Goal: Information Seeking & Learning: Learn about a topic

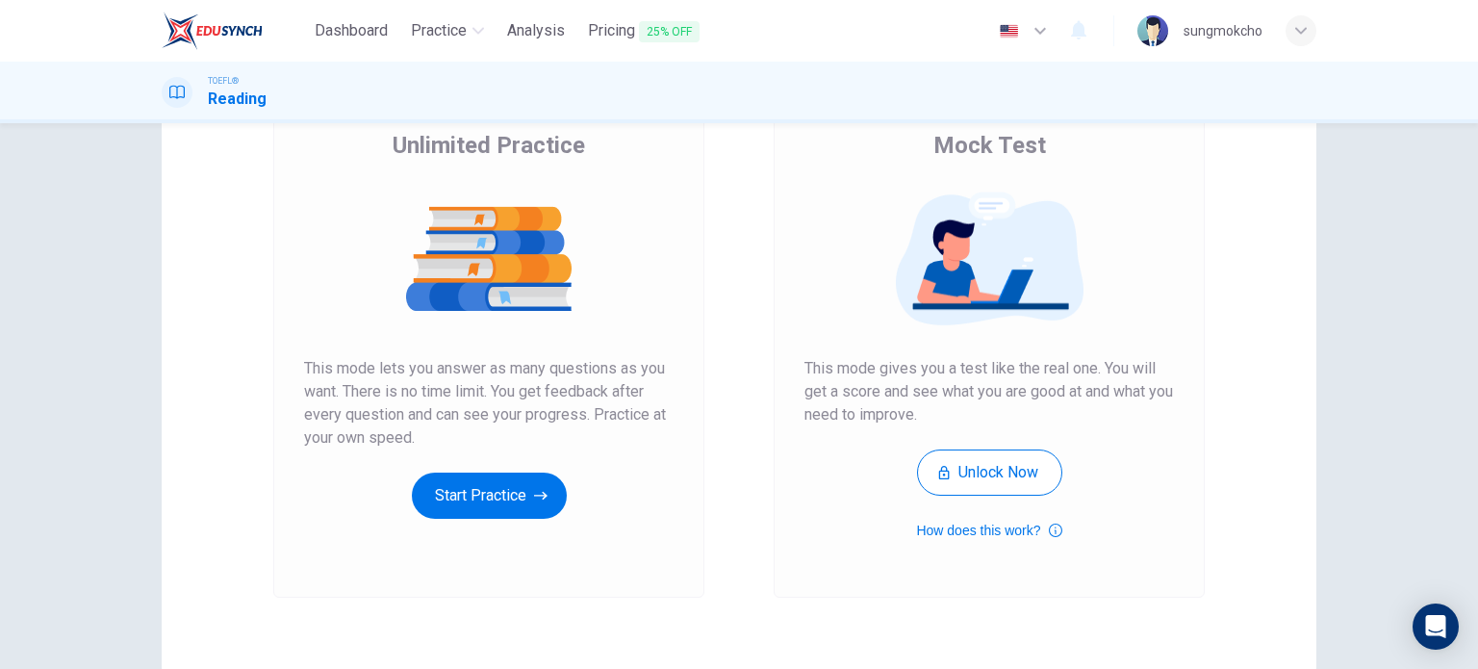
scroll to position [192, 0]
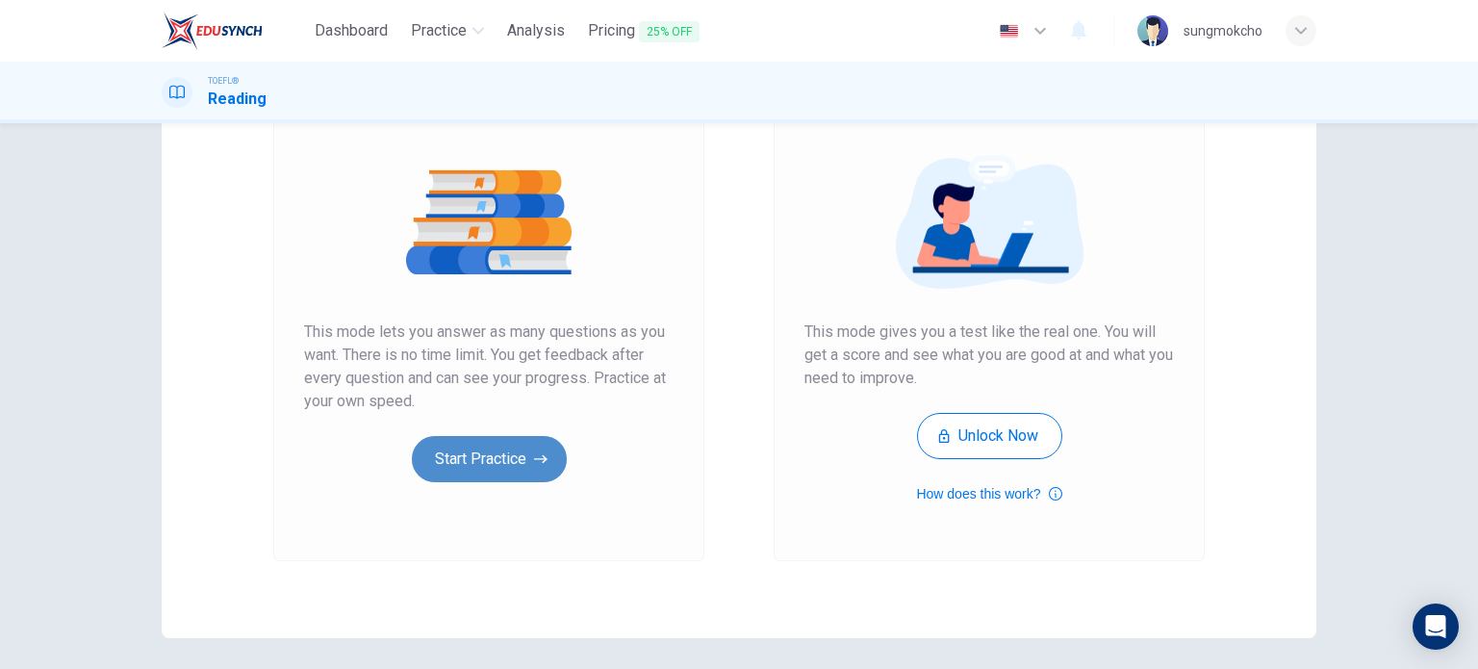
click at [531, 437] on button "Start Practice" at bounding box center [489, 459] width 155 height 46
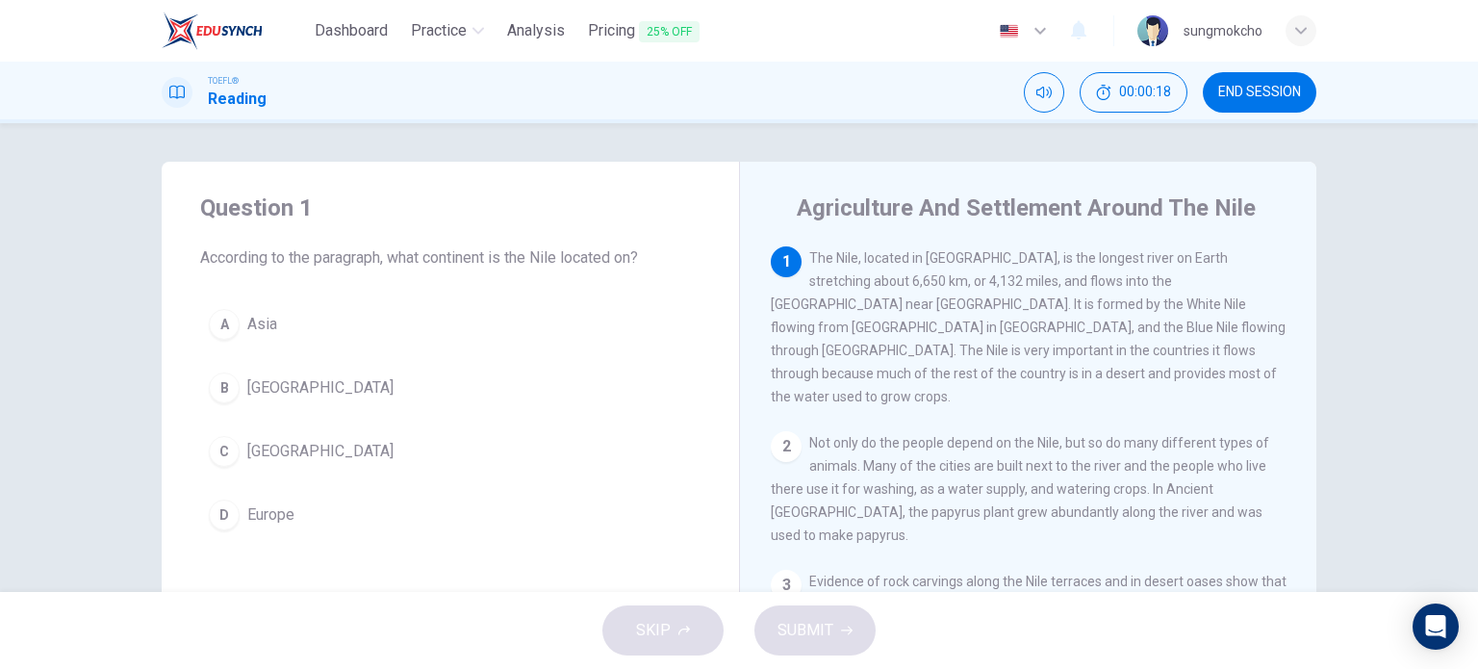
click at [251, 452] on span "[GEOGRAPHIC_DATA]" at bounding box center [320, 451] width 146 height 23
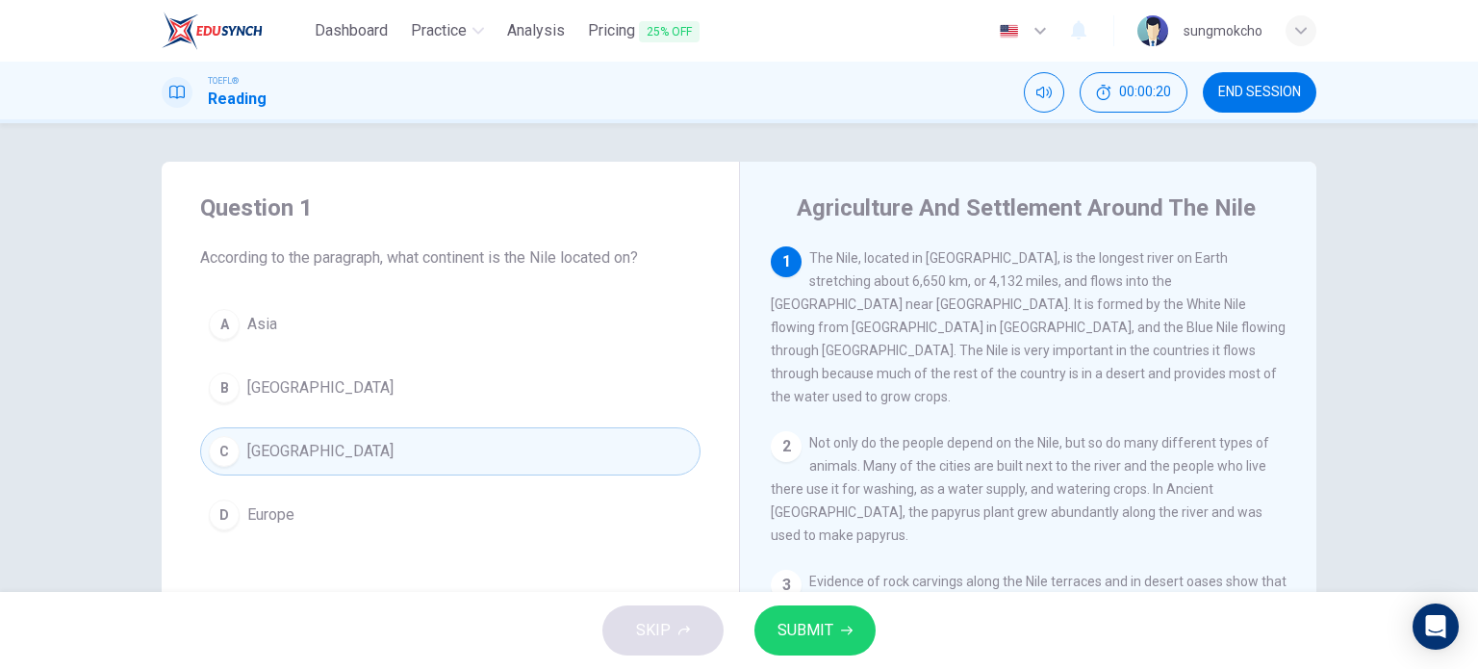
click at [784, 625] on span "SUBMIT" at bounding box center [806, 630] width 56 height 27
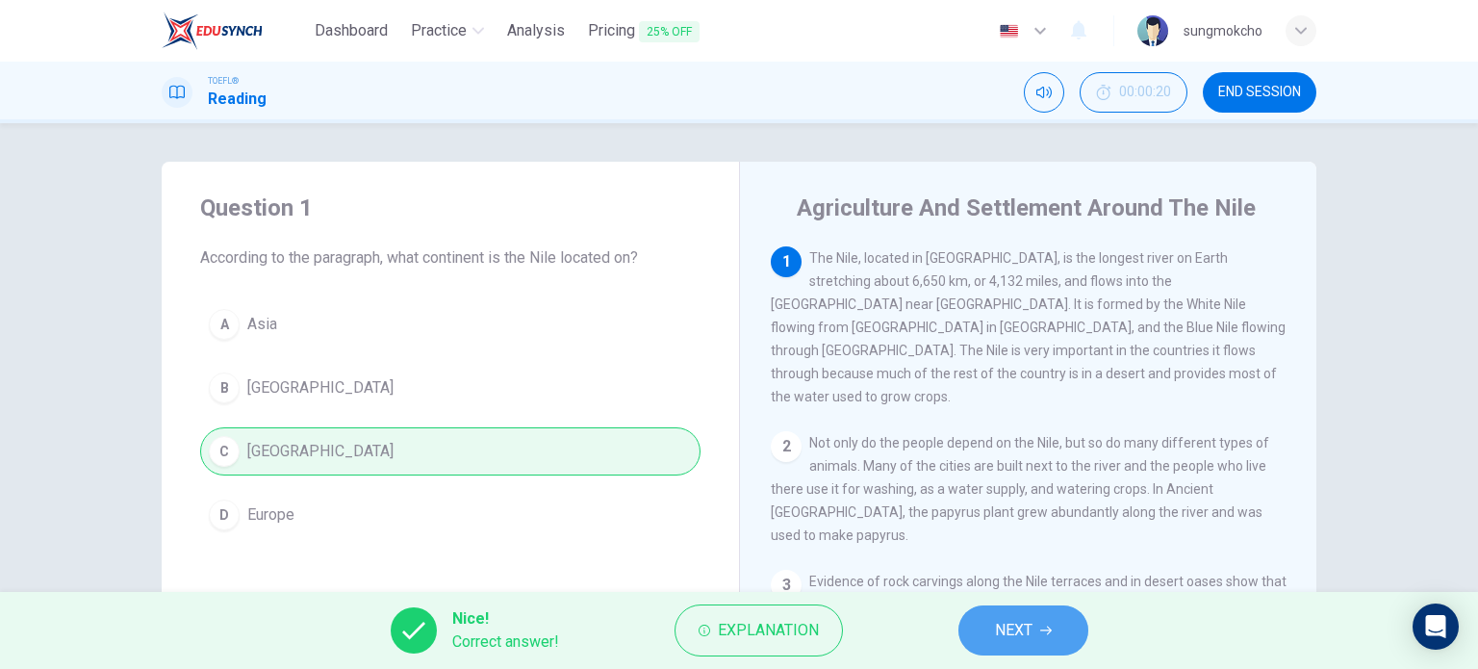
click at [1007, 632] on span "NEXT" at bounding box center [1014, 630] width 38 height 27
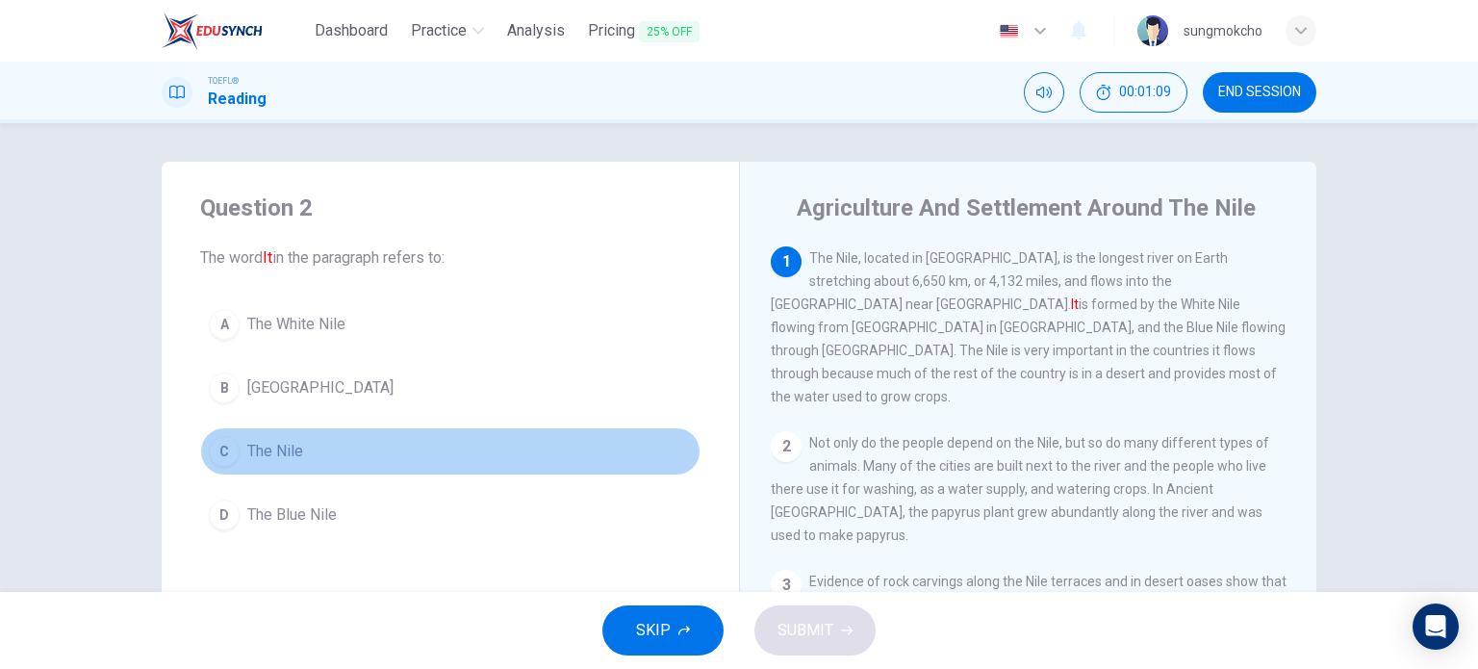
click at [240, 442] on button "C The Nile" at bounding box center [450, 451] width 500 height 48
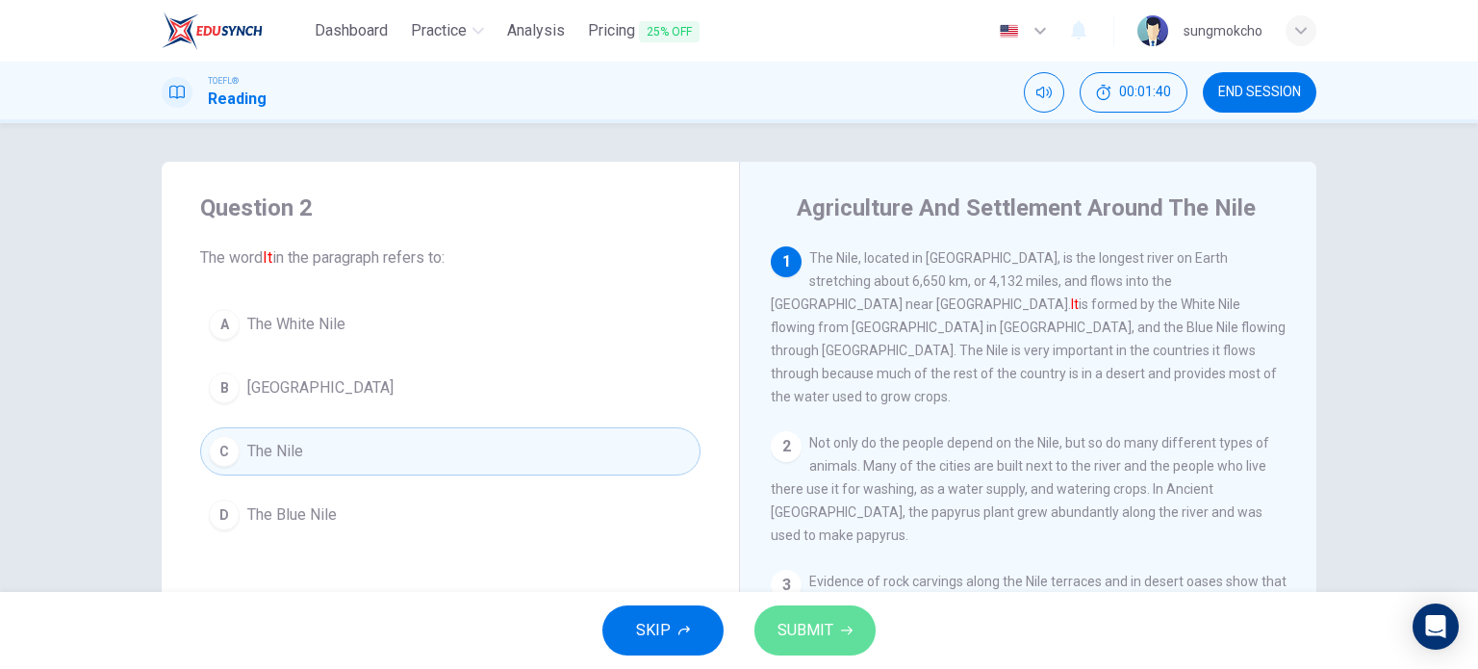
click at [793, 625] on span "SUBMIT" at bounding box center [806, 630] width 56 height 27
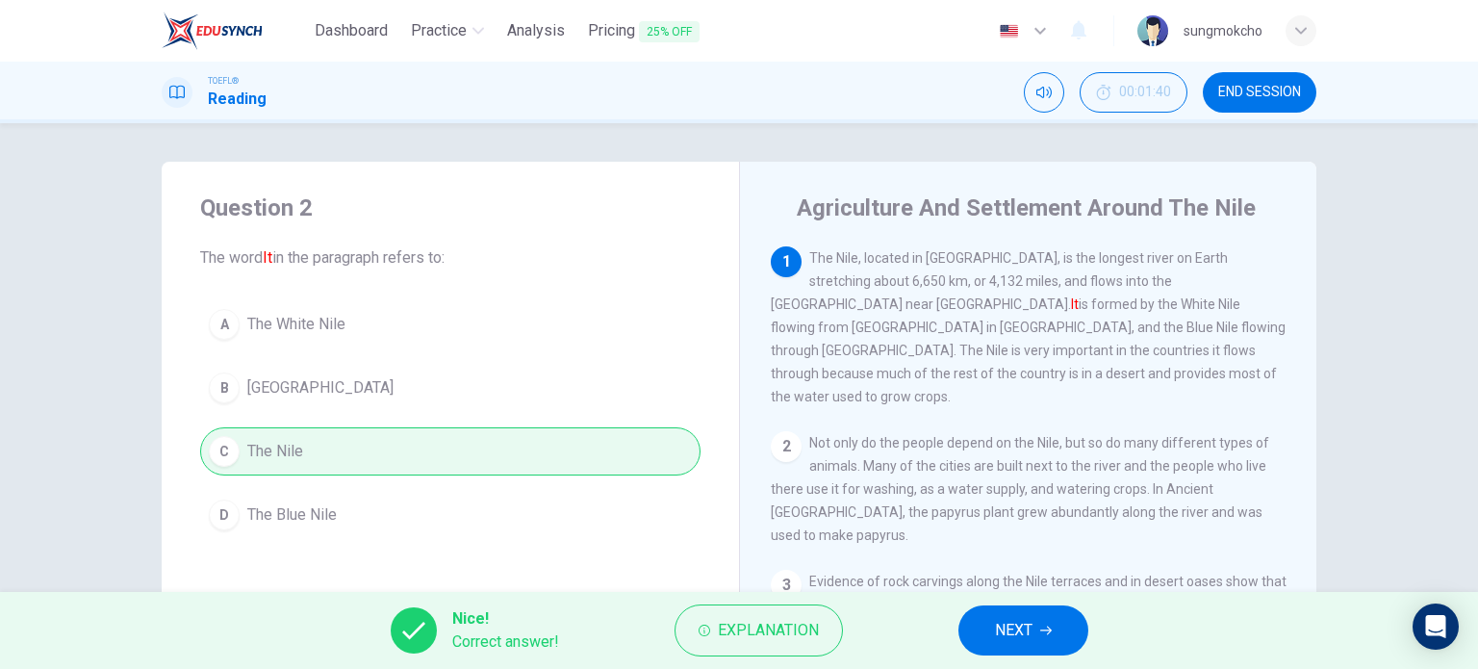
click at [982, 639] on button "NEXT" at bounding box center [1023, 630] width 130 height 50
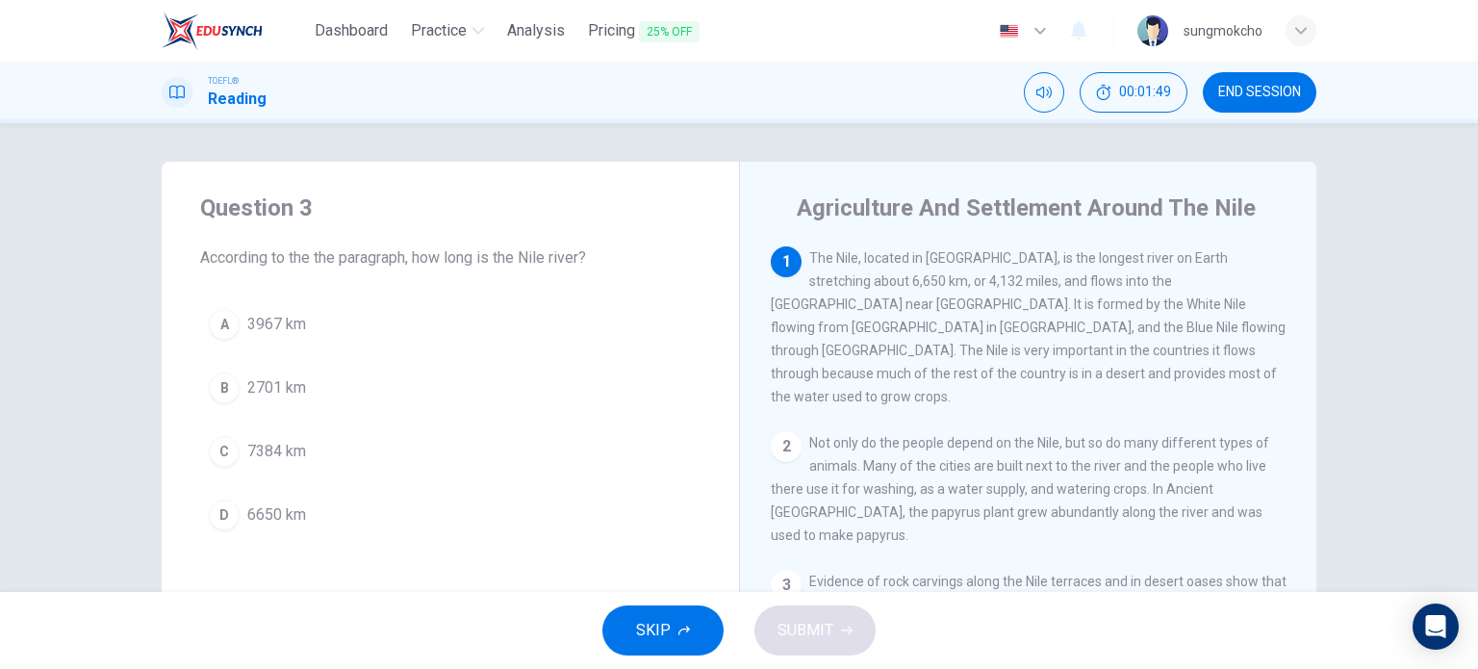
click at [220, 523] on div "D" at bounding box center [224, 514] width 31 height 31
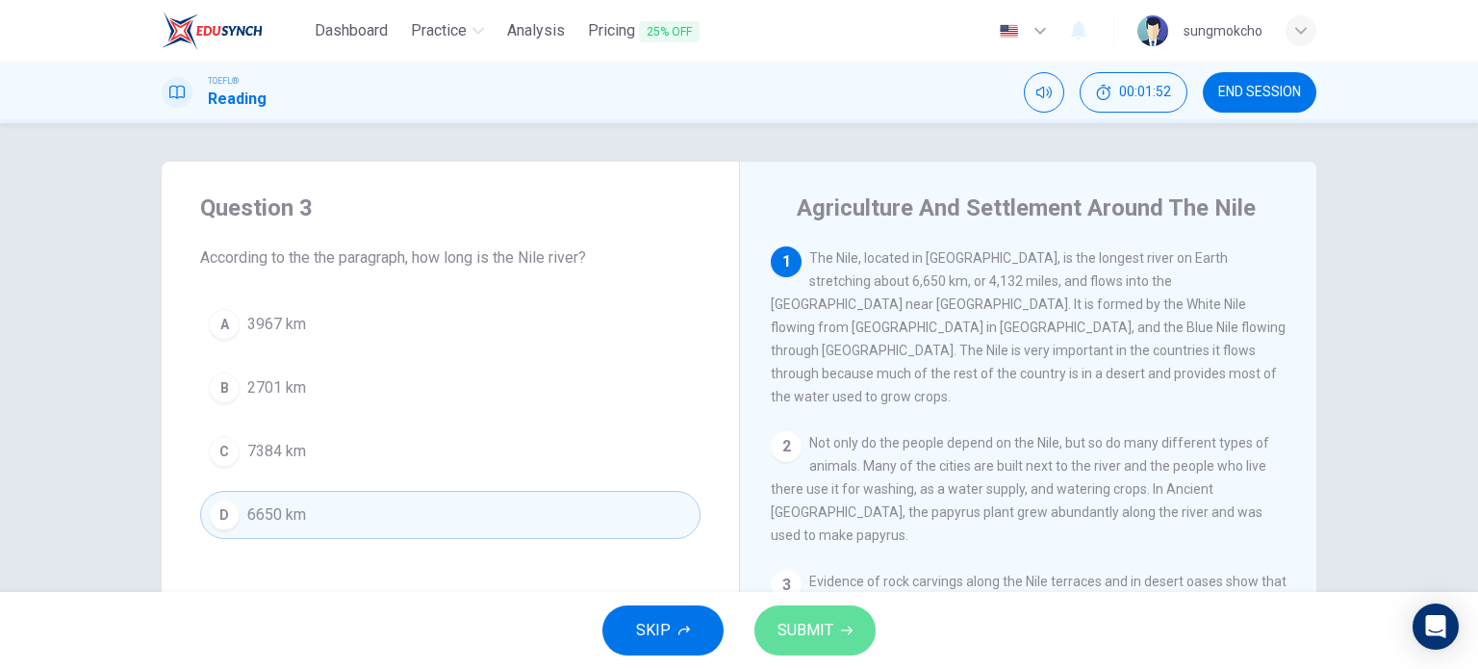
click at [815, 621] on span "SUBMIT" at bounding box center [806, 630] width 56 height 27
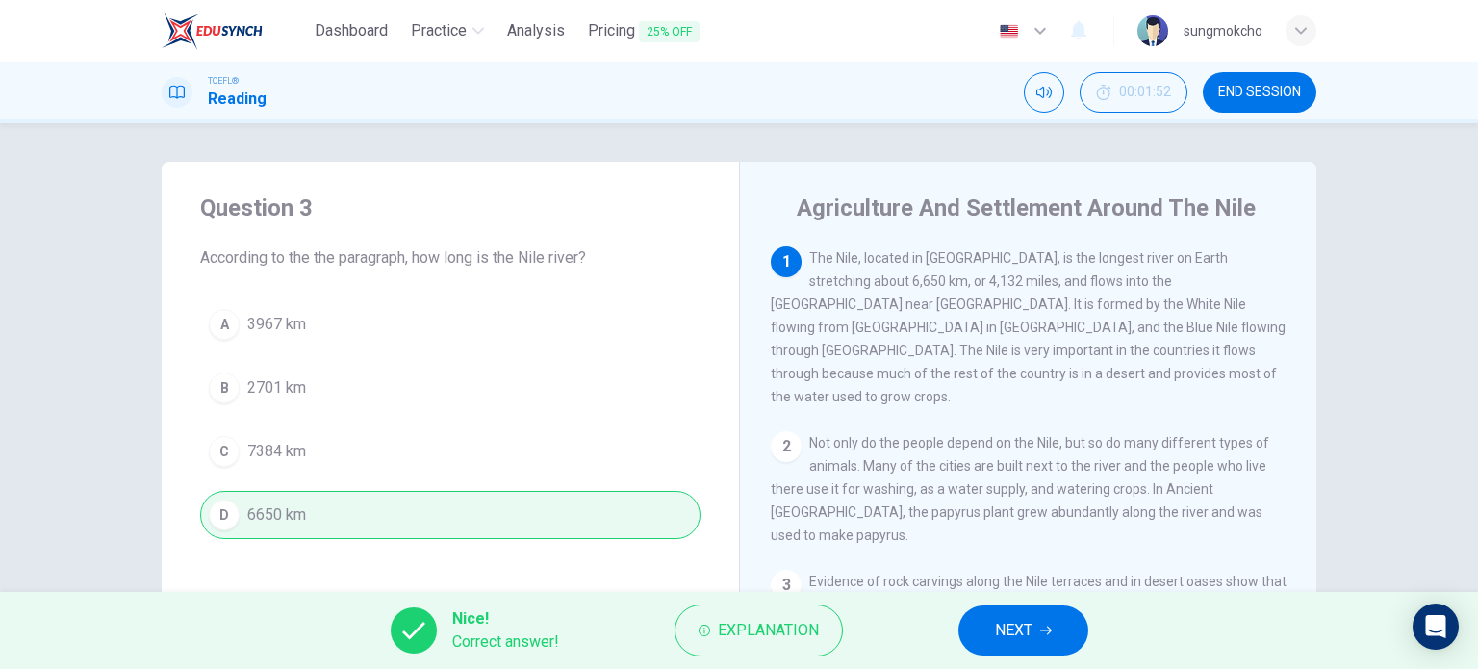
click at [1043, 633] on icon "button" at bounding box center [1046, 631] width 12 height 12
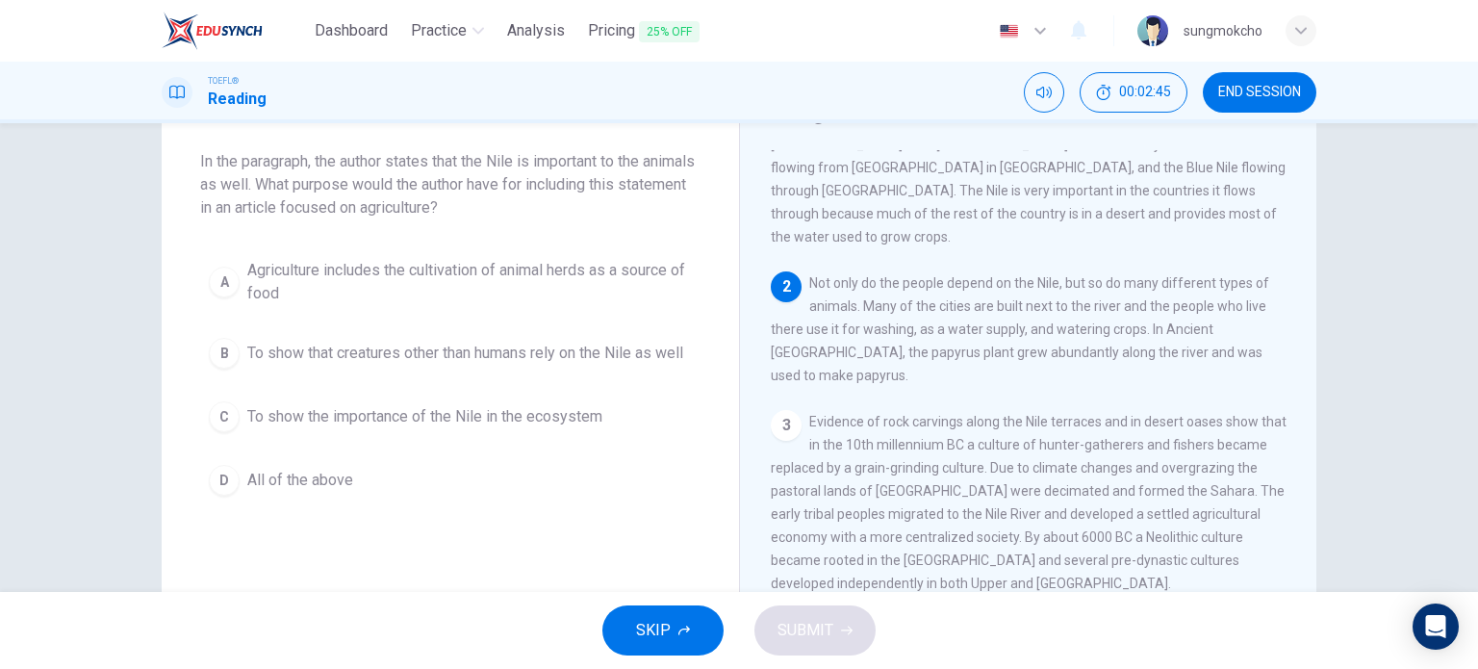
scroll to position [96, 0]
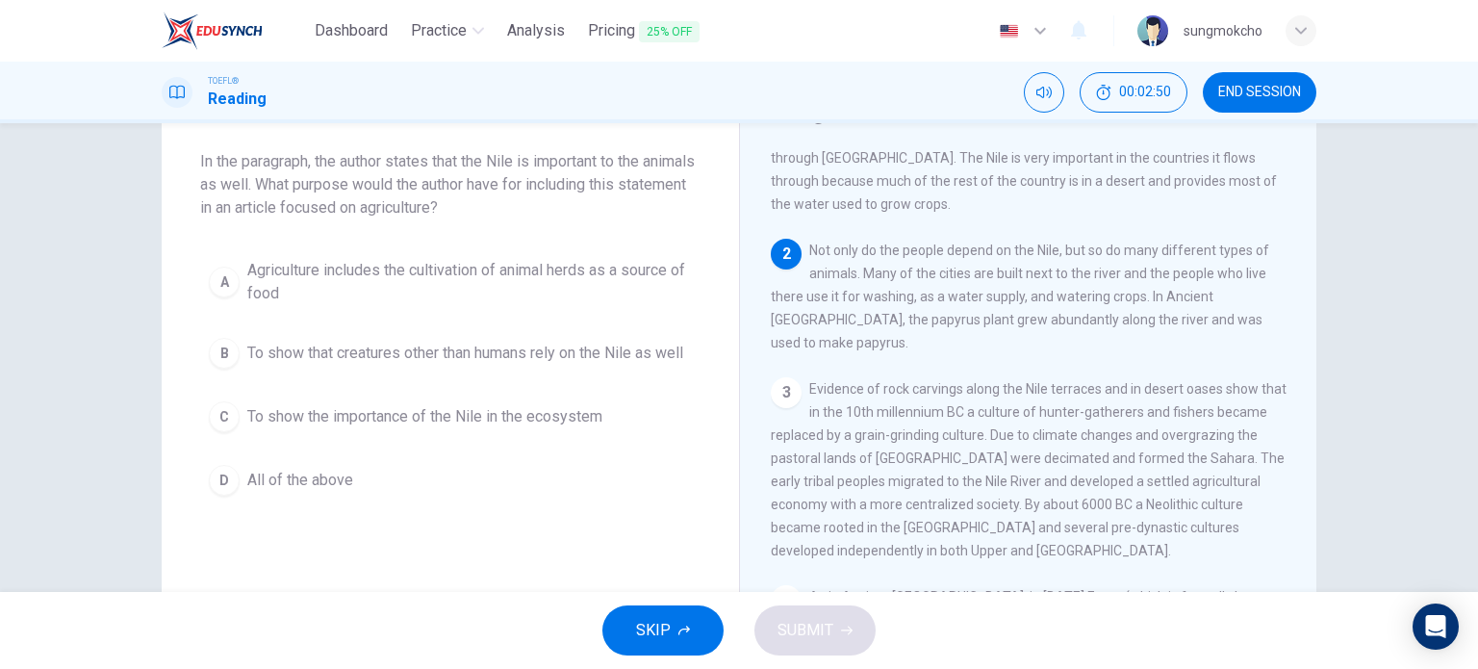
click at [339, 355] on span "To show that creatures other than humans rely on the Nile as well" at bounding box center [465, 353] width 436 height 23
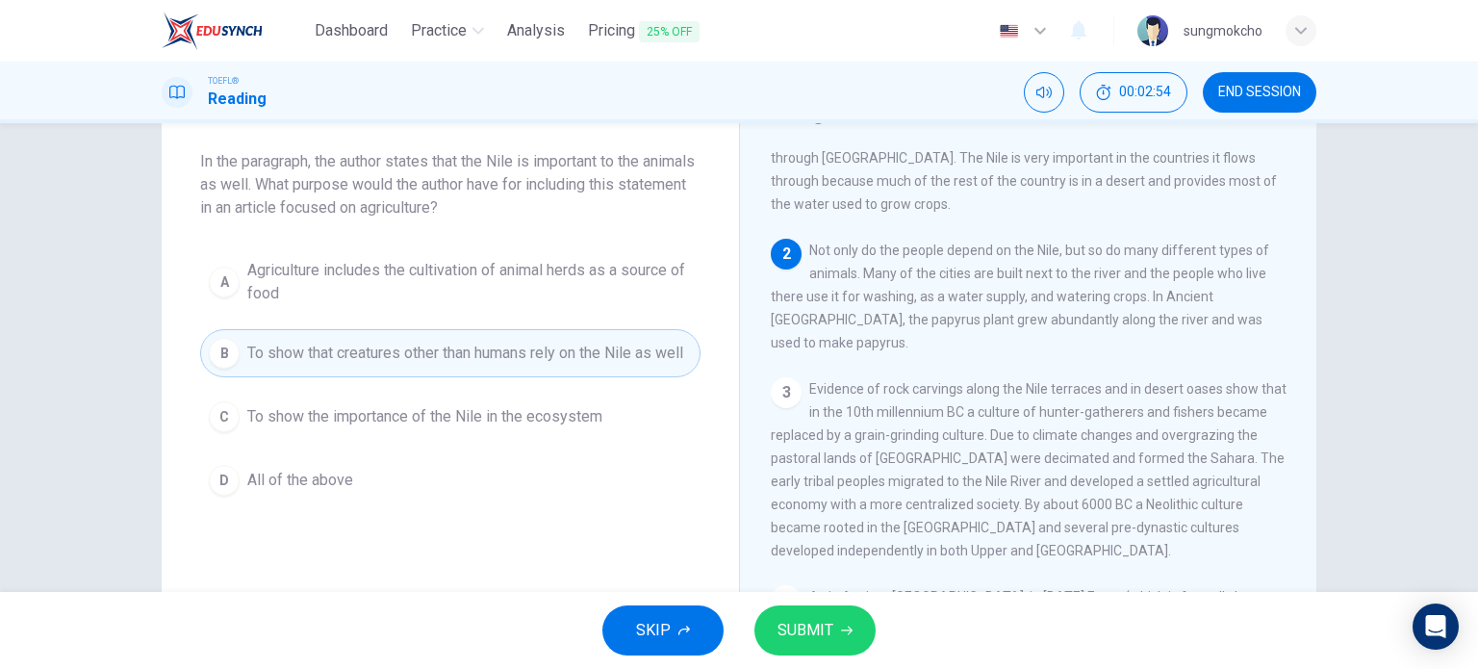
click at [823, 634] on span "SUBMIT" at bounding box center [806, 630] width 56 height 27
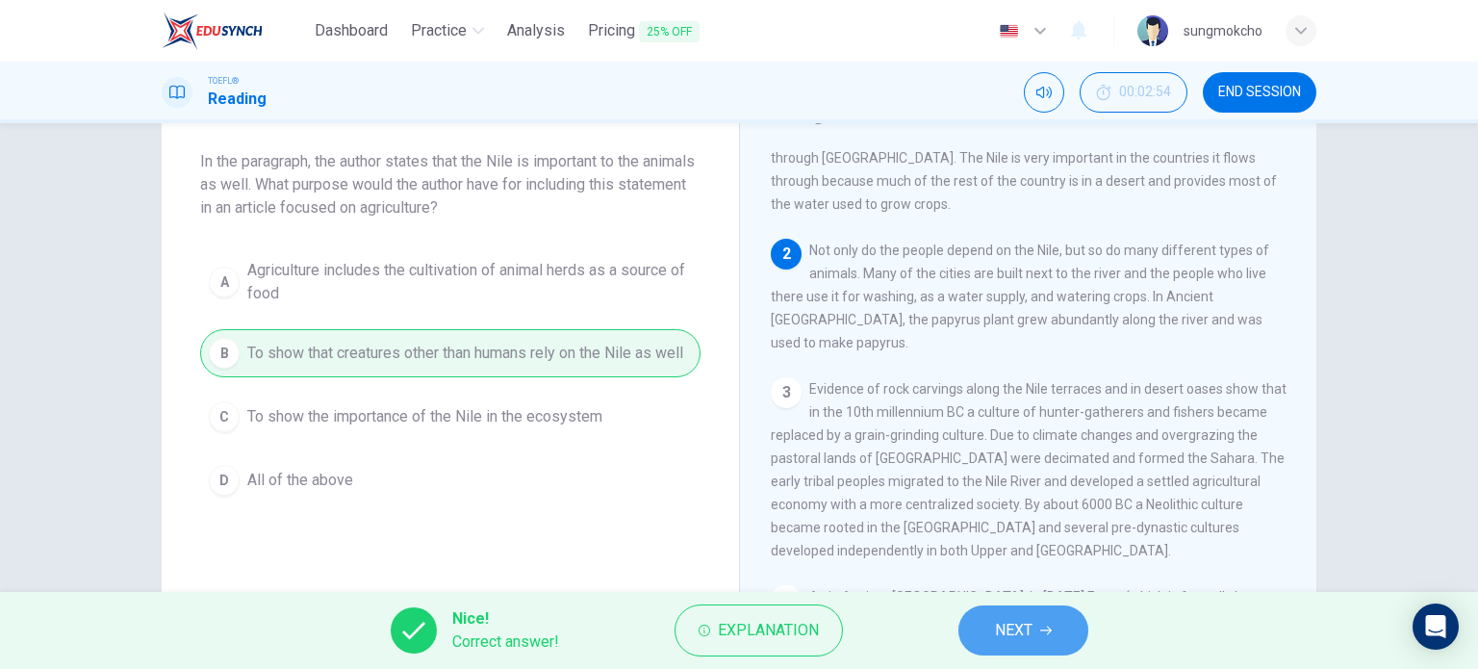
click at [1008, 632] on span "NEXT" at bounding box center [1014, 630] width 38 height 27
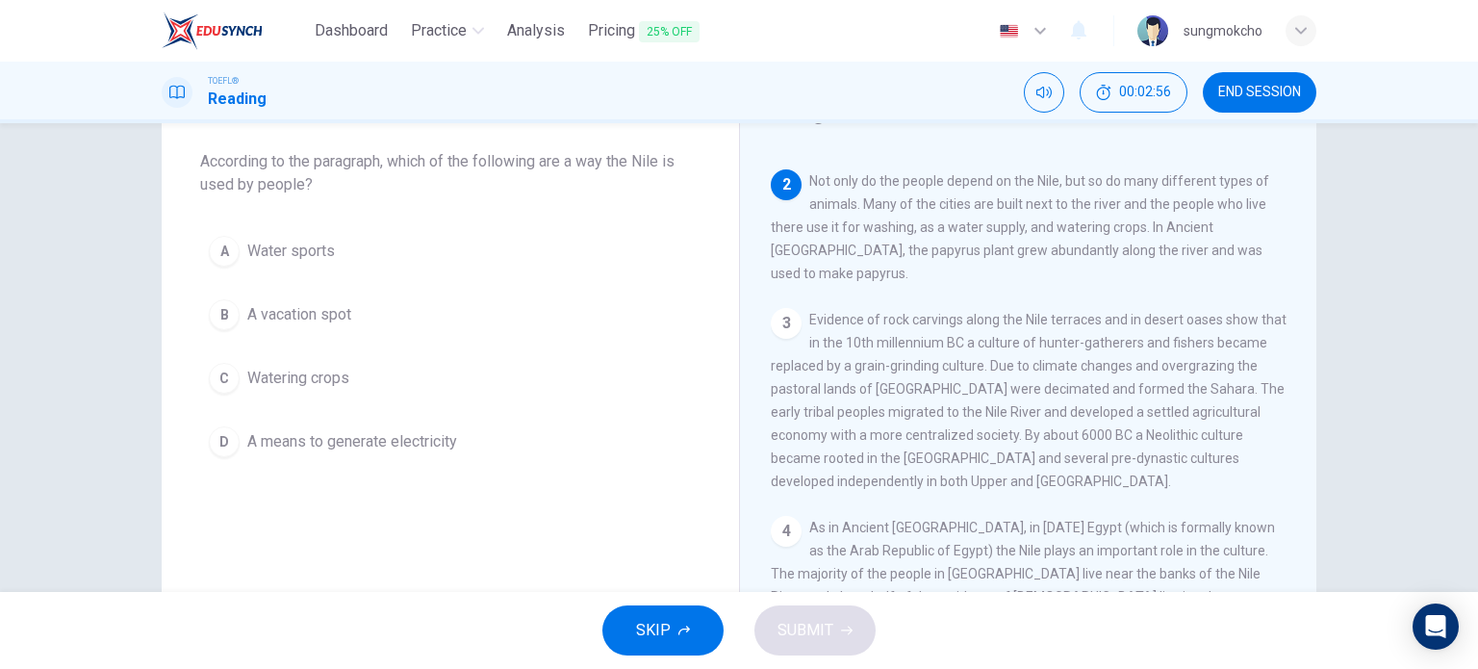
scroll to position [69, 0]
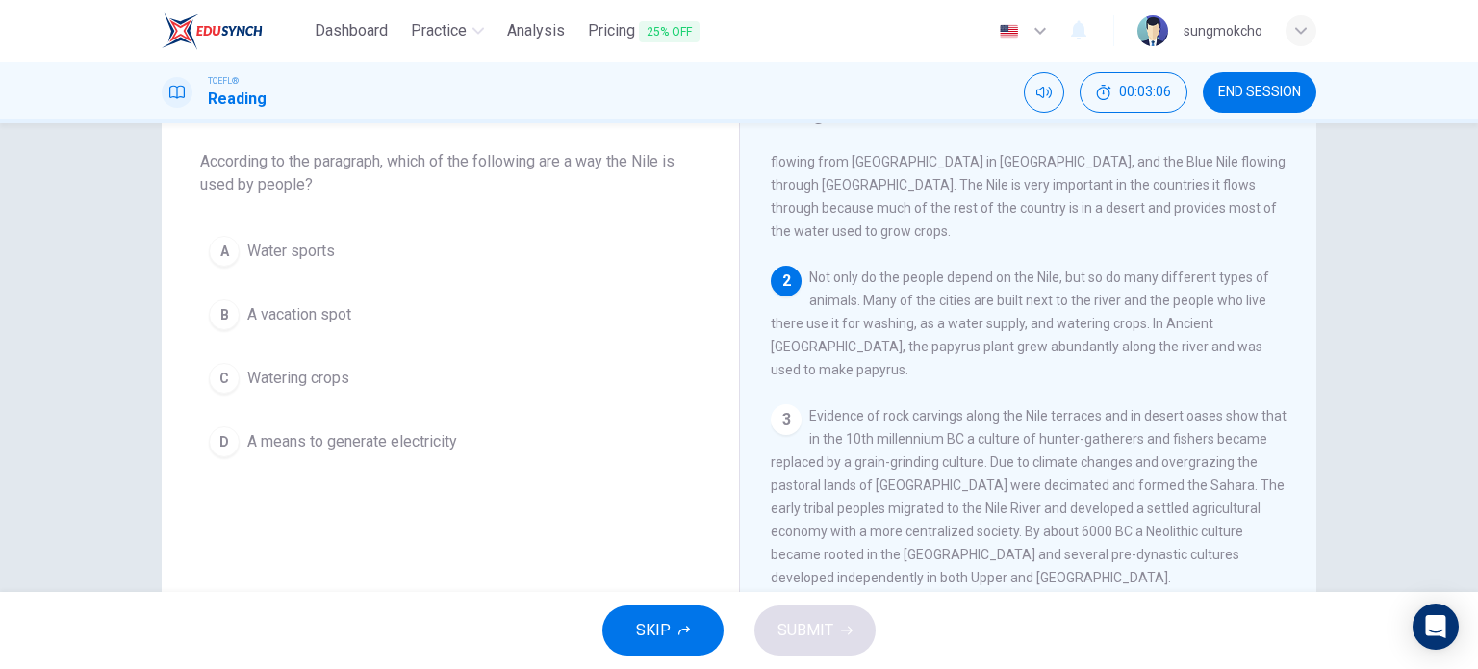
click at [289, 379] on span "Watering crops" at bounding box center [298, 378] width 102 height 23
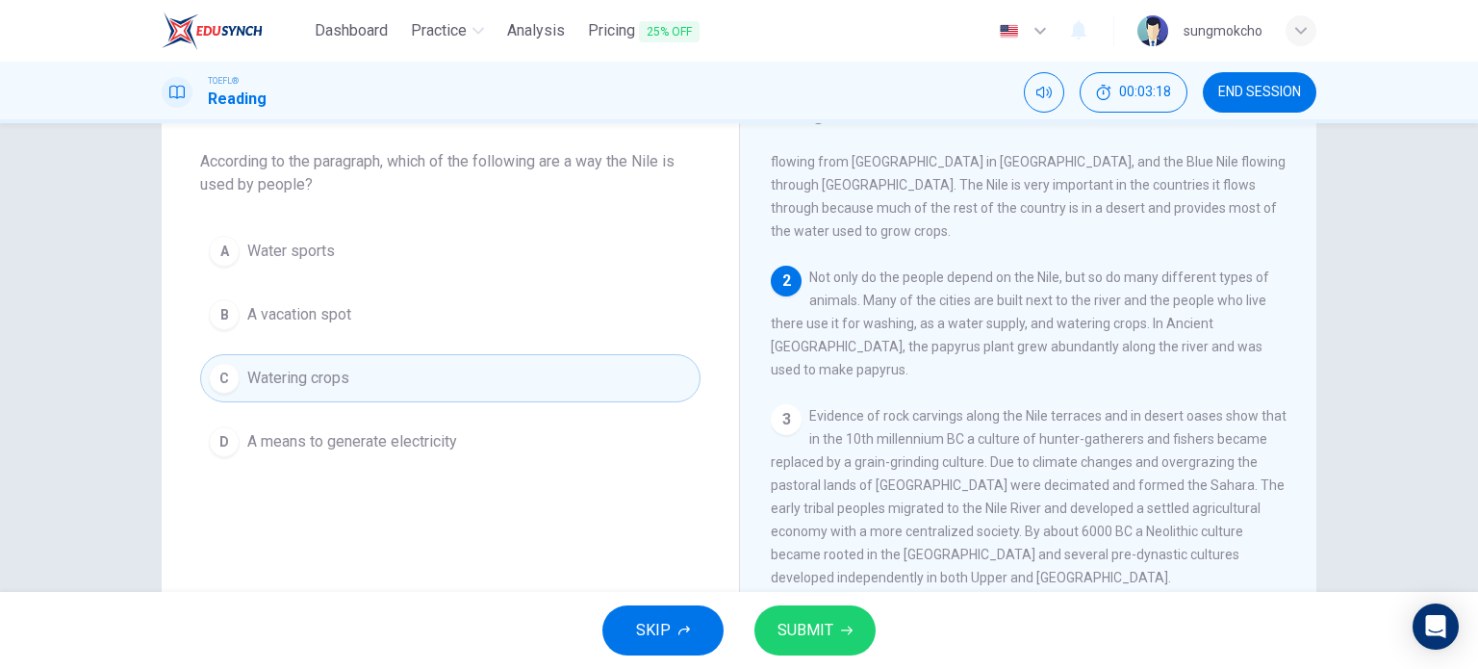
click at [820, 604] on div "SKIP SUBMIT" at bounding box center [739, 630] width 1478 height 77
click at [816, 613] on button "SUBMIT" at bounding box center [814, 630] width 121 height 50
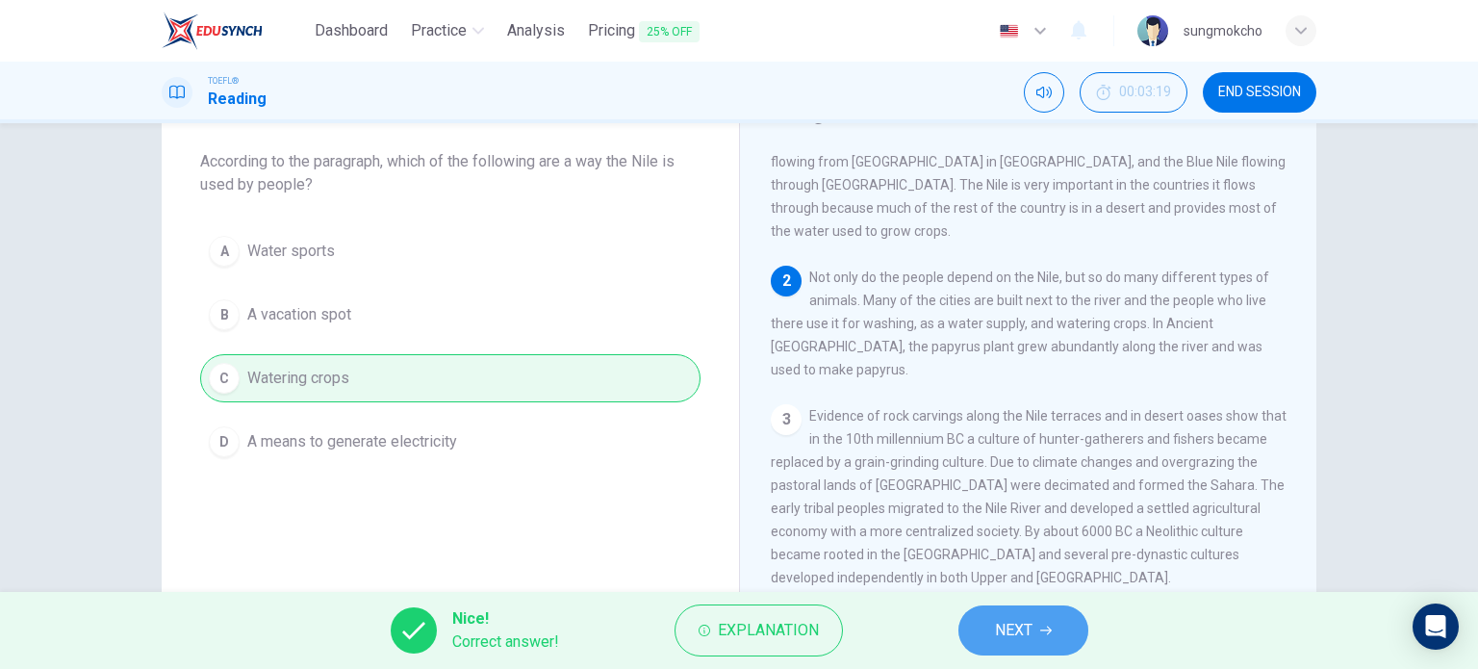
click at [1019, 644] on button "NEXT" at bounding box center [1023, 630] width 130 height 50
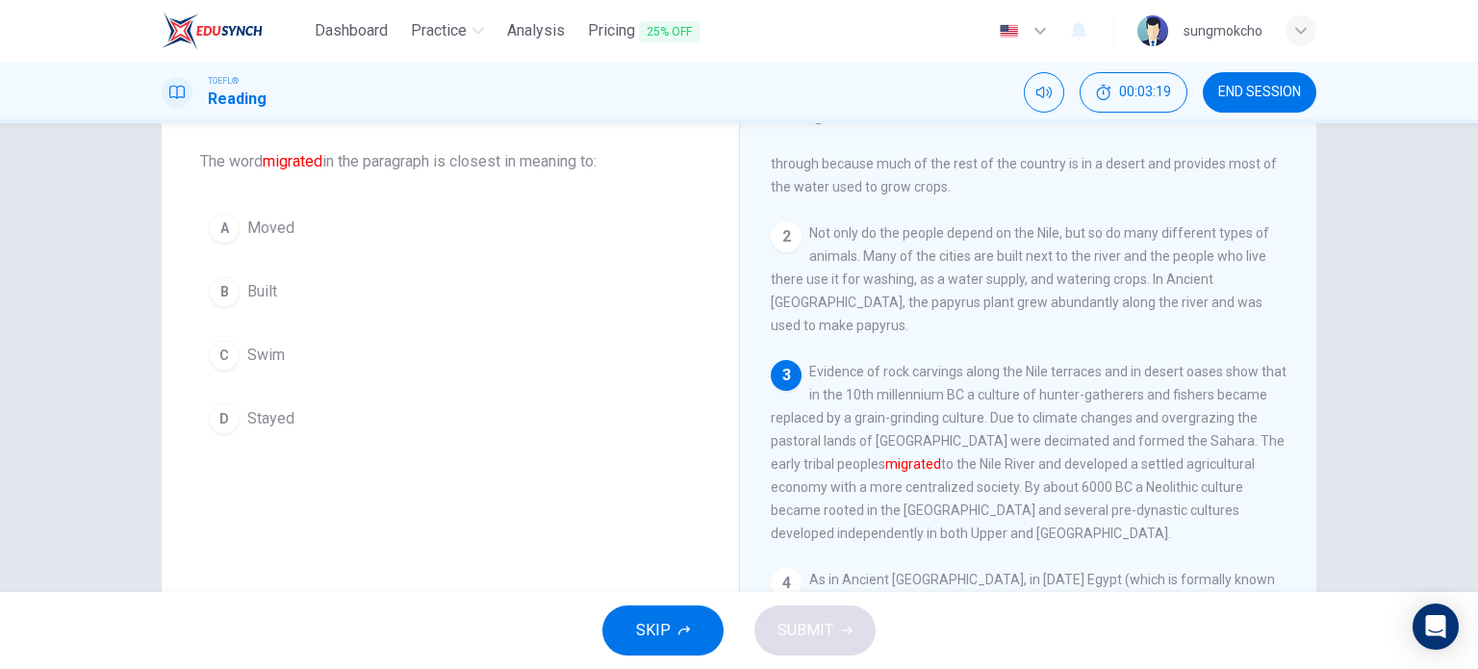
scroll to position [115, 0]
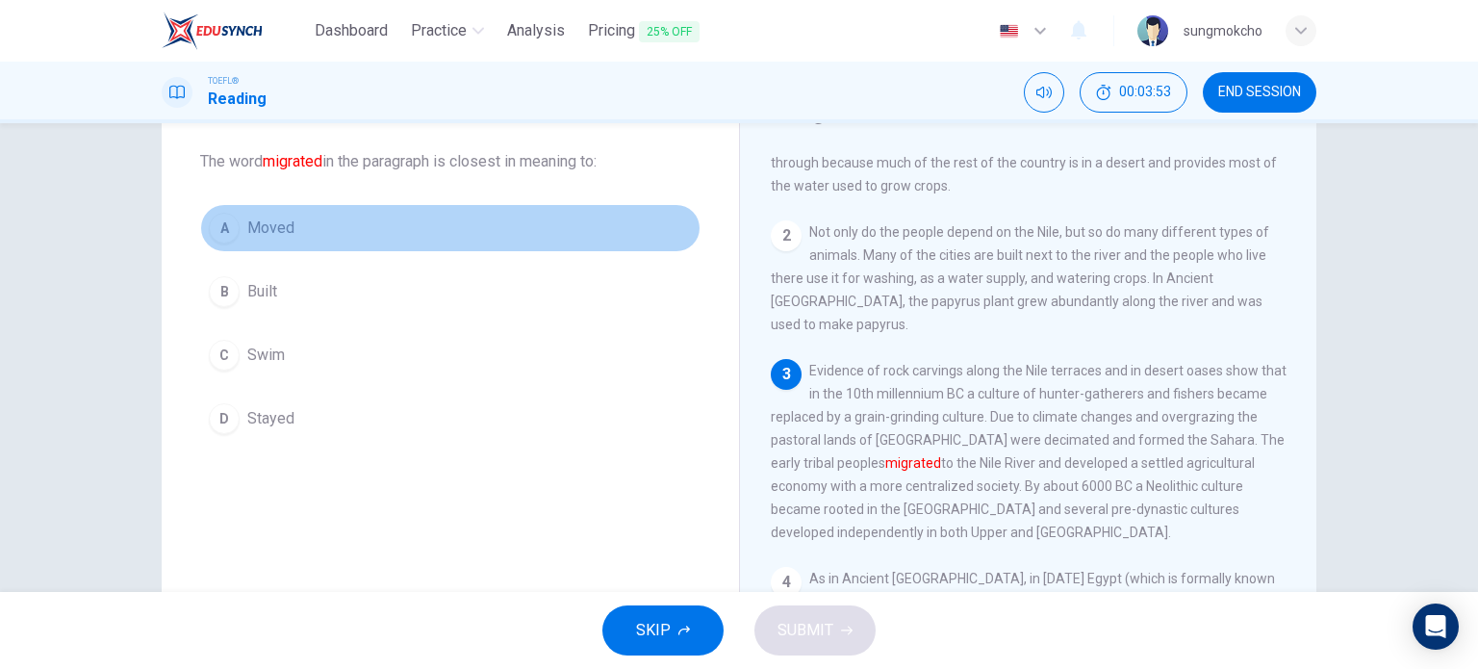
click at [325, 220] on button "A Moved" at bounding box center [450, 228] width 500 height 48
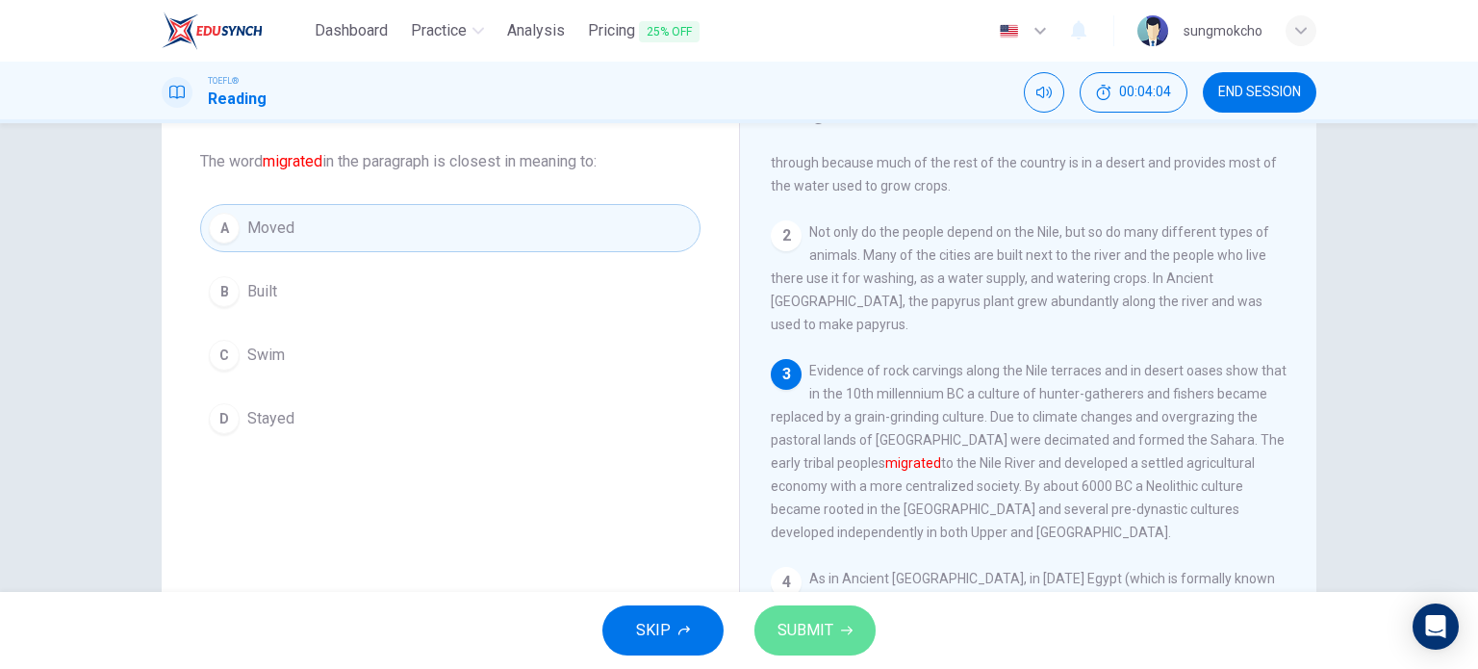
click at [820, 626] on span "SUBMIT" at bounding box center [806, 630] width 56 height 27
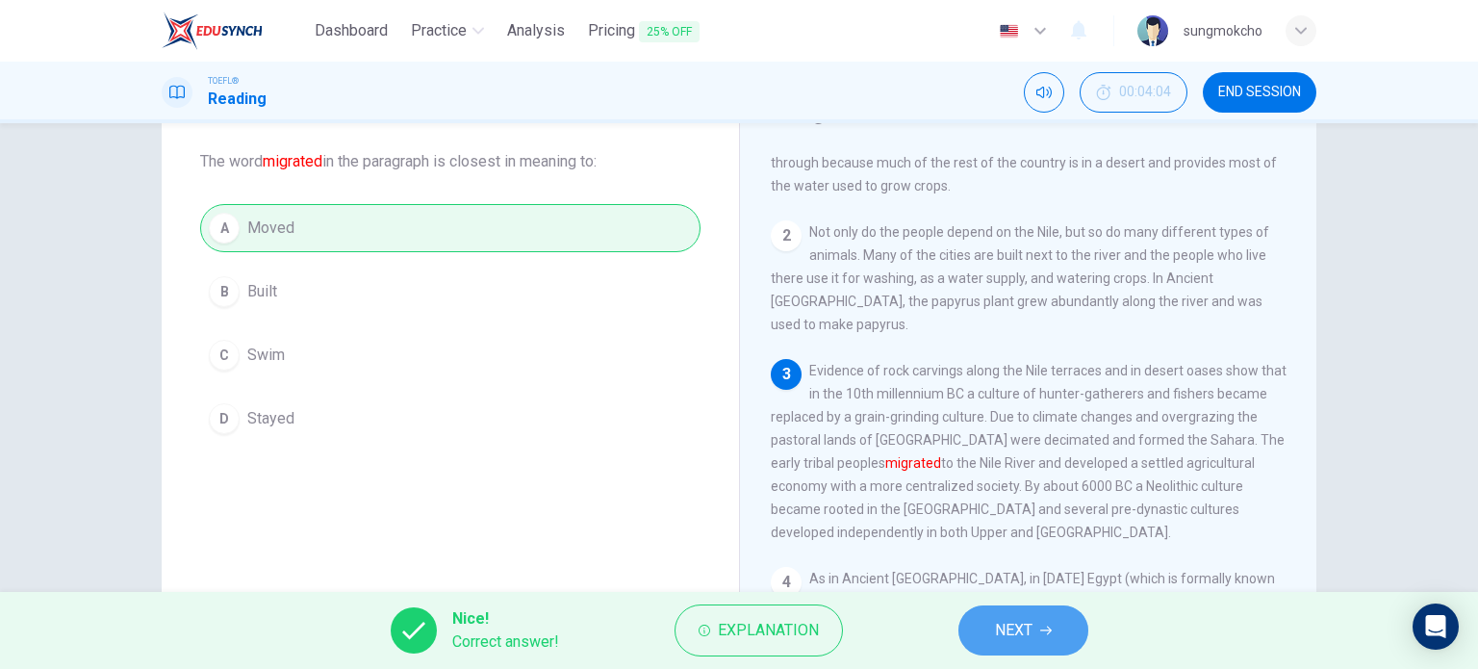
click at [992, 628] on button "NEXT" at bounding box center [1023, 630] width 130 height 50
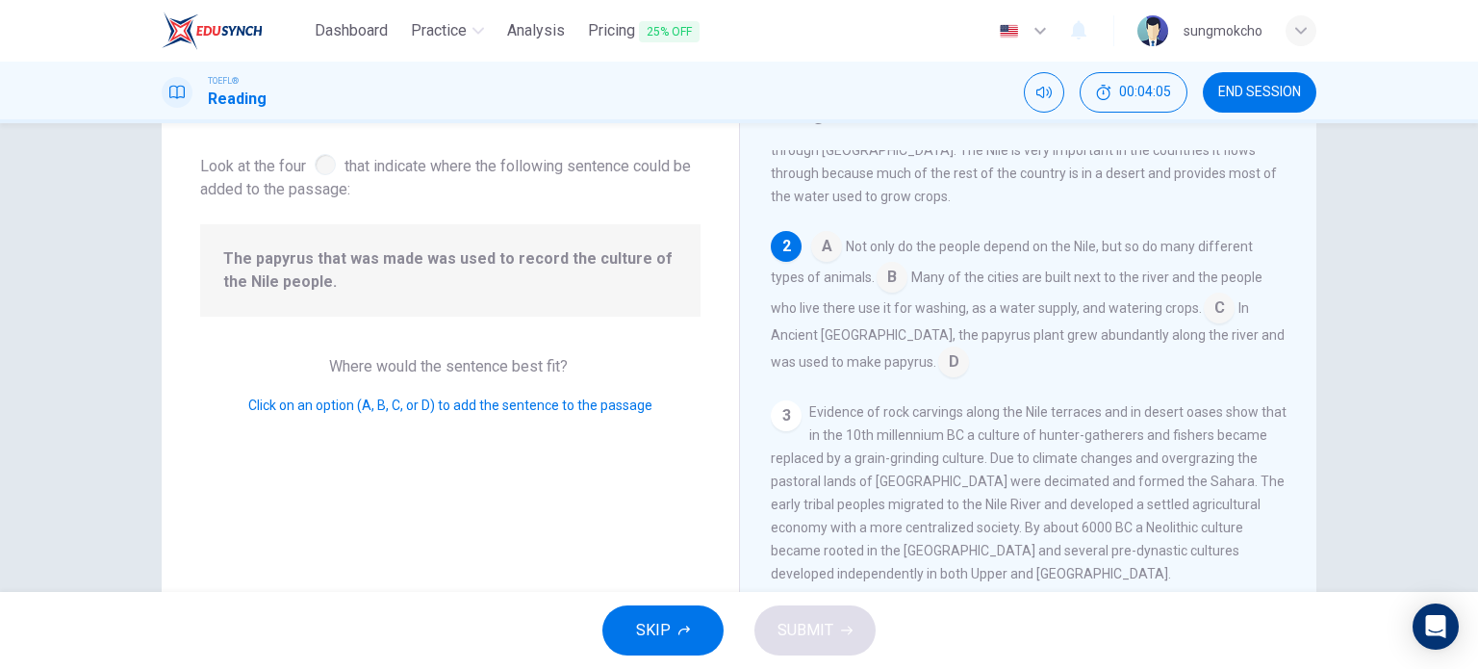
scroll to position [69, 0]
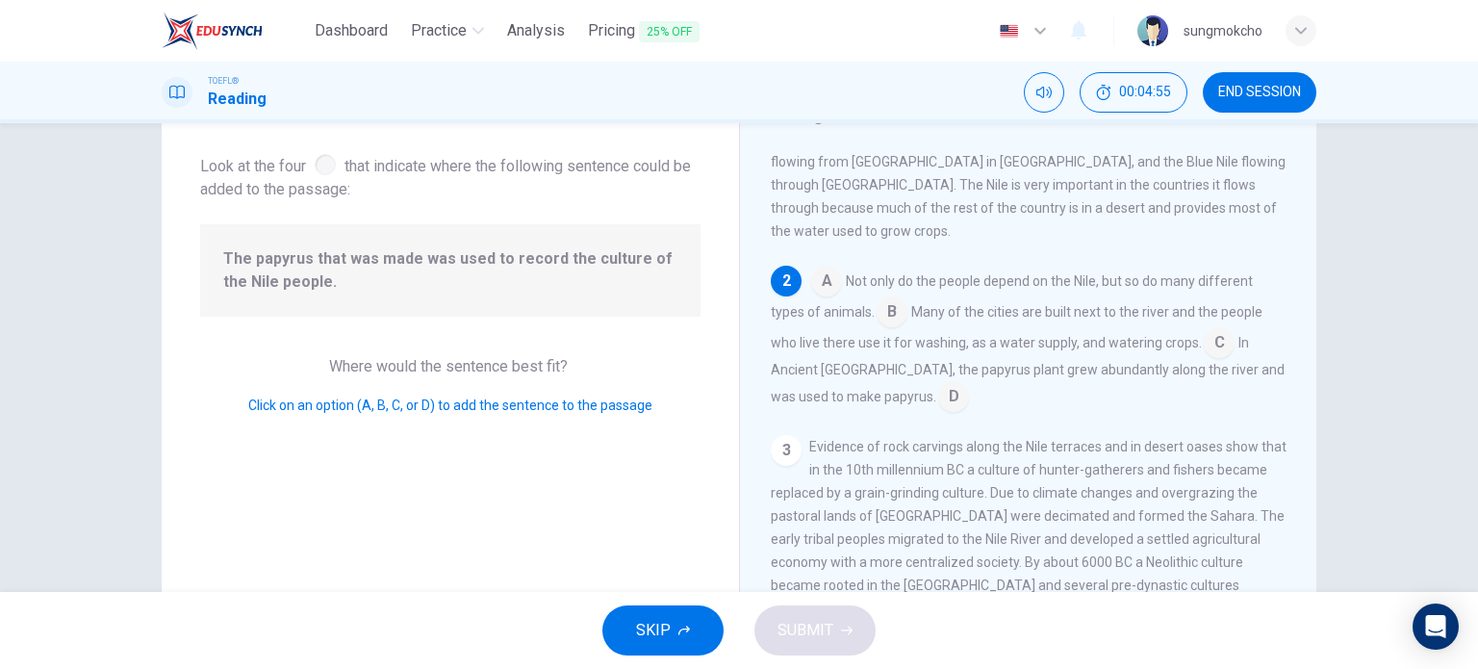
click at [938, 383] on input at bounding box center [953, 398] width 31 height 31
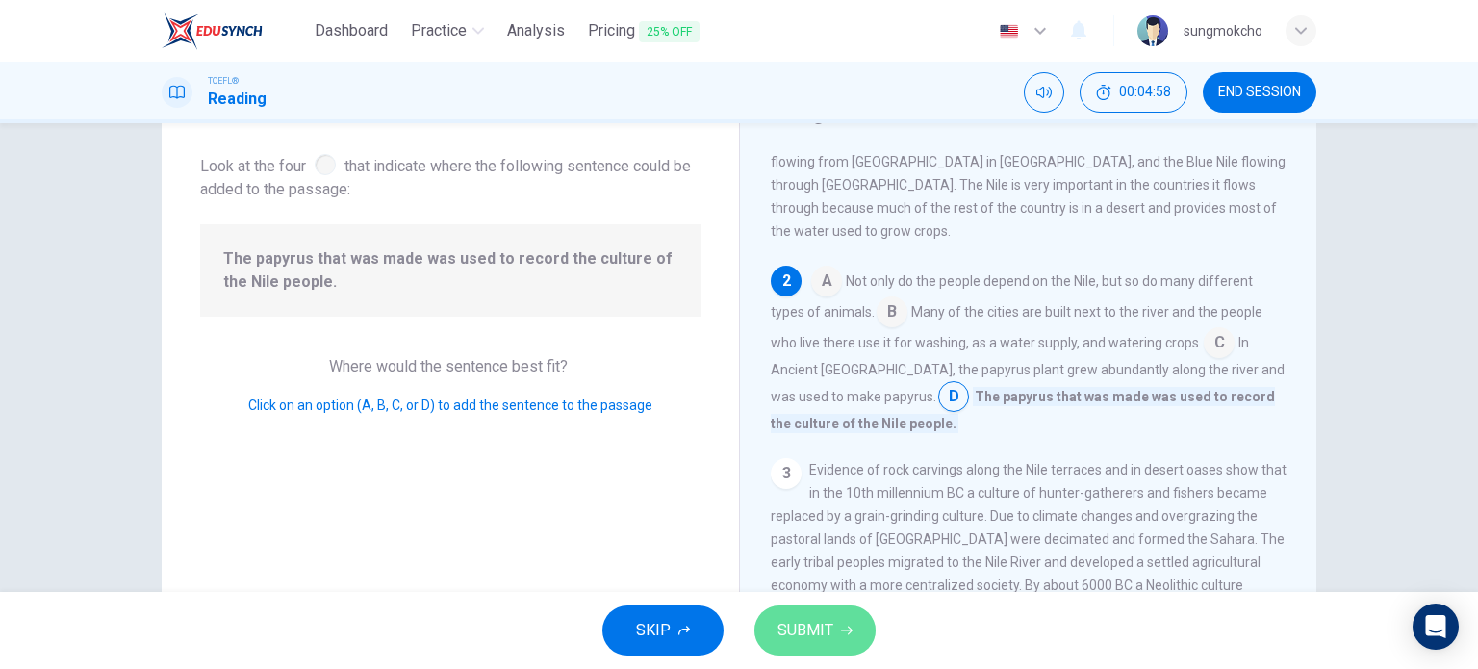
click at [832, 632] on button "SUBMIT" at bounding box center [814, 630] width 121 height 50
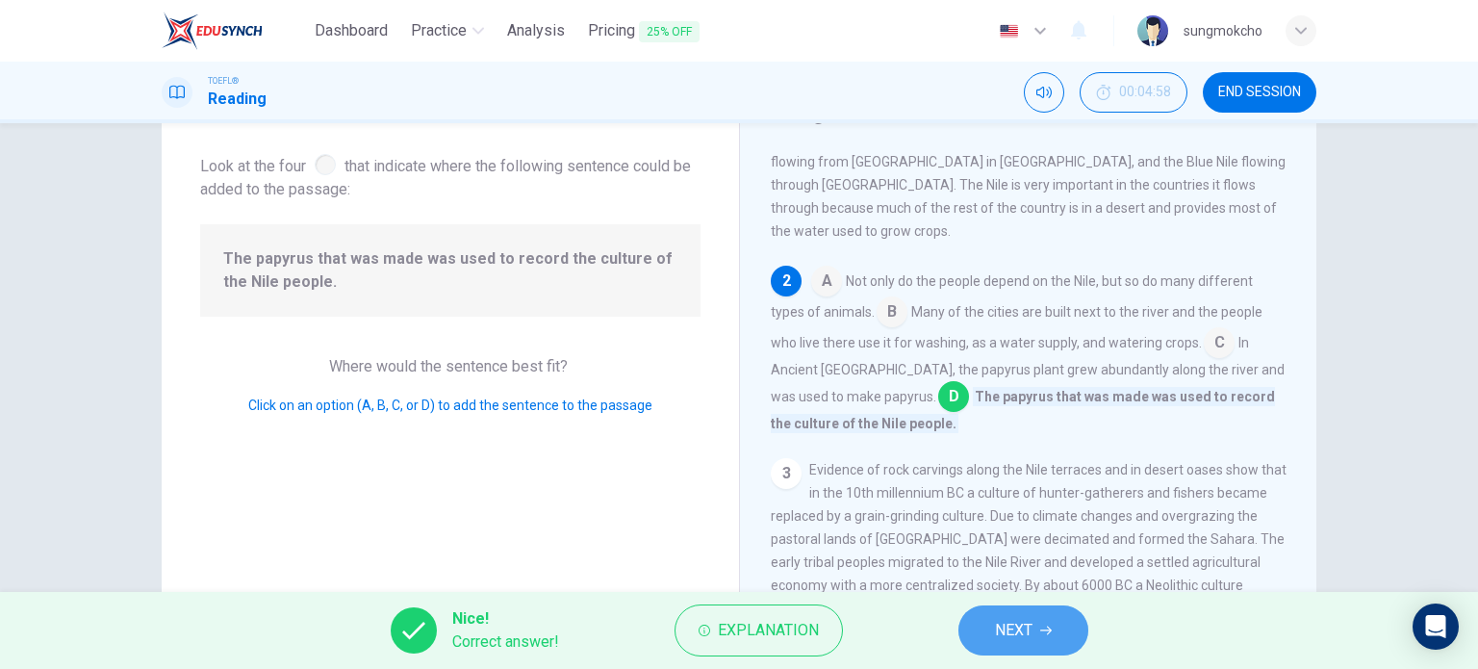
click at [974, 644] on button "NEXT" at bounding box center [1023, 630] width 130 height 50
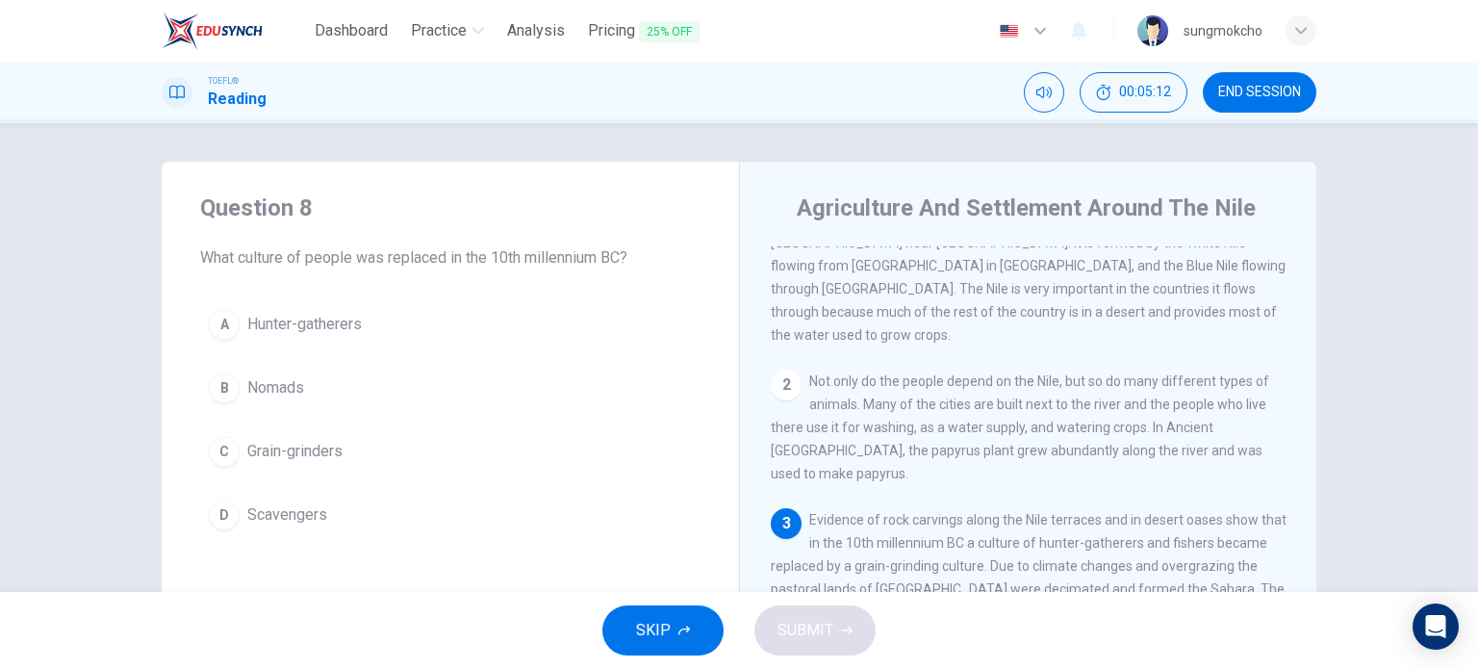
scroll to position [96, 0]
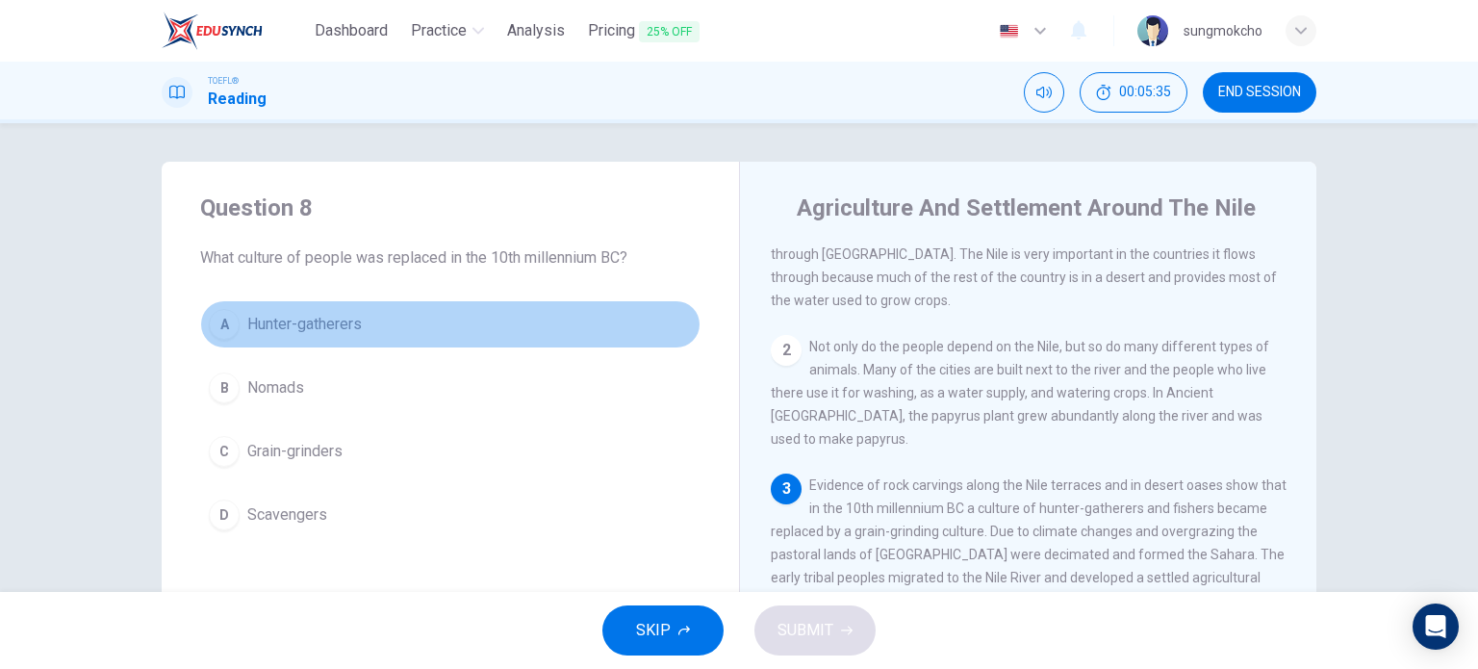
click at [322, 322] on span "Hunter-gatherers" at bounding box center [304, 324] width 115 height 23
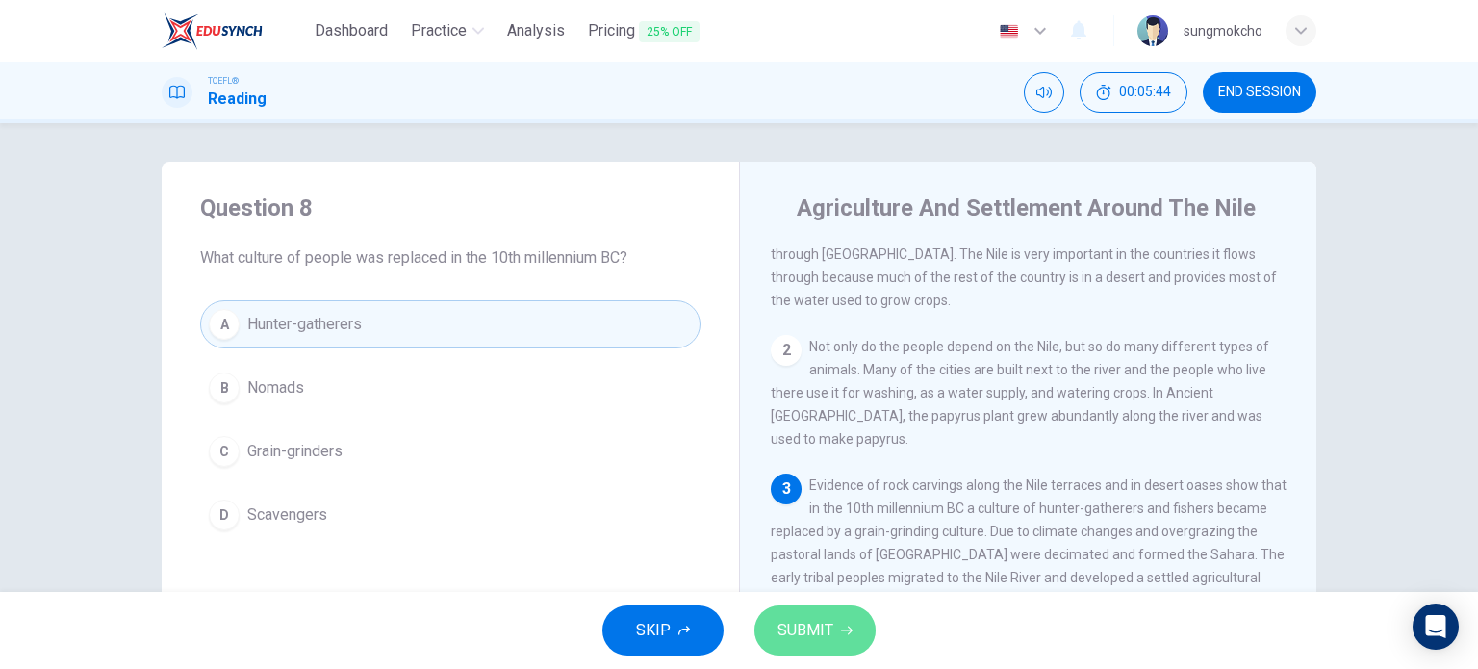
click at [812, 636] on span "SUBMIT" at bounding box center [806, 630] width 56 height 27
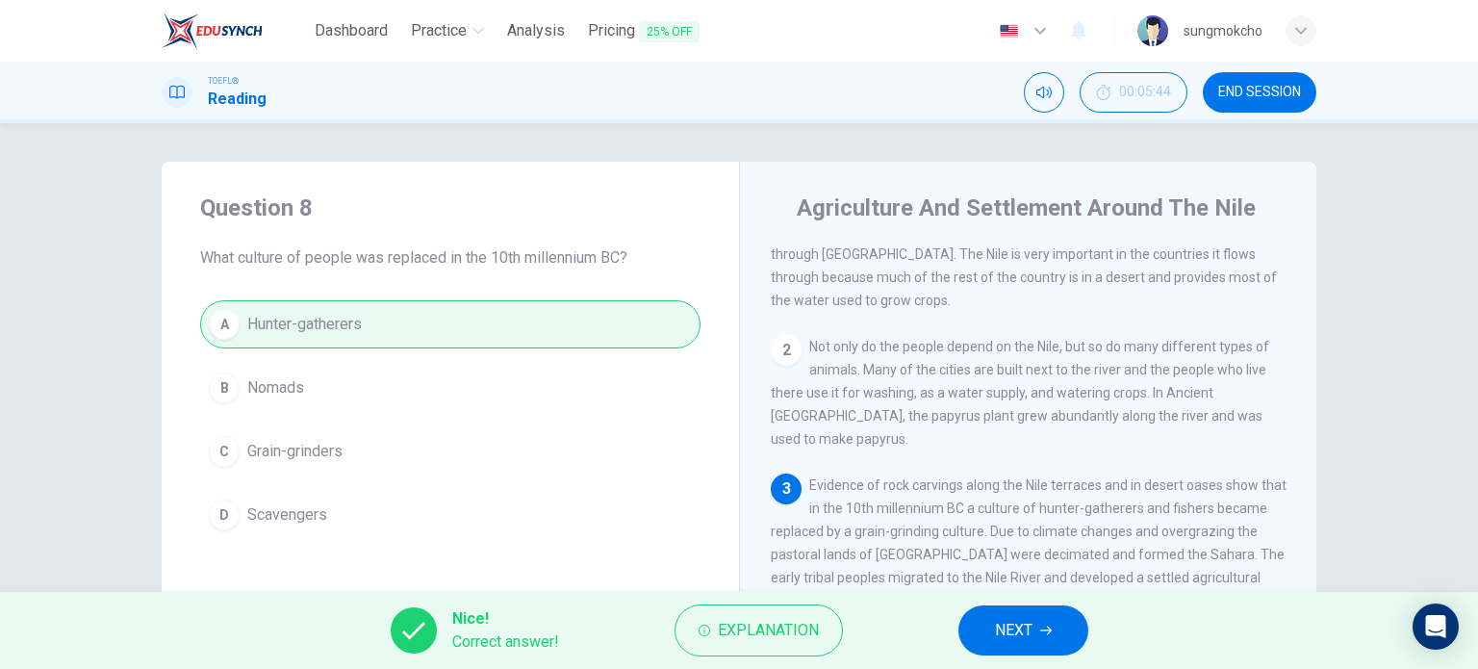
click at [1074, 628] on button "NEXT" at bounding box center [1023, 630] width 130 height 50
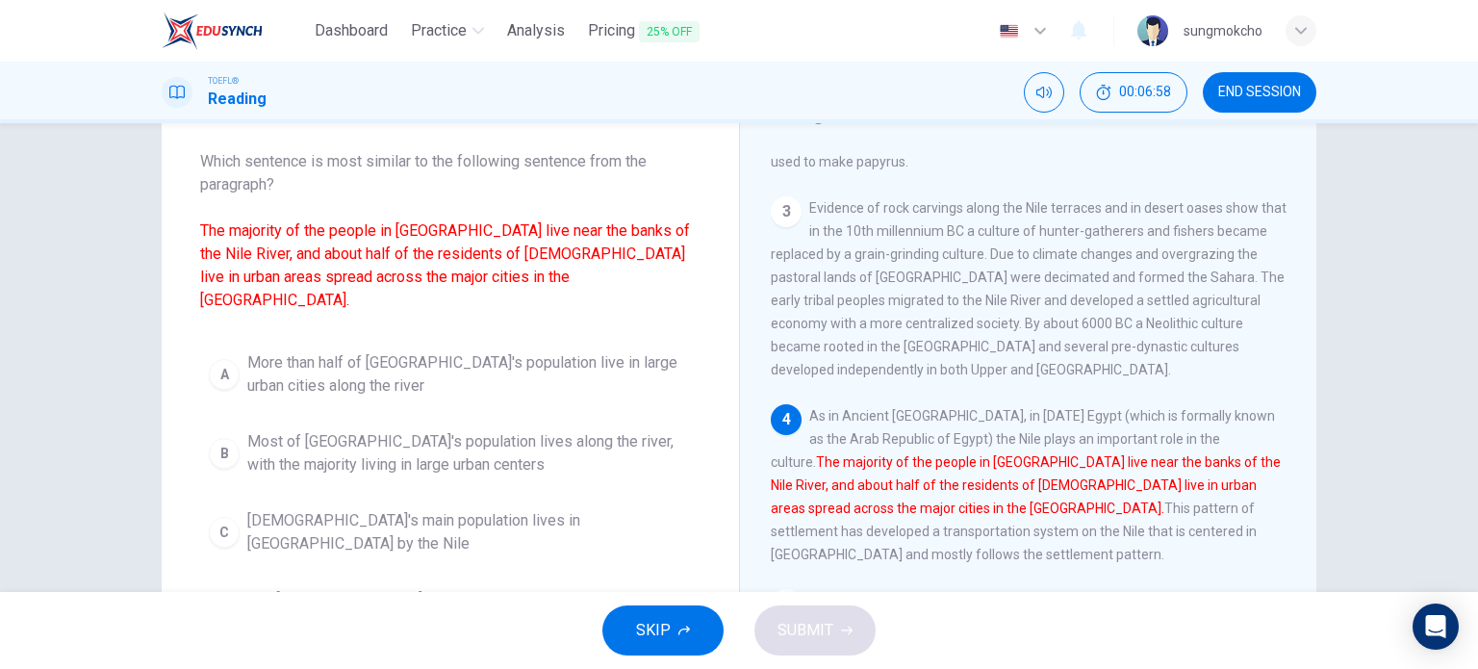
click at [289, 430] on span "Most of [GEOGRAPHIC_DATA]'s population lives along the river, with the majority…" at bounding box center [469, 453] width 445 height 46
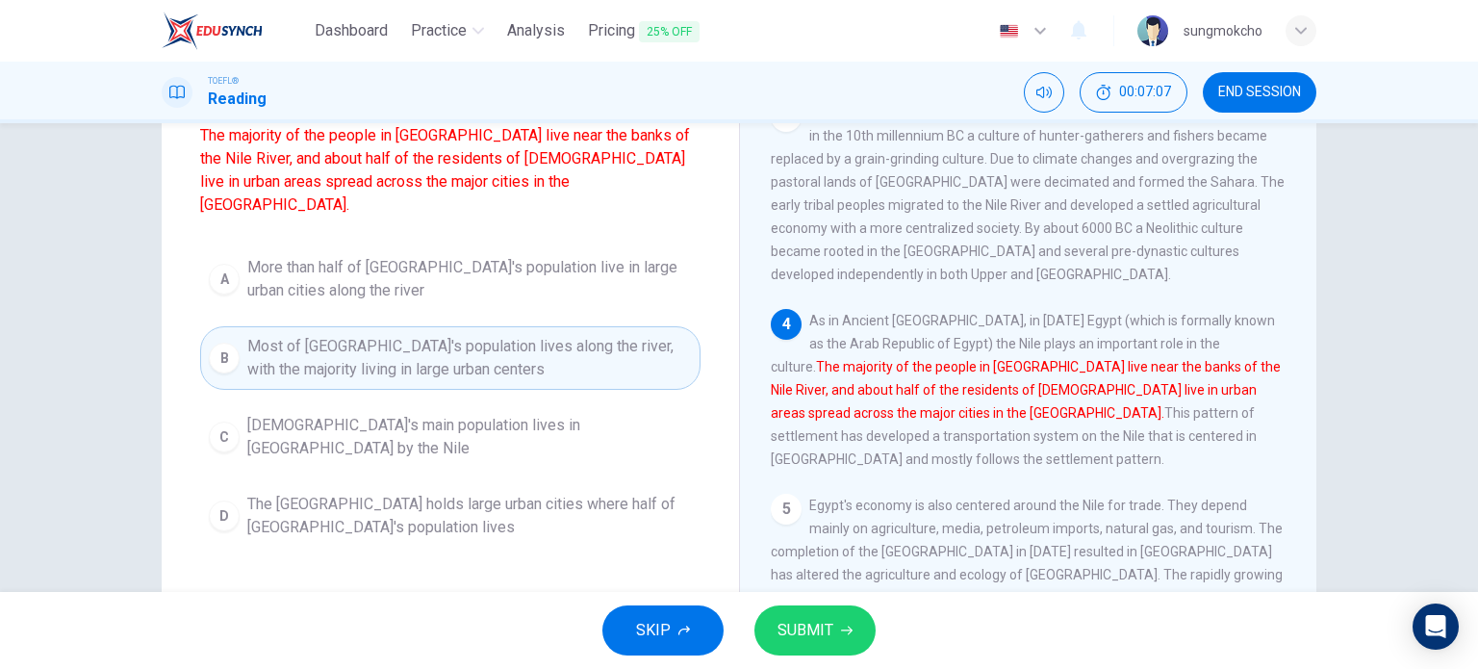
scroll to position [192, 0]
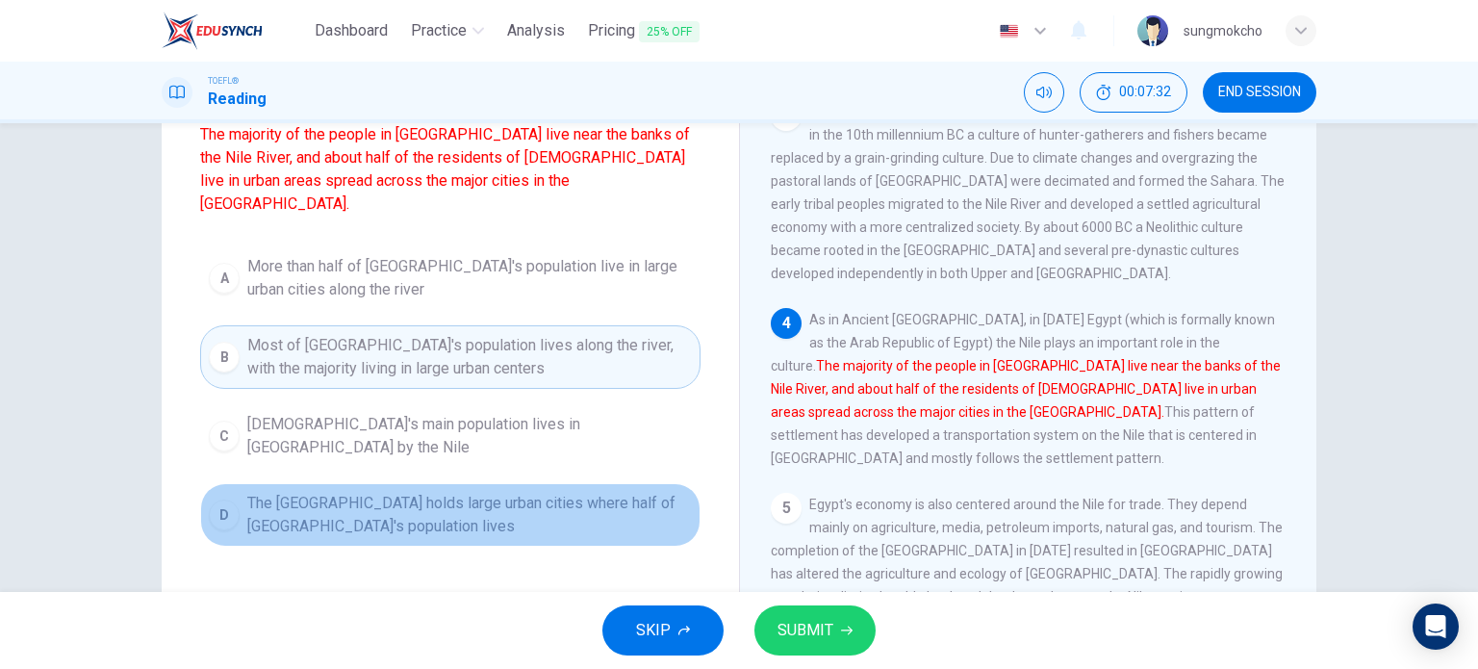
click at [343, 492] on span "The [GEOGRAPHIC_DATA] holds large urban cities where half of [GEOGRAPHIC_DATA]'…" at bounding box center [469, 515] width 445 height 46
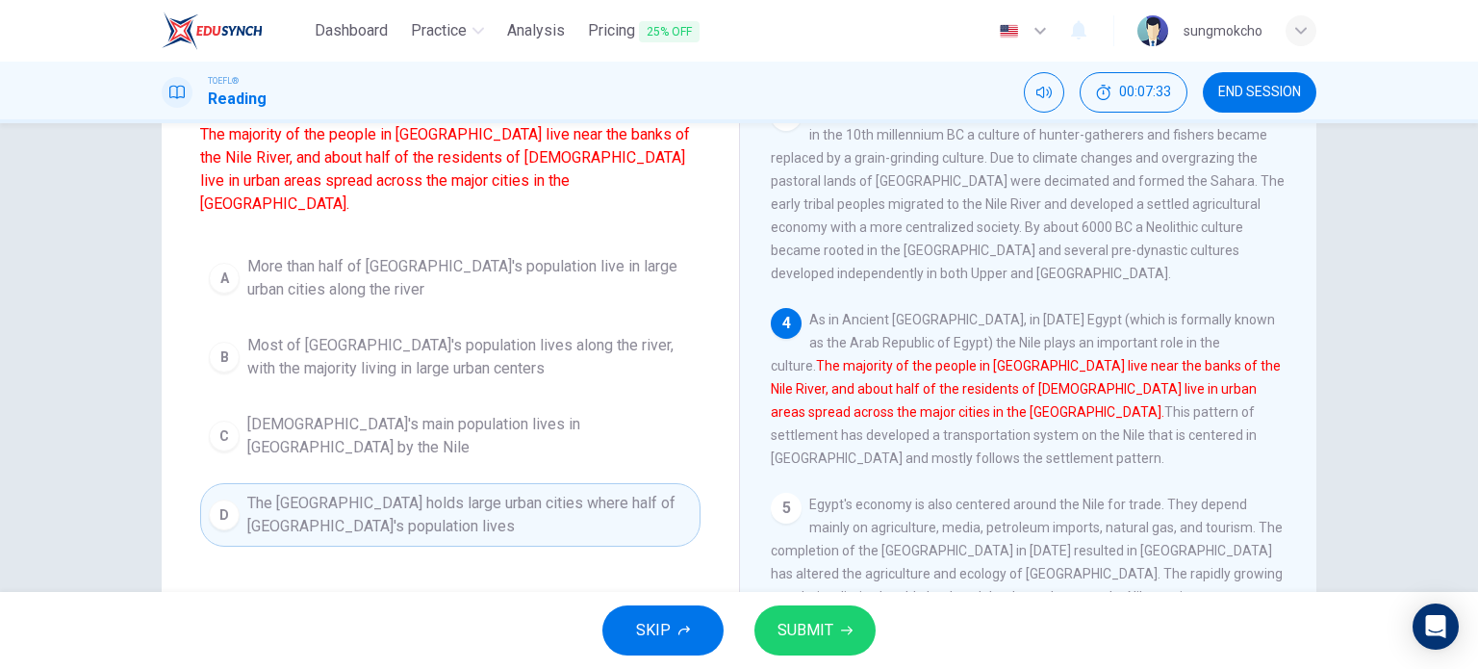
click at [343, 337] on span "Most of [GEOGRAPHIC_DATA]'s population lives along the river, with the majority…" at bounding box center [469, 357] width 445 height 46
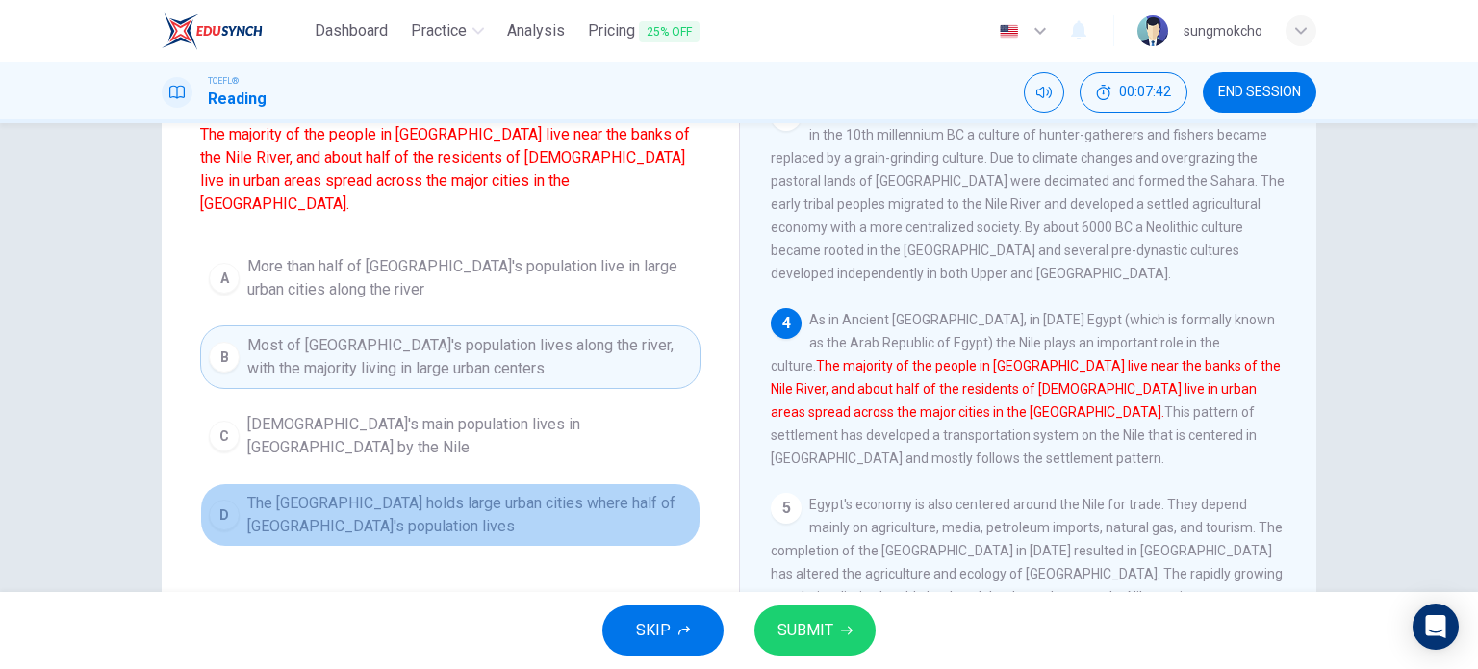
click at [369, 492] on span "The [GEOGRAPHIC_DATA] holds large urban cities where half of [GEOGRAPHIC_DATA]'…" at bounding box center [469, 515] width 445 height 46
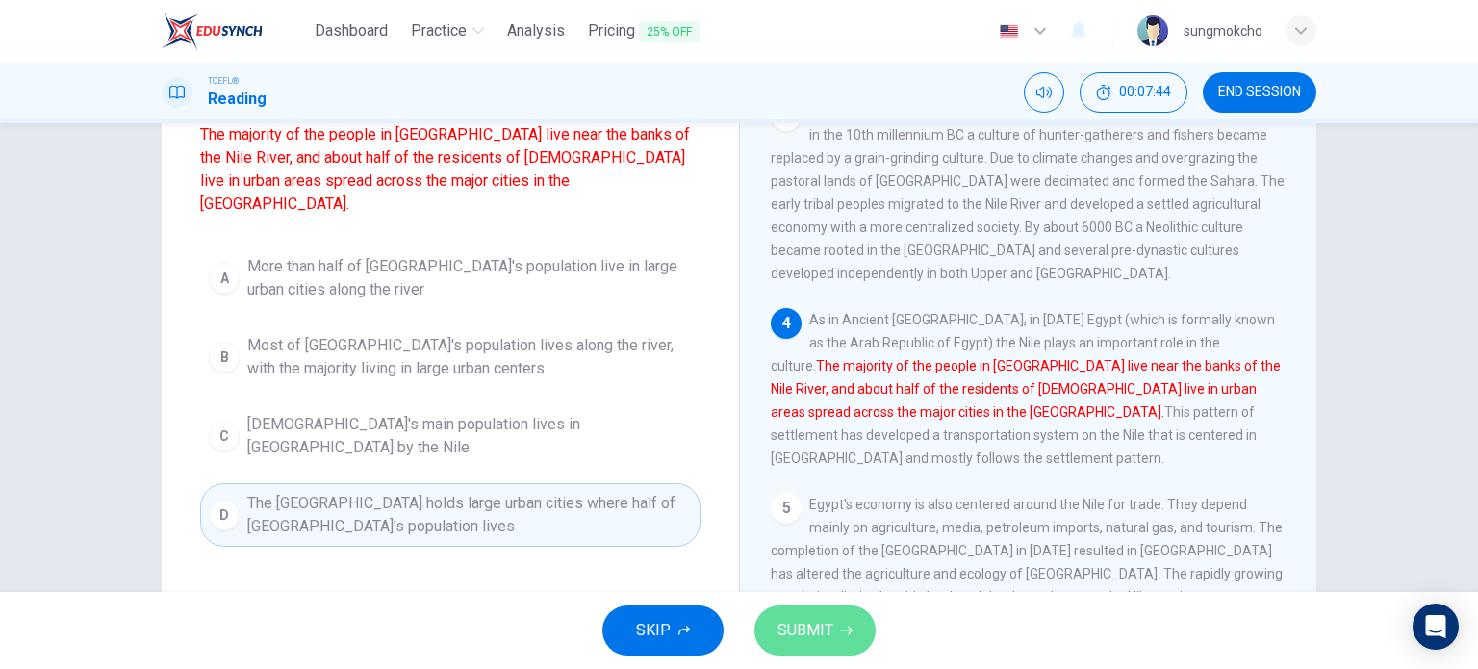
click at [802, 617] on span "SUBMIT" at bounding box center [806, 630] width 56 height 27
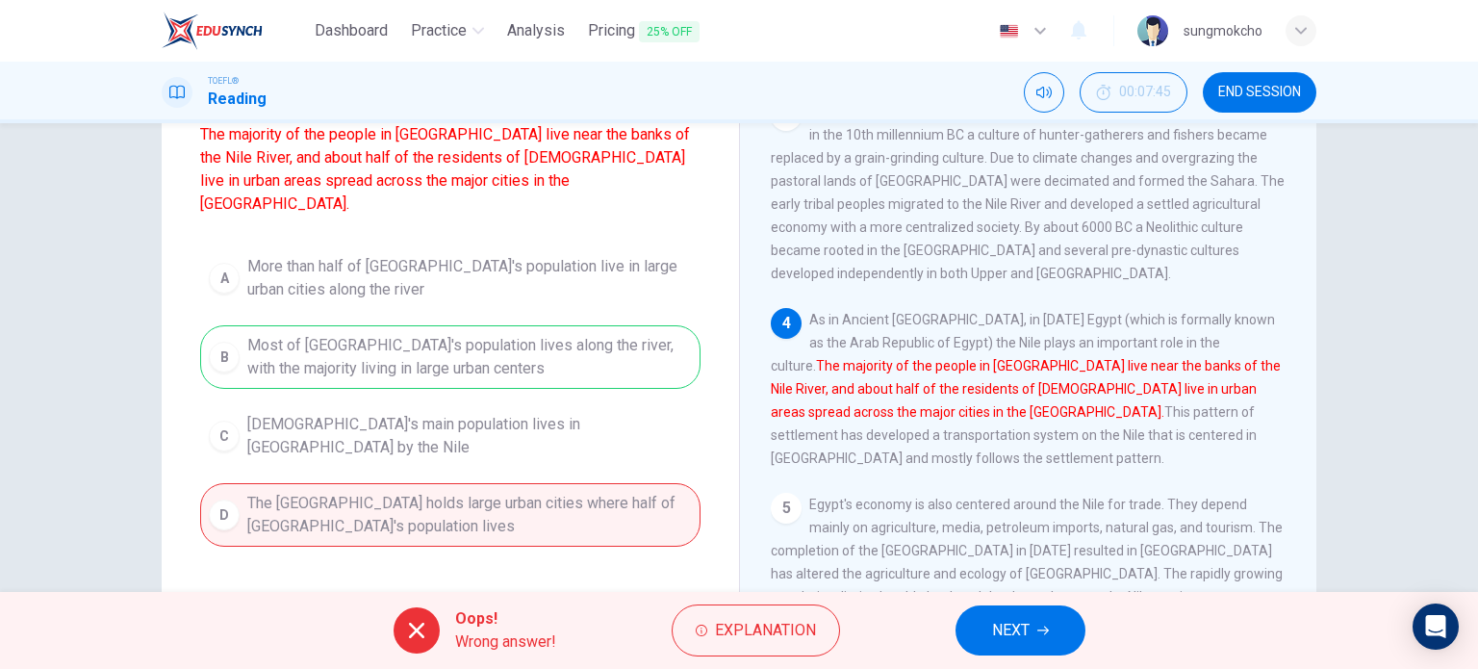
click at [449, 315] on div "A More than half of [GEOGRAPHIC_DATA]'s population live in large urban cities a…" at bounding box center [450, 396] width 500 height 300
click at [718, 625] on span "Explanation" at bounding box center [765, 630] width 101 height 27
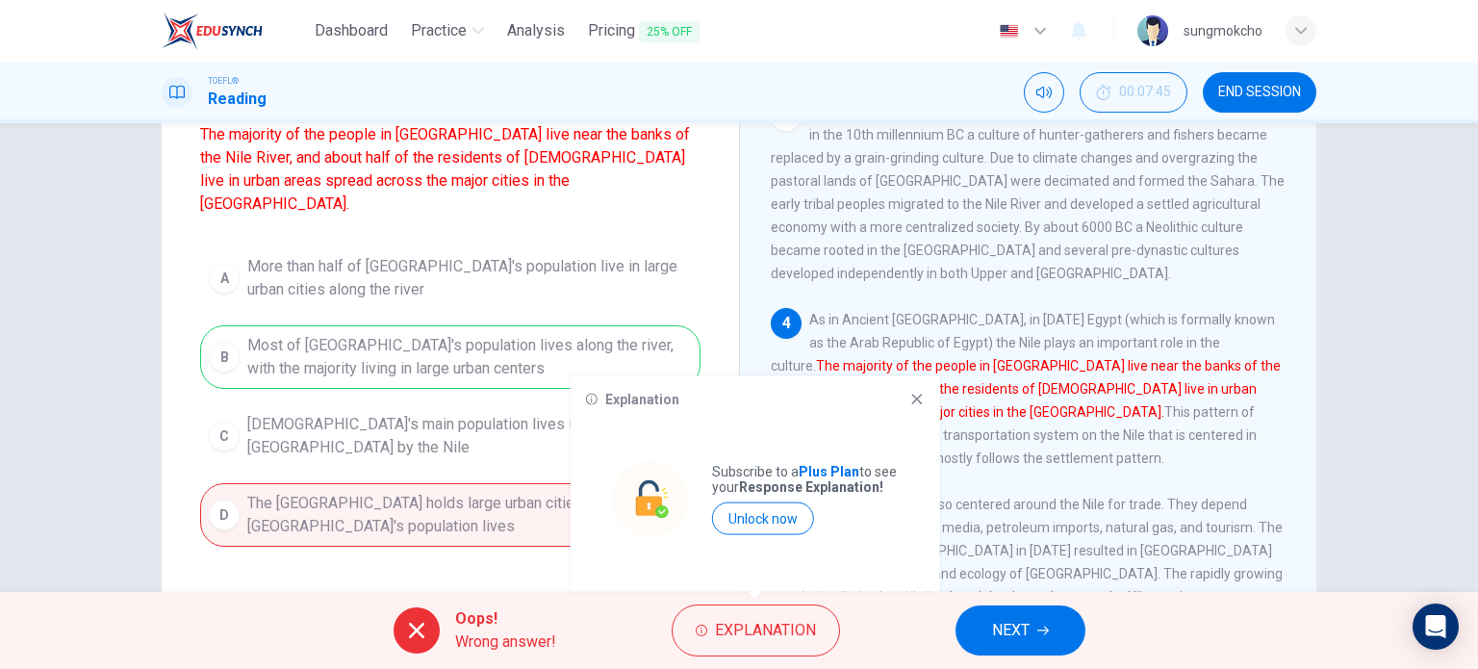
click at [931, 404] on div "Explanation Subscribe to a Plus Plan to see your Response Explanation! Unlock n…" at bounding box center [756, 484] width 370 height 216
click at [914, 407] on div "Explanation Subscribe to a Plus Plan to see your Response Explanation! Unlock n…" at bounding box center [756, 484] width 370 height 216
click at [917, 393] on icon at bounding box center [916, 399] width 15 height 15
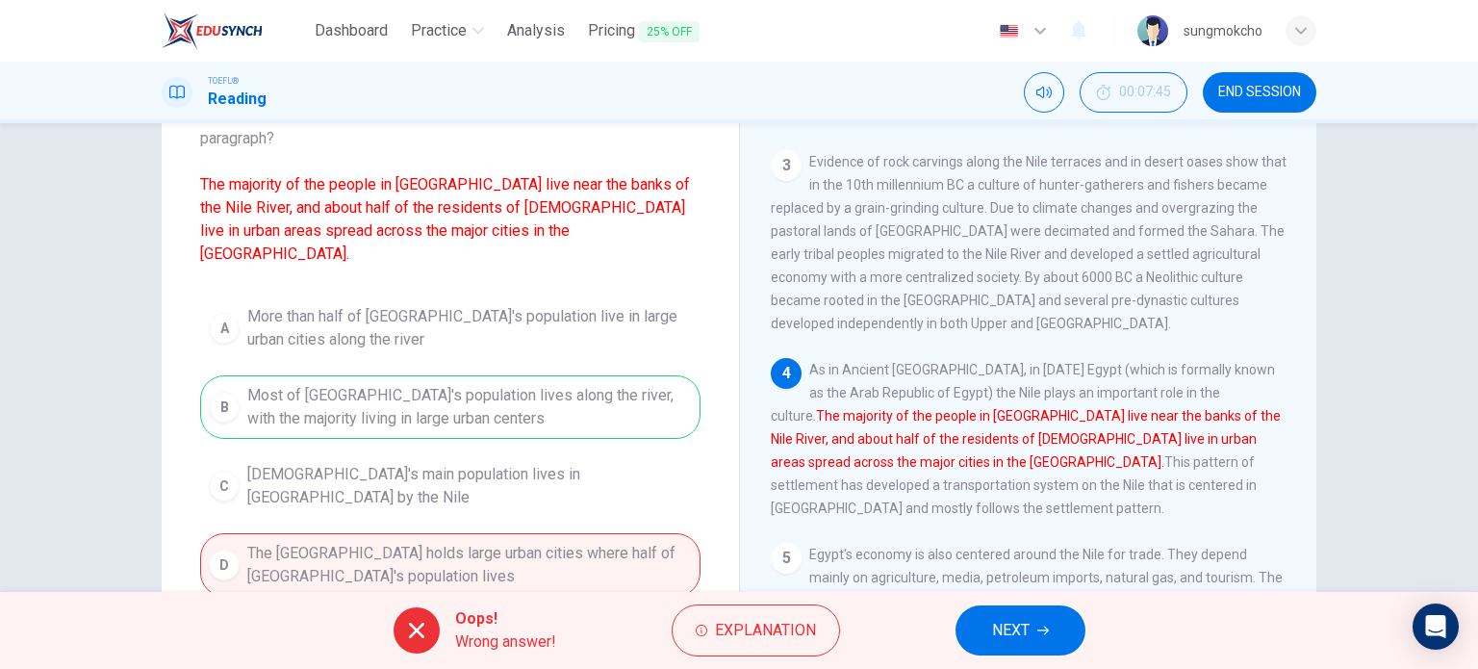
scroll to position [96, 0]
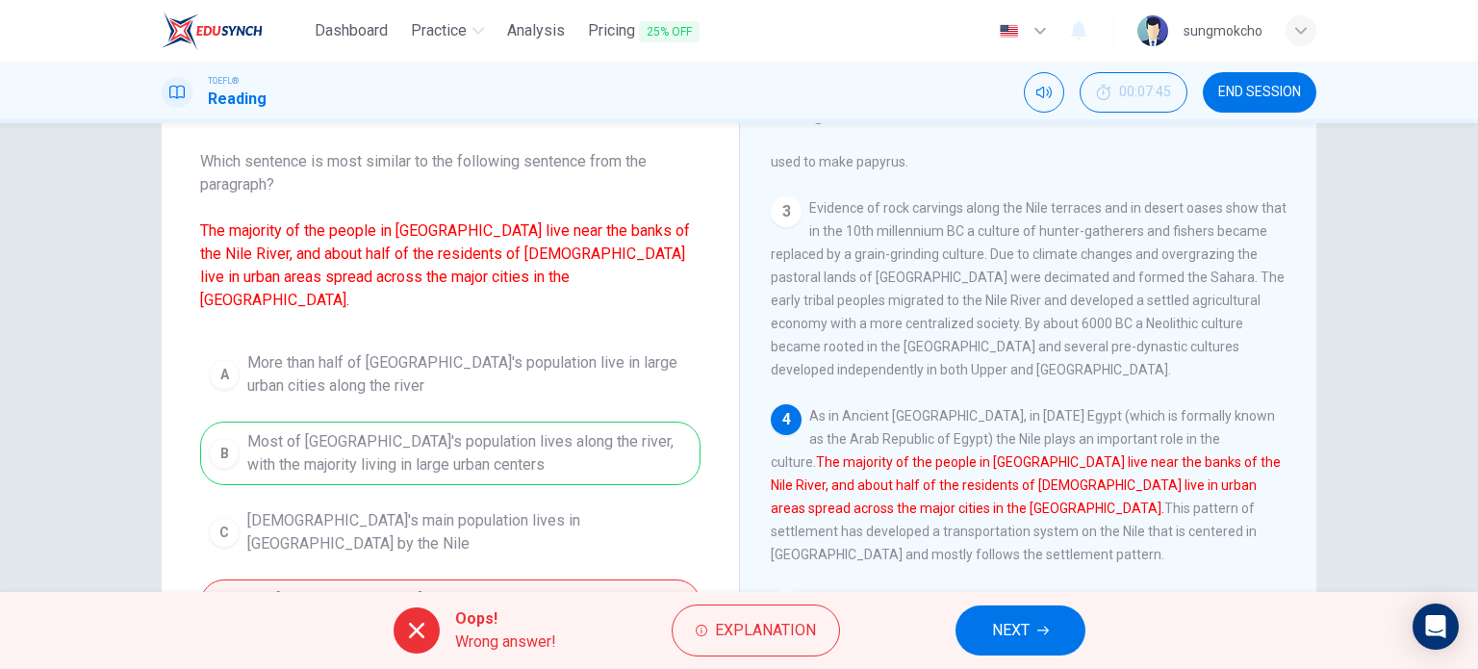
click at [992, 617] on span "NEXT" at bounding box center [1011, 630] width 38 height 27
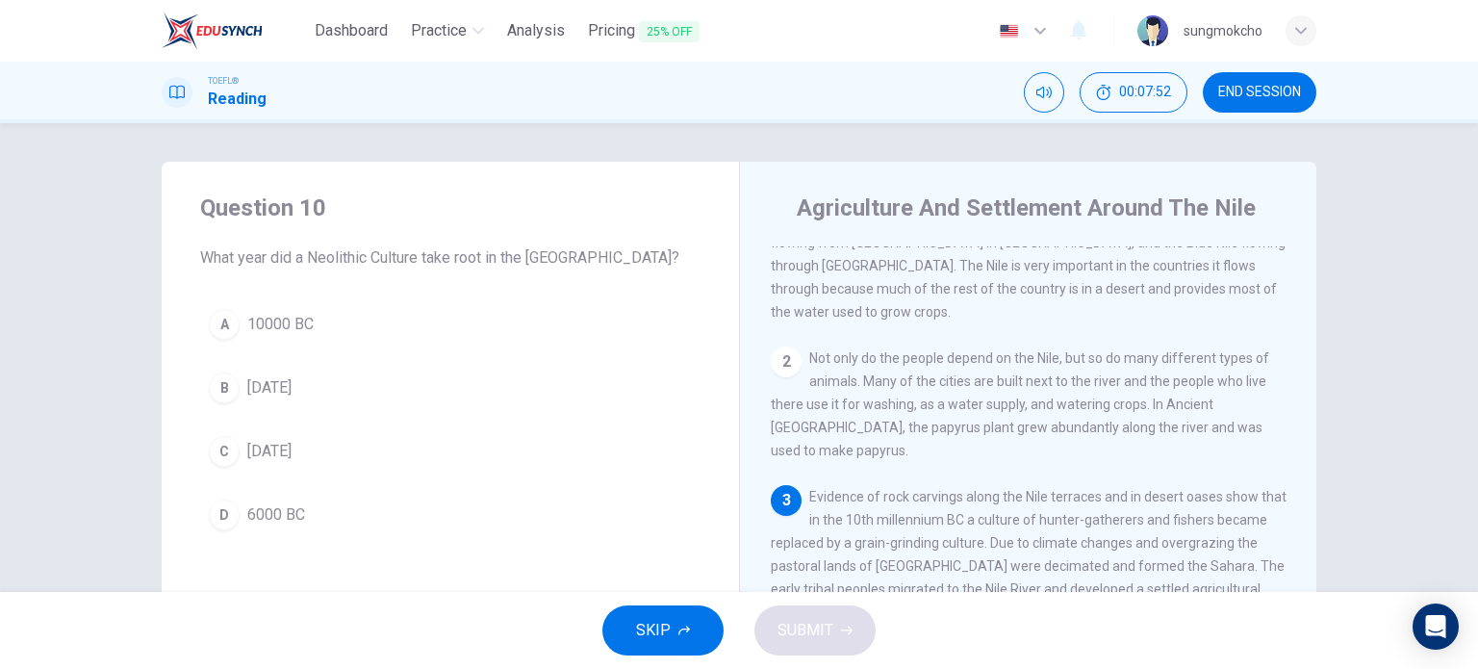
scroll to position [181, 0]
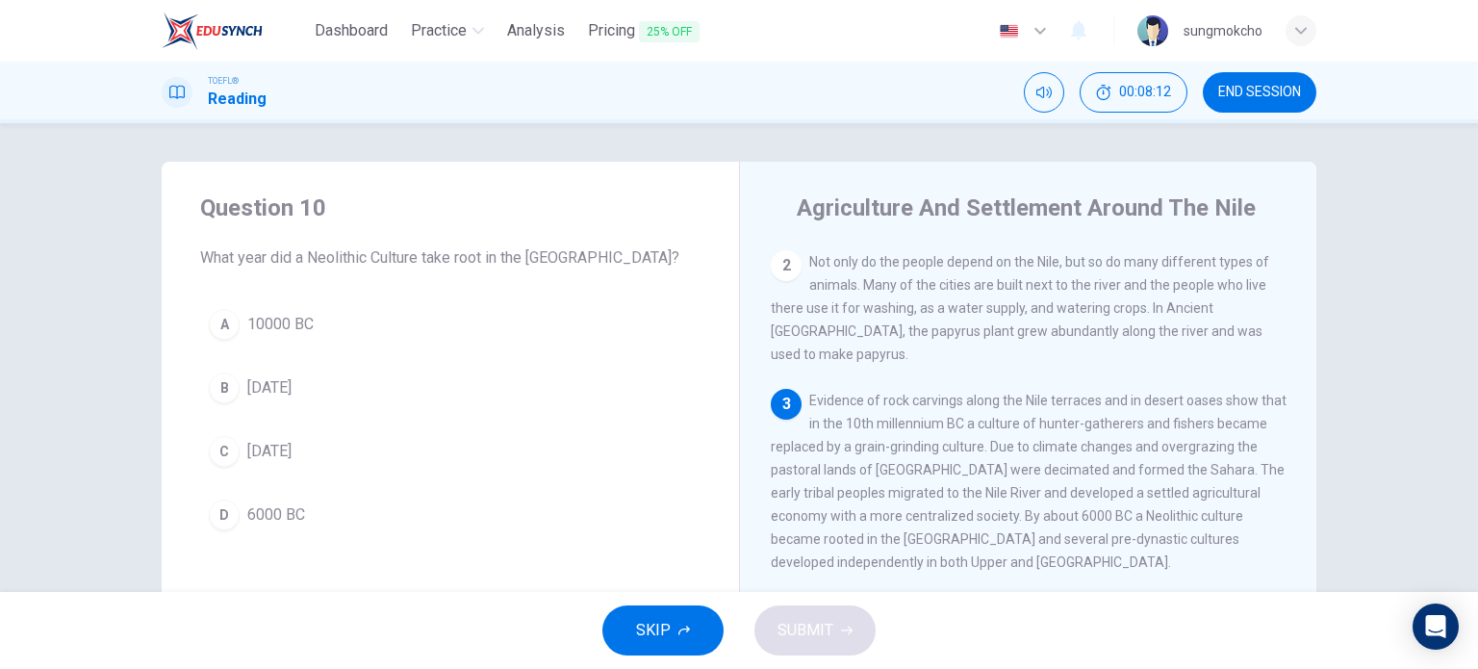
click at [297, 515] on span "6000 BC" at bounding box center [276, 514] width 58 height 23
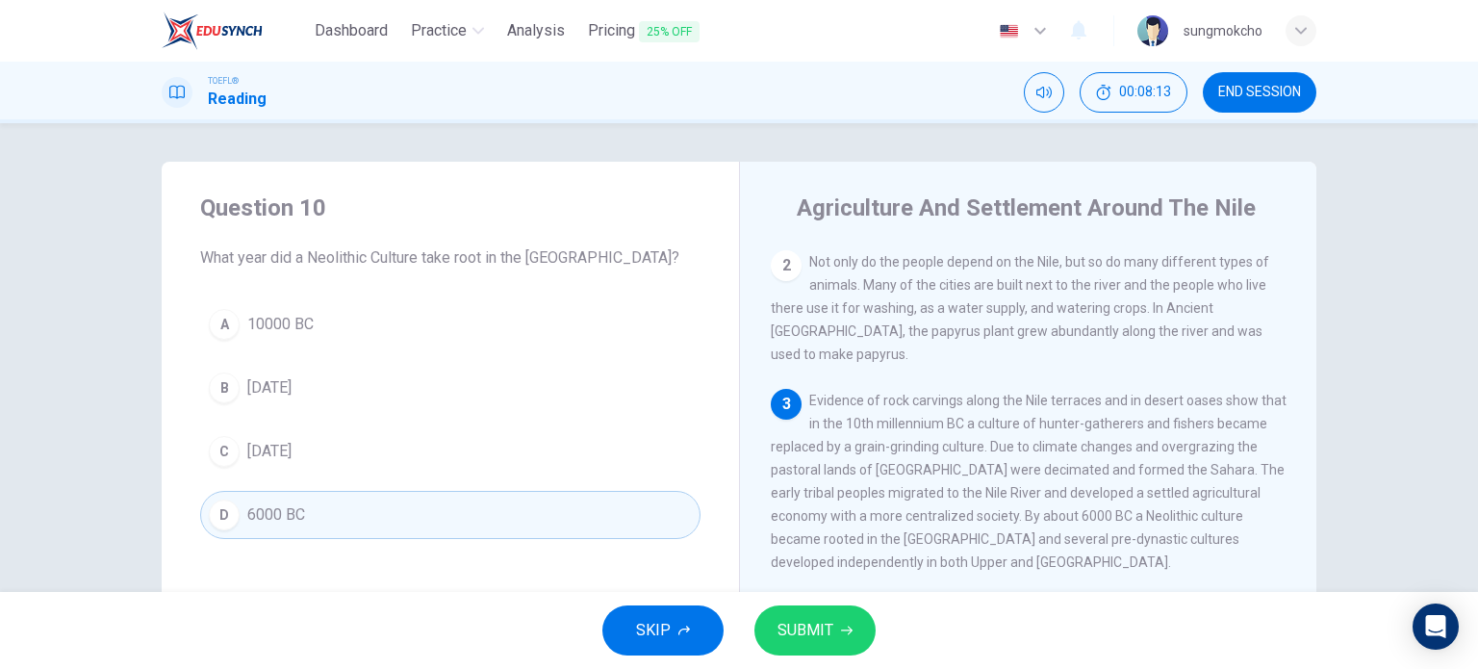
click at [806, 625] on span "SUBMIT" at bounding box center [806, 630] width 56 height 27
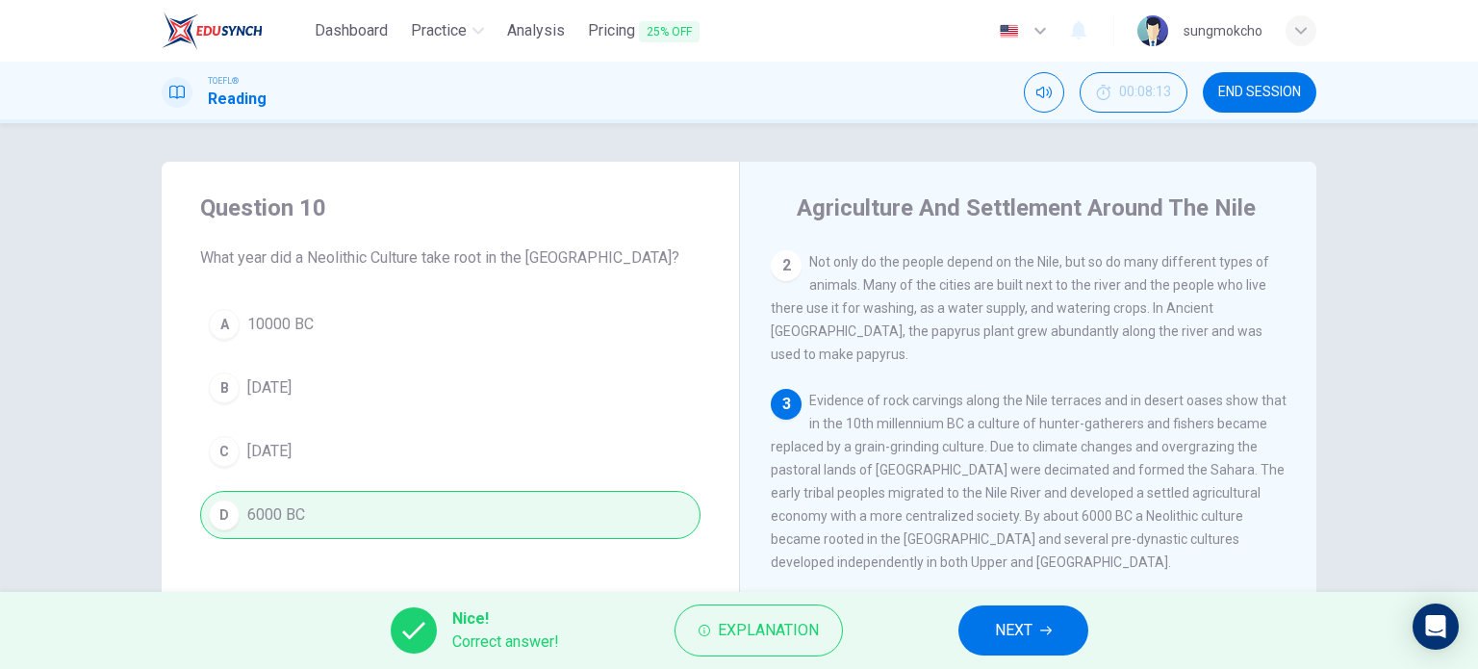
click at [955, 619] on div "Nice! Correct answer! Explanation NEXT" at bounding box center [739, 630] width 1478 height 77
click at [997, 638] on span "NEXT" at bounding box center [1014, 630] width 38 height 27
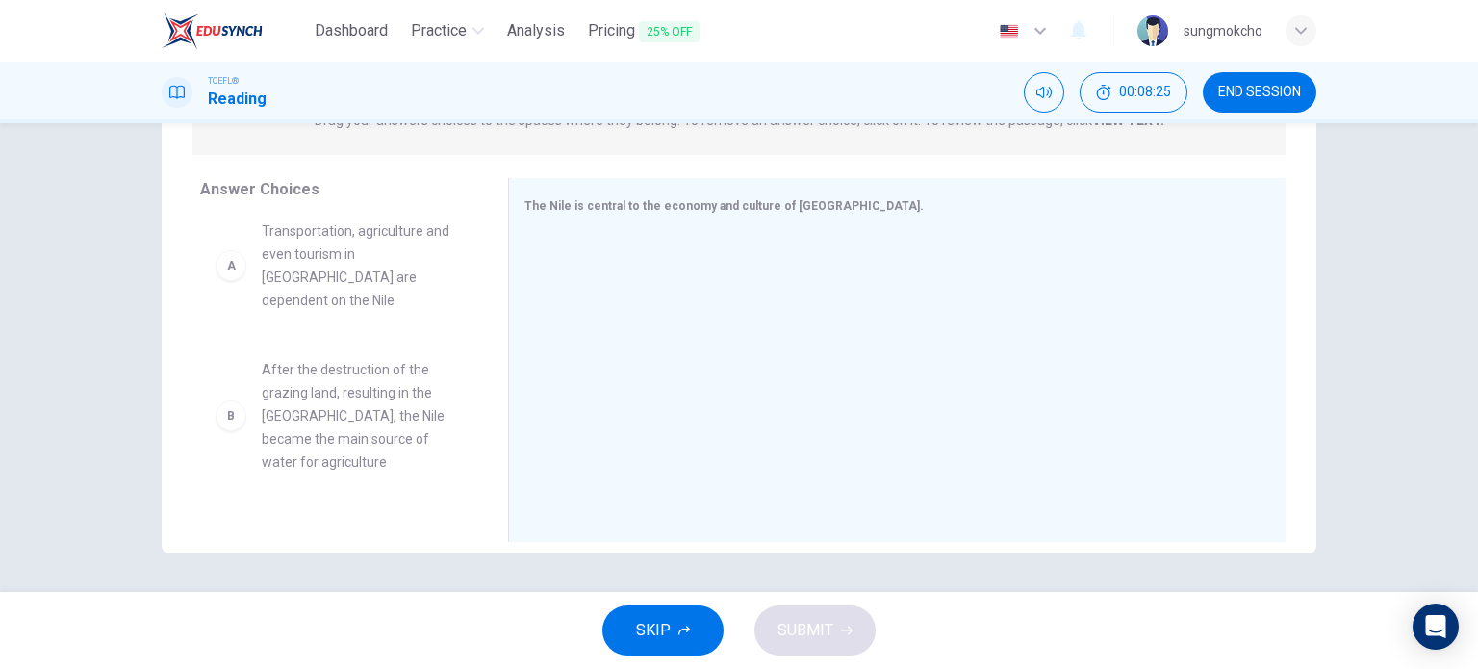
scroll to position [0, 0]
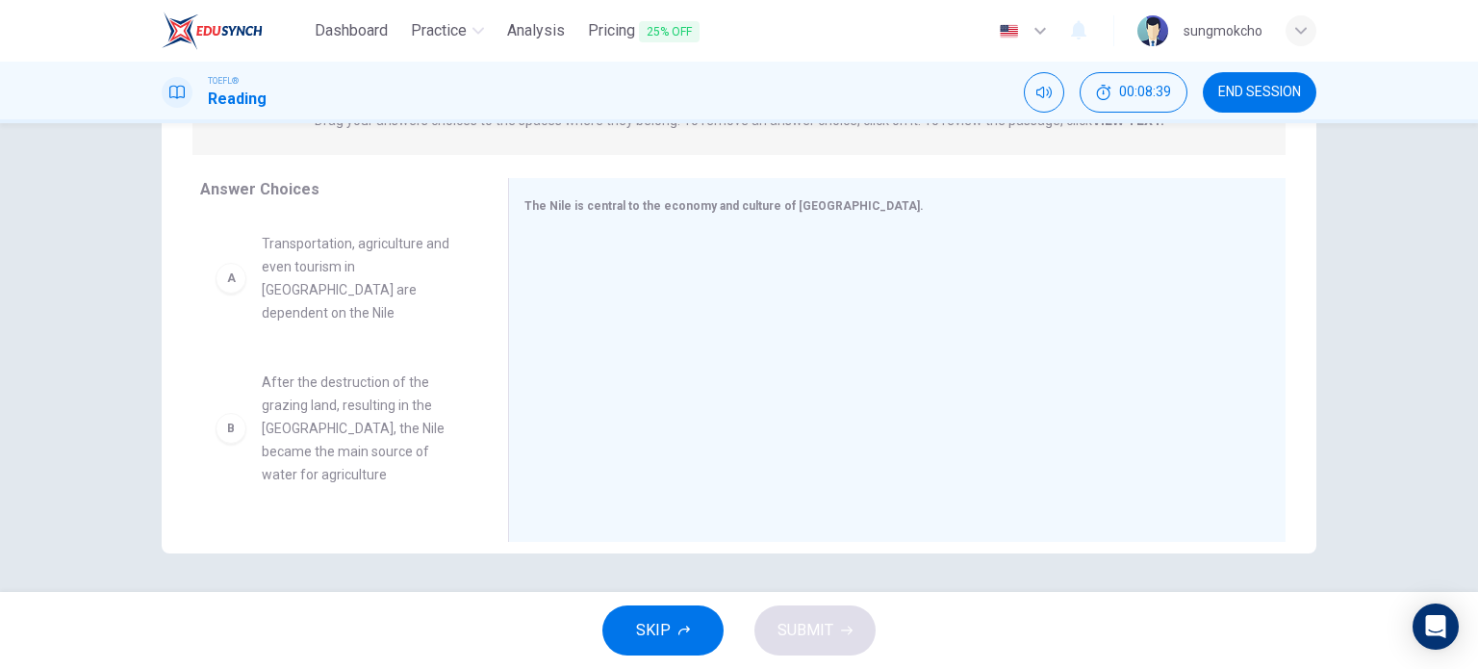
drag, startPoint x: 187, startPoint y: 5, endPoint x: 54, endPoint y: 332, distance: 353.1
click at [54, 332] on div "Question 11 View Text Directions: An introductory sentence for a brief summary …" at bounding box center [739, 357] width 1478 height 469
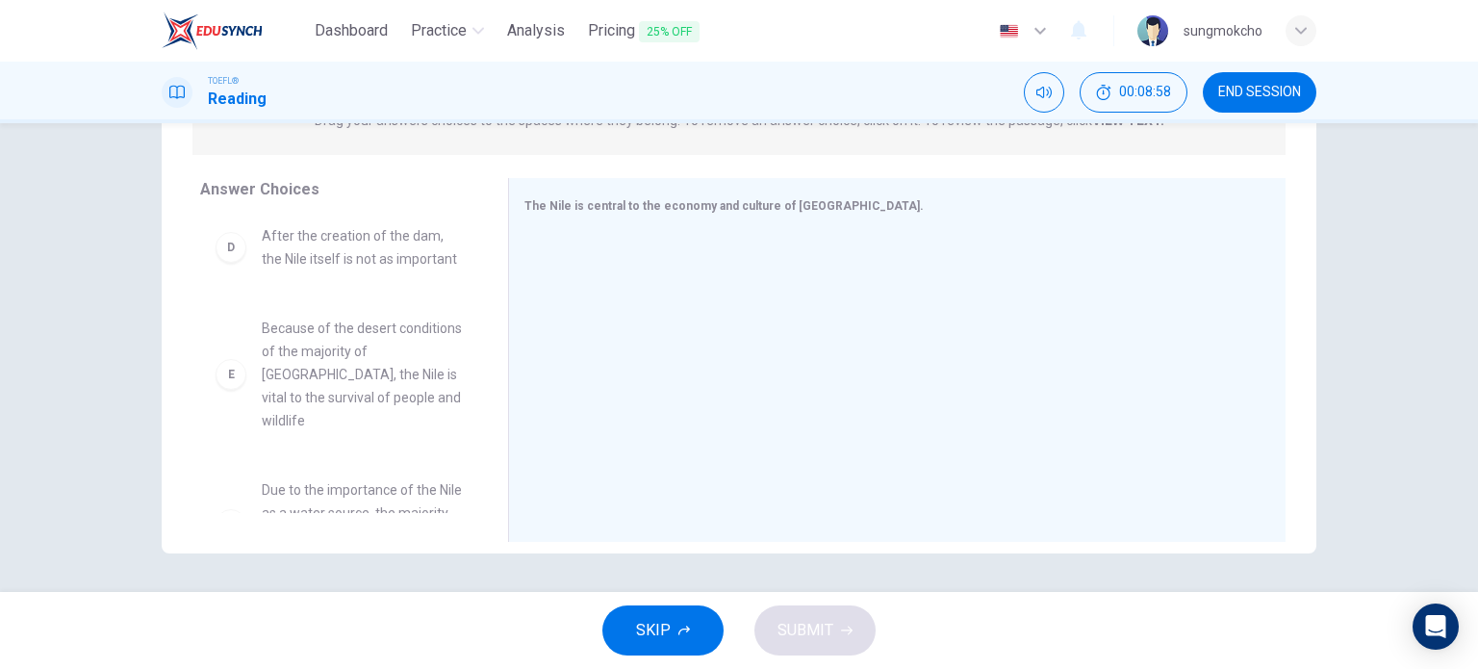
scroll to position [450, 0]
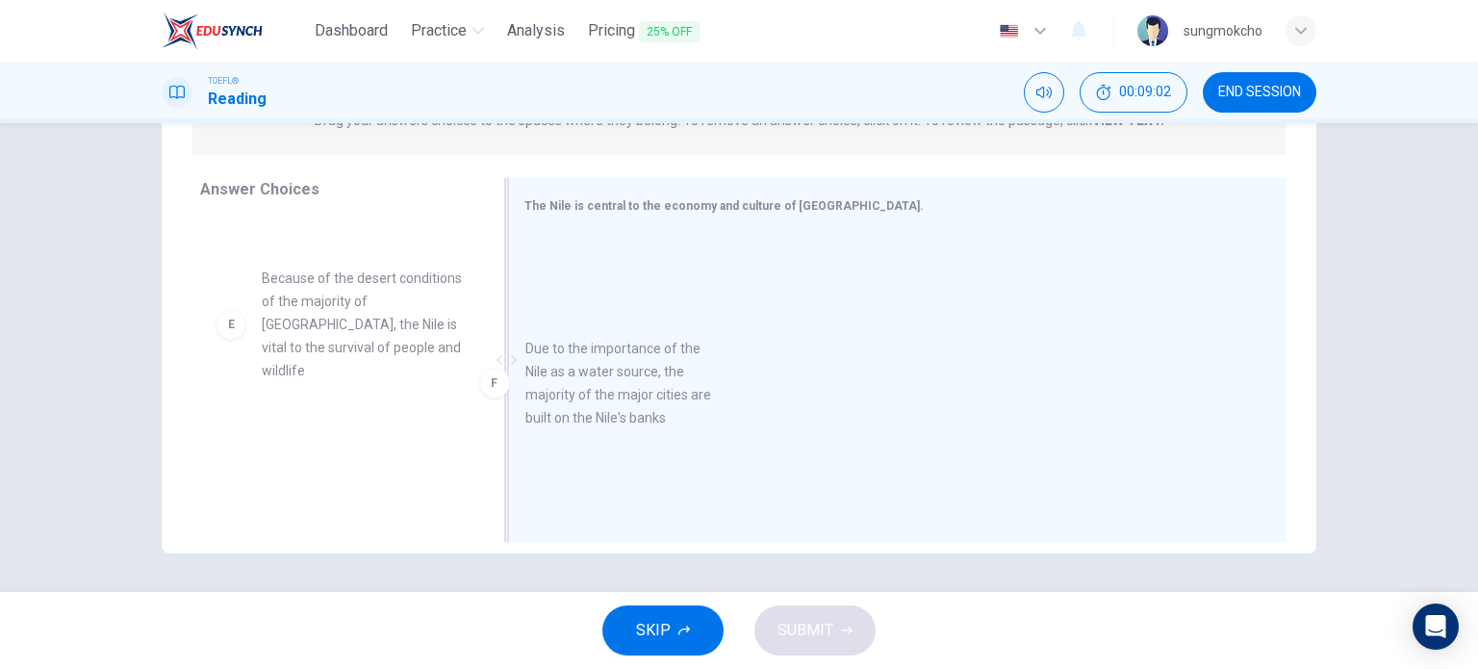
drag, startPoint x: 385, startPoint y: 456, endPoint x: 665, endPoint y: 380, distance: 290.2
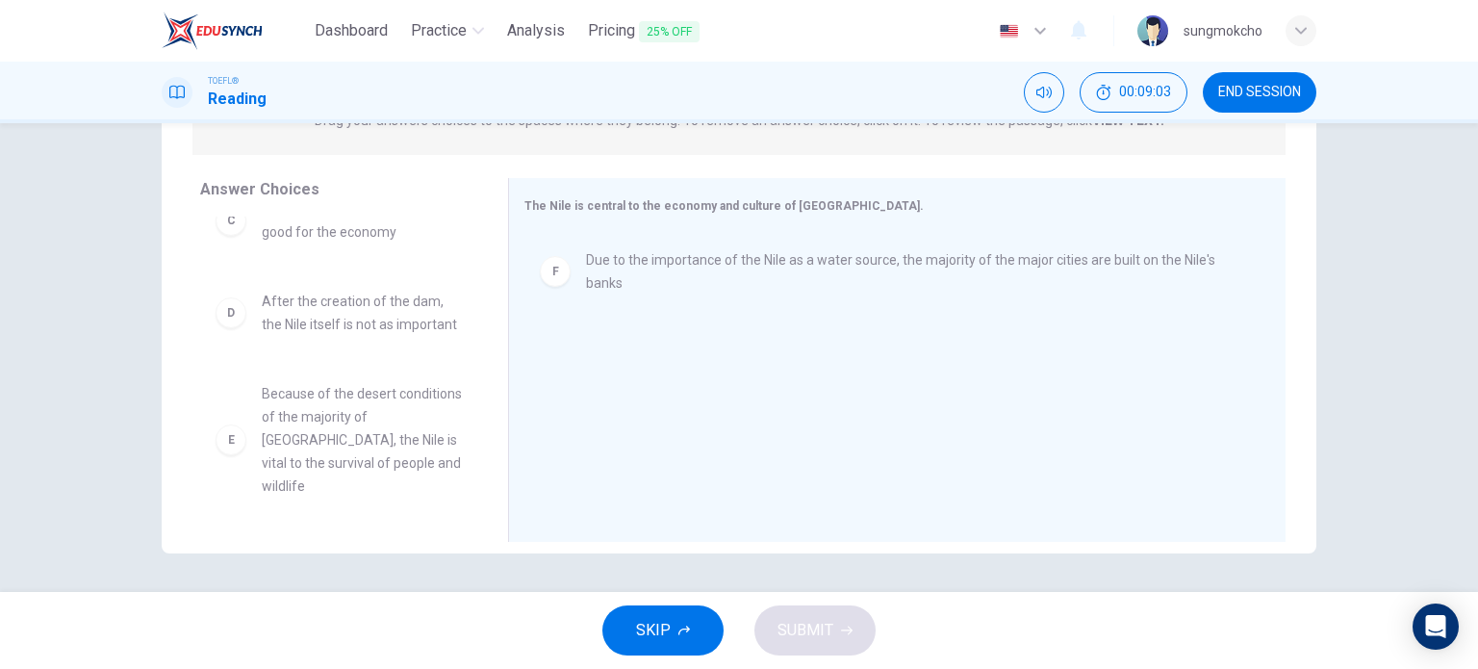
scroll to position [312, 0]
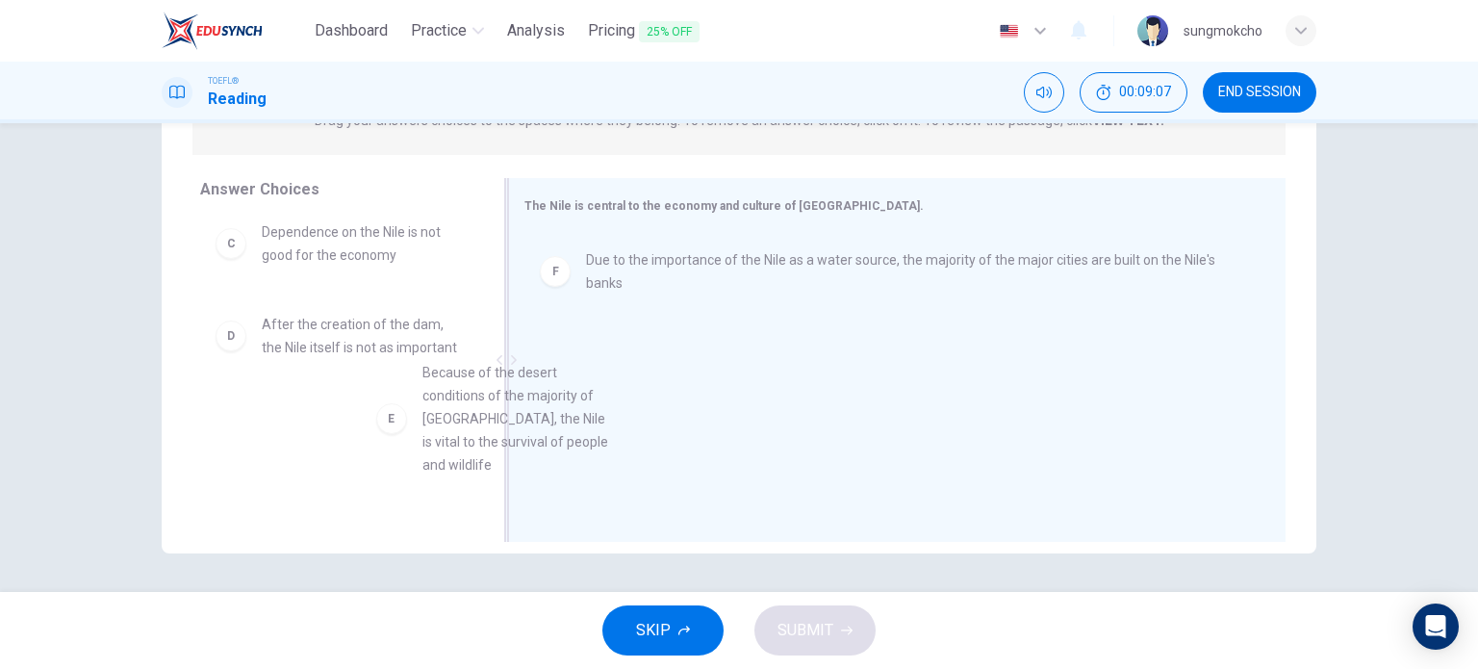
drag, startPoint x: 365, startPoint y: 462, endPoint x: 821, endPoint y: 387, distance: 462.3
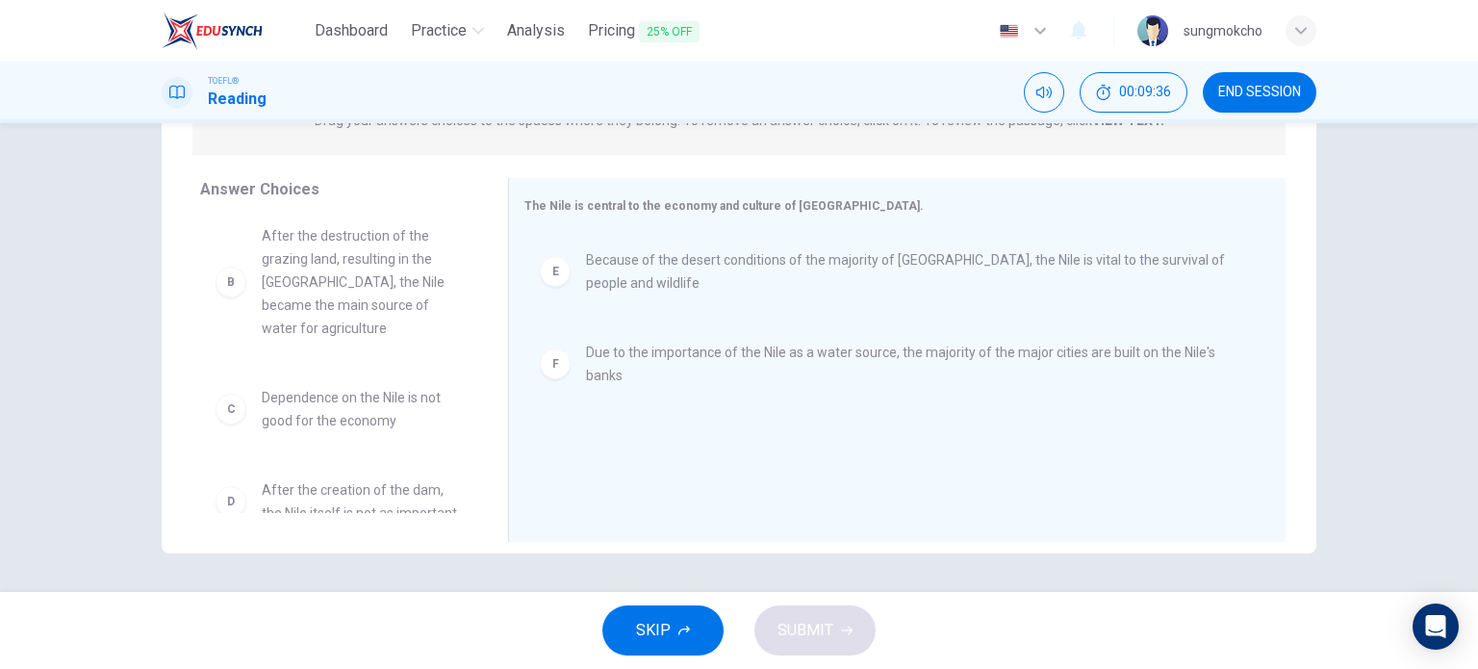
scroll to position [173, 0]
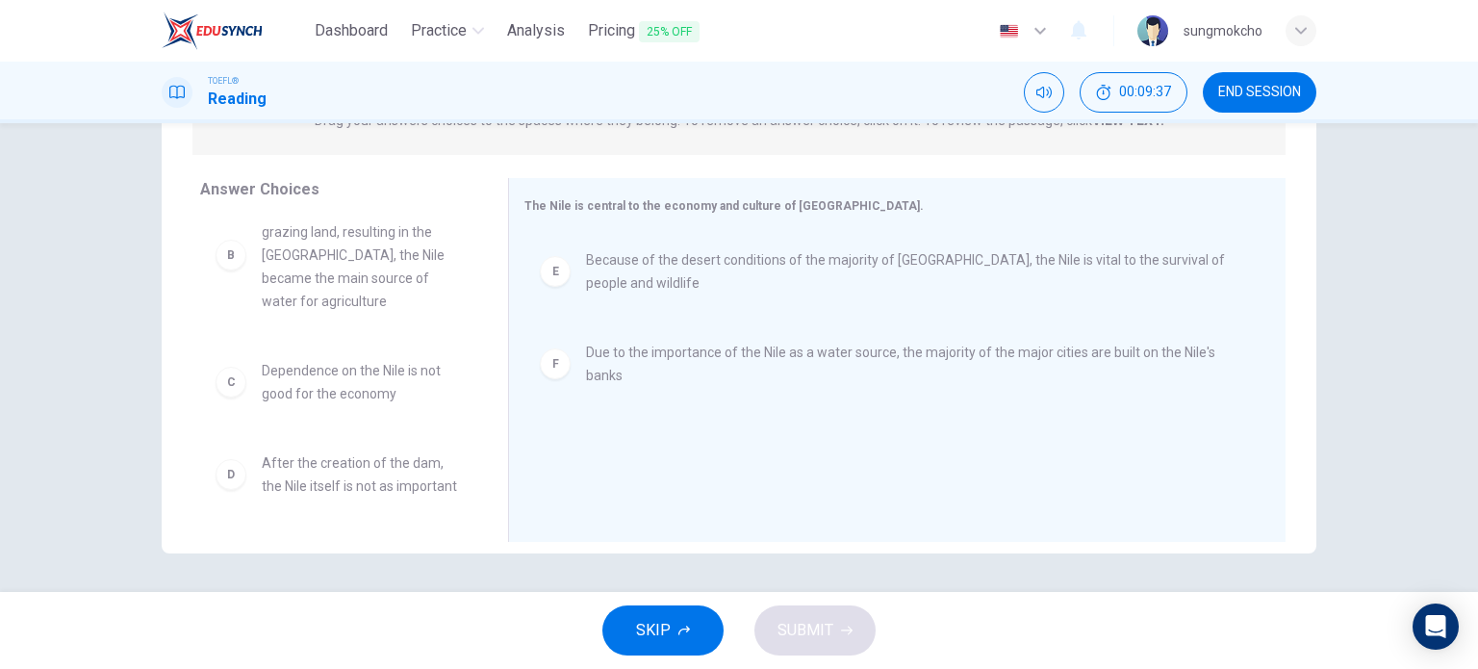
drag, startPoint x: 331, startPoint y: 196, endPoint x: 332, endPoint y: 207, distance: 10.6
click at [331, 205] on div "Answer Choices A Transportation, agriculture and even tourism in [GEOGRAPHIC_DA…" at bounding box center [335, 364] width 346 height 373
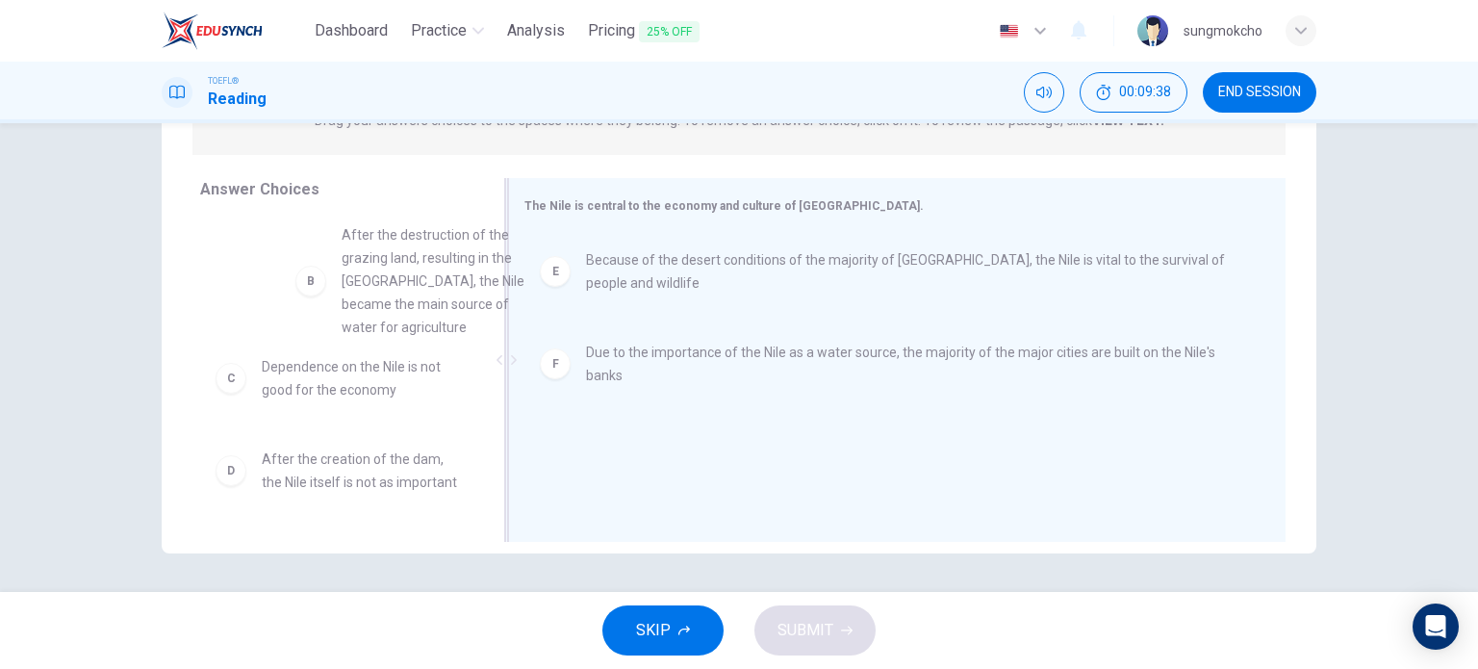
scroll to position [162, 0]
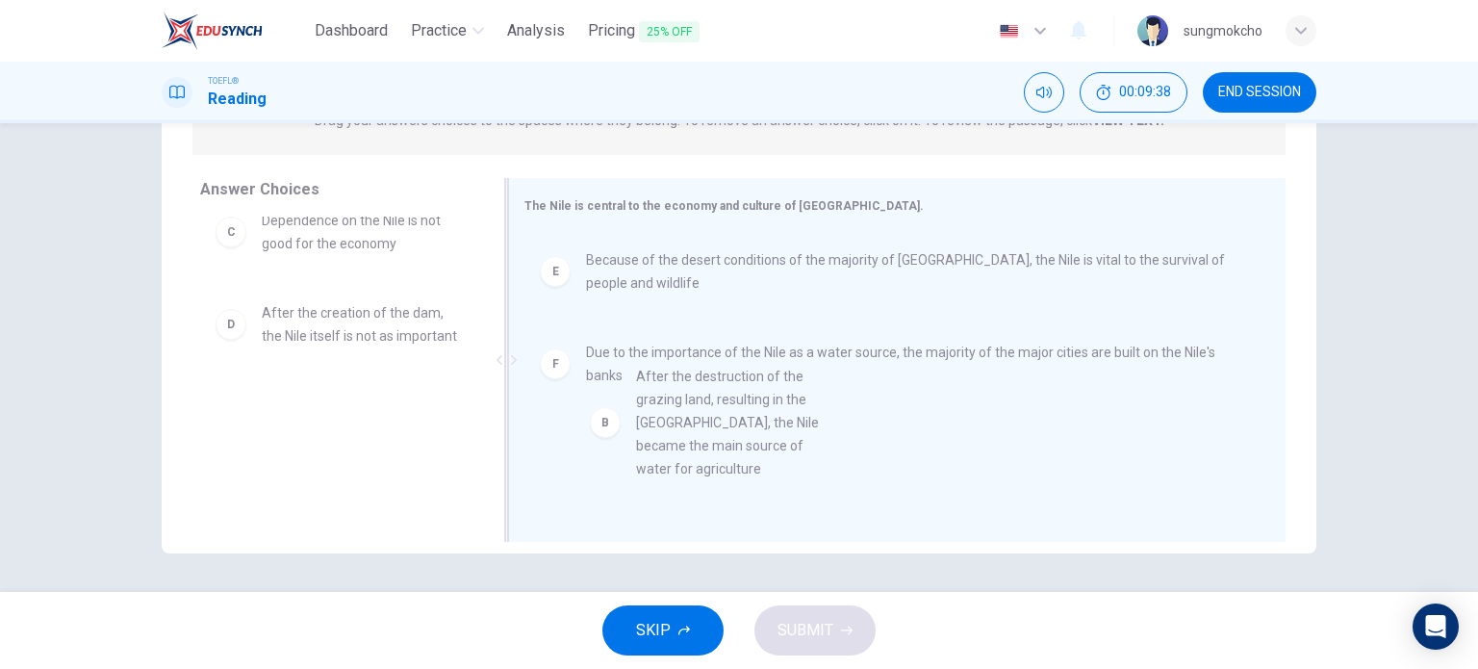
drag, startPoint x: 335, startPoint y: 227, endPoint x: 781, endPoint y: 427, distance: 489.3
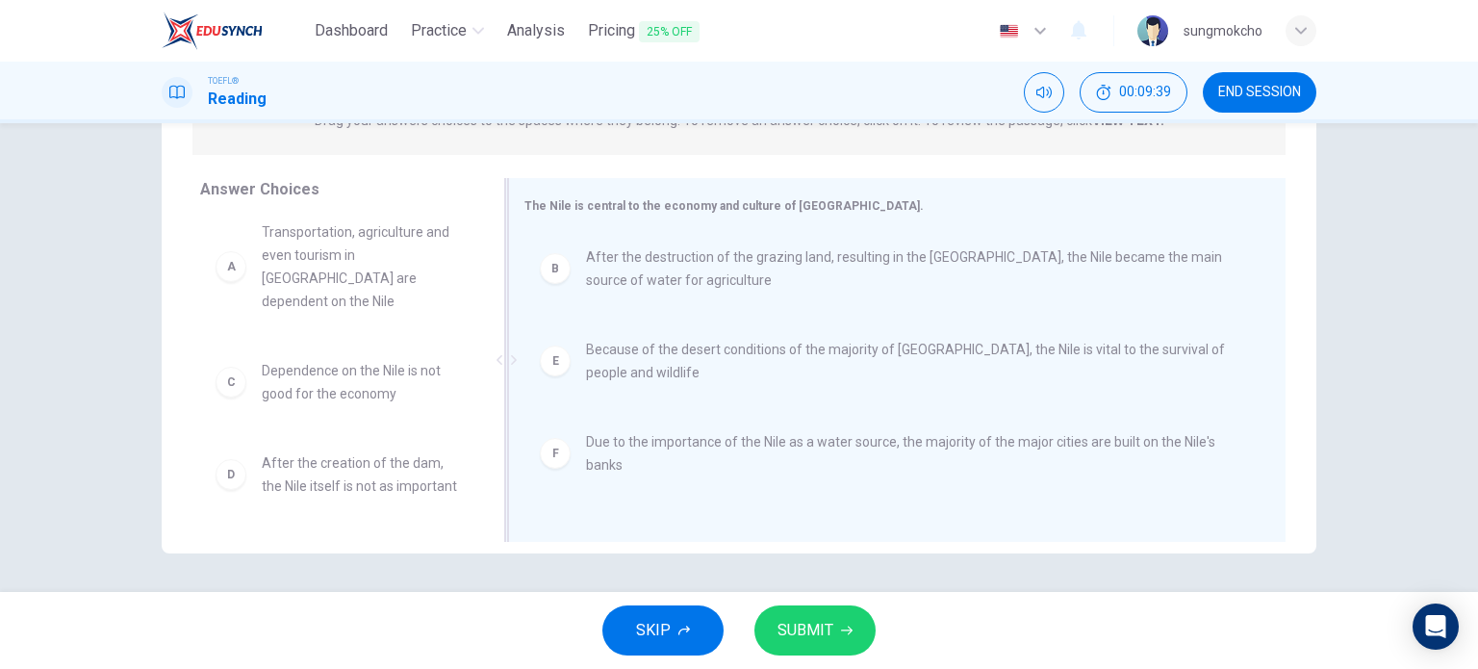
scroll to position [12, 0]
click at [828, 642] on span "SUBMIT" at bounding box center [806, 630] width 56 height 27
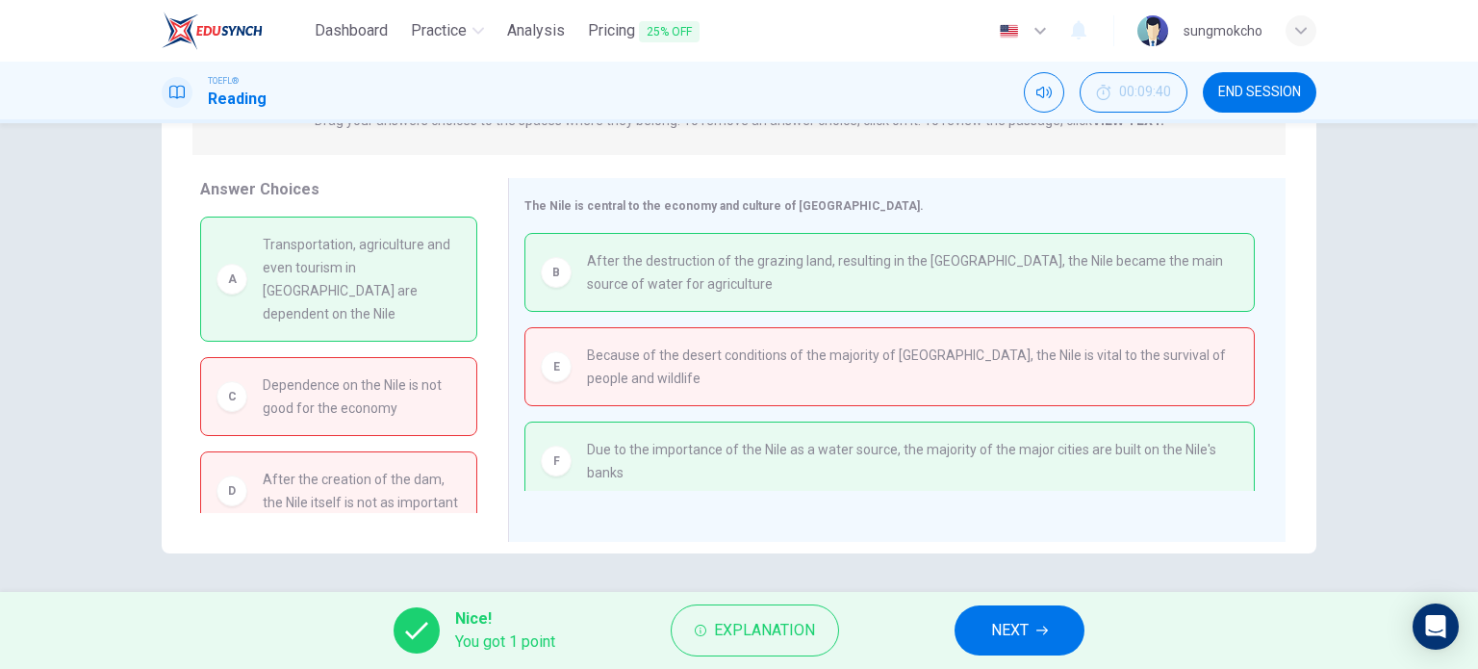
scroll to position [181, 0]
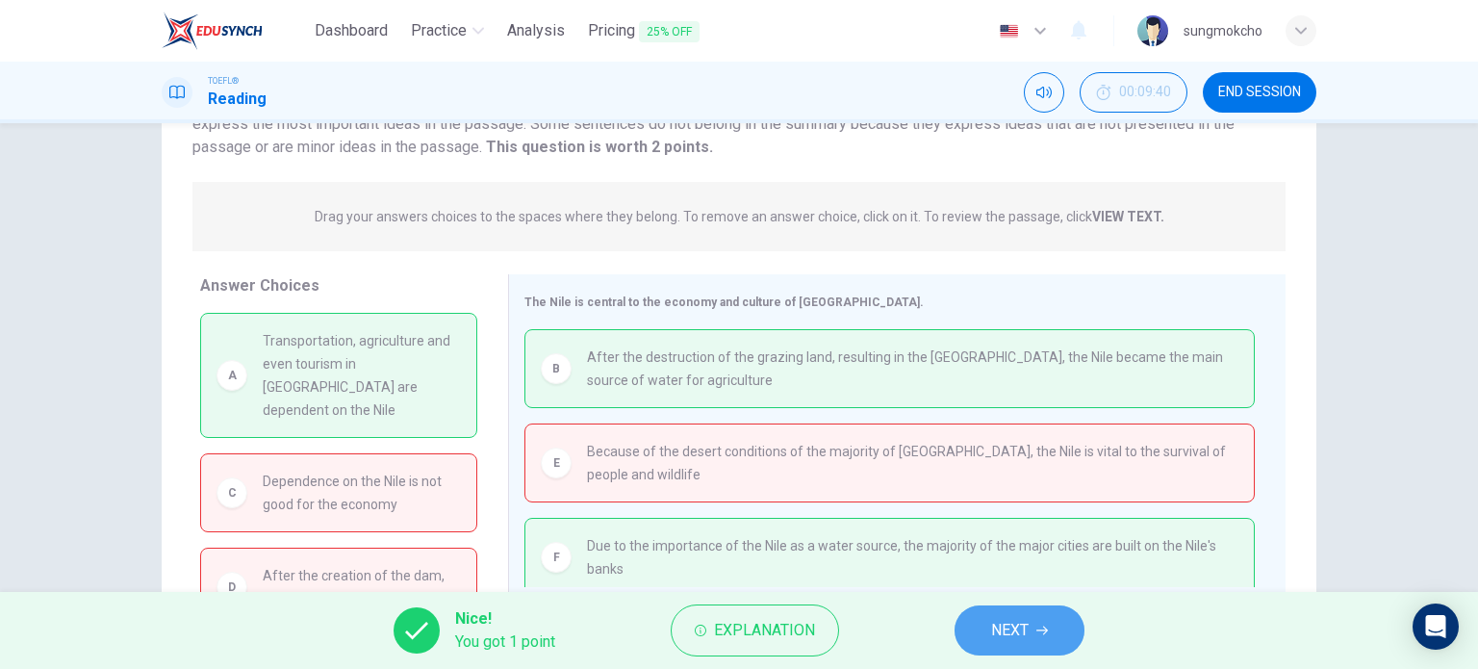
click at [977, 627] on button "NEXT" at bounding box center [1020, 630] width 130 height 50
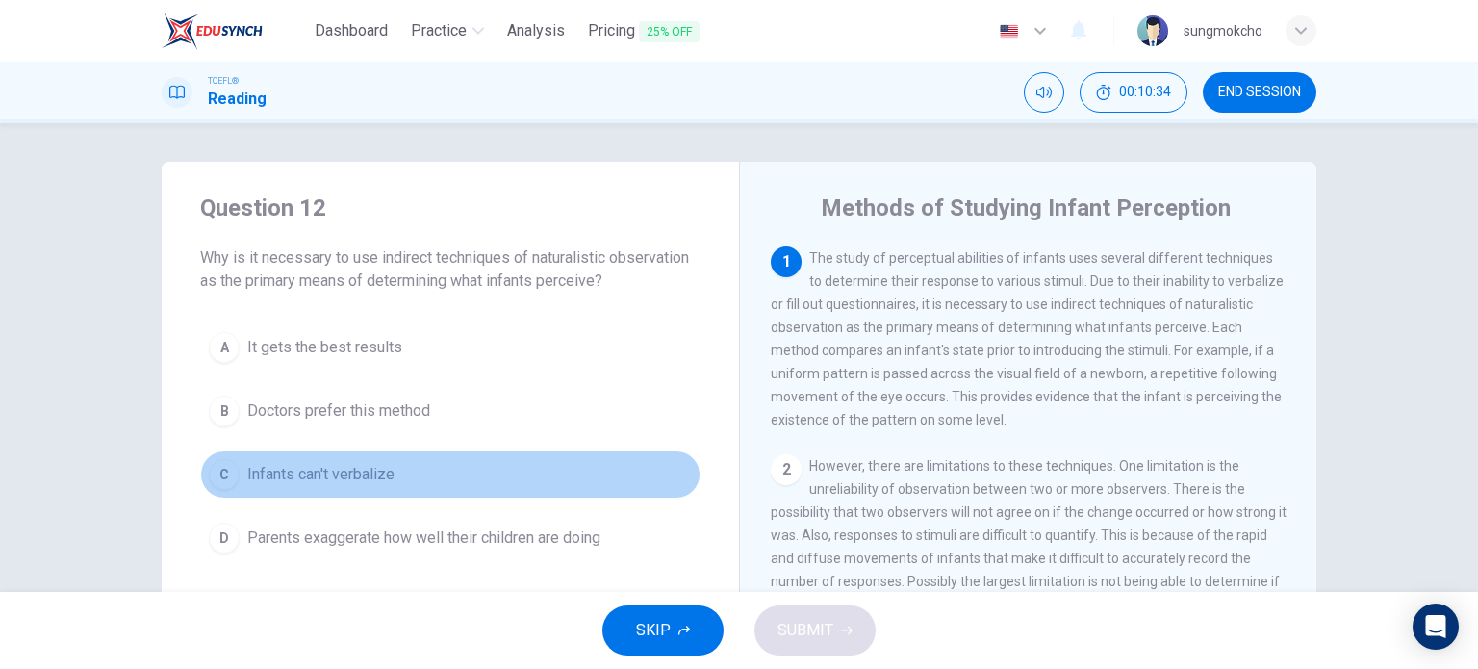
click at [311, 480] on span "Infants can't verbalize" at bounding box center [320, 474] width 147 height 23
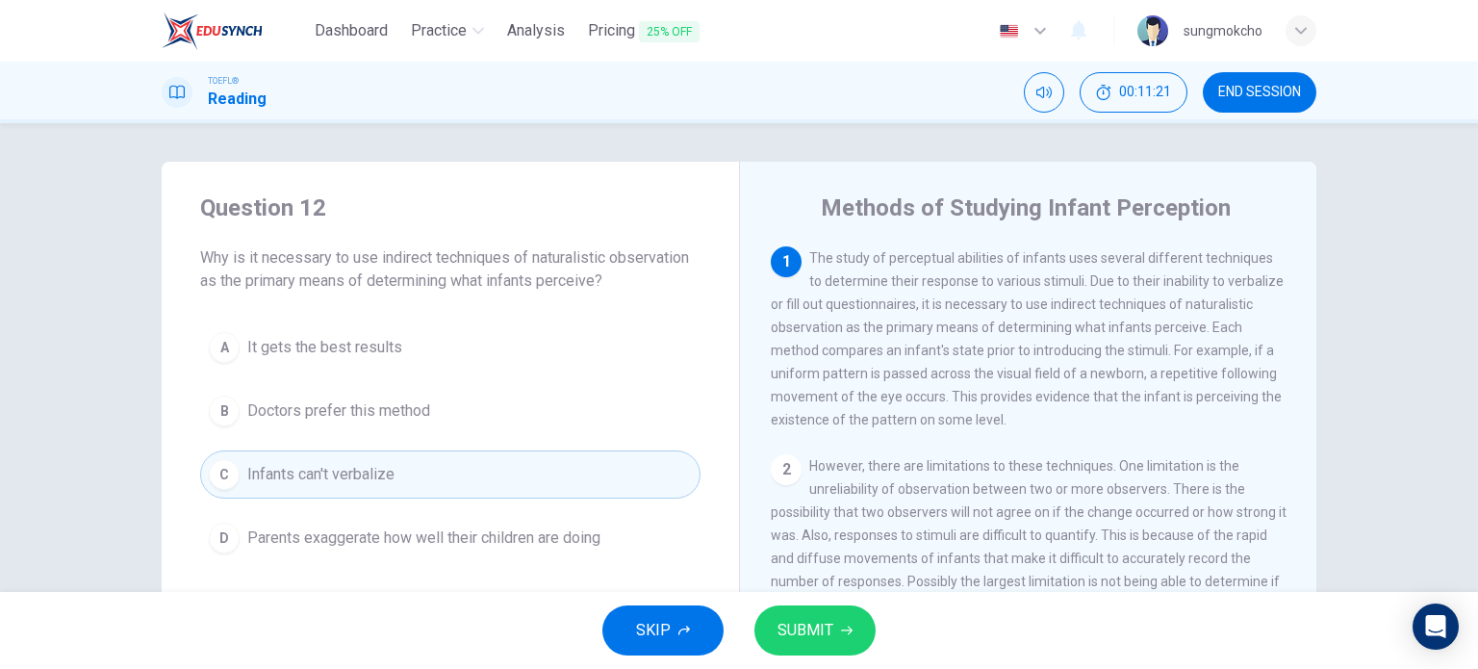
click at [799, 635] on span "SUBMIT" at bounding box center [806, 630] width 56 height 27
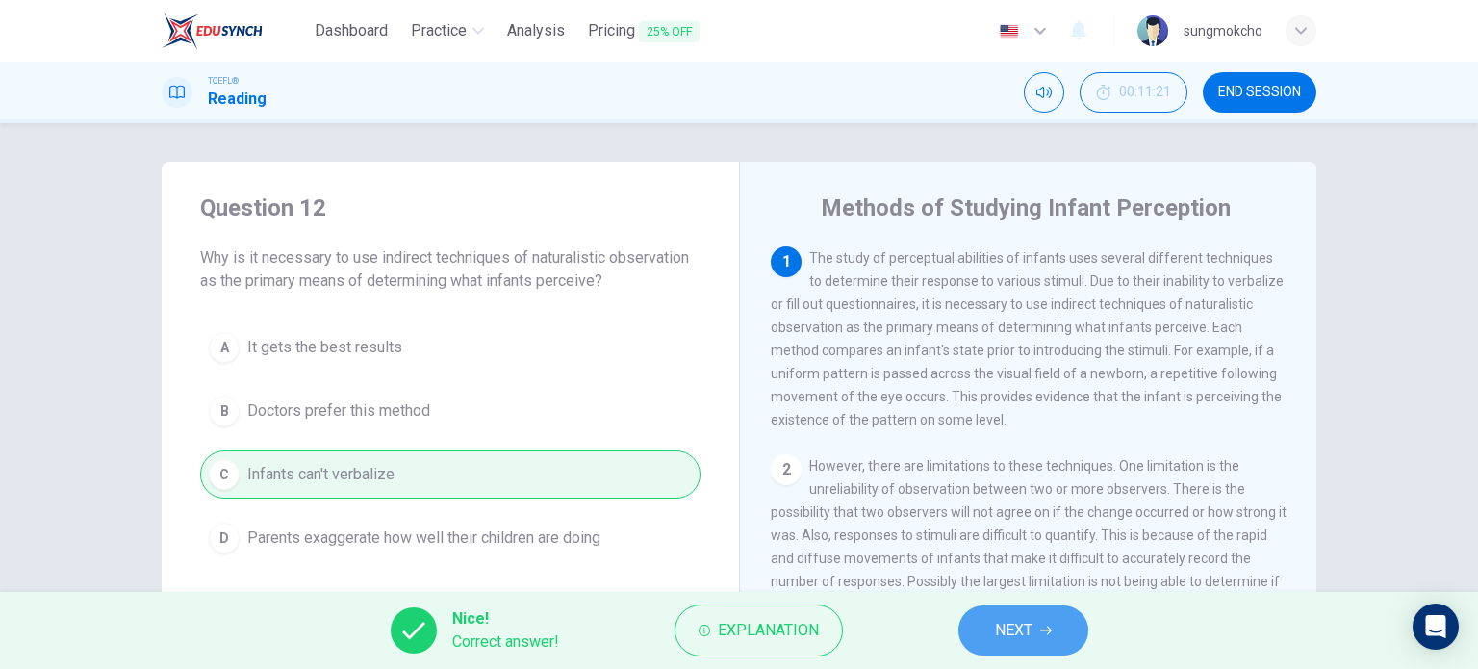
click at [1019, 628] on span "NEXT" at bounding box center [1014, 630] width 38 height 27
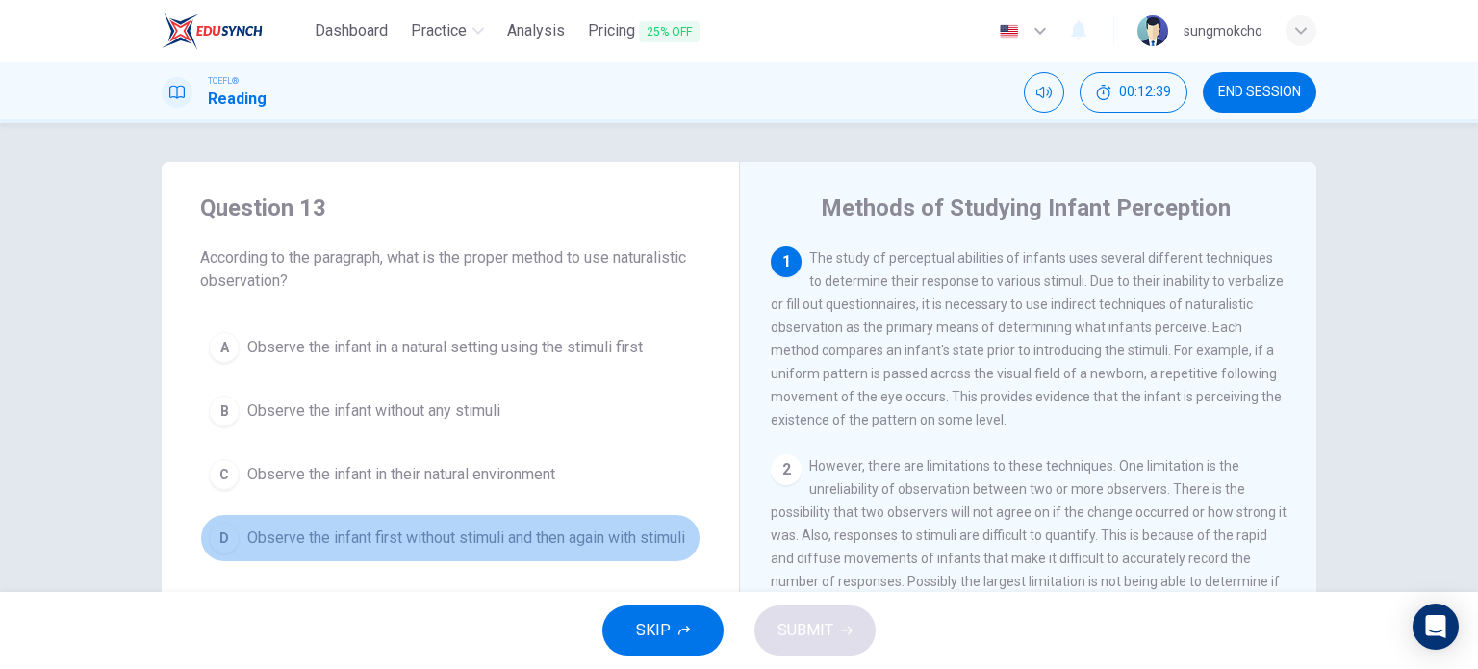
click at [295, 535] on span "Observe the infant first without stimuli and then again with stimuli" at bounding box center [466, 537] width 438 height 23
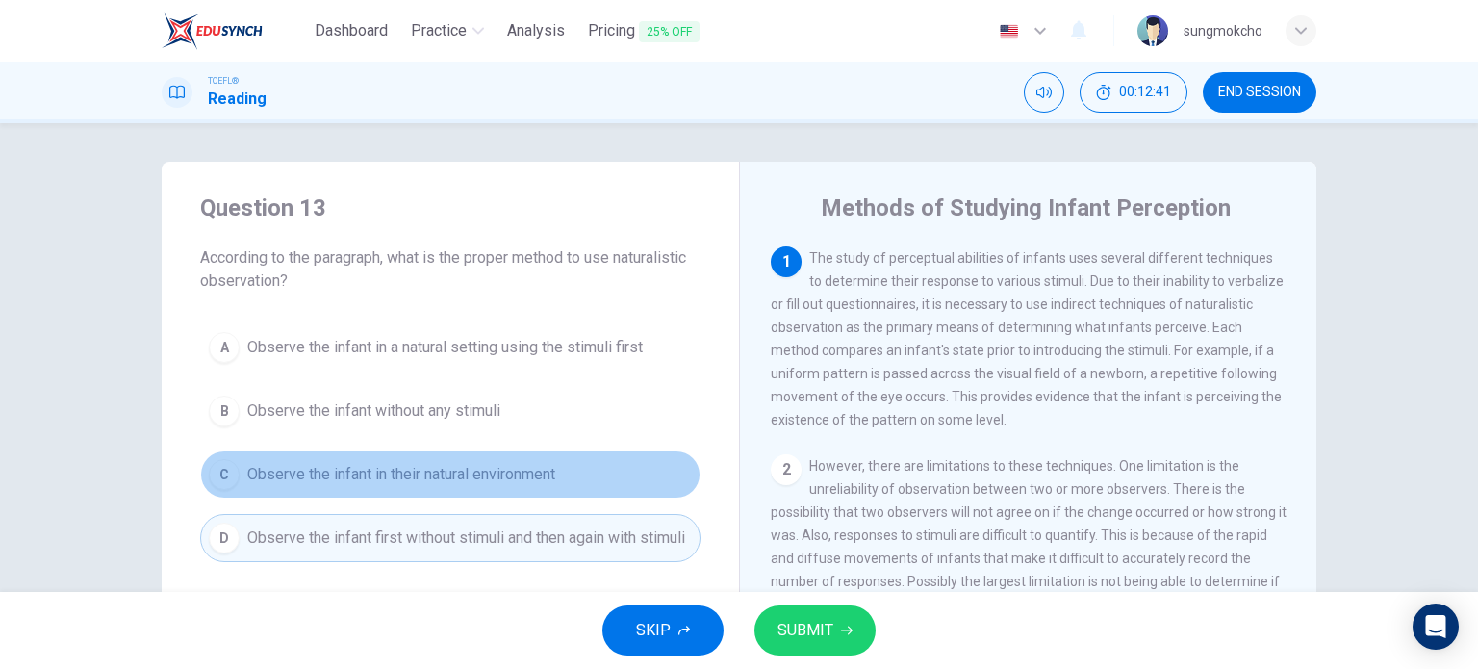
click at [339, 483] on span "Observe the infant in their natural environment" at bounding box center [401, 474] width 308 height 23
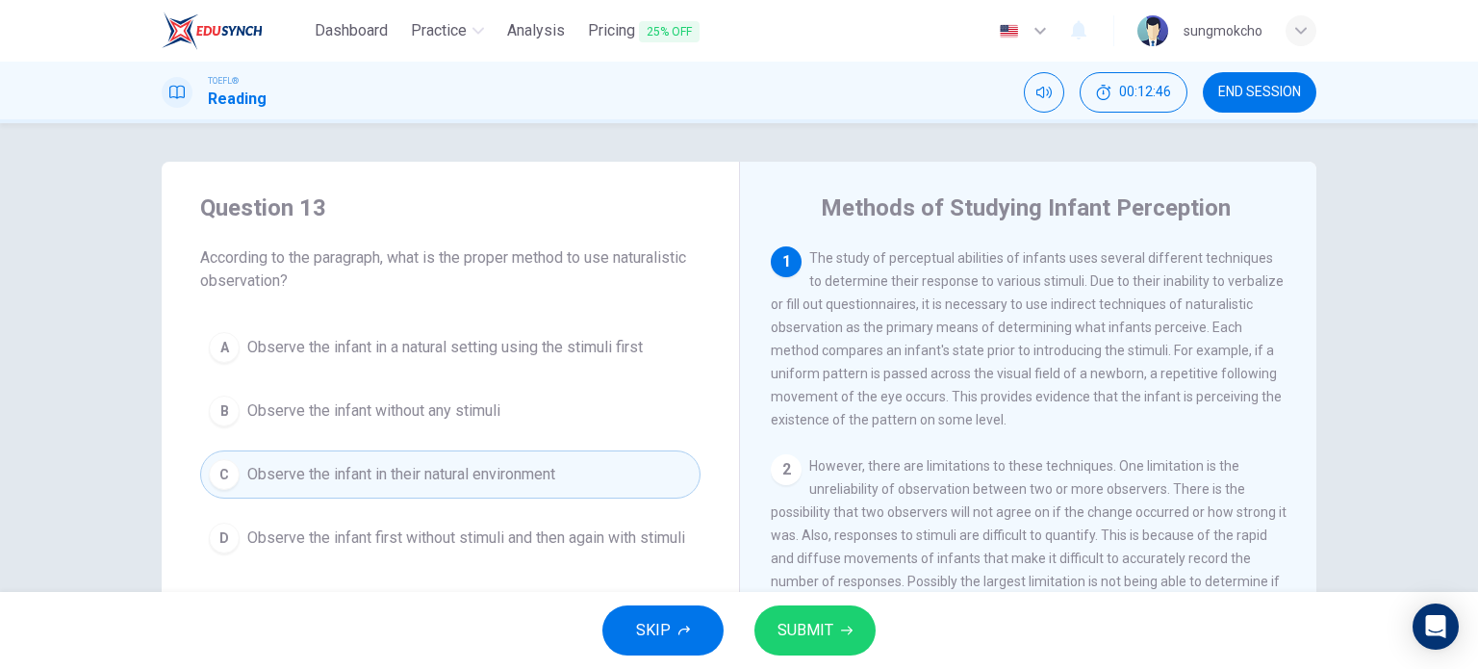
click at [381, 347] on span "Observe the infant in a natural setting using the stimuli first" at bounding box center [445, 347] width 396 height 23
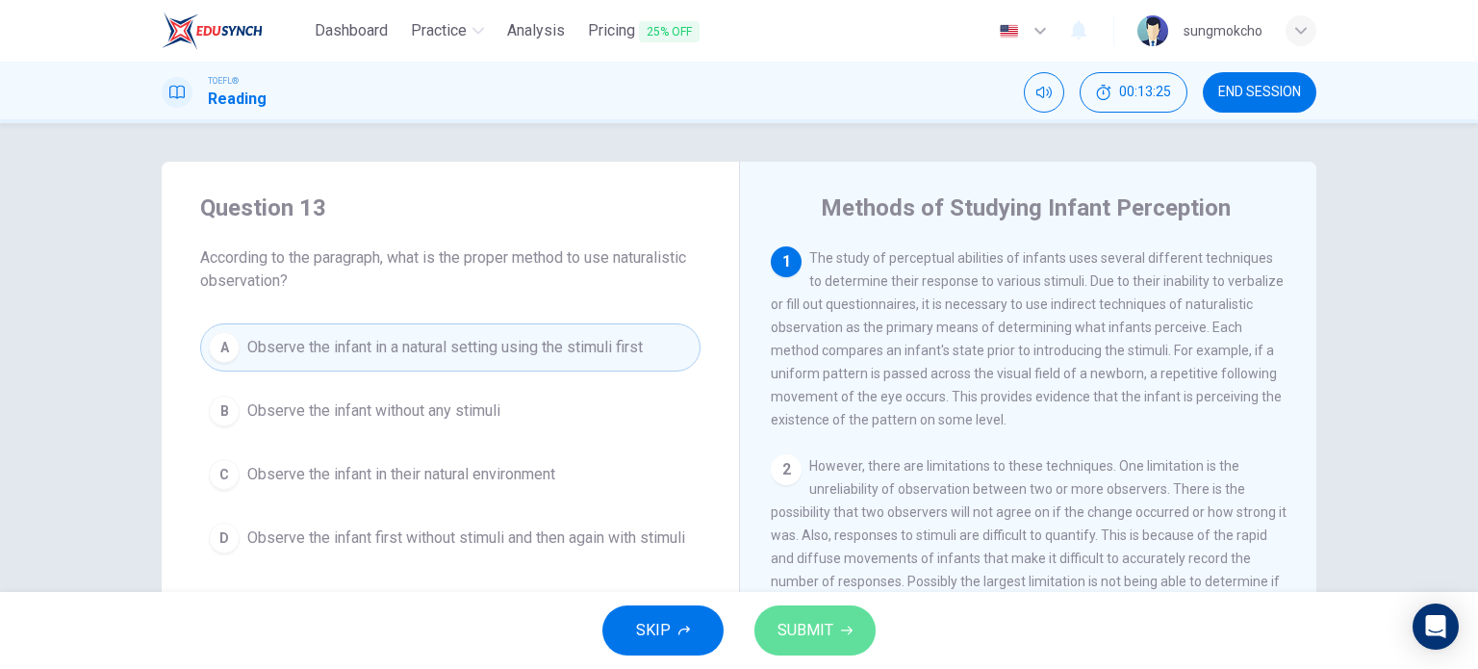
click at [804, 635] on span "SUBMIT" at bounding box center [806, 630] width 56 height 27
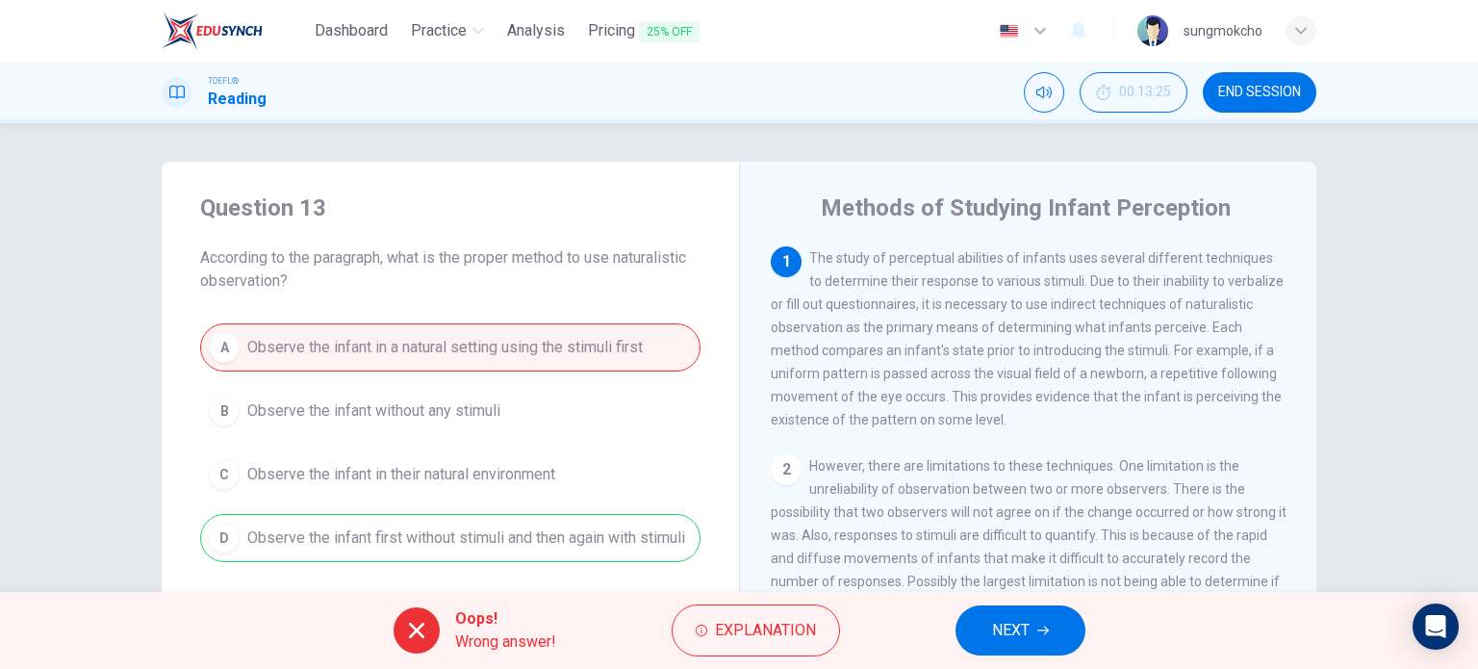
click at [924, 629] on div "Oops! Wrong answer! Explanation NEXT" at bounding box center [739, 630] width 1478 height 77
click at [975, 624] on button "NEXT" at bounding box center [1021, 630] width 130 height 50
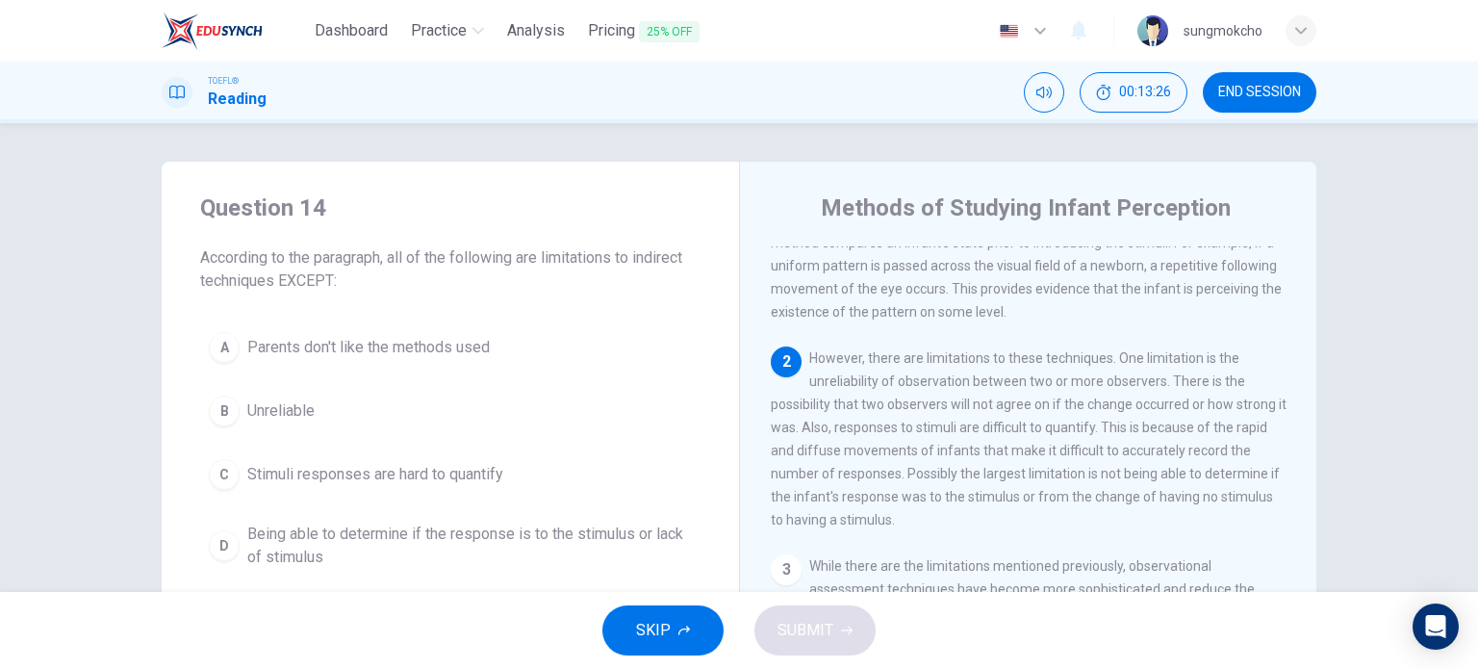
scroll to position [140, 0]
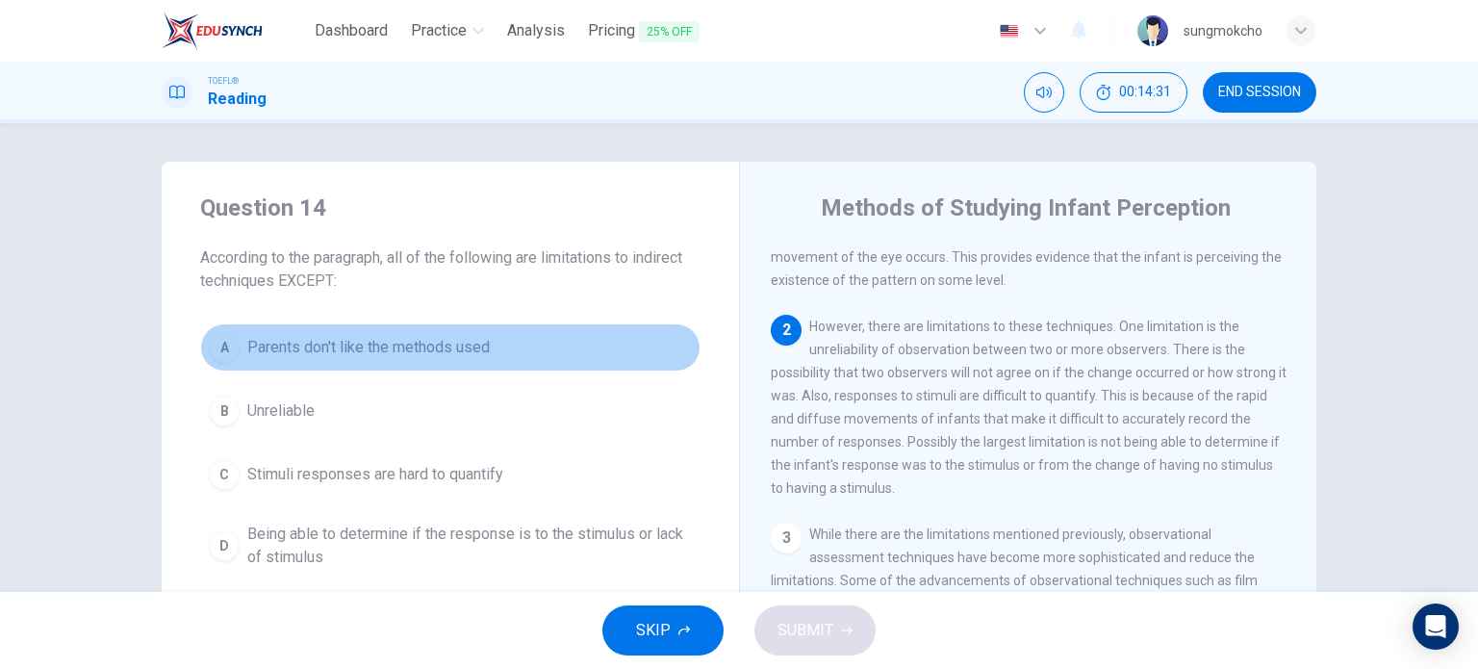
click at [319, 338] on span "Parents don't like the methods used" at bounding box center [368, 347] width 242 height 23
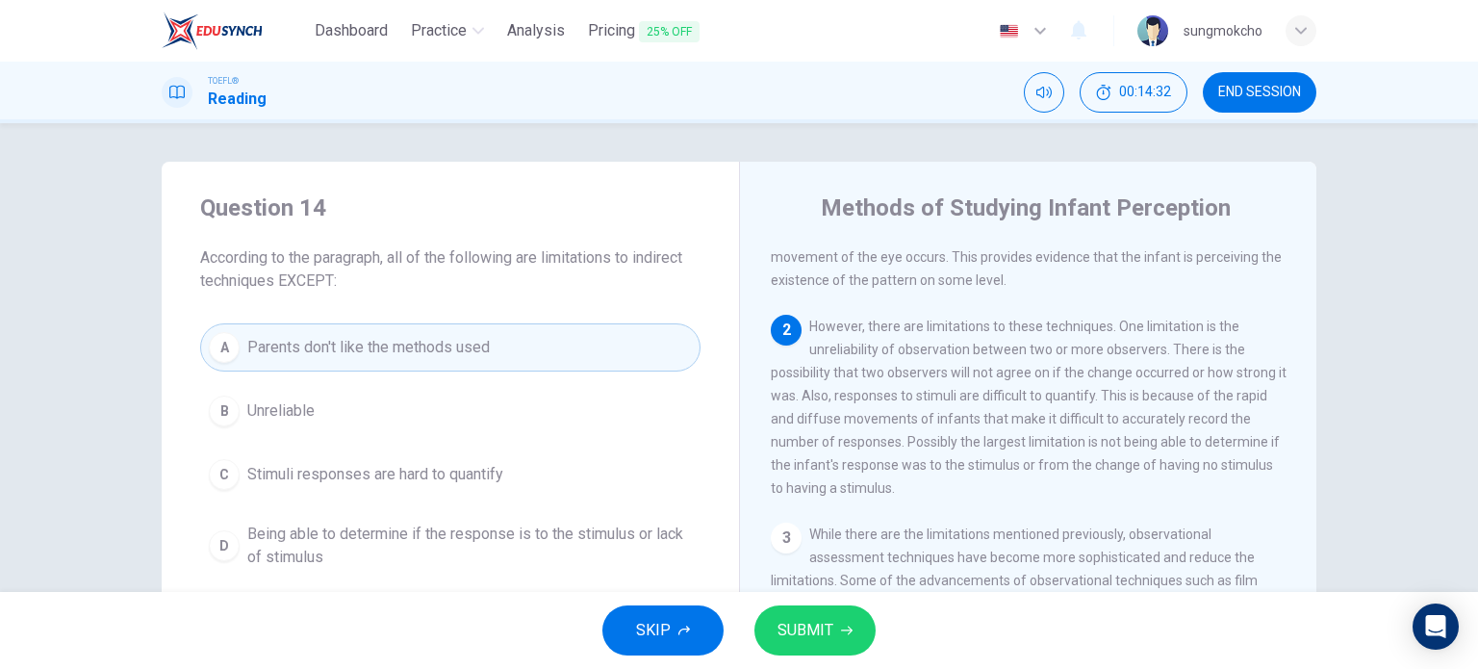
click at [852, 633] on button "SUBMIT" at bounding box center [814, 630] width 121 height 50
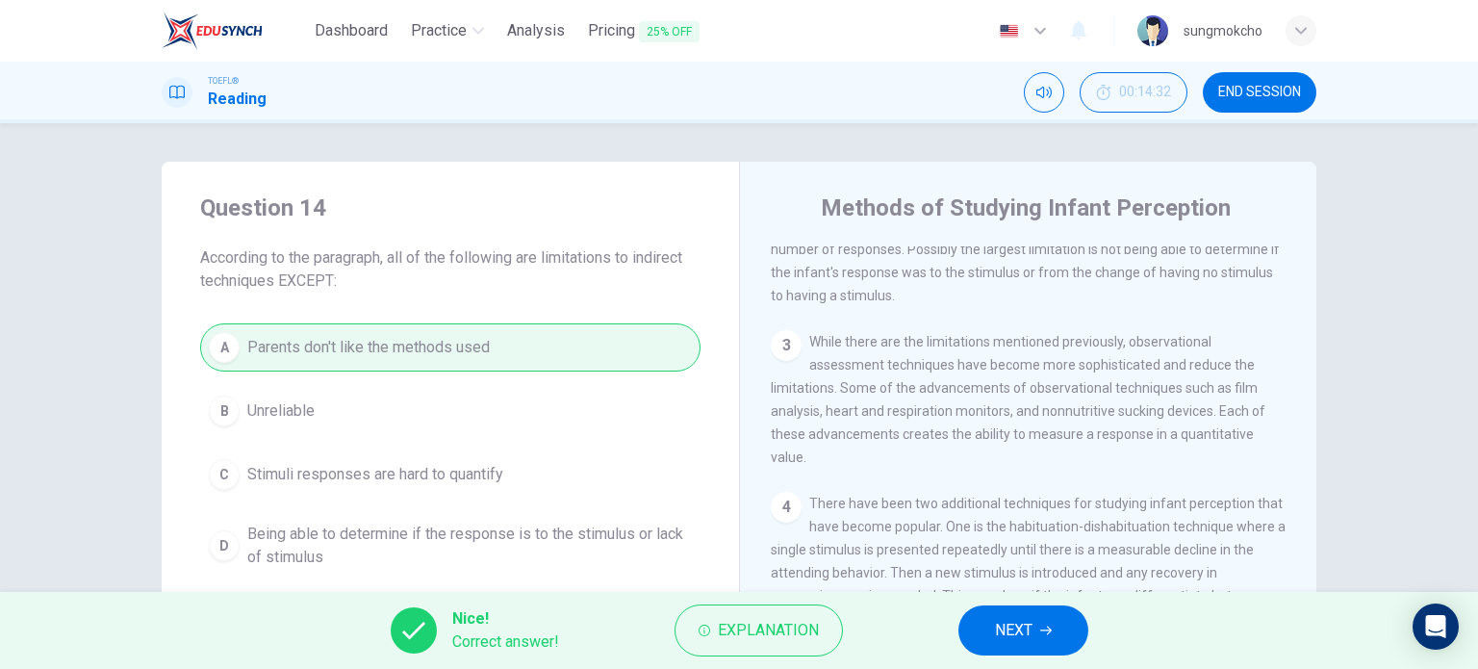
click at [1043, 634] on icon "button" at bounding box center [1046, 631] width 12 height 12
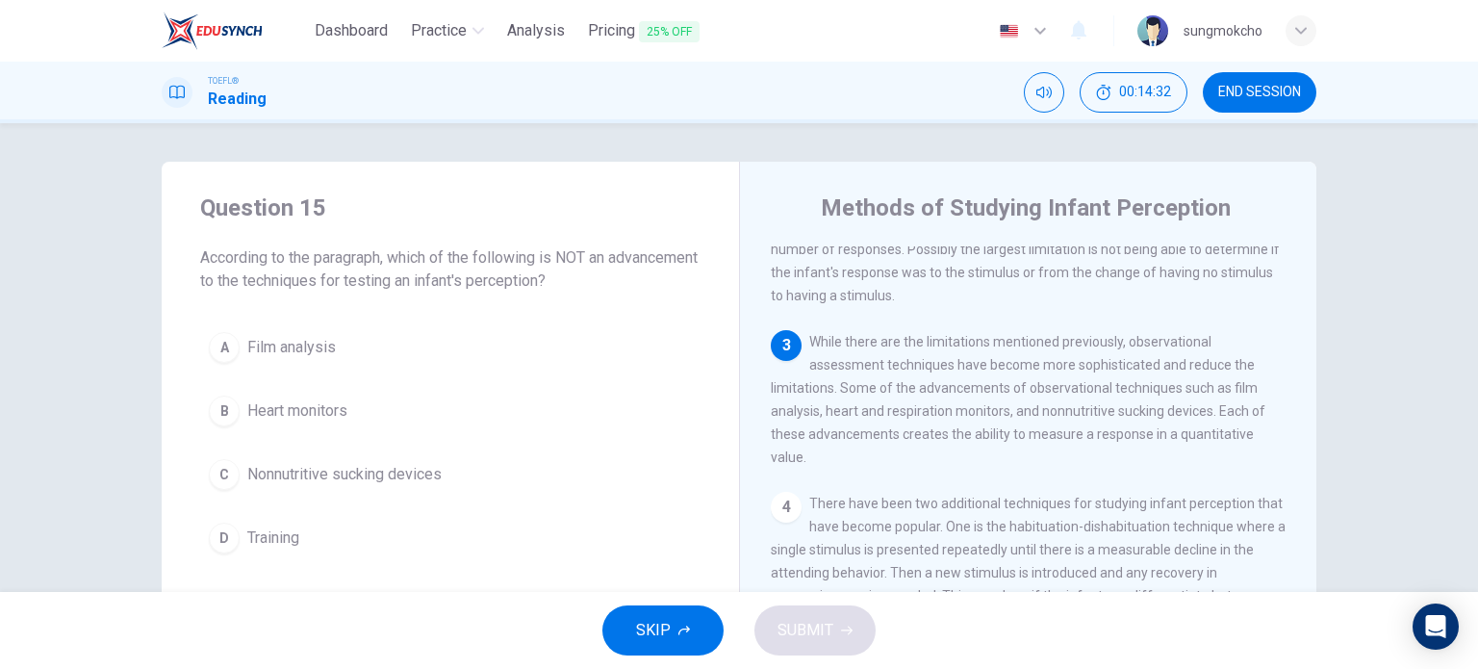
scroll to position [427, 0]
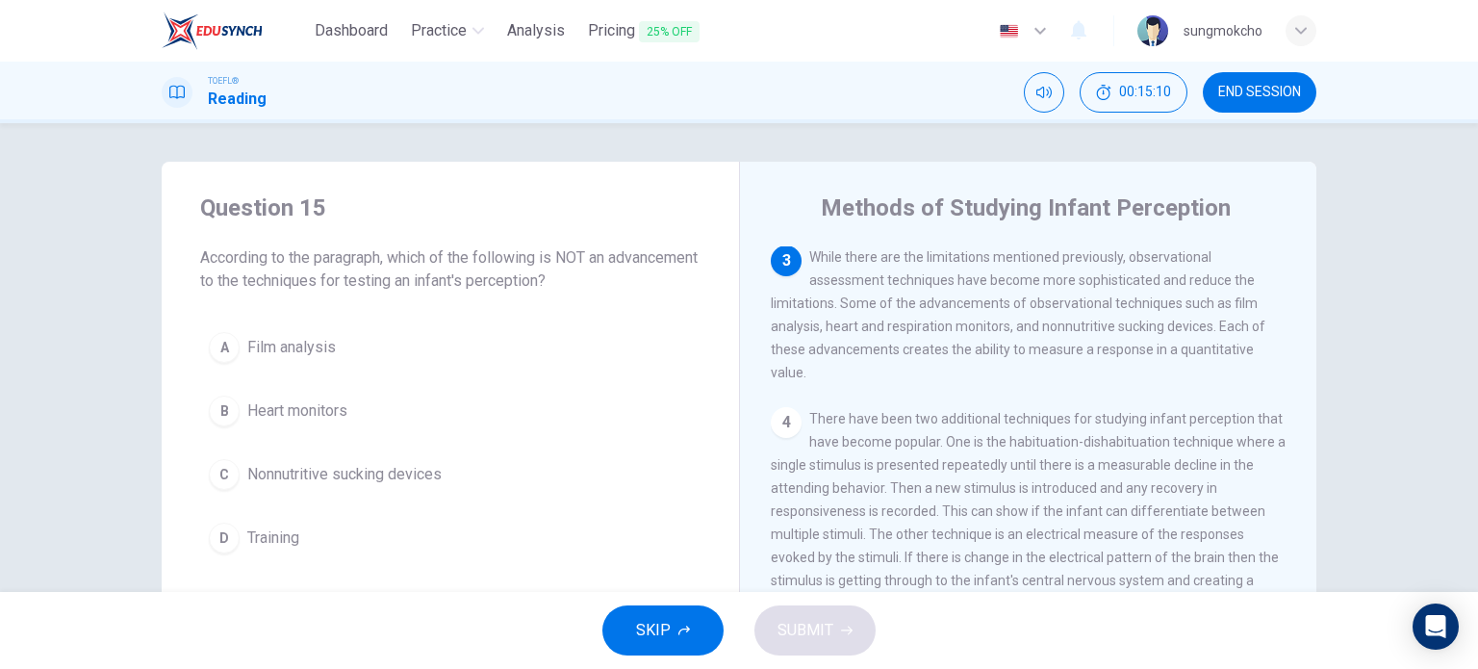
click at [304, 538] on button "D Training" at bounding box center [450, 538] width 500 height 48
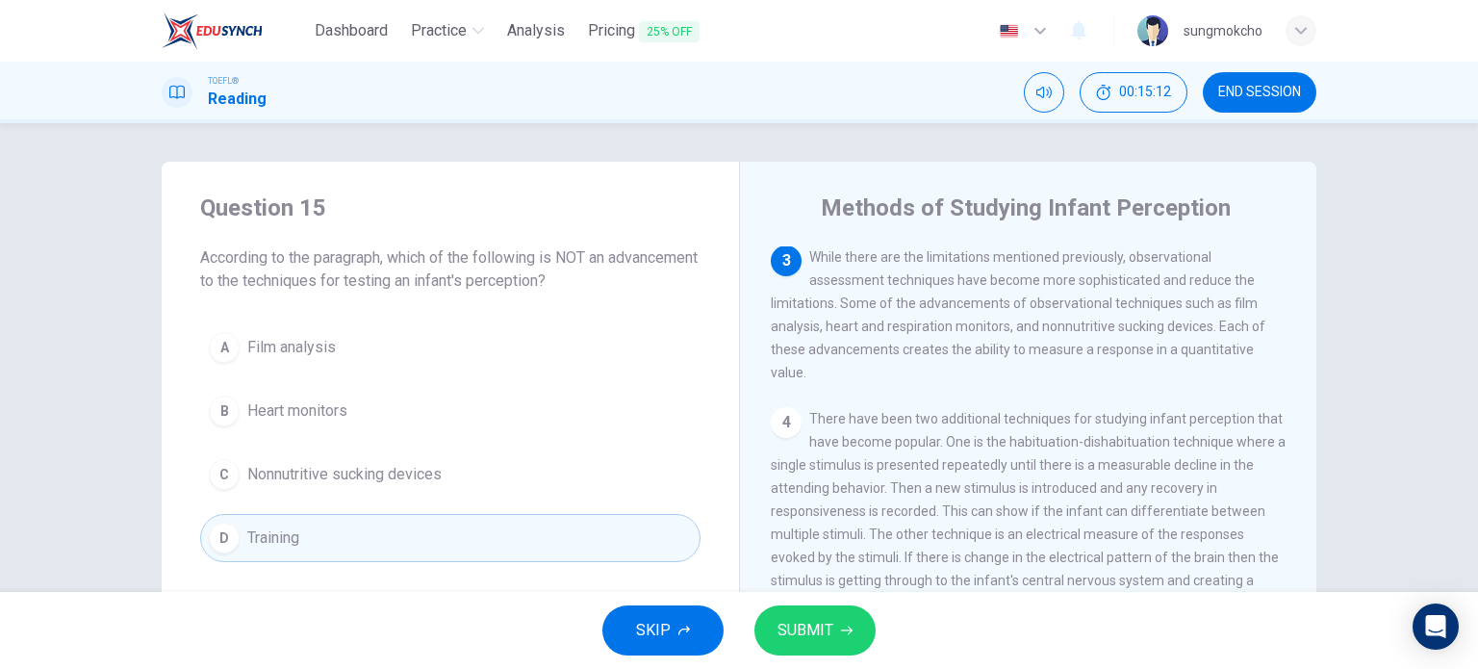
click at [828, 640] on span "SUBMIT" at bounding box center [806, 630] width 56 height 27
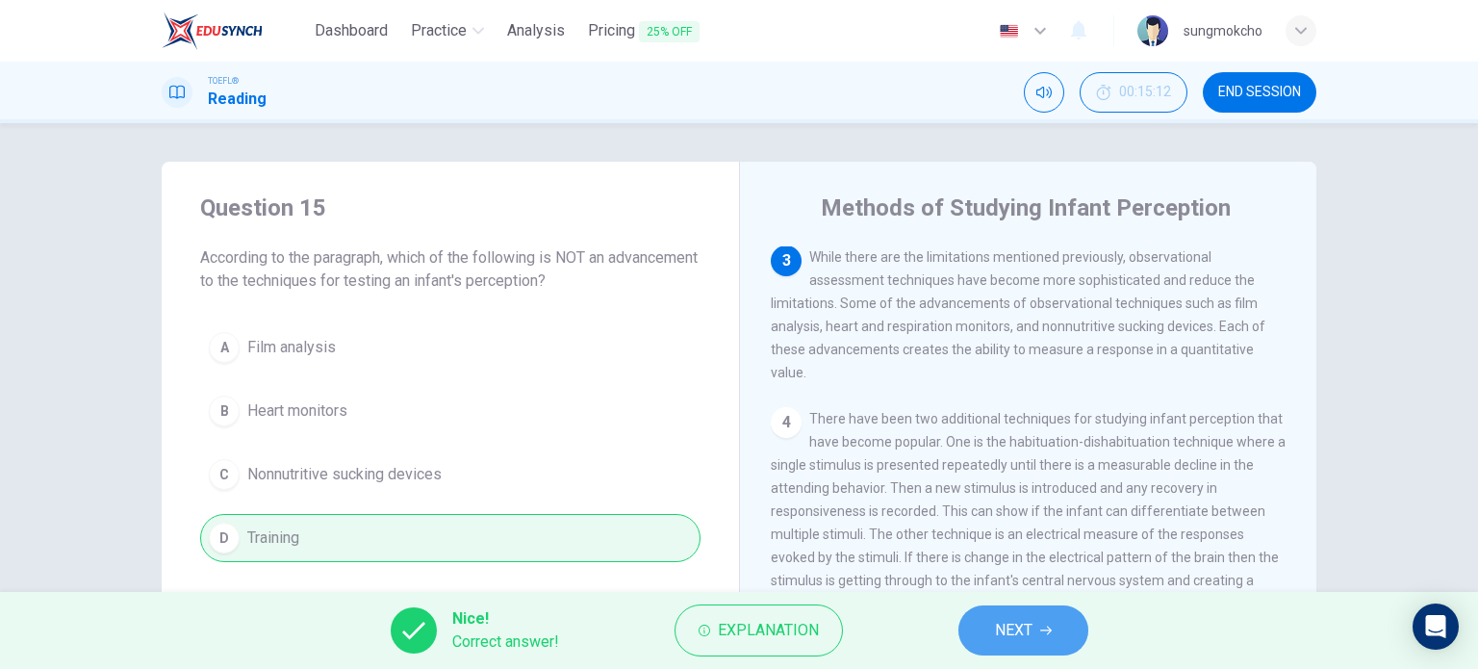
click at [1059, 629] on button "NEXT" at bounding box center [1023, 630] width 130 height 50
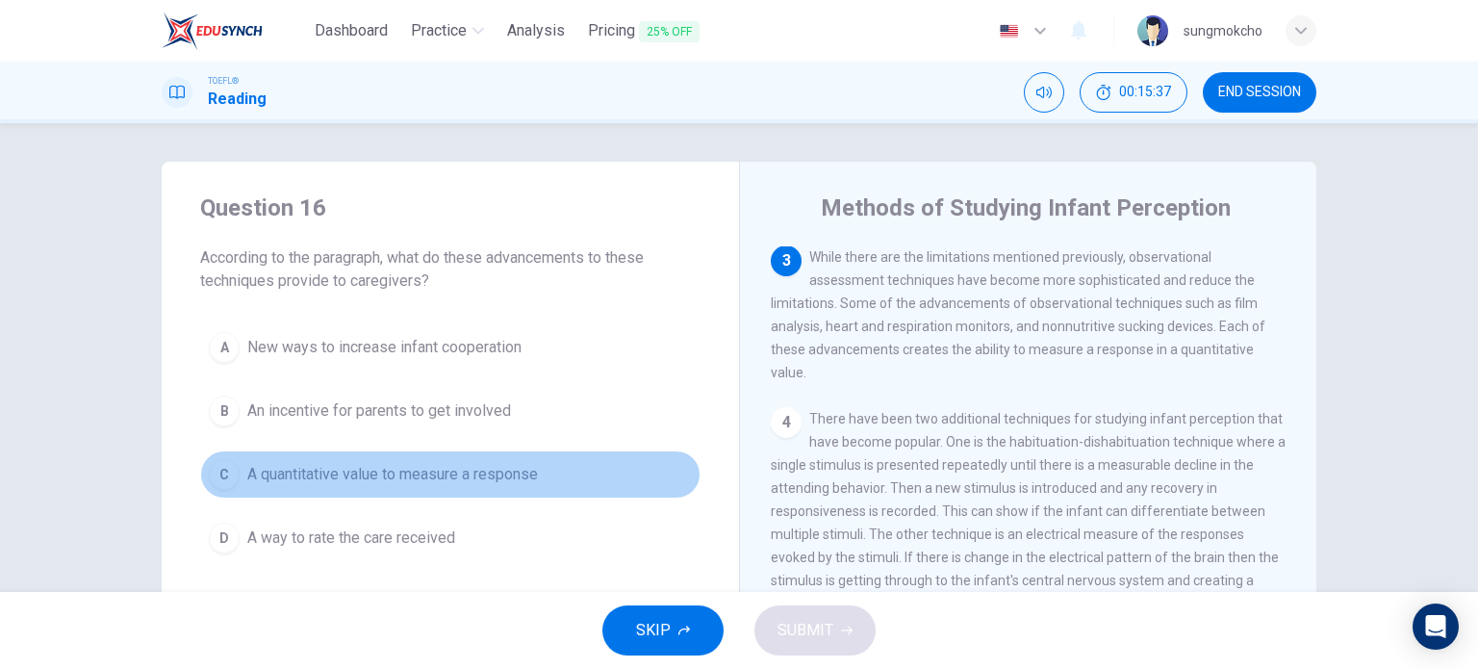
click at [467, 475] on span "A quantitative value to measure a response" at bounding box center [392, 474] width 291 height 23
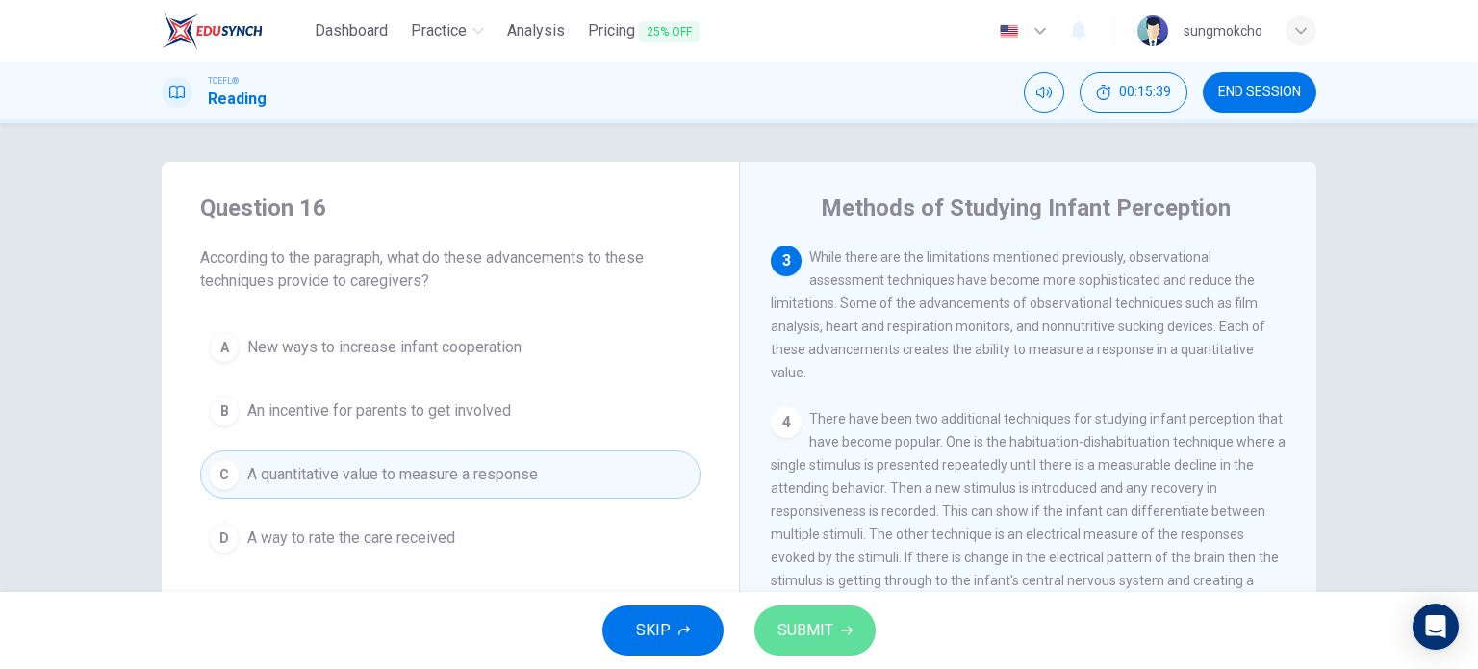
click at [785, 621] on span "SUBMIT" at bounding box center [806, 630] width 56 height 27
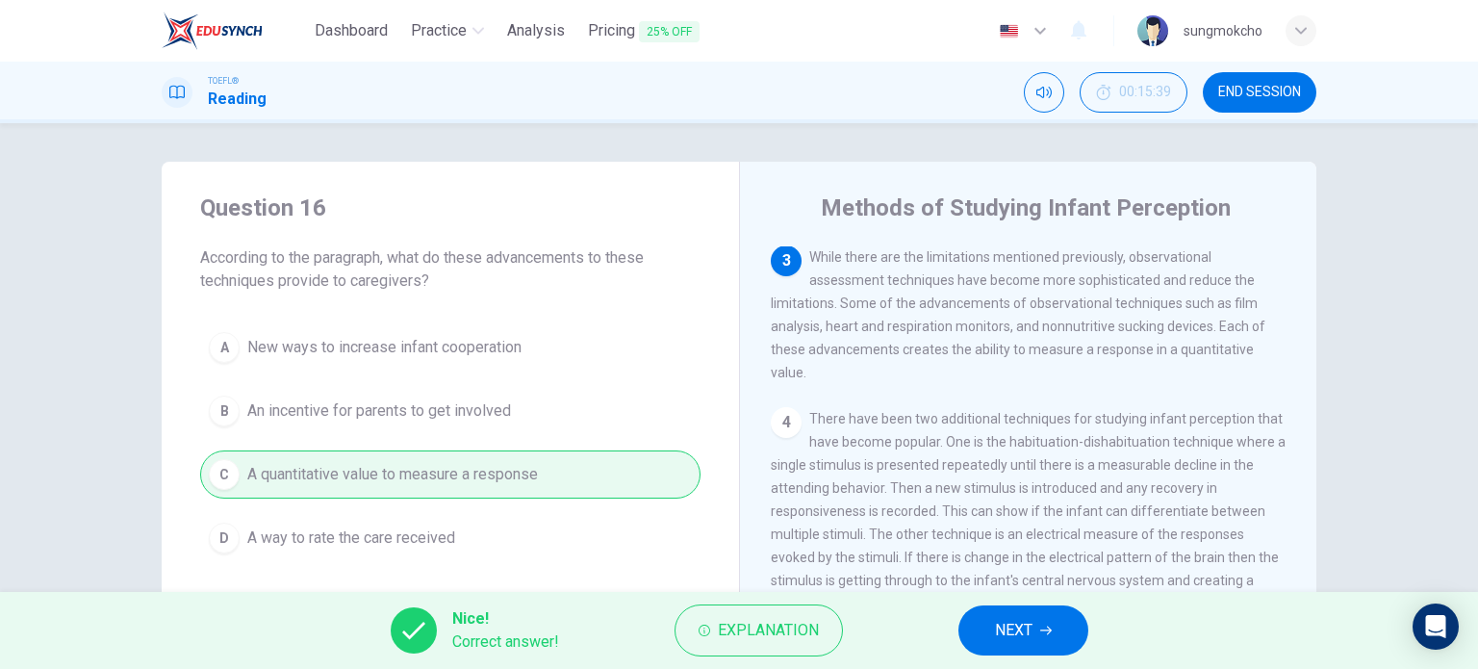
click at [998, 634] on span "NEXT" at bounding box center [1014, 630] width 38 height 27
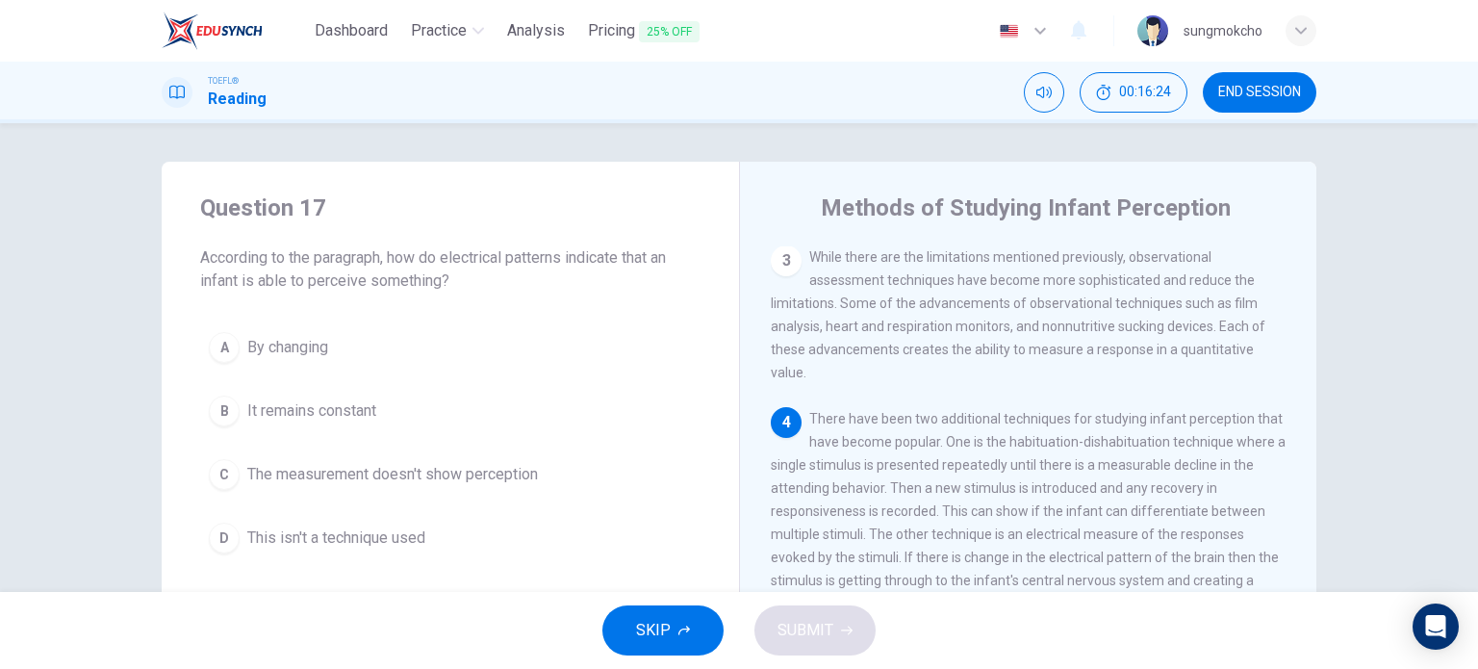
scroll to position [96, 0]
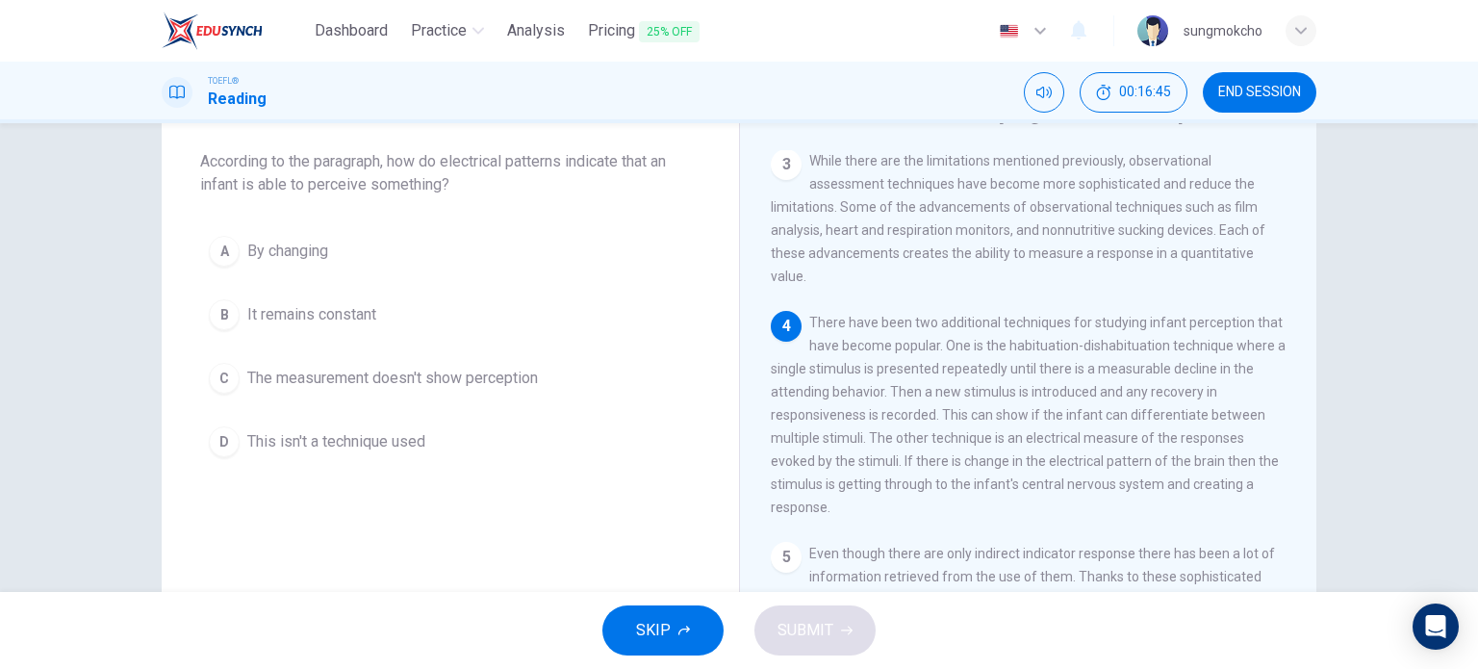
click at [312, 254] on span "By changing" at bounding box center [287, 251] width 81 height 23
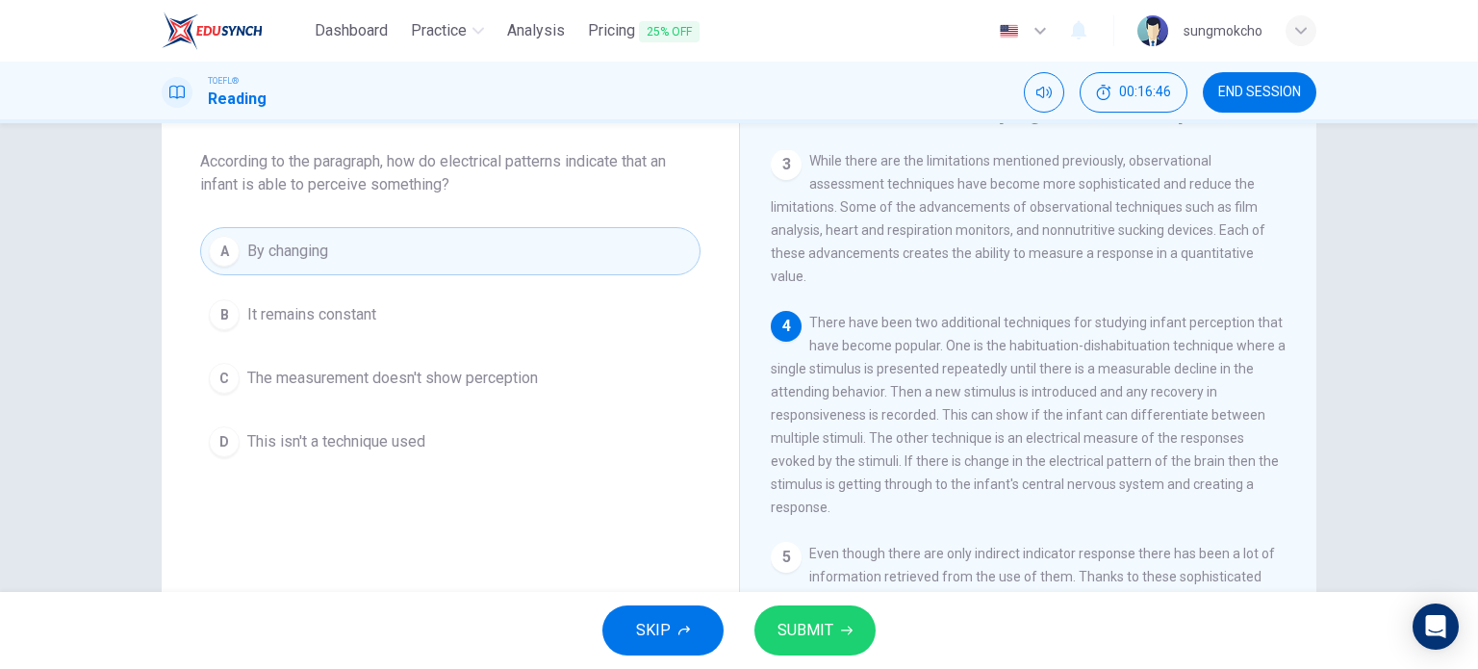
click at [806, 629] on span "SUBMIT" at bounding box center [806, 630] width 56 height 27
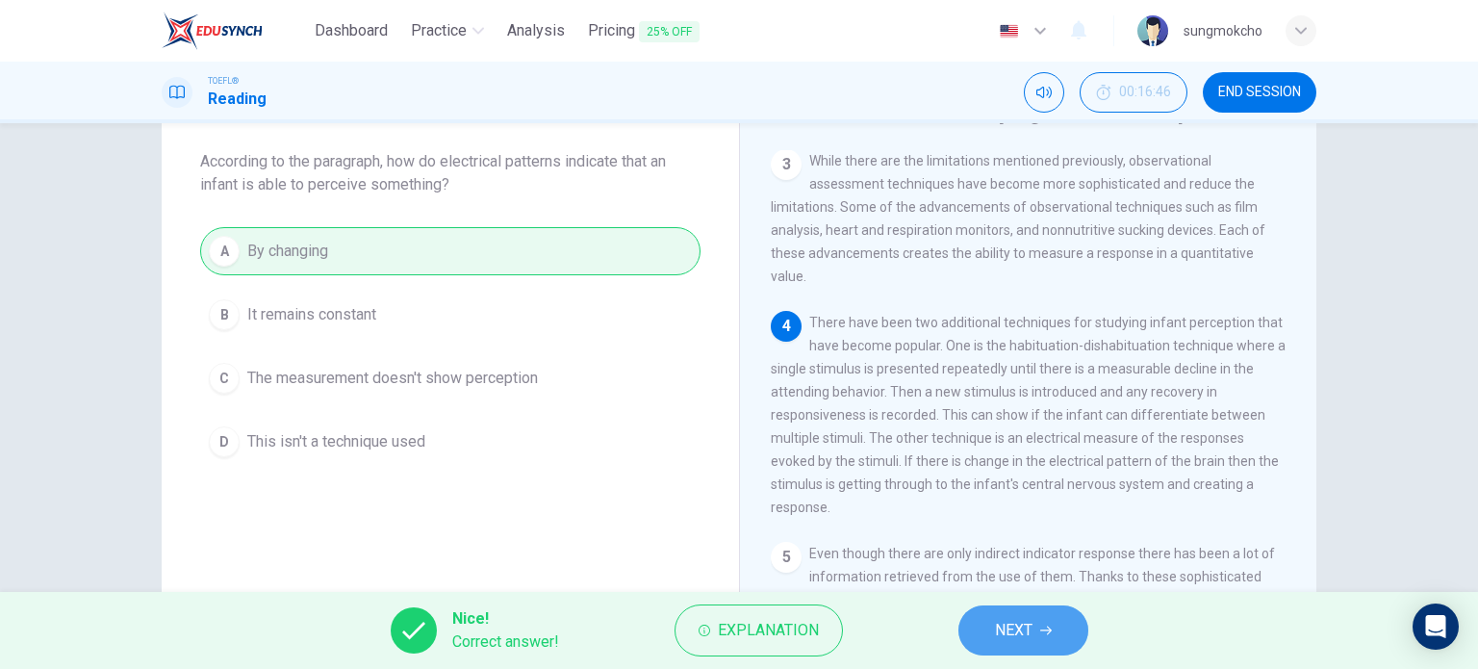
click at [998, 636] on span "NEXT" at bounding box center [1014, 630] width 38 height 27
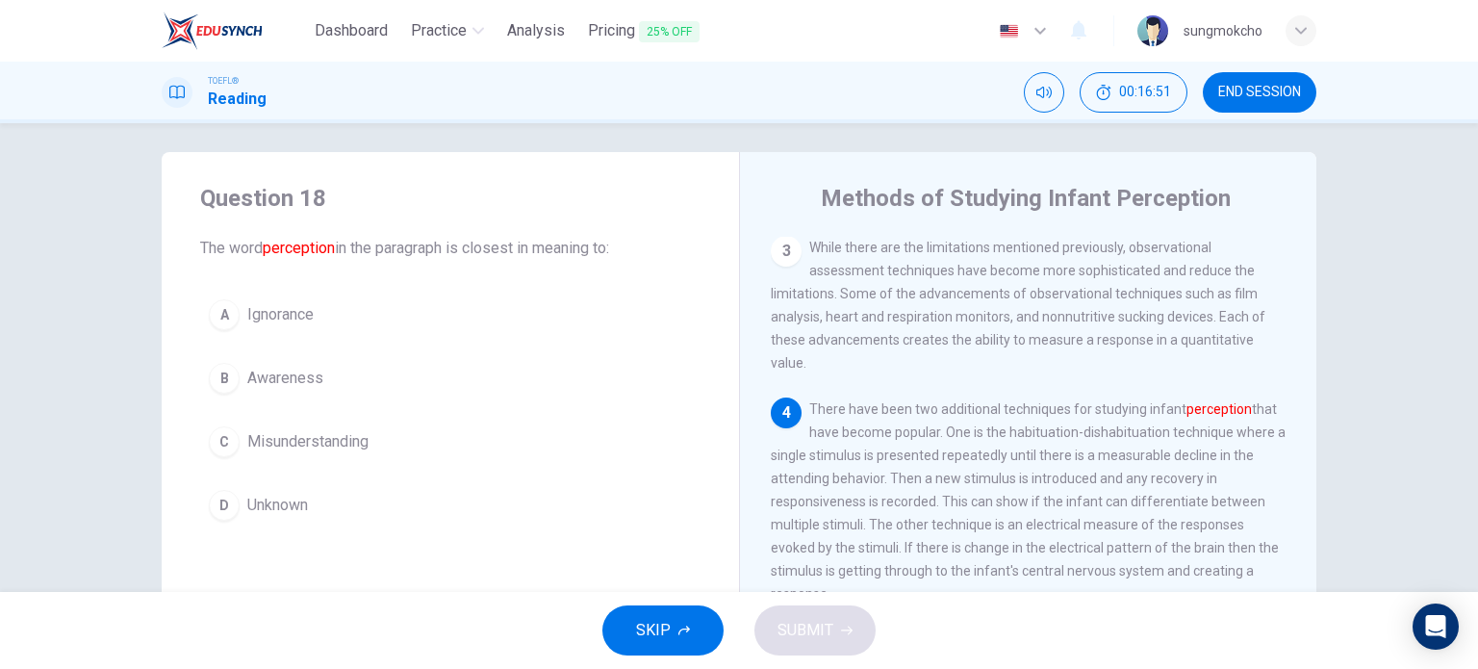
scroll to position [0, 0]
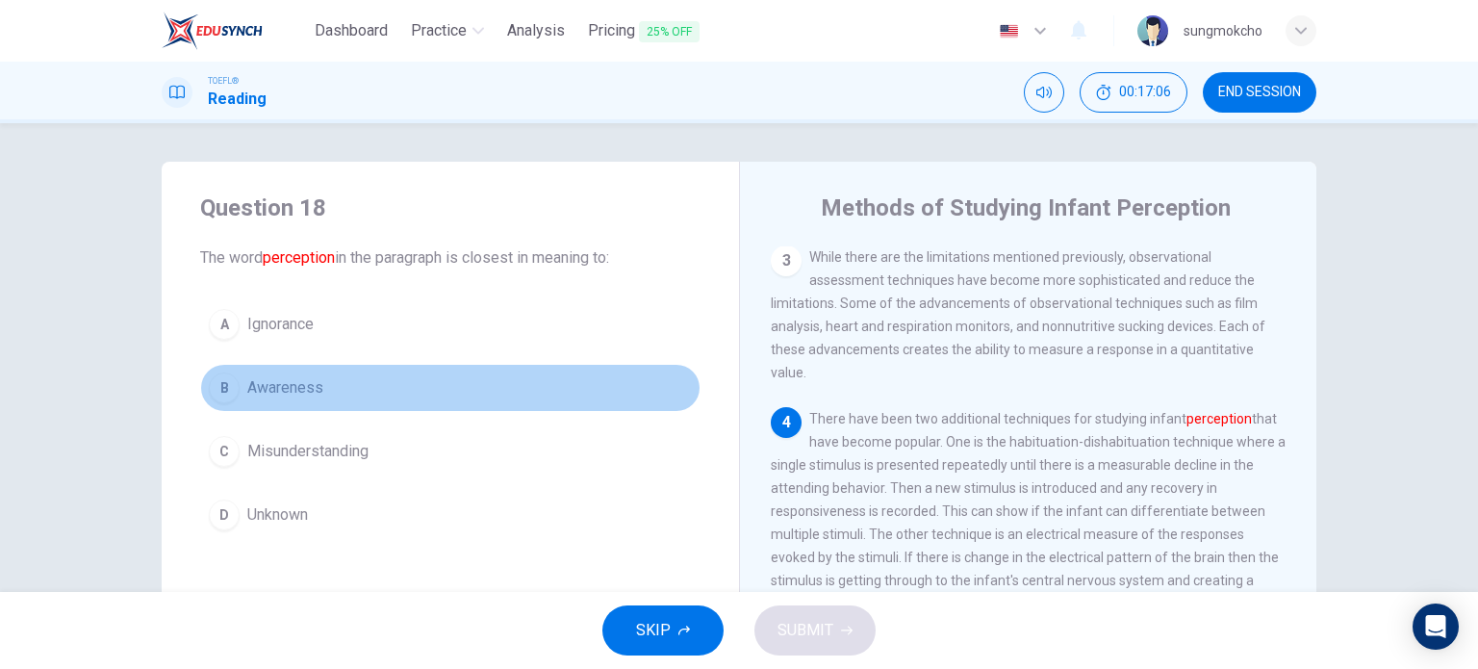
click at [336, 385] on button "B Awareness" at bounding box center [450, 388] width 500 height 48
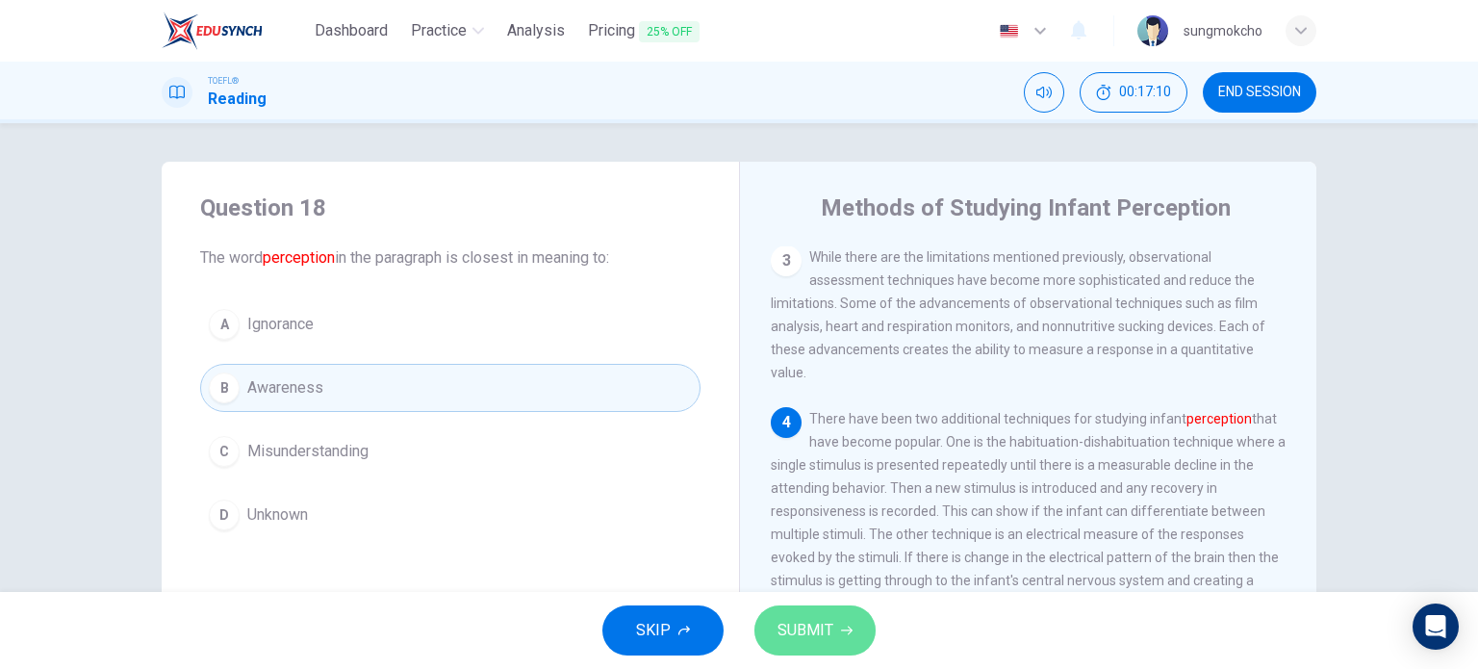
click at [848, 634] on icon "button" at bounding box center [847, 631] width 12 height 12
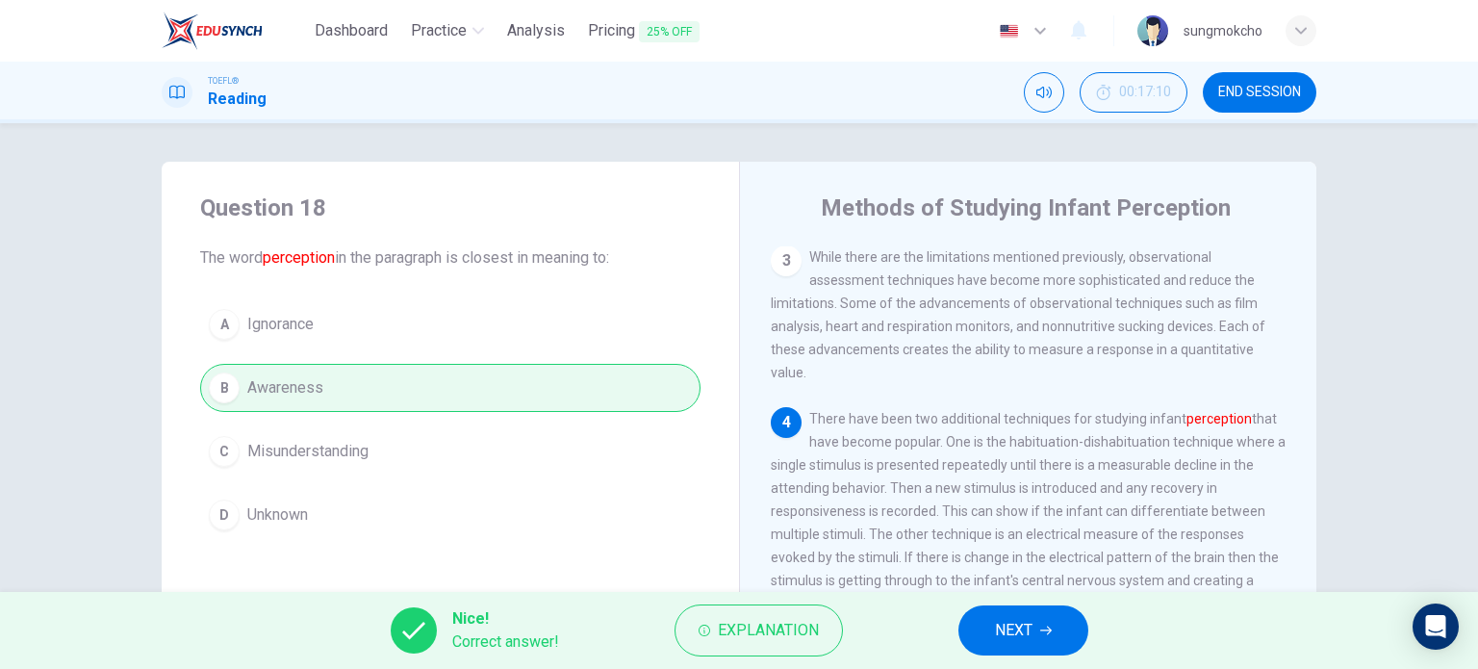
click at [1034, 631] on button "NEXT" at bounding box center [1023, 630] width 130 height 50
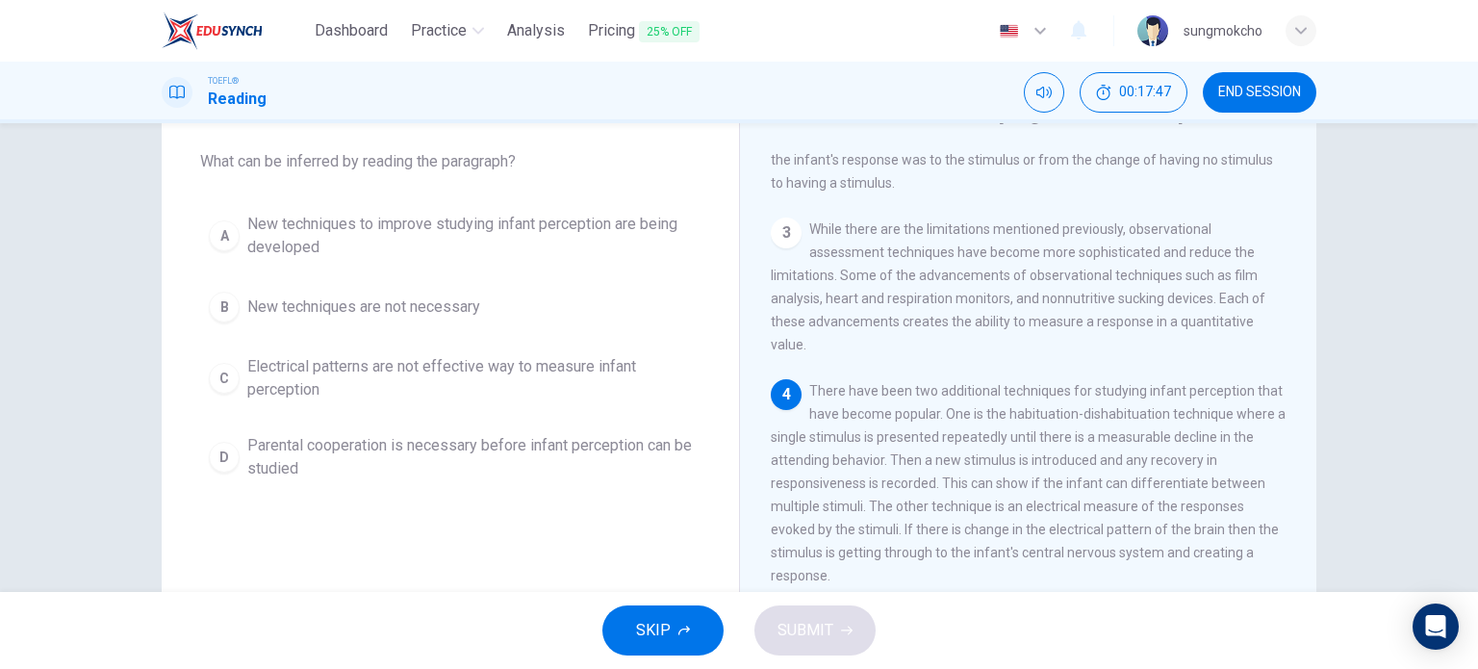
scroll to position [445, 0]
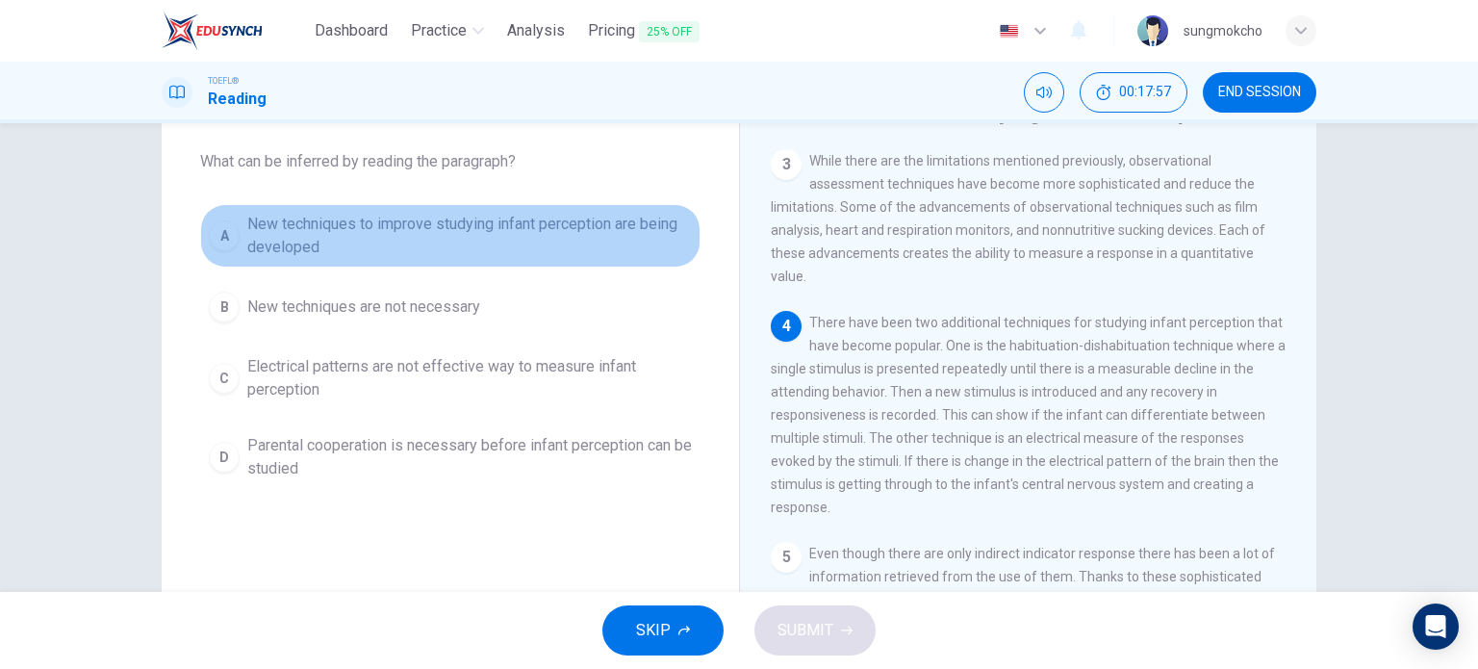
click at [285, 226] on span "New techniques to improve studying infant perception are being developed" at bounding box center [469, 236] width 445 height 46
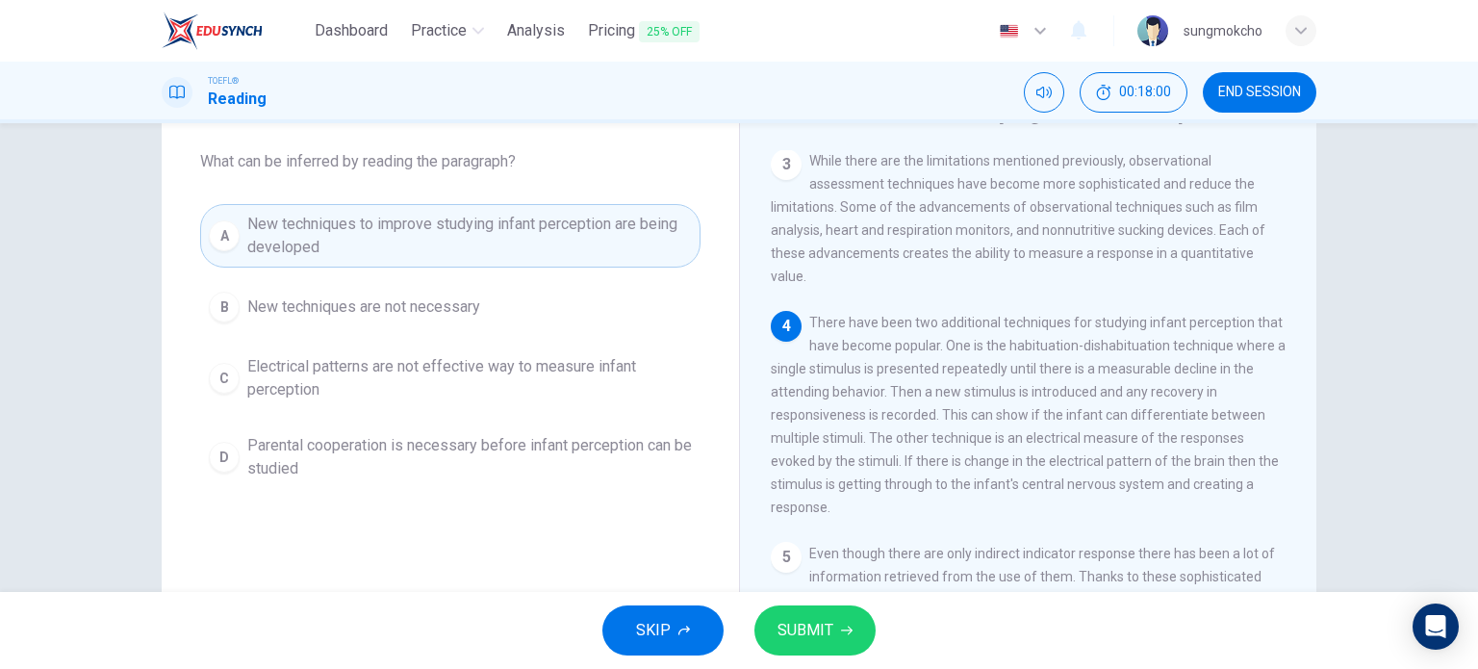
click at [820, 650] on button "SUBMIT" at bounding box center [814, 630] width 121 height 50
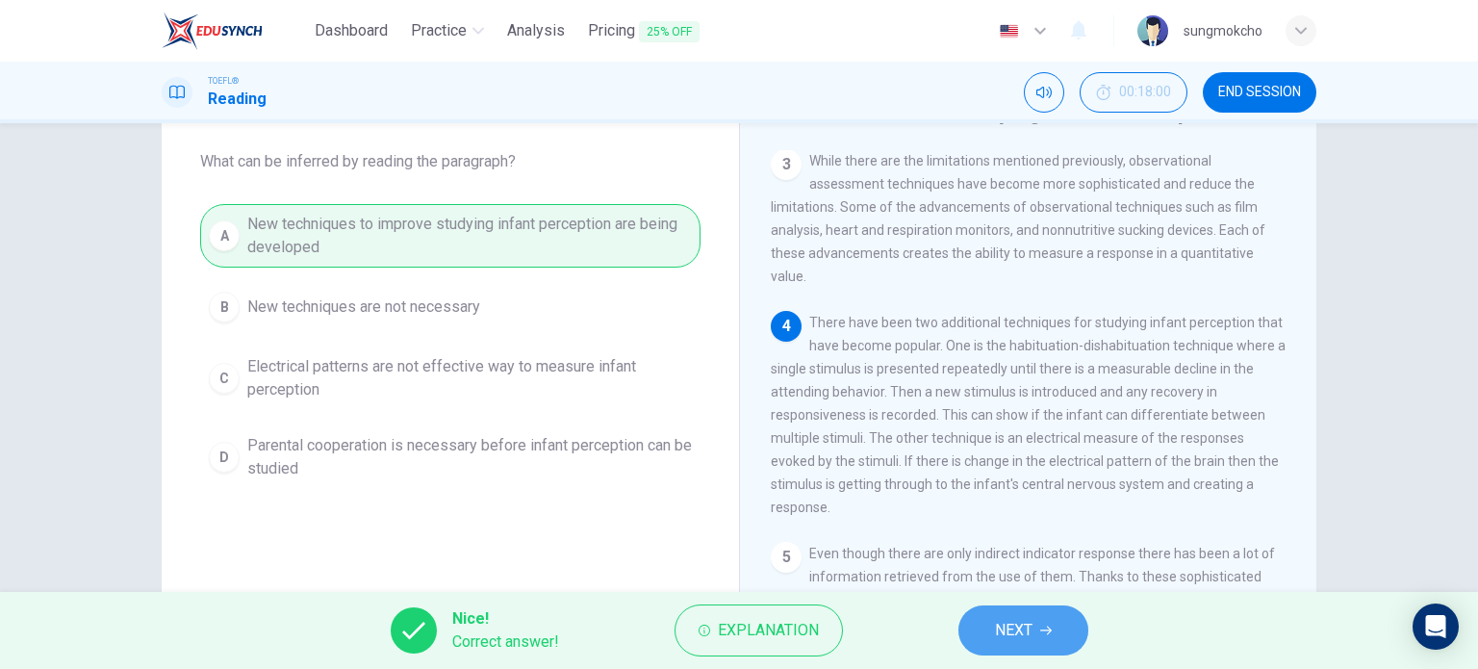
click at [997, 625] on span "NEXT" at bounding box center [1014, 630] width 38 height 27
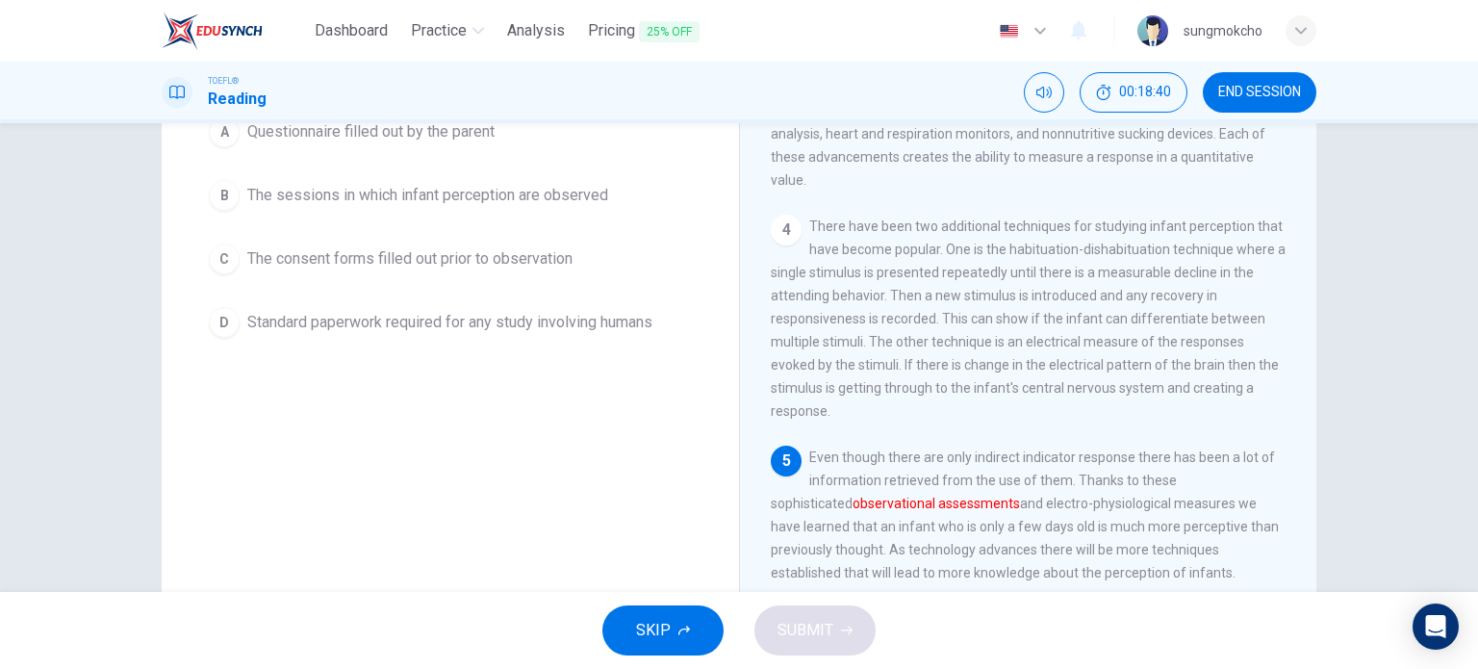
scroll to position [96, 0]
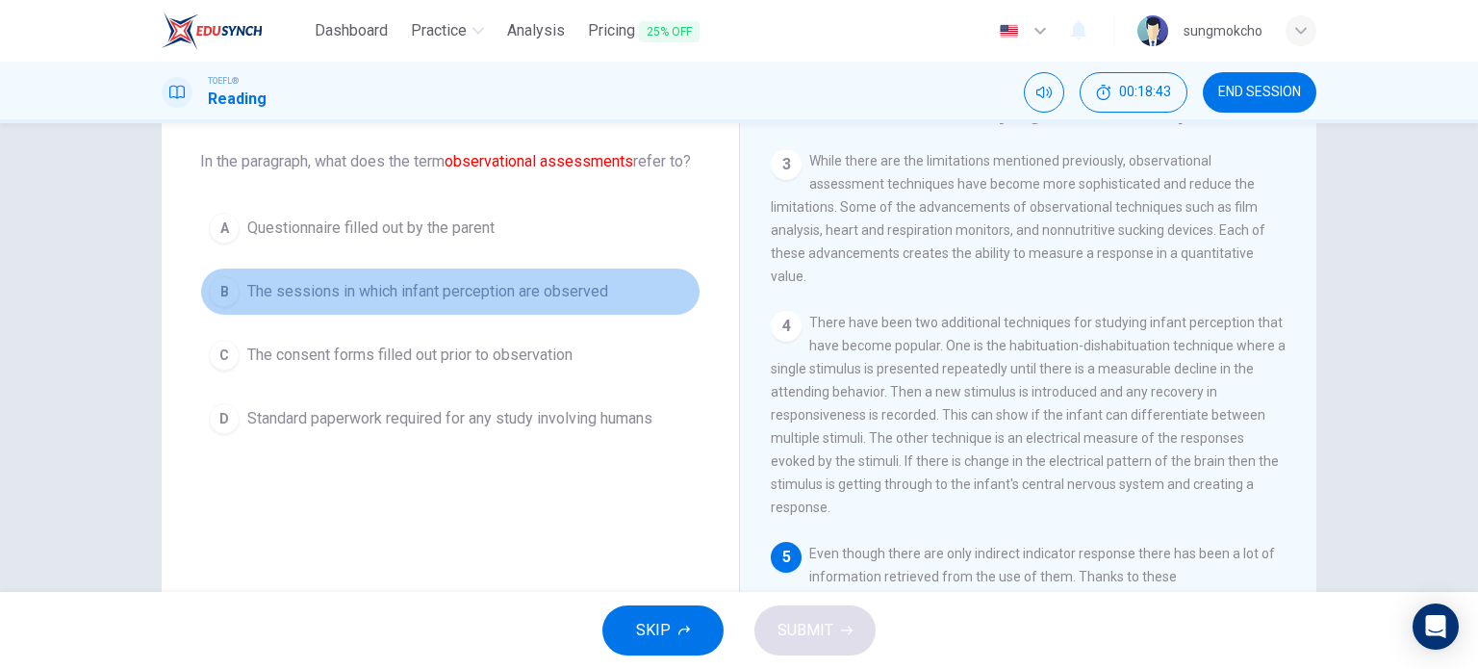
click at [371, 303] on span "The sessions in which infant perception are observed" at bounding box center [427, 291] width 361 height 23
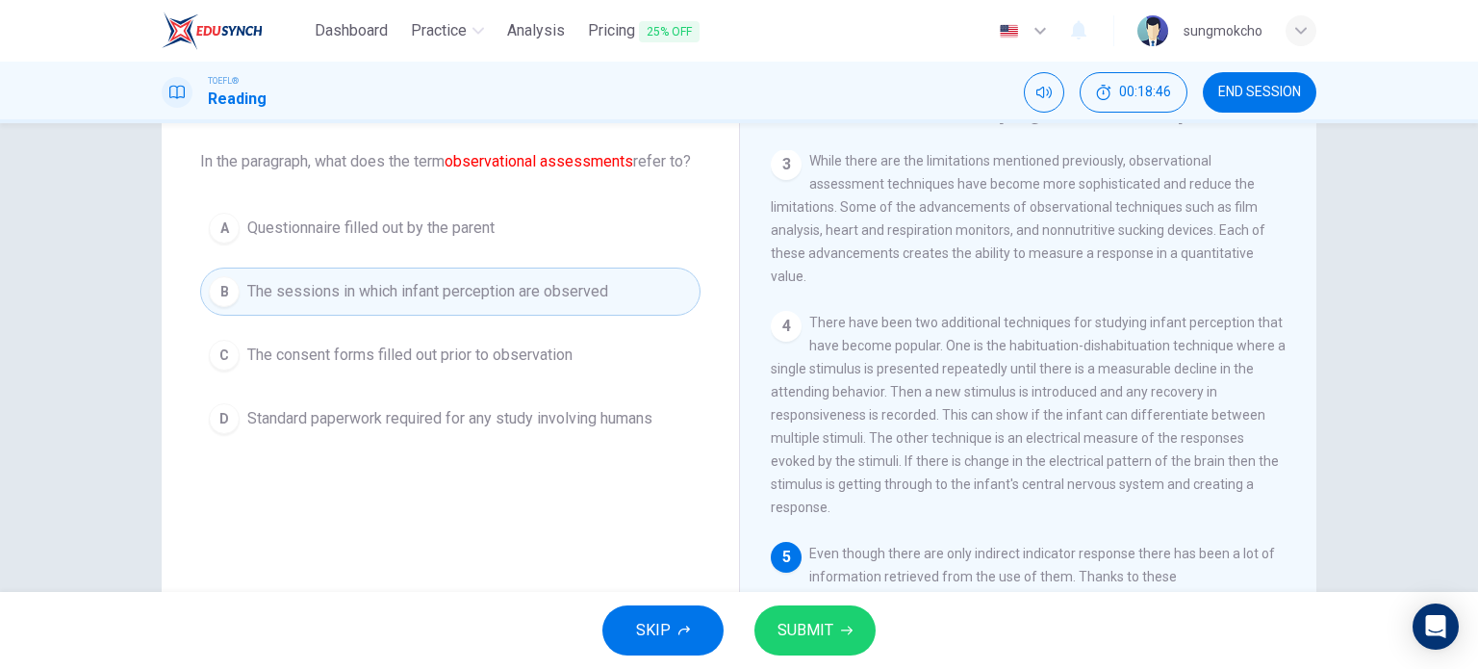
scroll to position [192, 0]
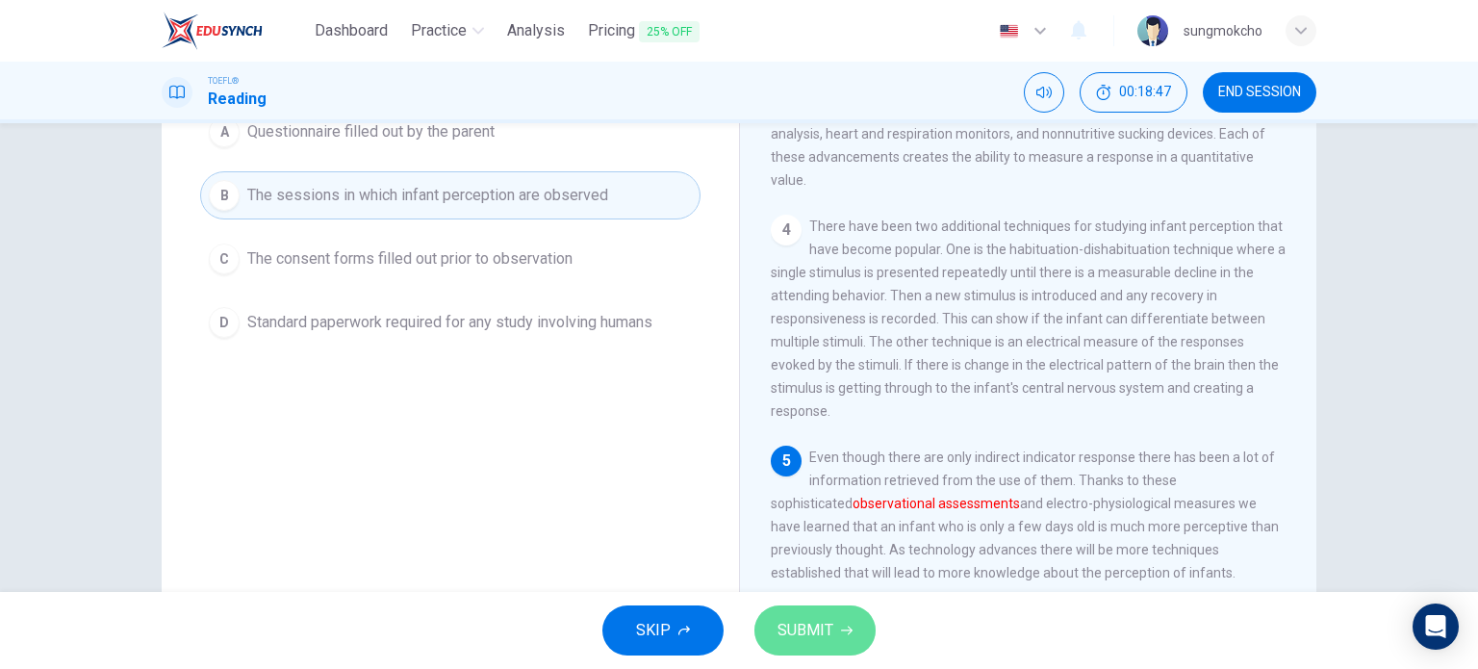
click at [803, 617] on span "SUBMIT" at bounding box center [806, 630] width 56 height 27
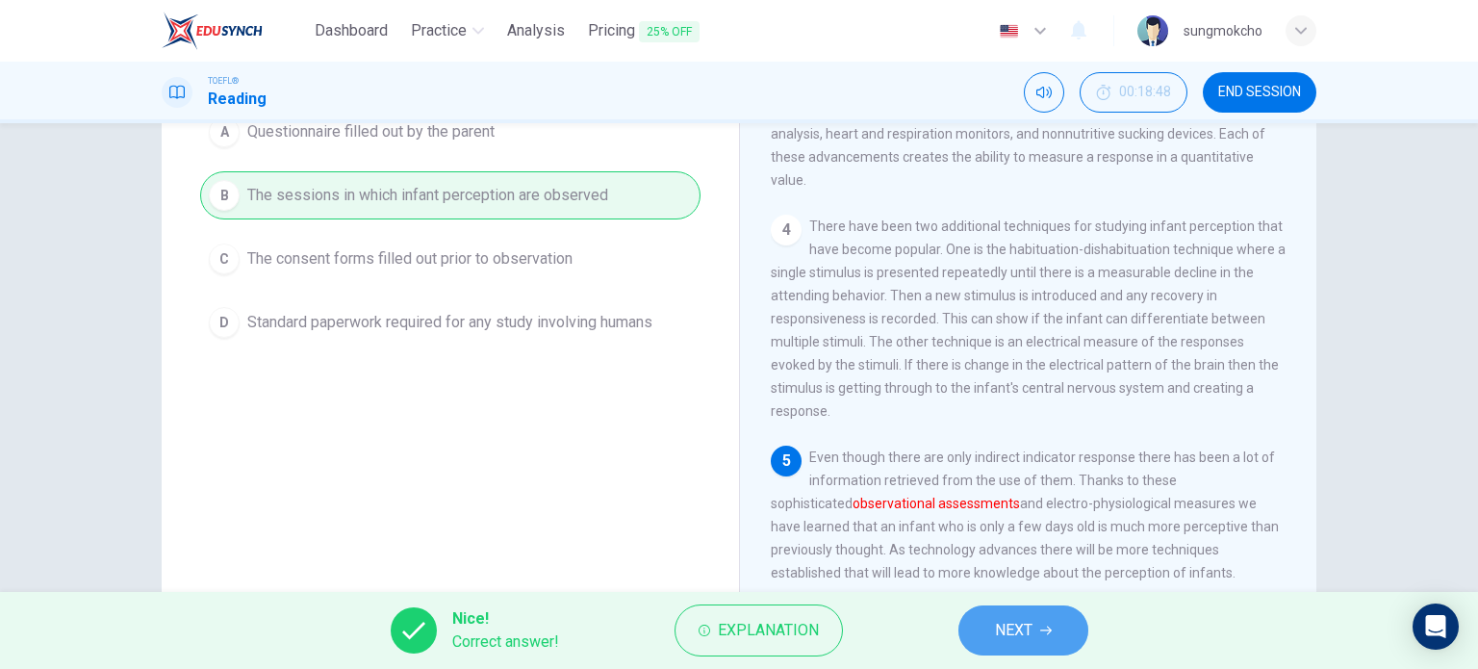
click at [1010, 638] on span "NEXT" at bounding box center [1014, 630] width 38 height 27
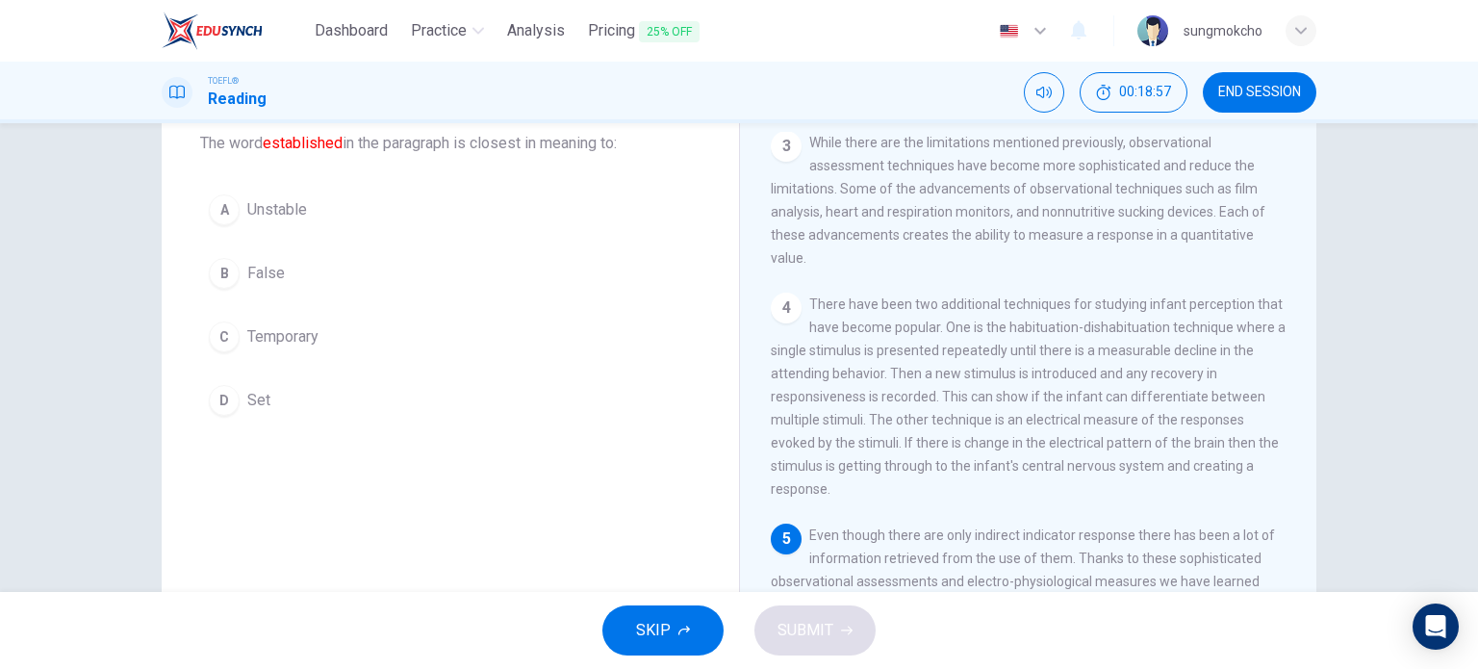
scroll to position [85, 0]
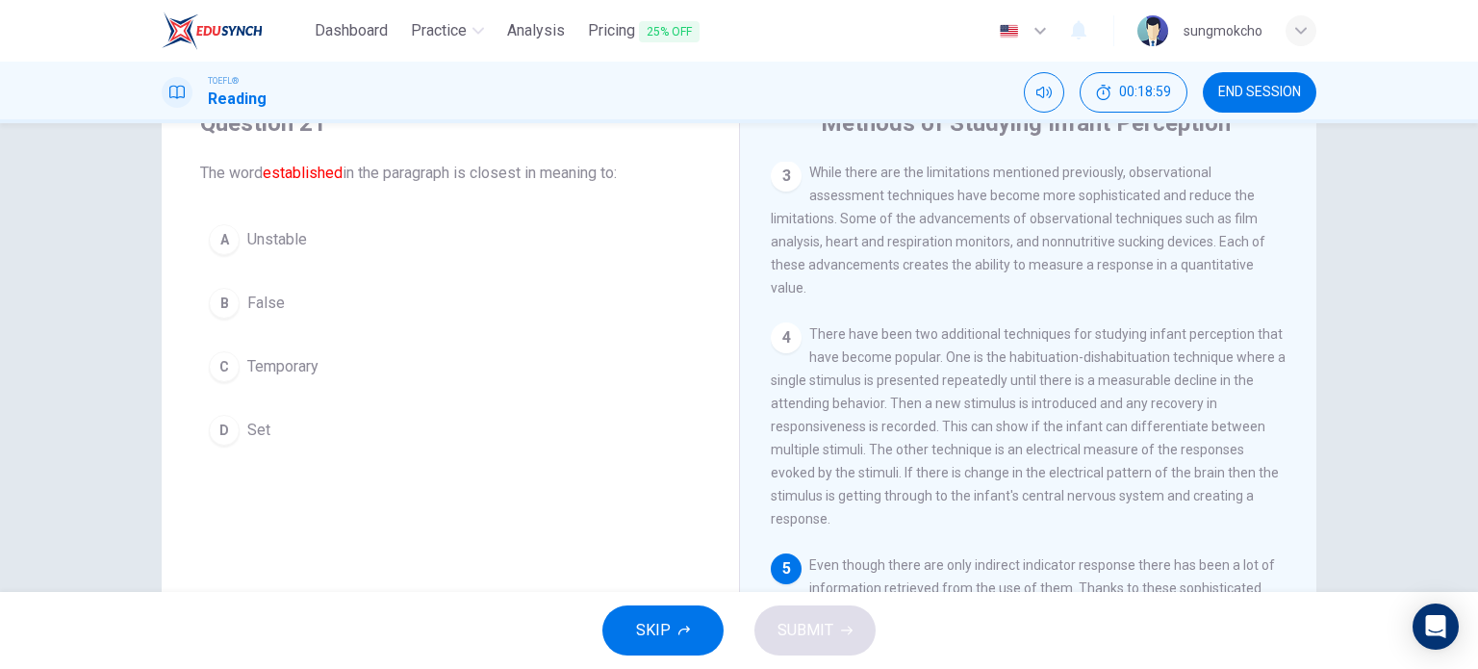
click at [278, 427] on button "D Set" at bounding box center [450, 430] width 500 height 48
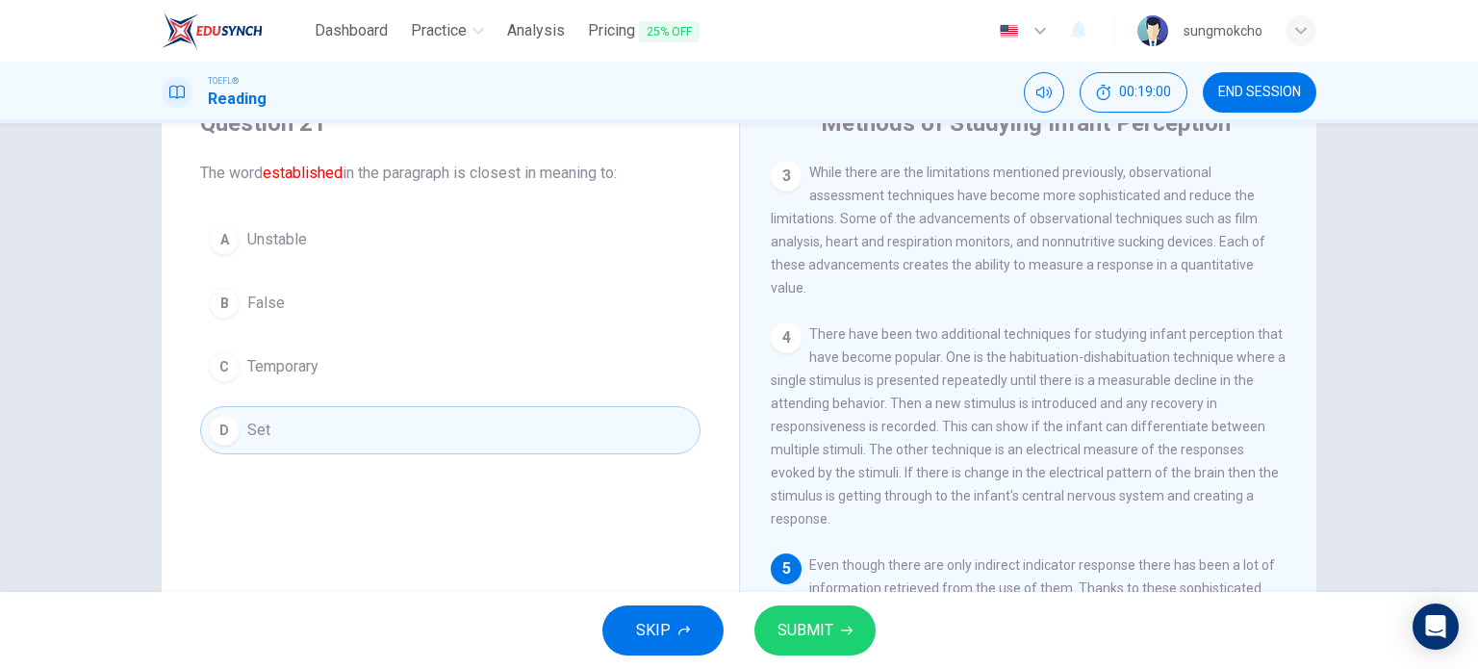
click at [814, 633] on span "SUBMIT" at bounding box center [806, 630] width 56 height 27
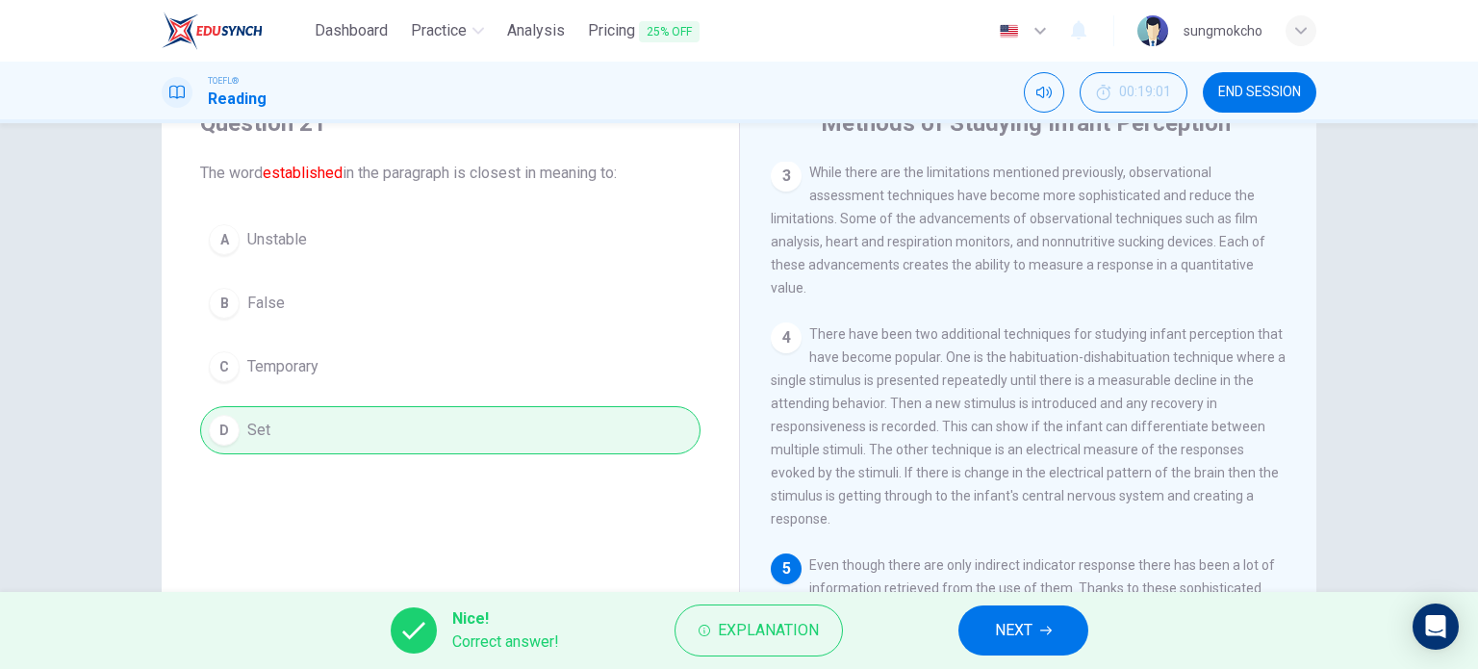
click at [993, 630] on button "NEXT" at bounding box center [1023, 630] width 130 height 50
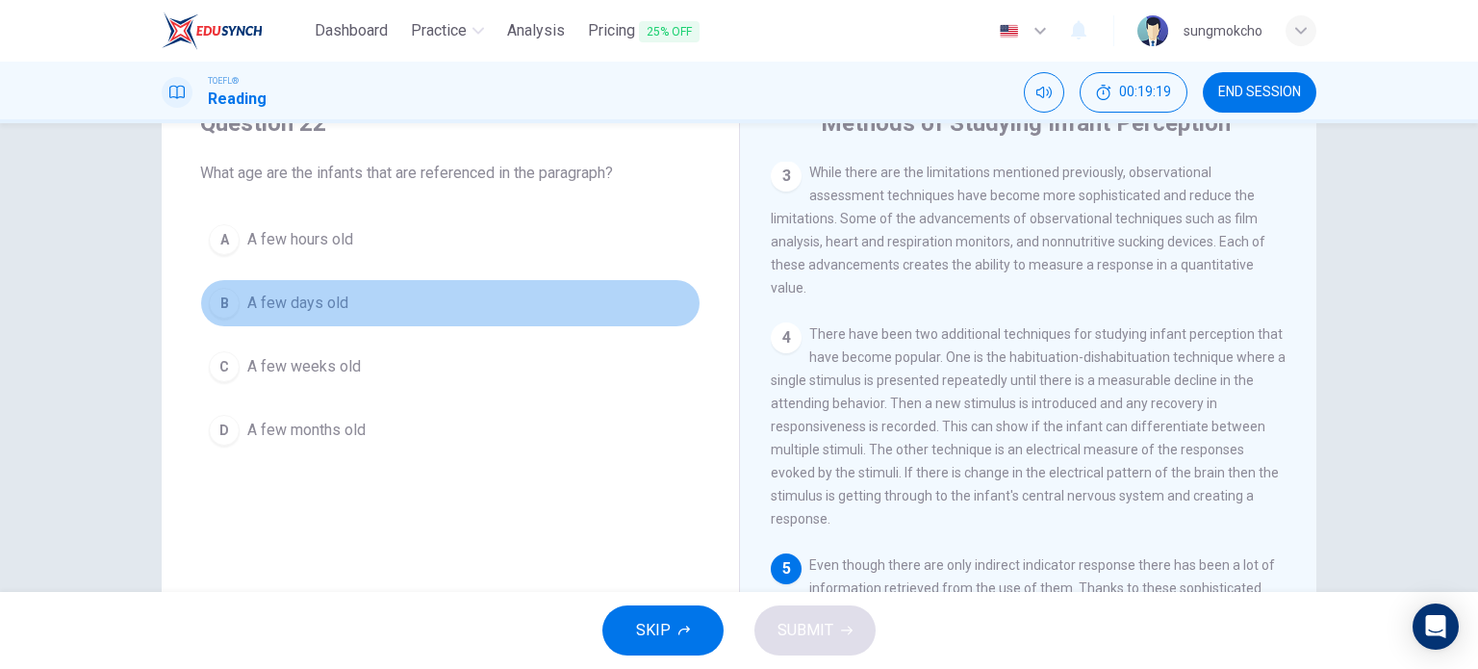
click at [323, 306] on span "A few days old" at bounding box center [297, 303] width 101 height 23
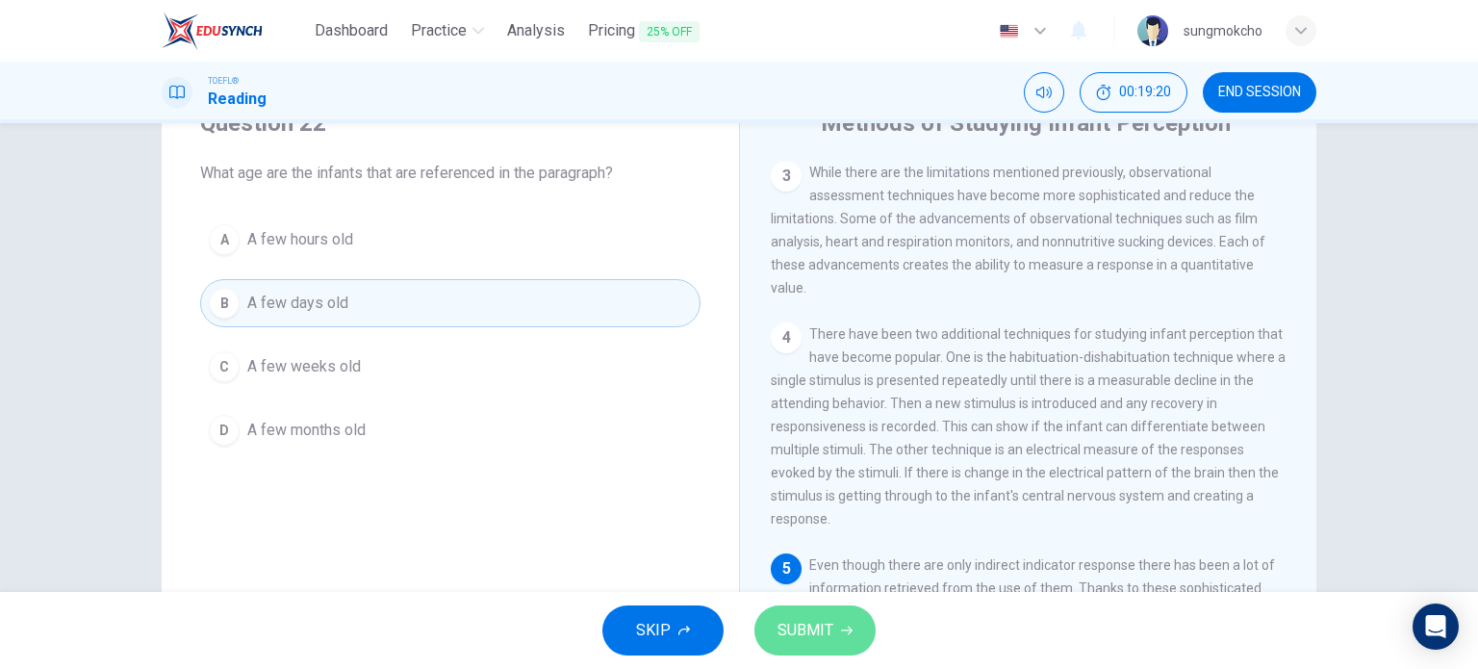
click at [850, 637] on button "SUBMIT" at bounding box center [814, 630] width 121 height 50
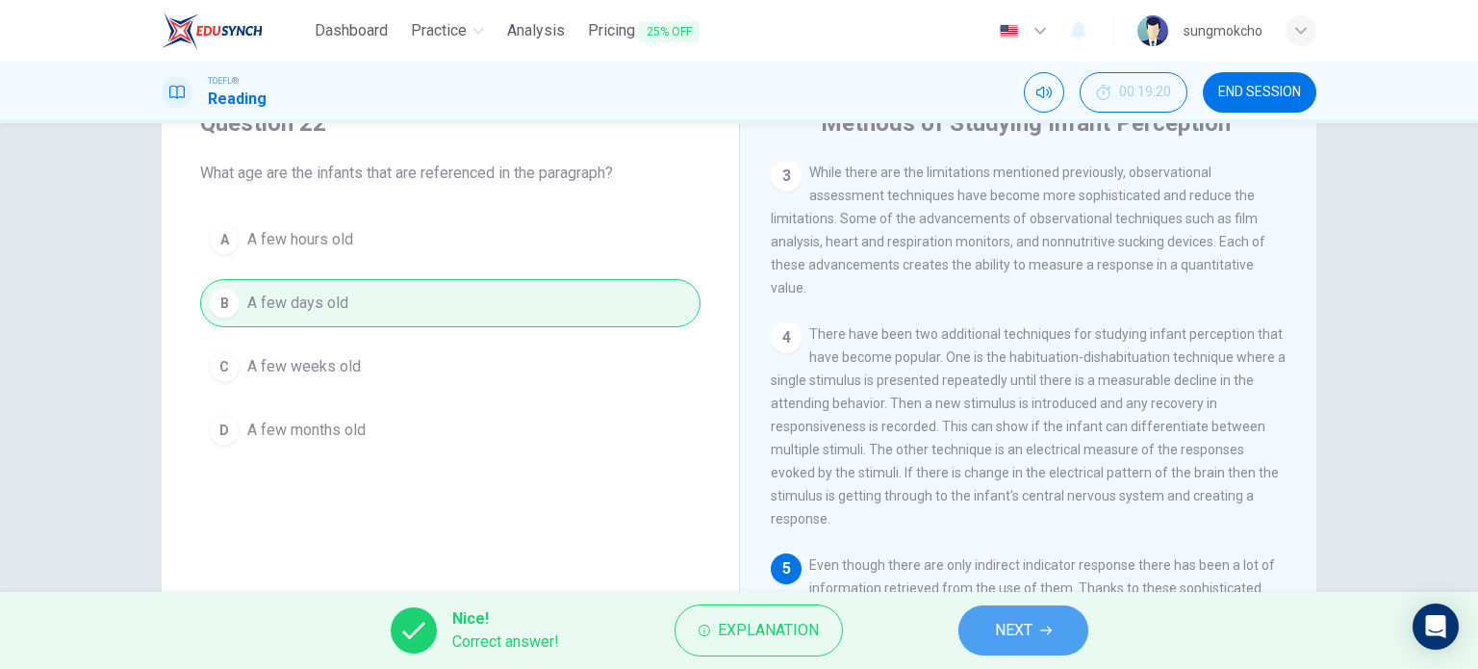
click at [997, 624] on span "NEXT" at bounding box center [1014, 630] width 38 height 27
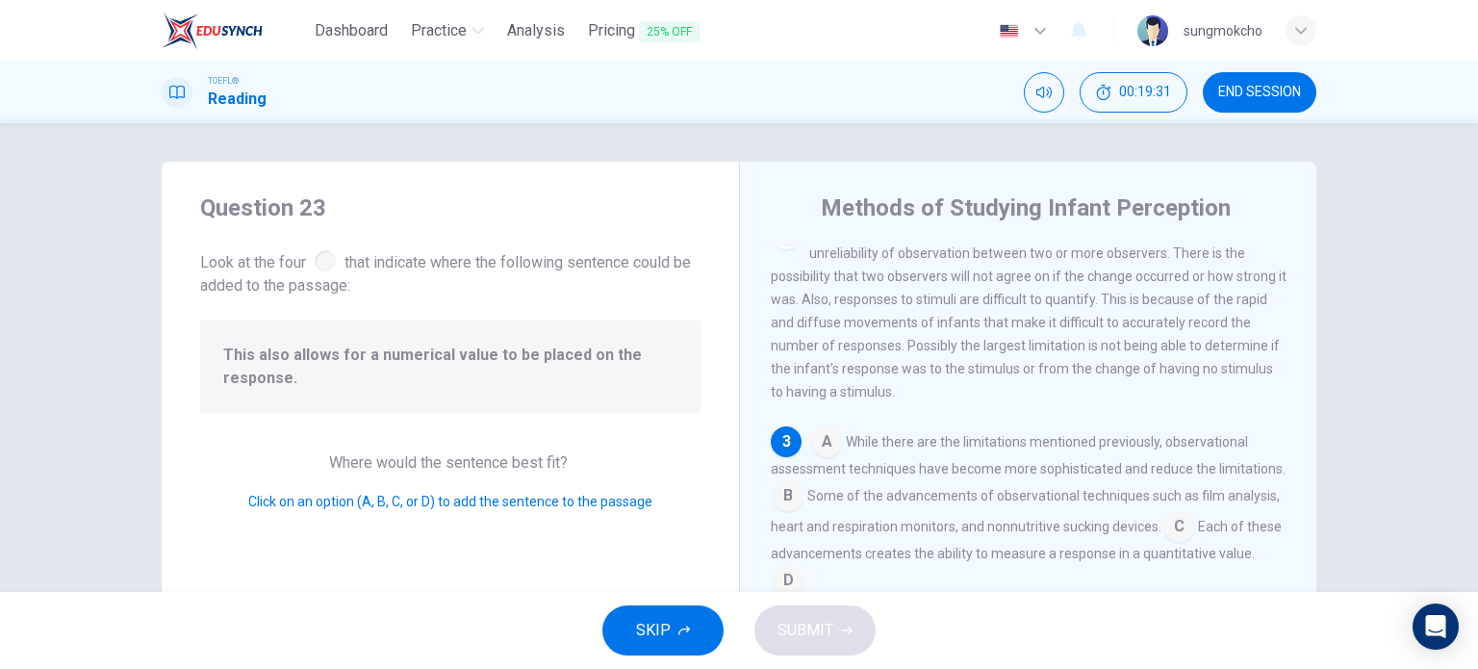
scroll to position [332, 0]
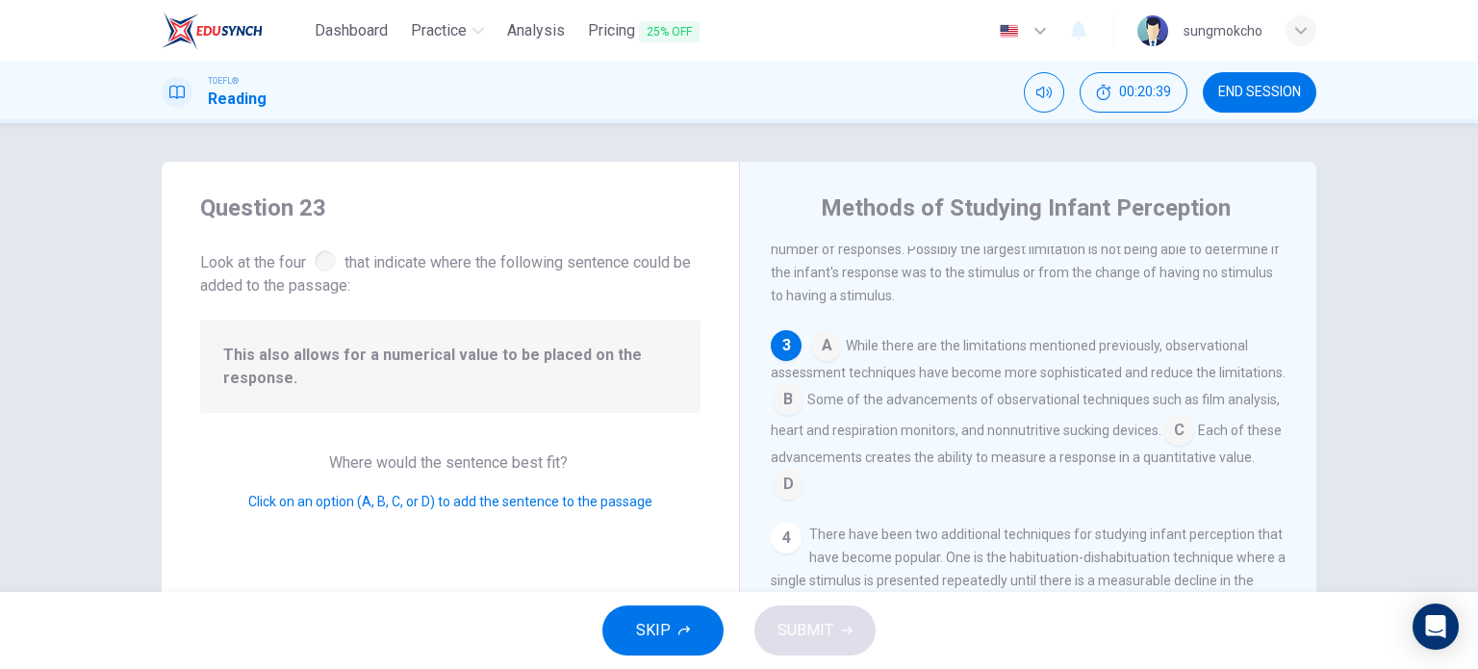
click at [1194, 446] on input at bounding box center [1178, 432] width 31 height 31
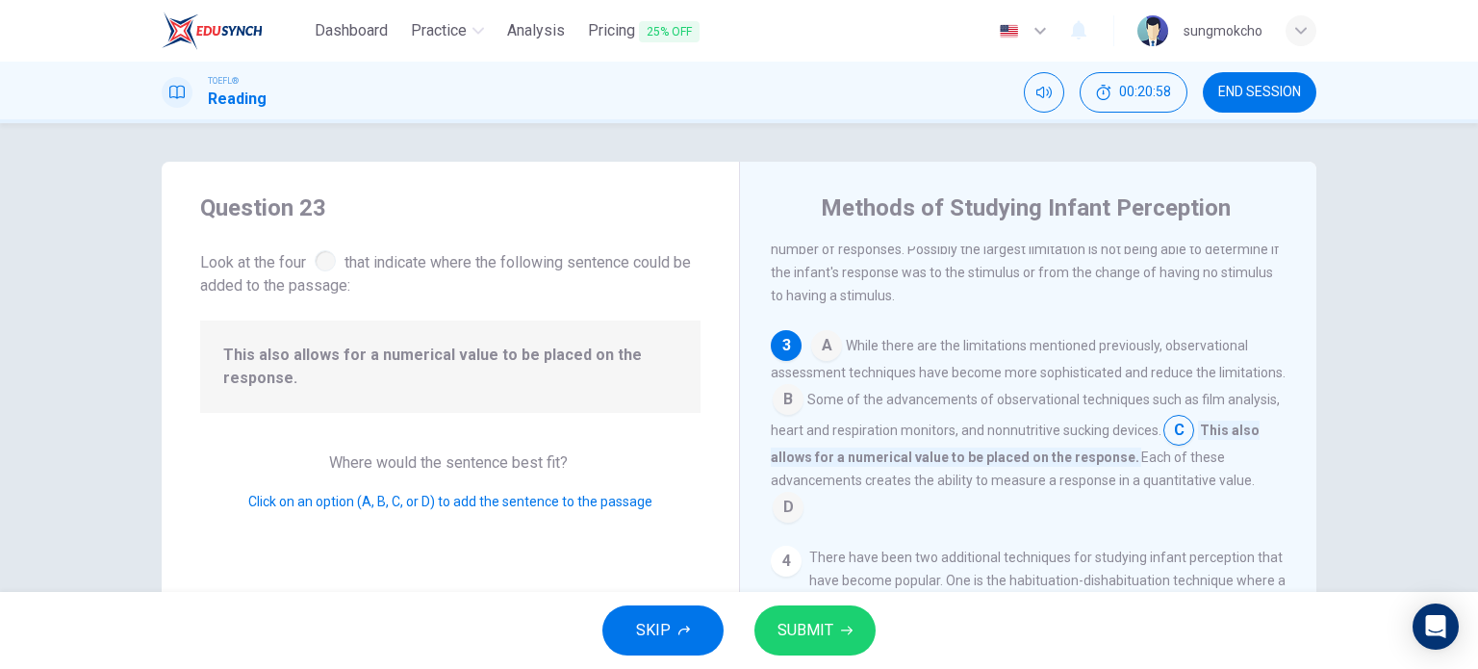
click at [833, 617] on button "SUBMIT" at bounding box center [814, 630] width 121 height 50
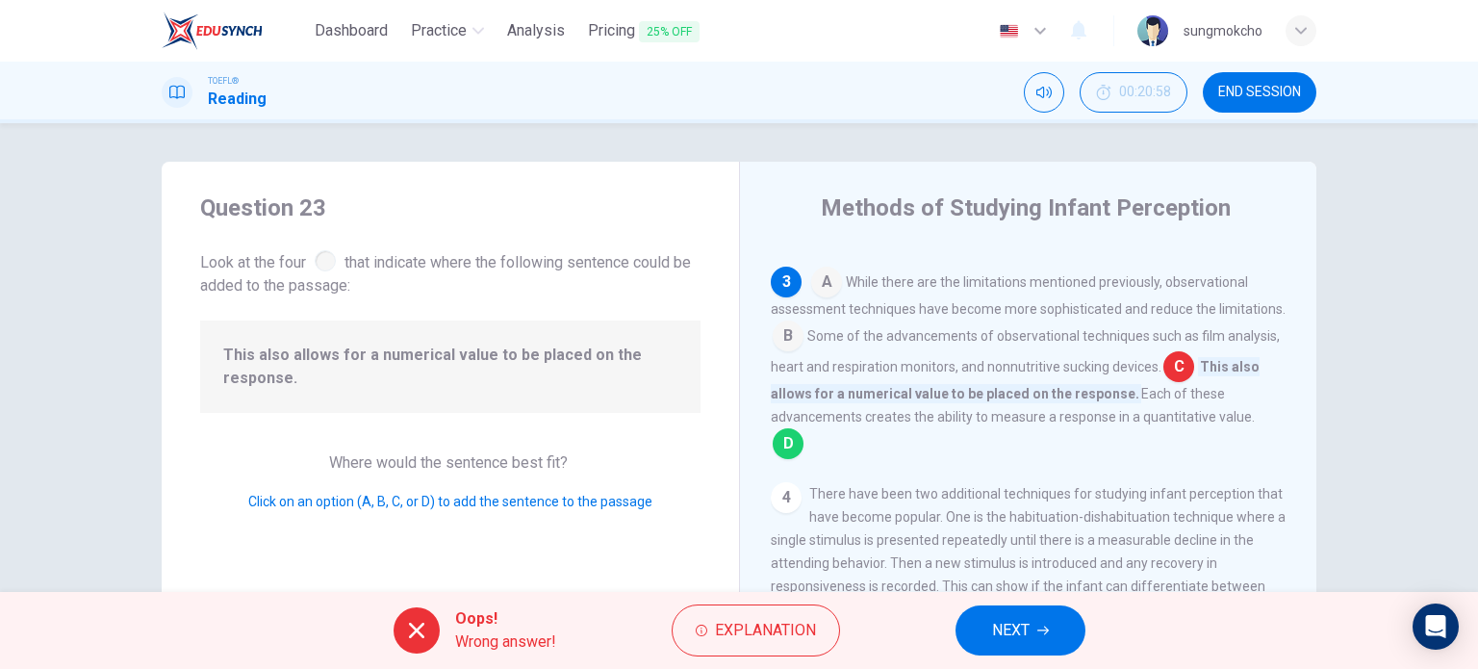
scroll to position [428, 0]
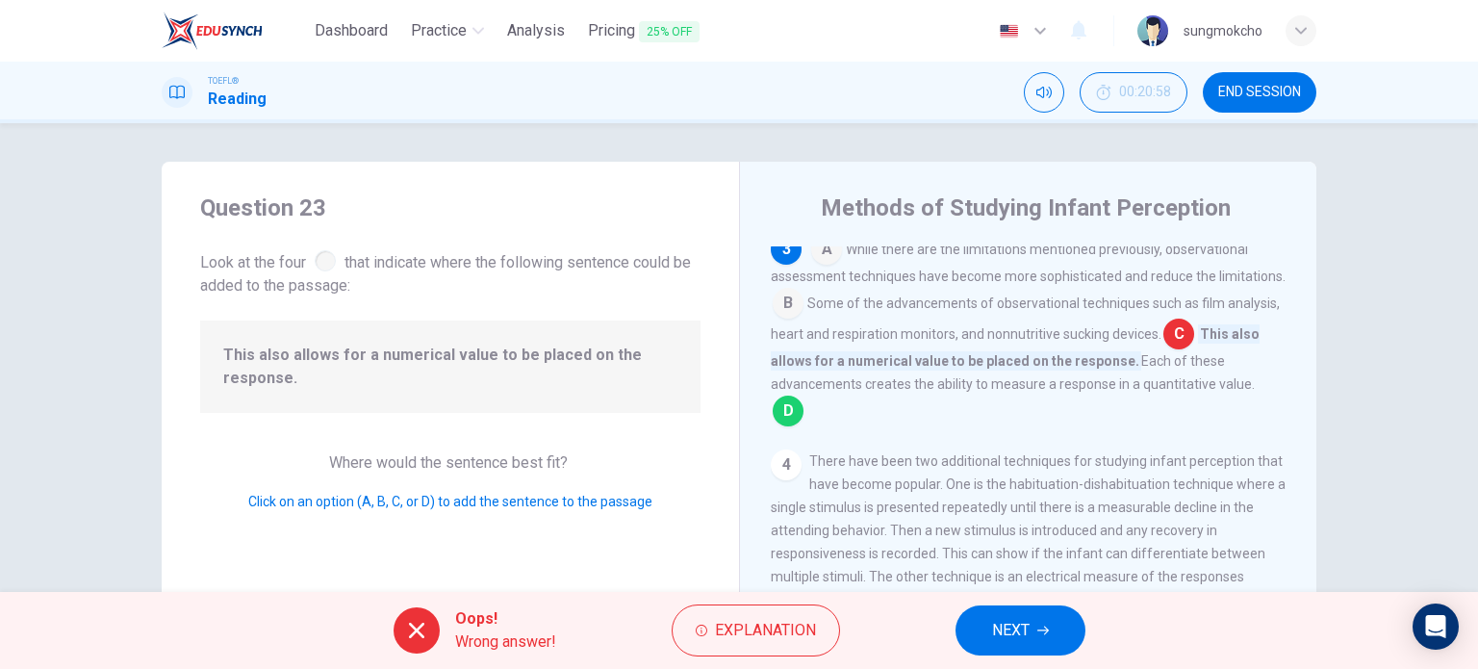
click at [1109, 631] on div "Oops! Wrong answer! Explanation NEXT" at bounding box center [739, 630] width 1478 height 77
click at [1051, 626] on button "NEXT" at bounding box center [1021, 630] width 130 height 50
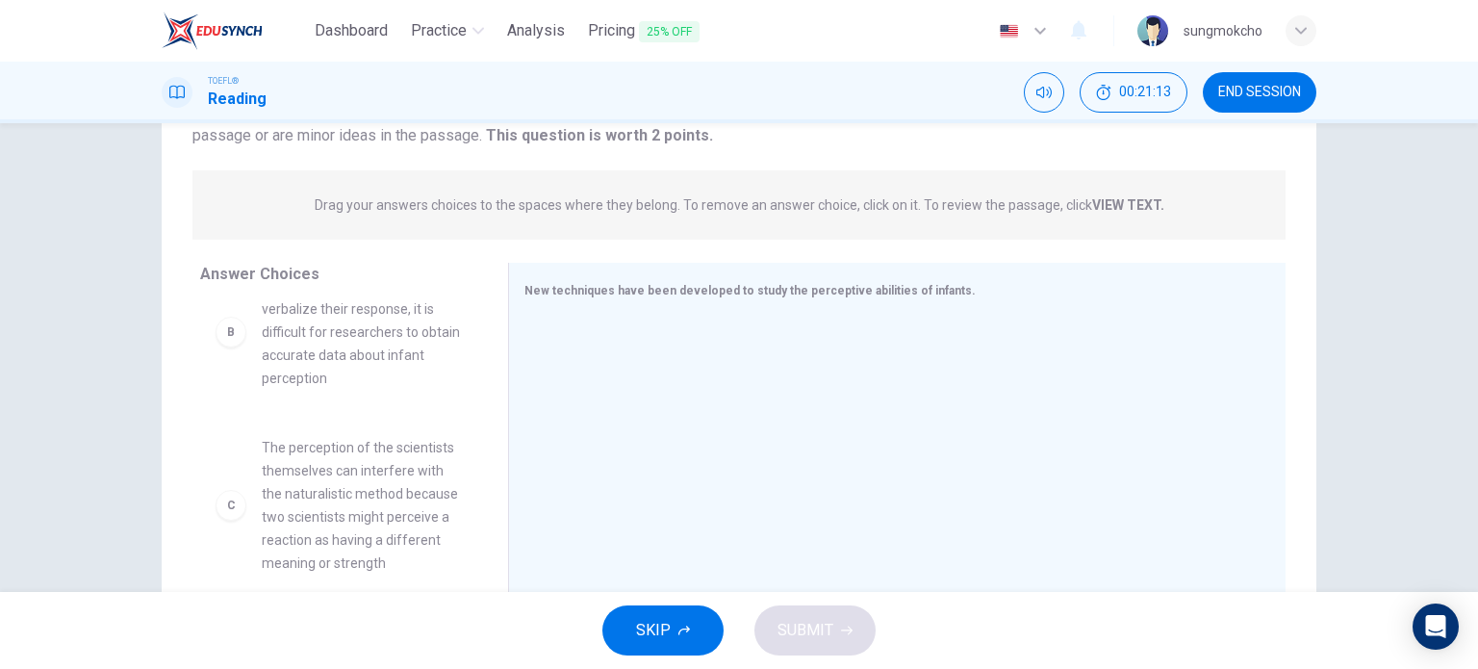
scroll to position [289, 0]
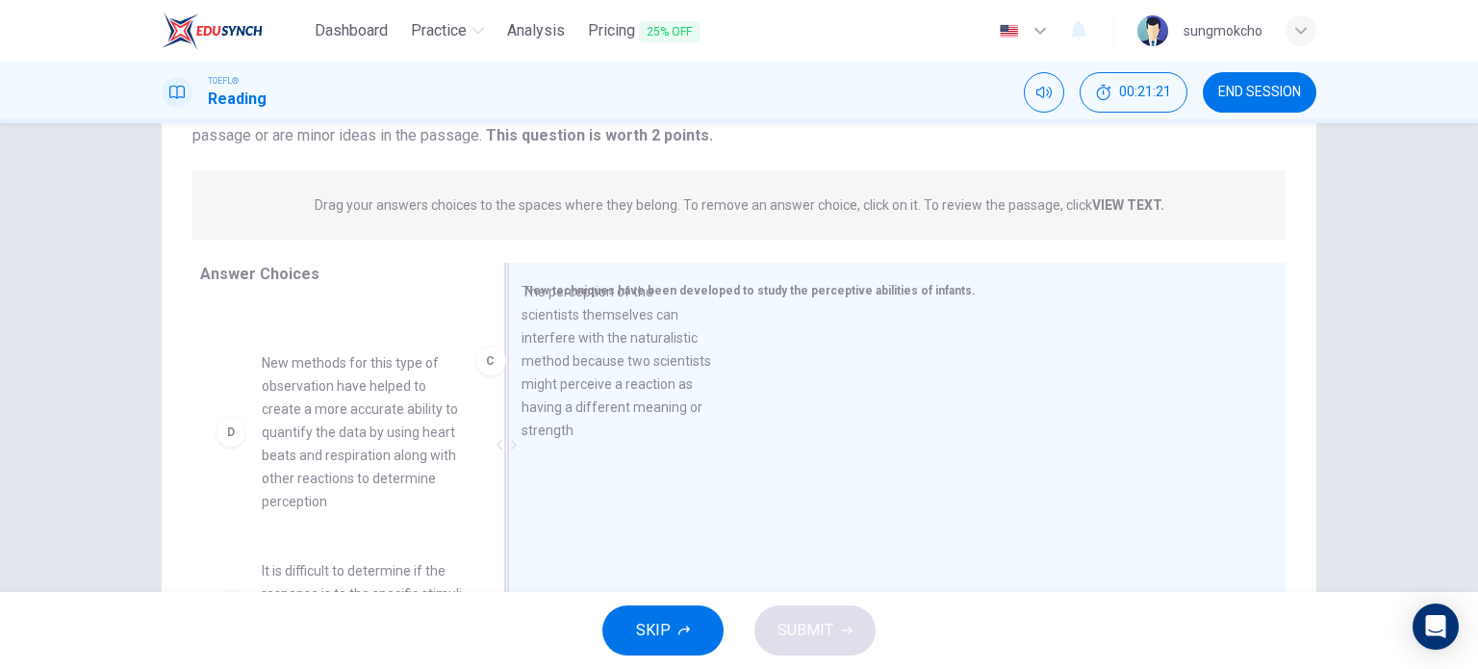
drag, startPoint x: 393, startPoint y: 424, endPoint x: 711, endPoint y: 349, distance: 327.2
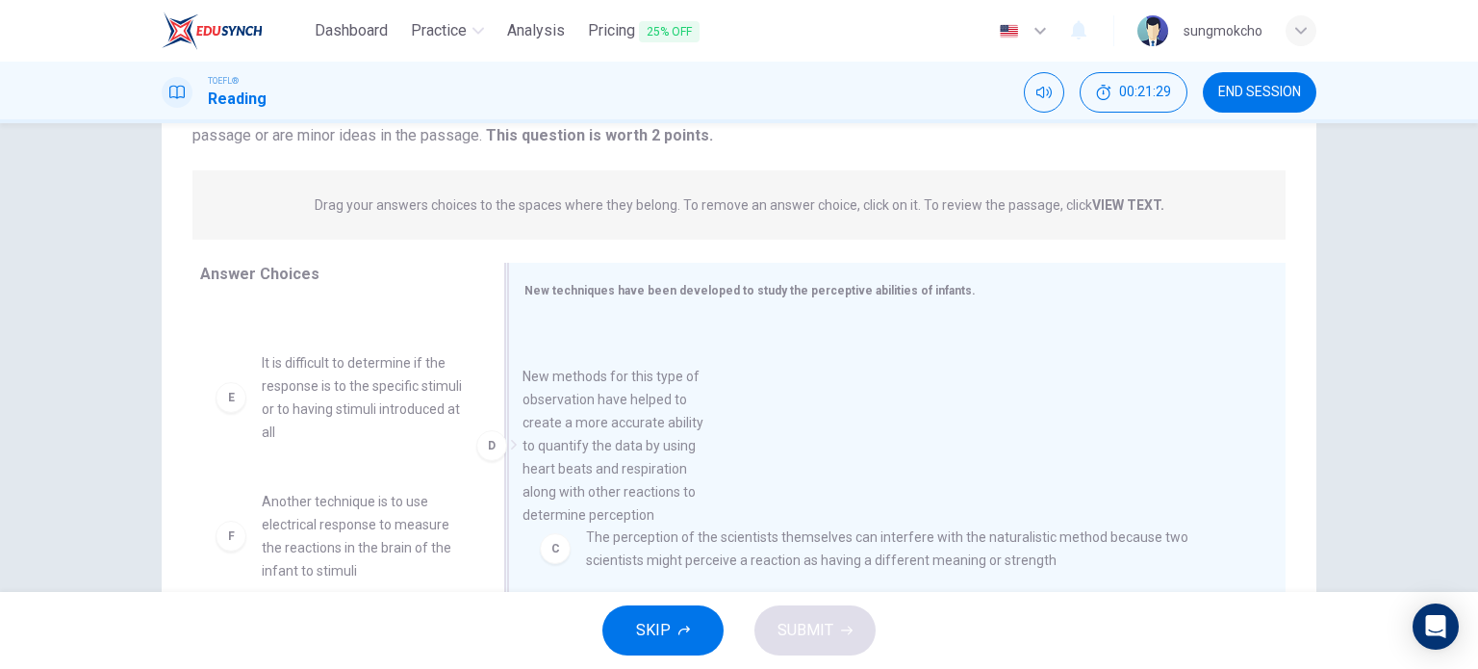
drag, startPoint x: 392, startPoint y: 429, endPoint x: 664, endPoint y: 446, distance: 272.8
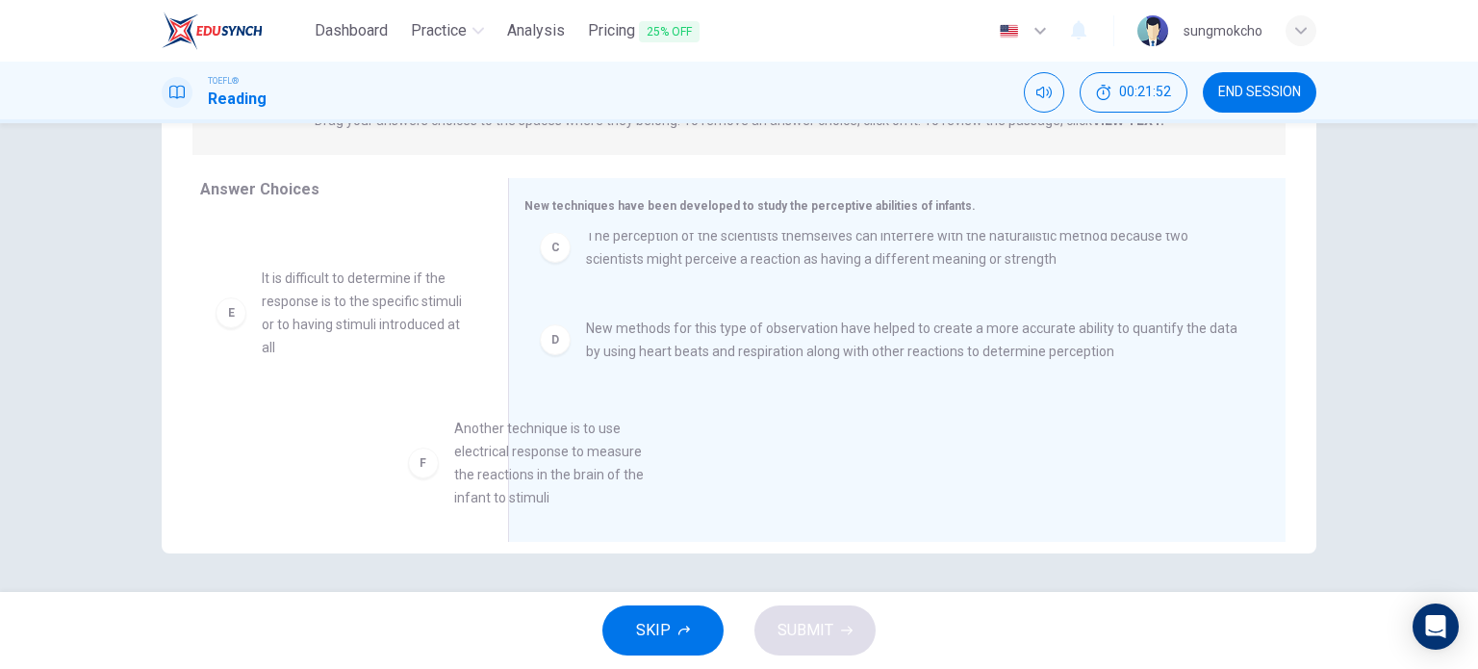
scroll to position [0, 0]
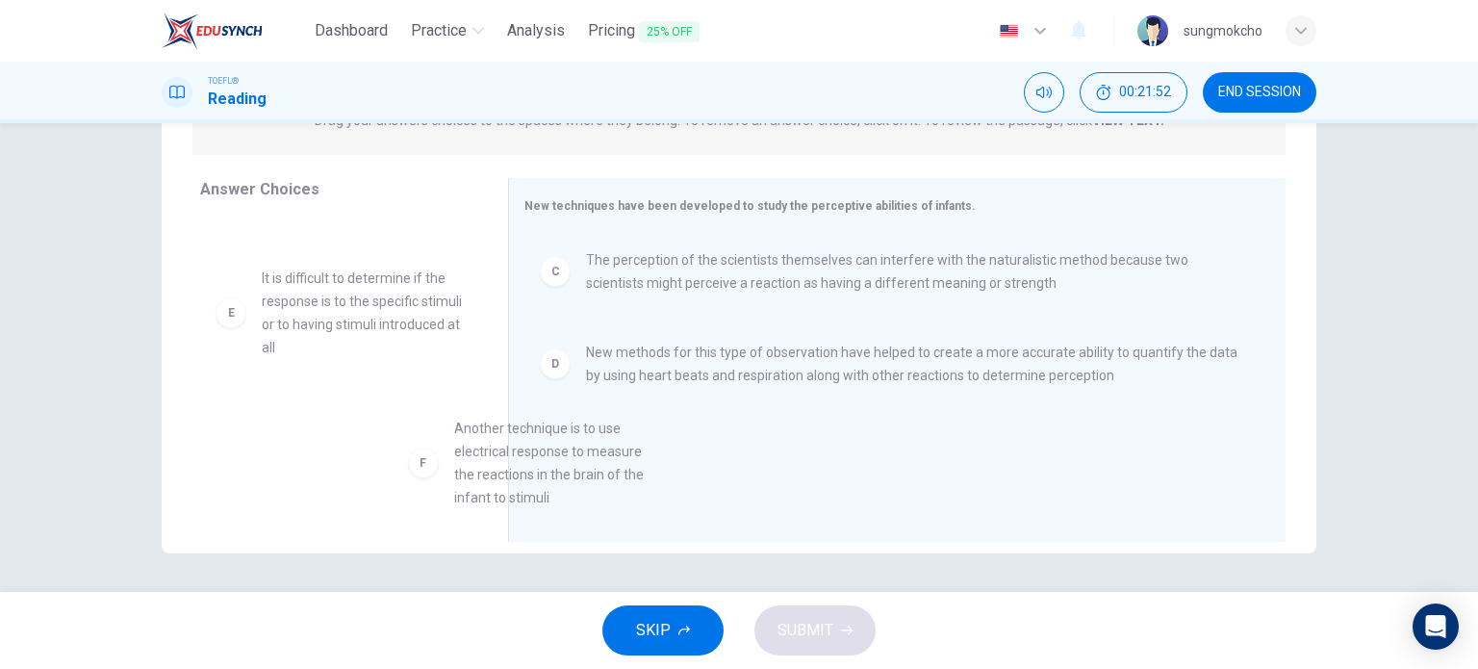
drag, startPoint x: 498, startPoint y: 417, endPoint x: 376, endPoint y: 432, distance: 123.2
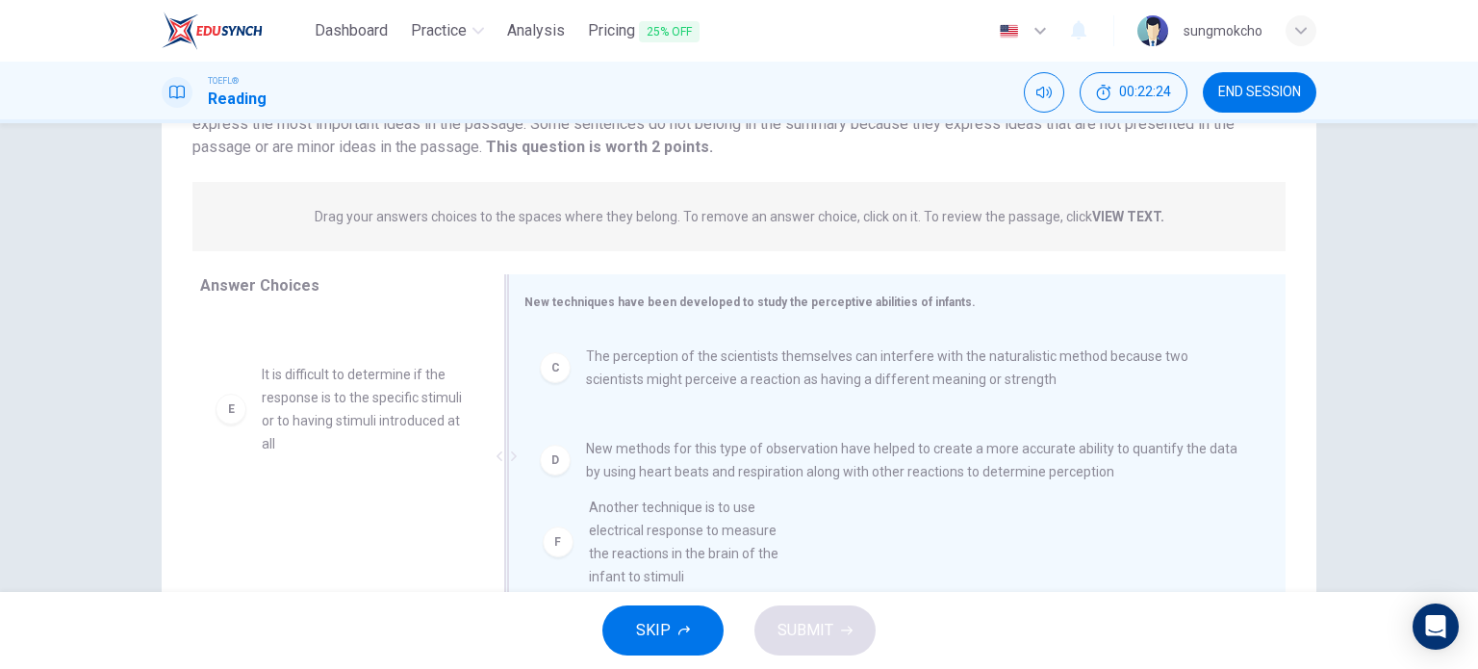
scroll to position [18, 0]
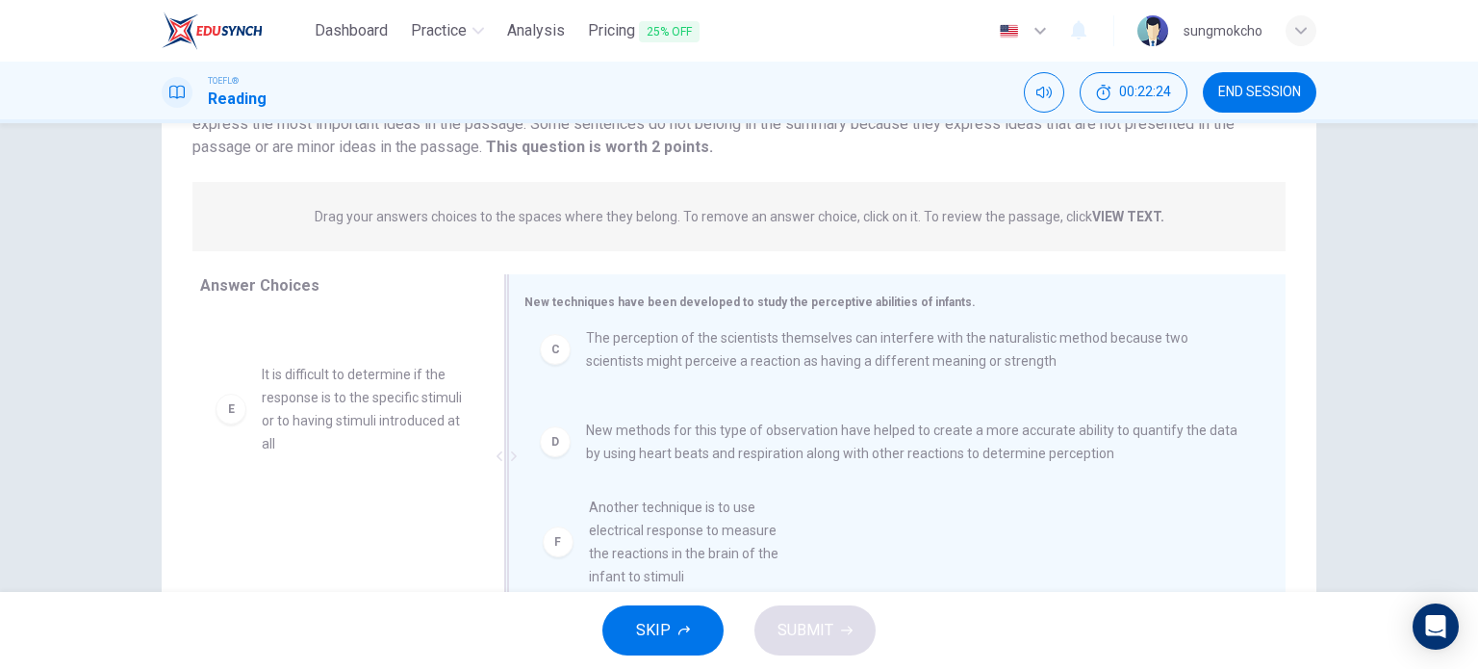
drag, startPoint x: 420, startPoint y: 550, endPoint x: 761, endPoint y: 545, distance: 341.7
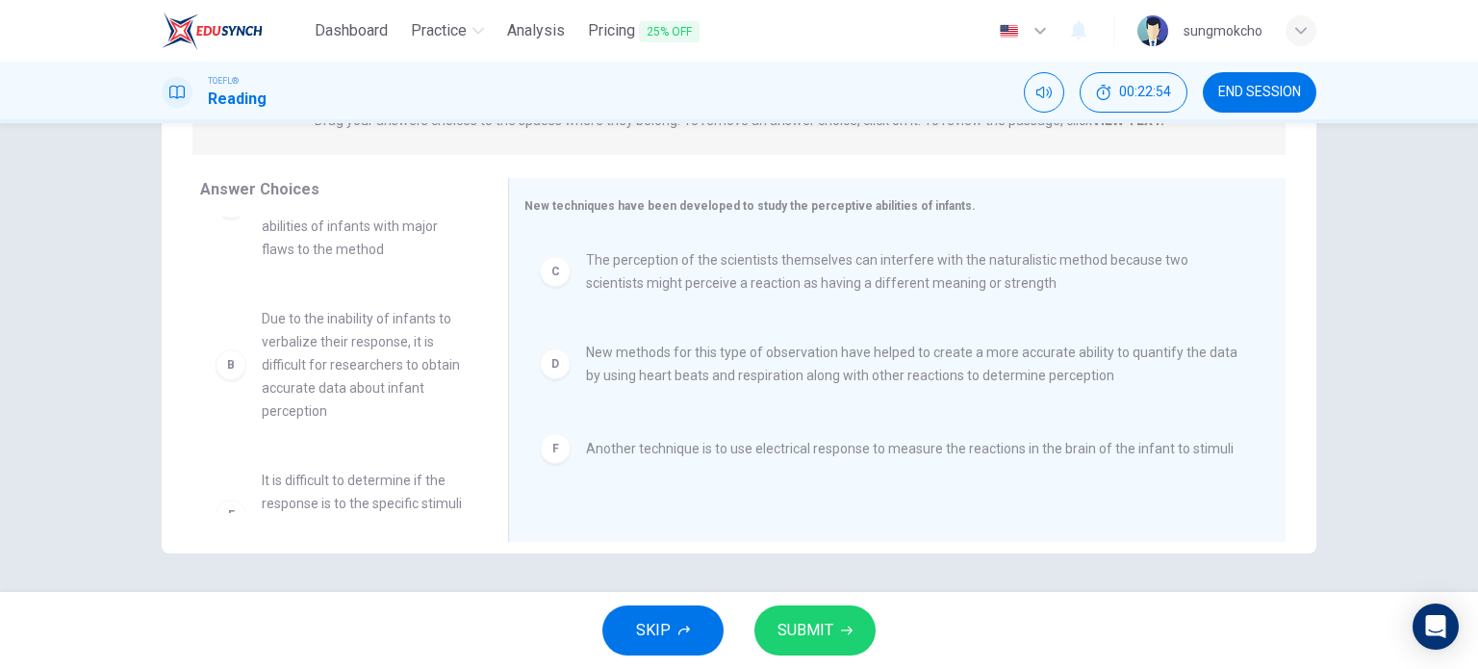
scroll to position [0, 0]
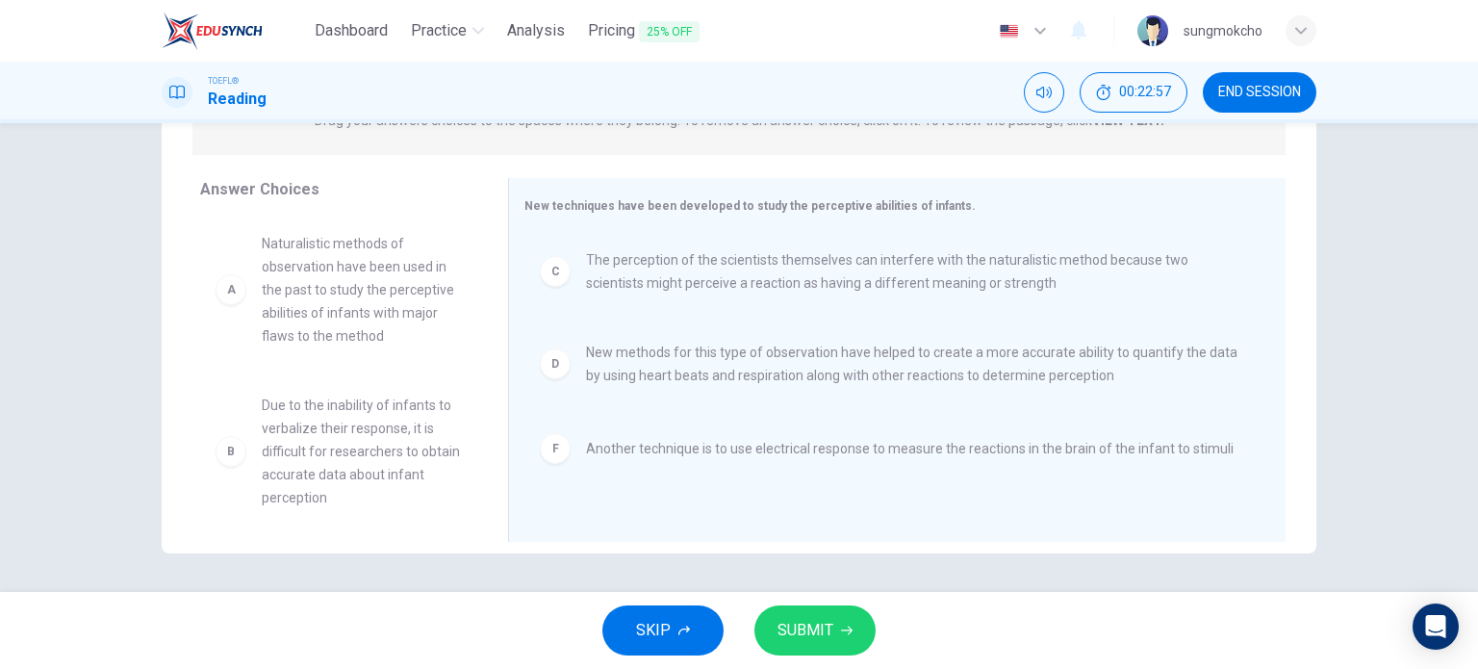
click at [803, 640] on span "SUBMIT" at bounding box center [806, 630] width 56 height 27
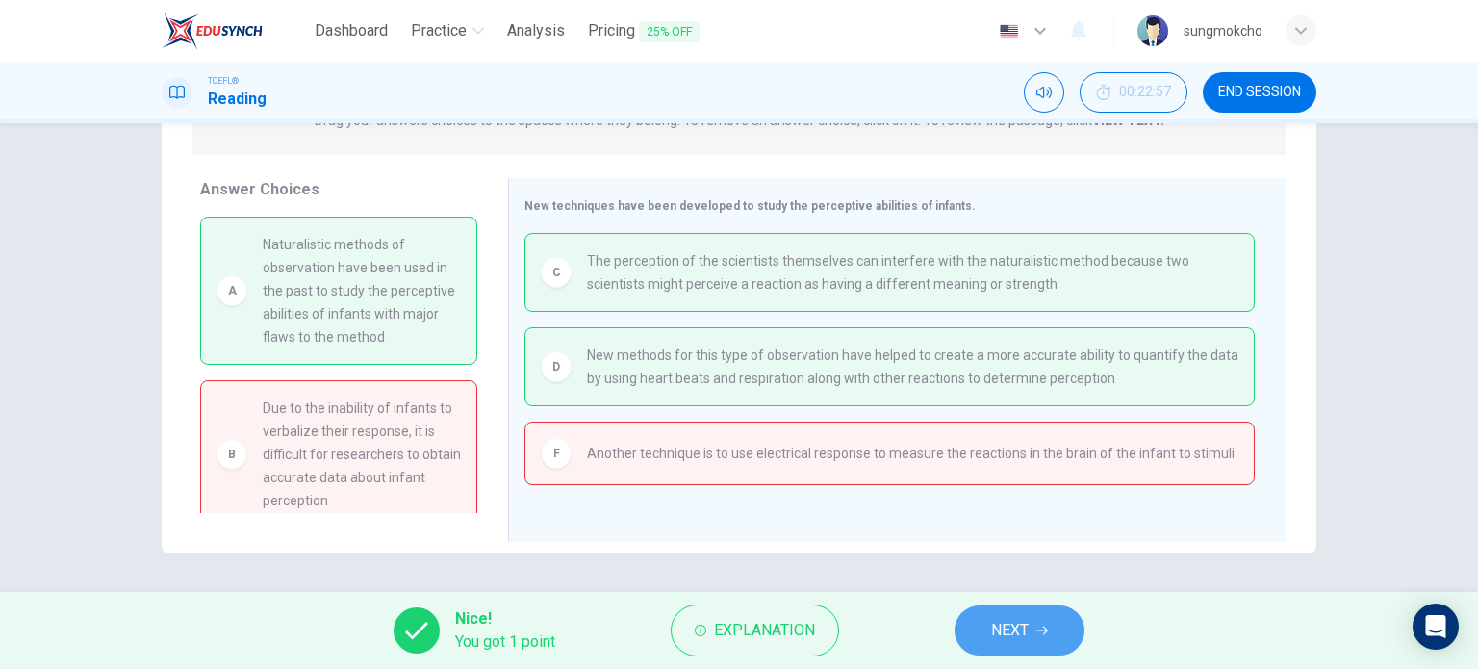
click at [1008, 634] on span "NEXT" at bounding box center [1010, 630] width 38 height 27
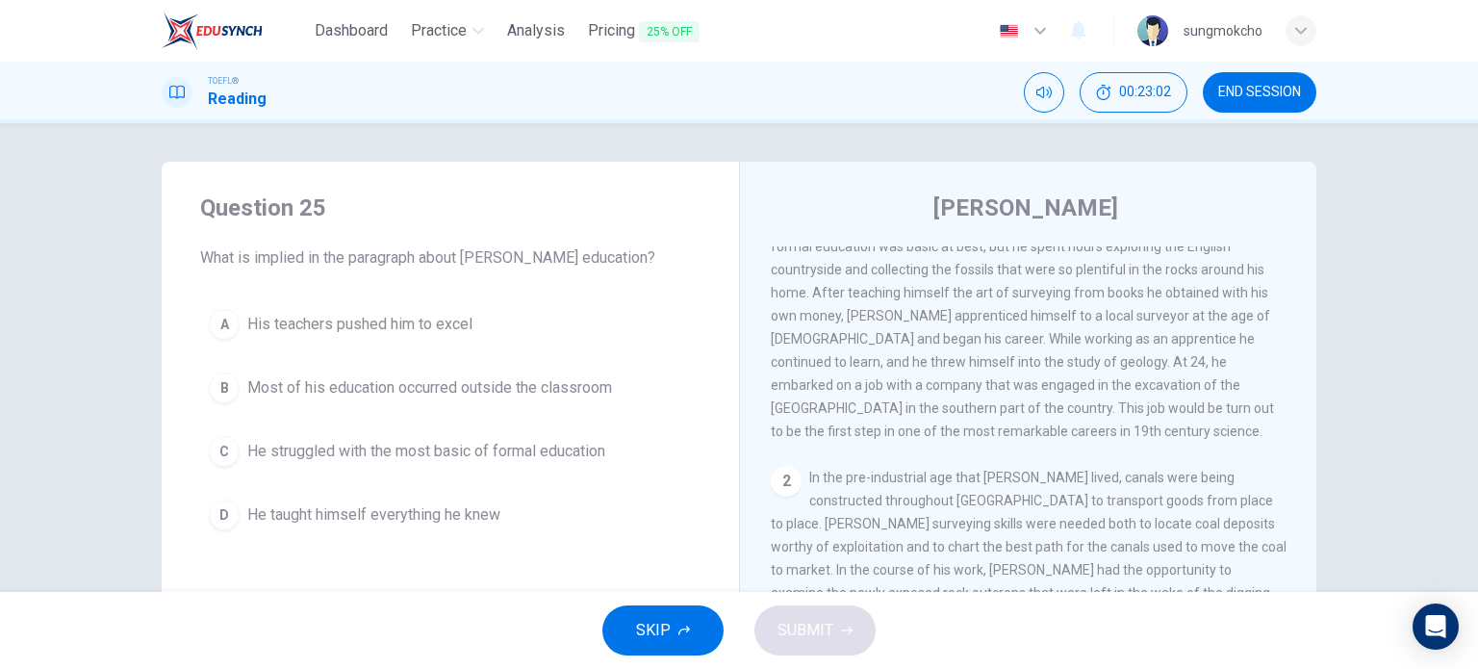
scroll to position [192, 0]
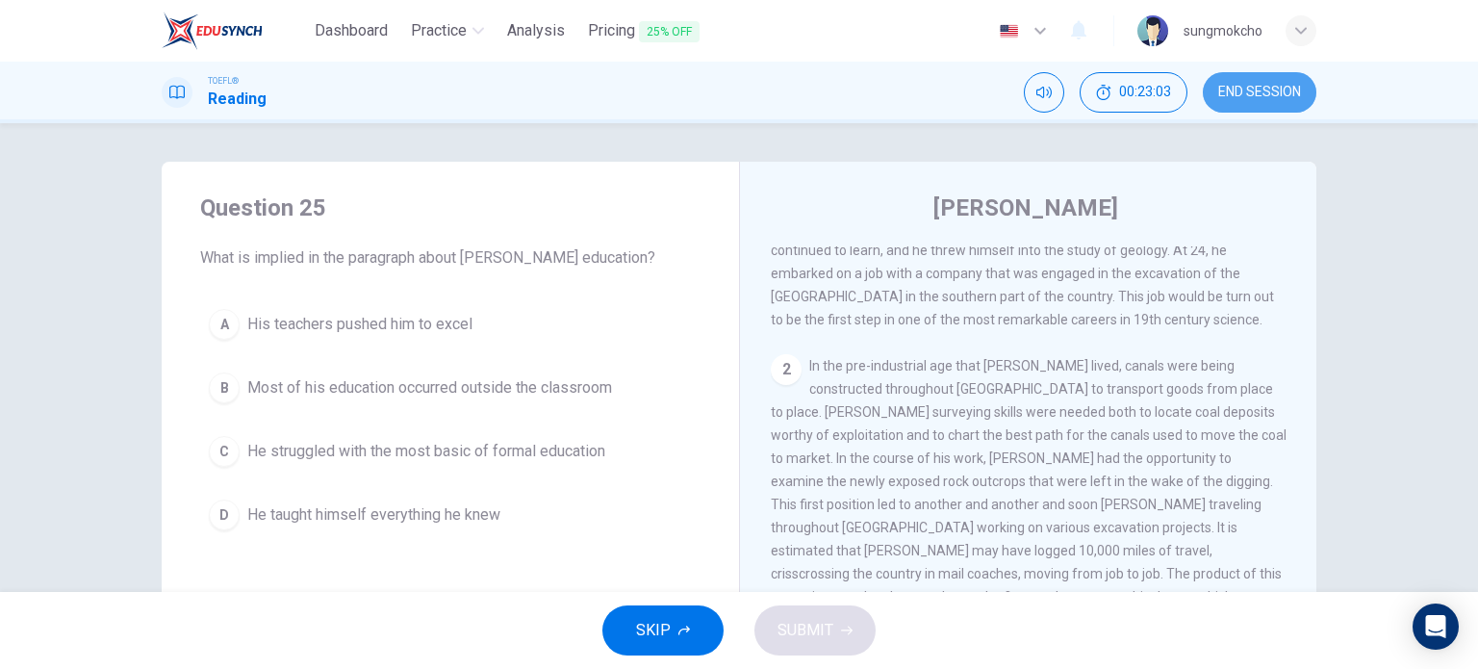
click at [1232, 90] on span "END SESSION" at bounding box center [1259, 92] width 83 height 15
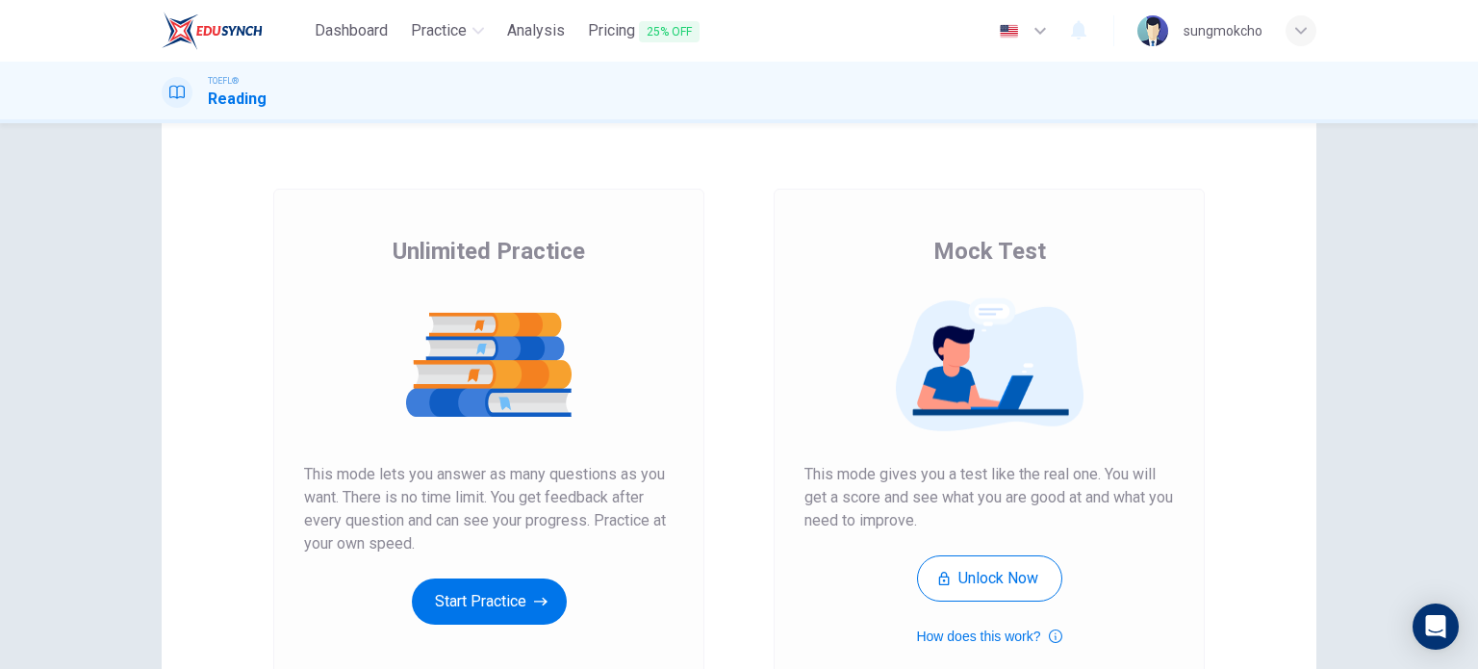
scroll to position [96, 0]
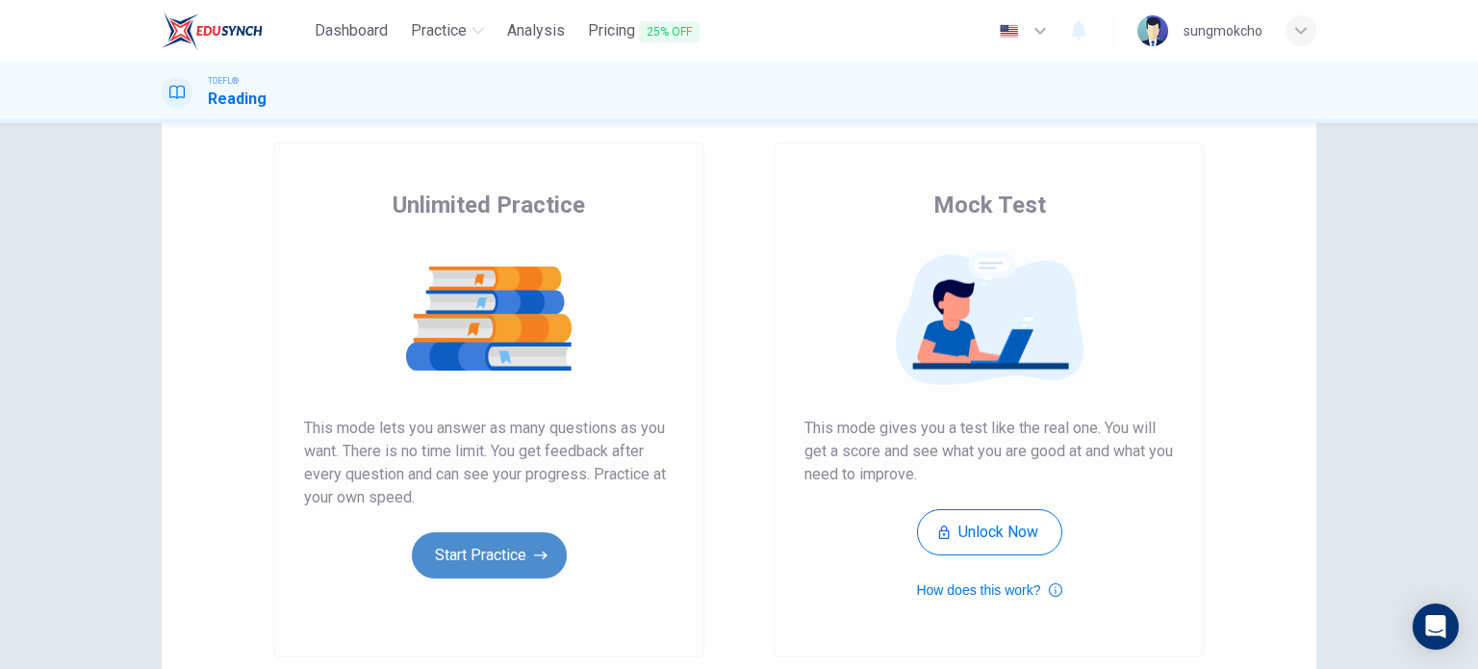
click at [443, 548] on button "Start Practice" at bounding box center [489, 555] width 155 height 46
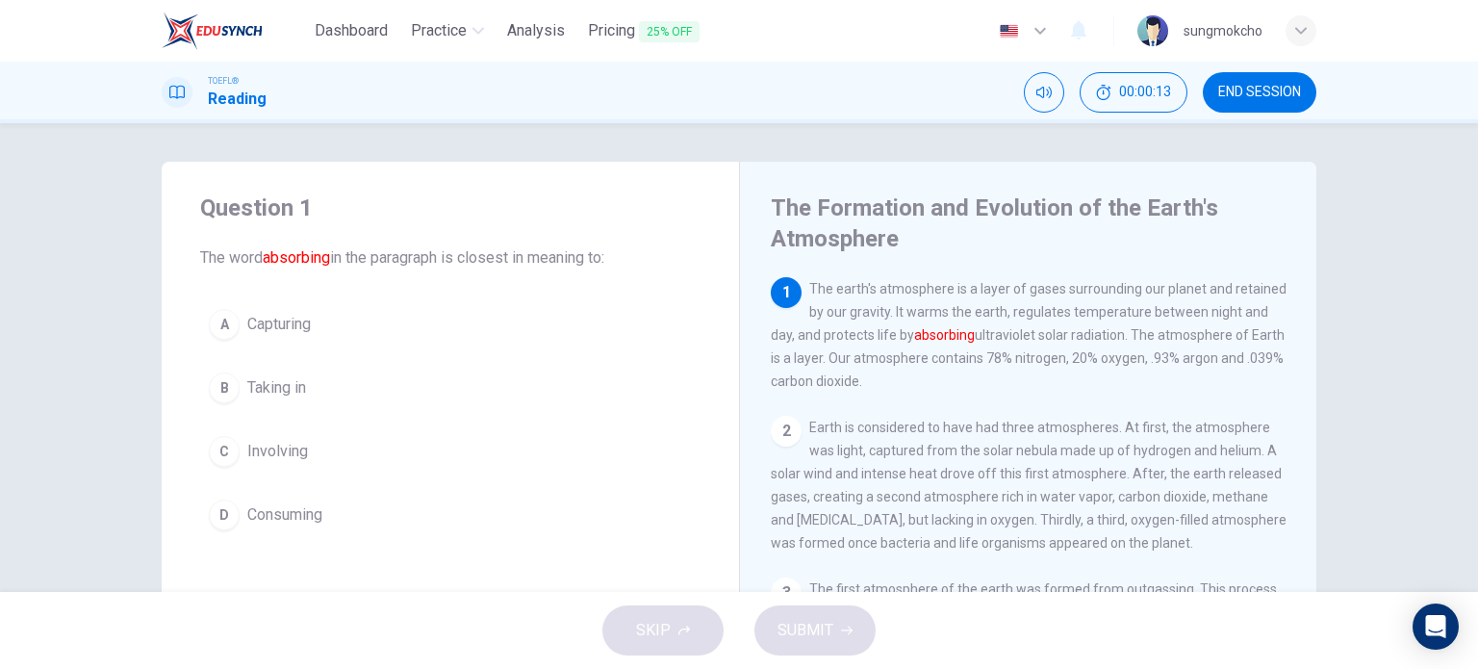
click at [262, 329] on span "Capturing" at bounding box center [279, 324] width 64 height 23
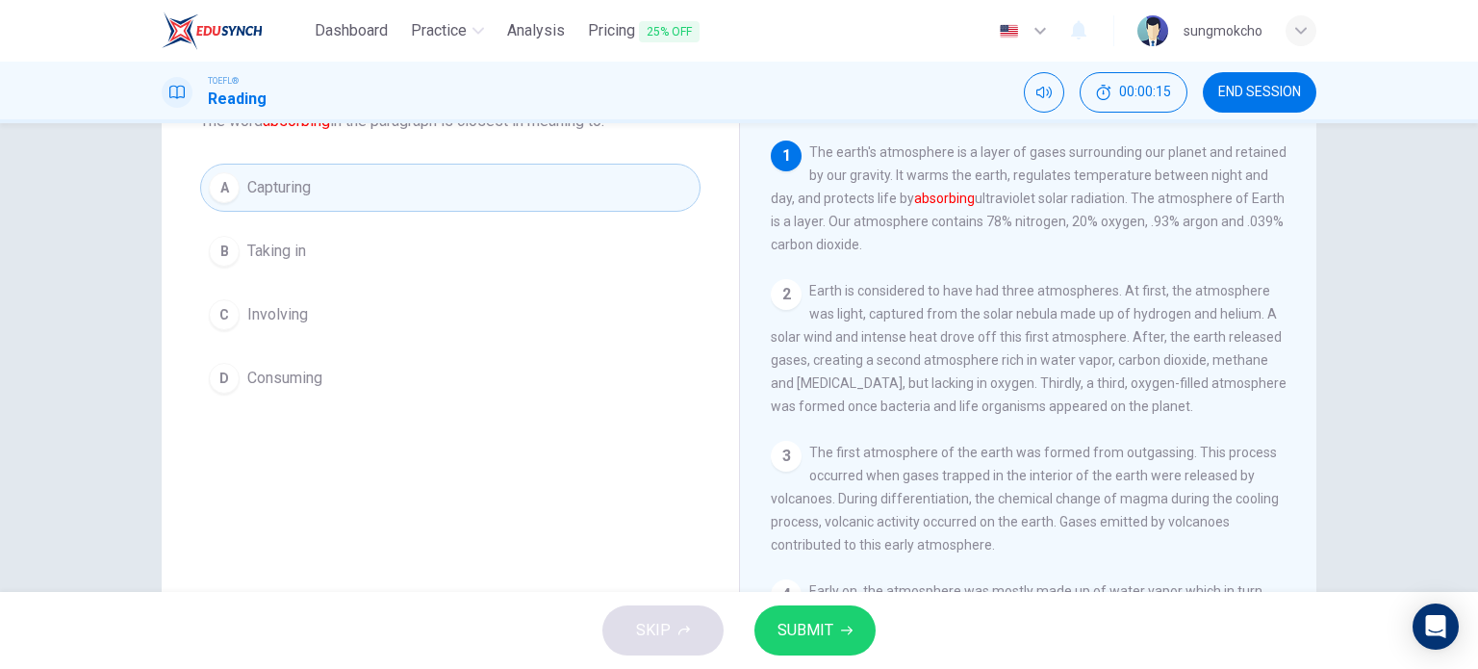
scroll to position [192, 0]
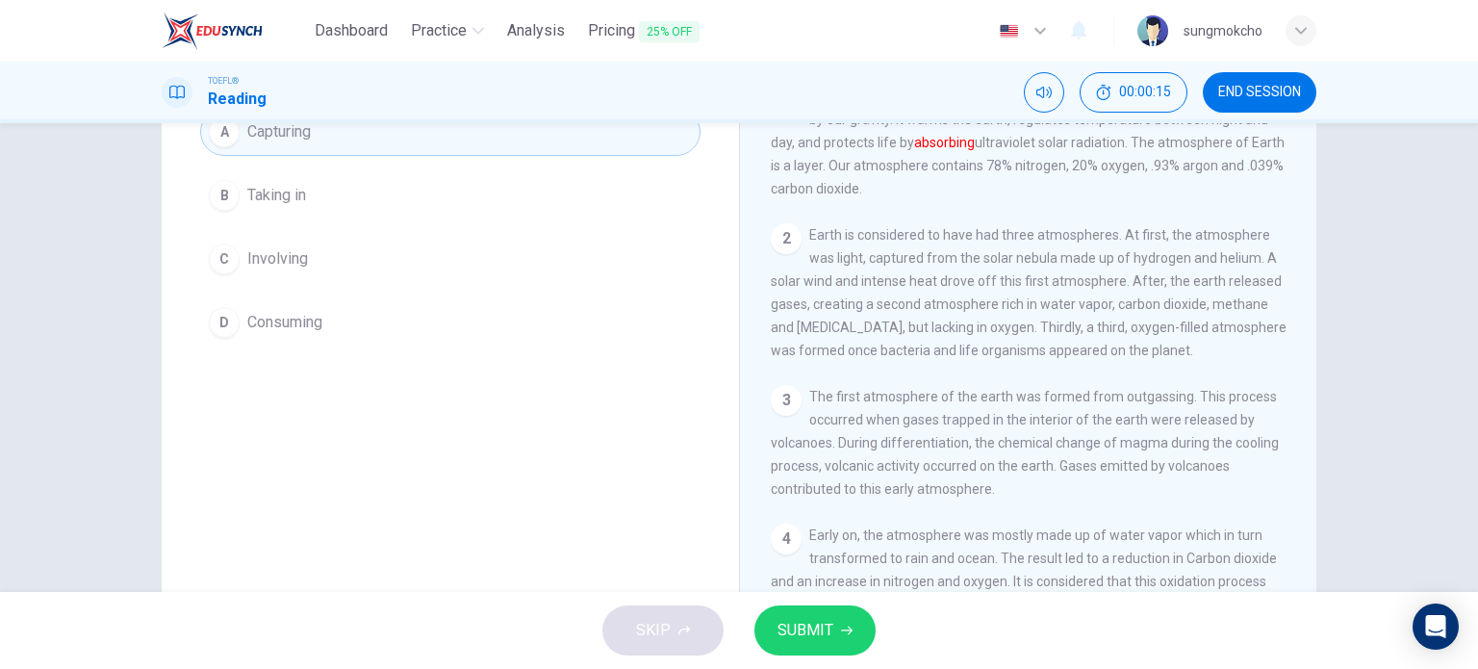
click at [301, 319] on span "Consuming" at bounding box center [284, 322] width 75 height 23
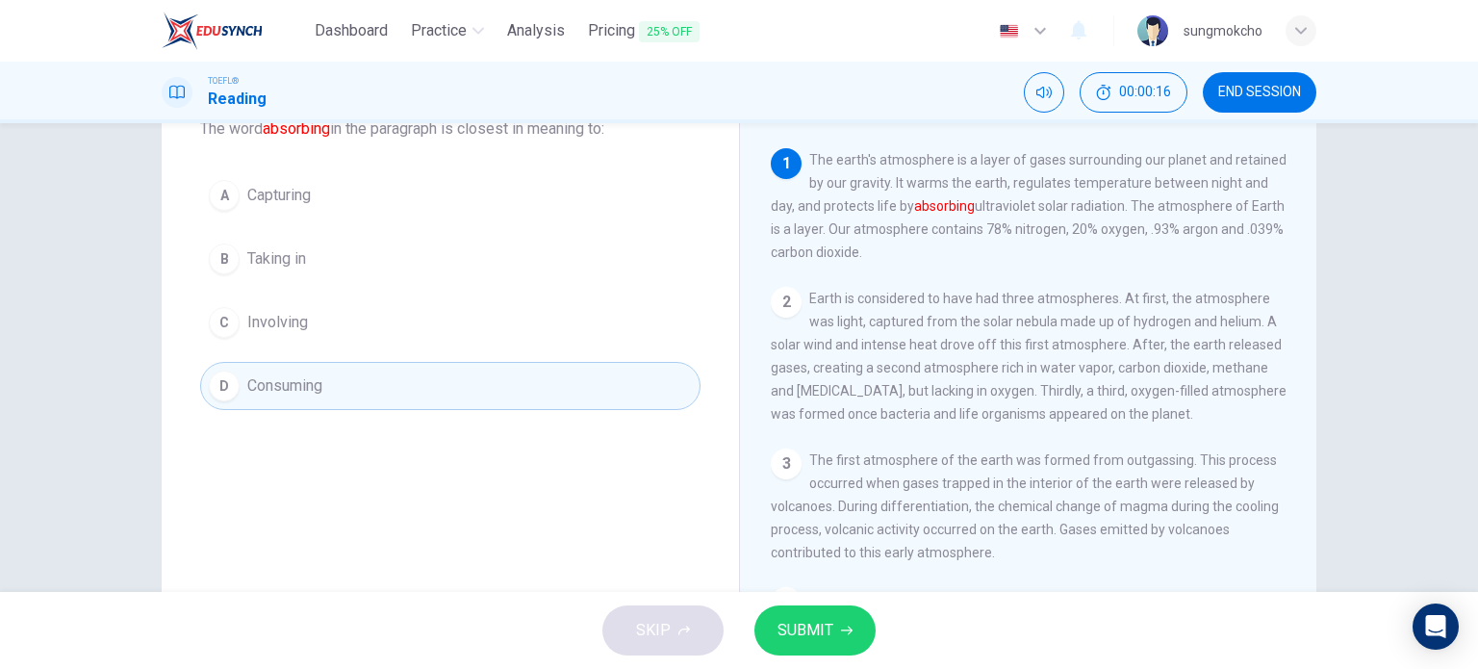
scroll to position [96, 0]
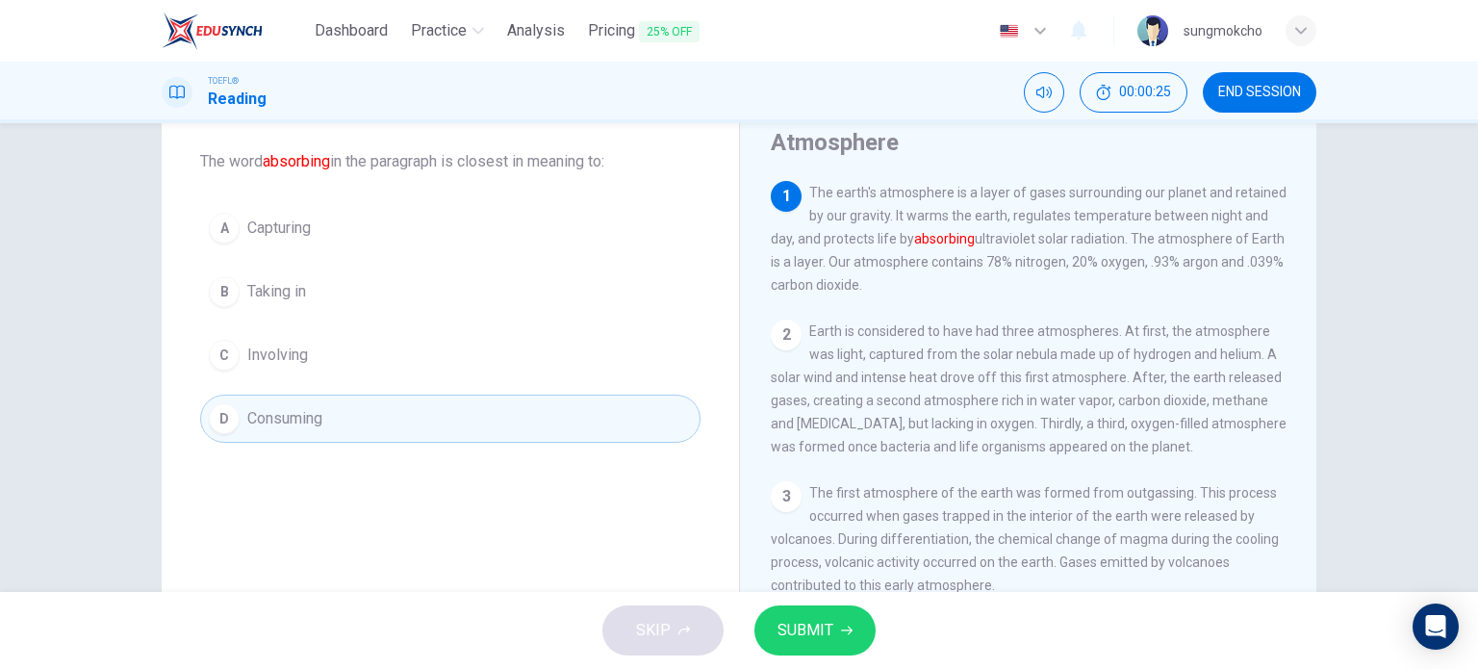
click at [437, 231] on button "A Capturing" at bounding box center [450, 228] width 500 height 48
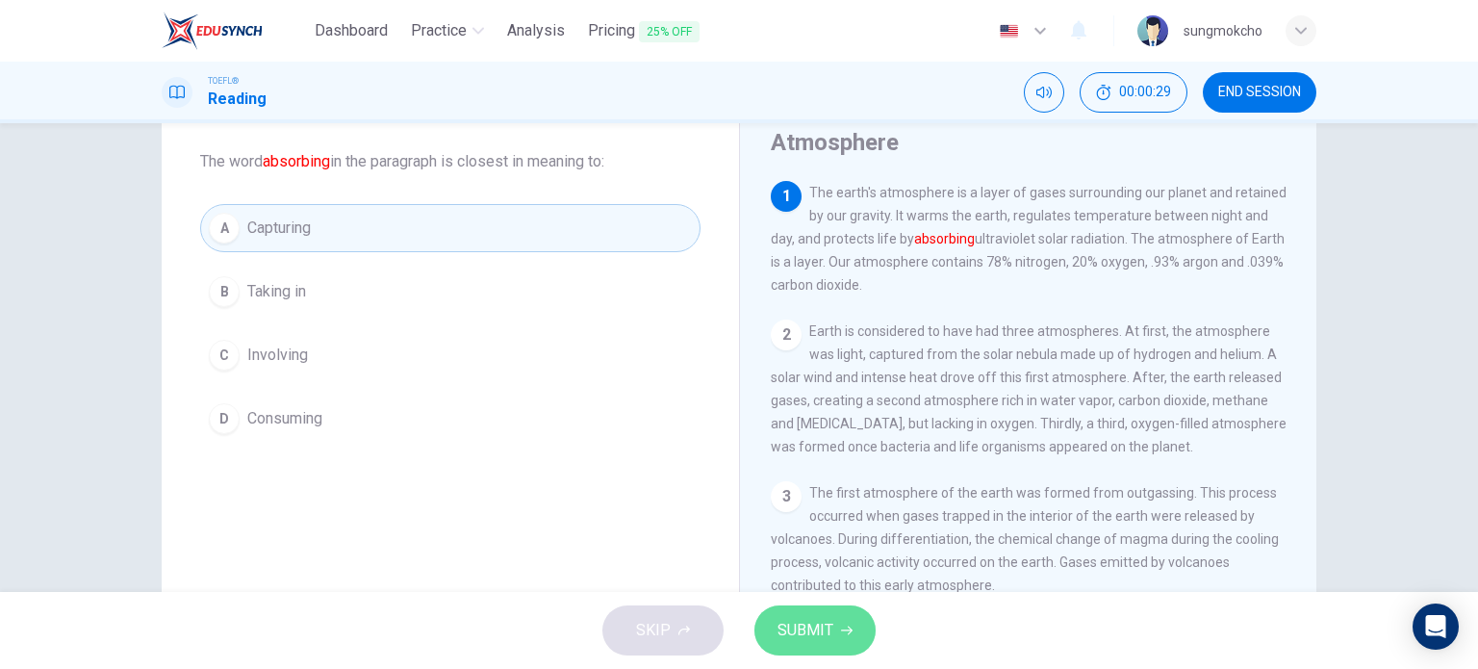
click at [851, 619] on button "SUBMIT" at bounding box center [814, 630] width 121 height 50
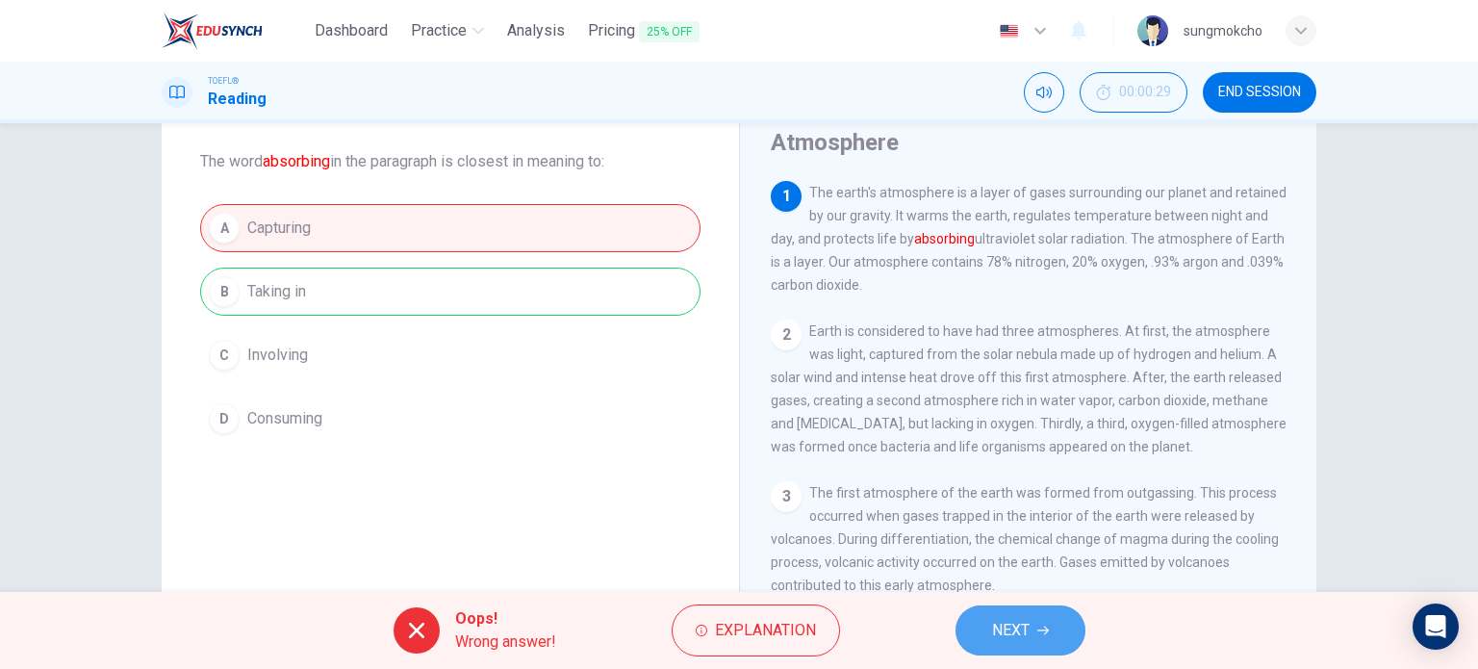
click at [997, 625] on span "NEXT" at bounding box center [1011, 630] width 38 height 27
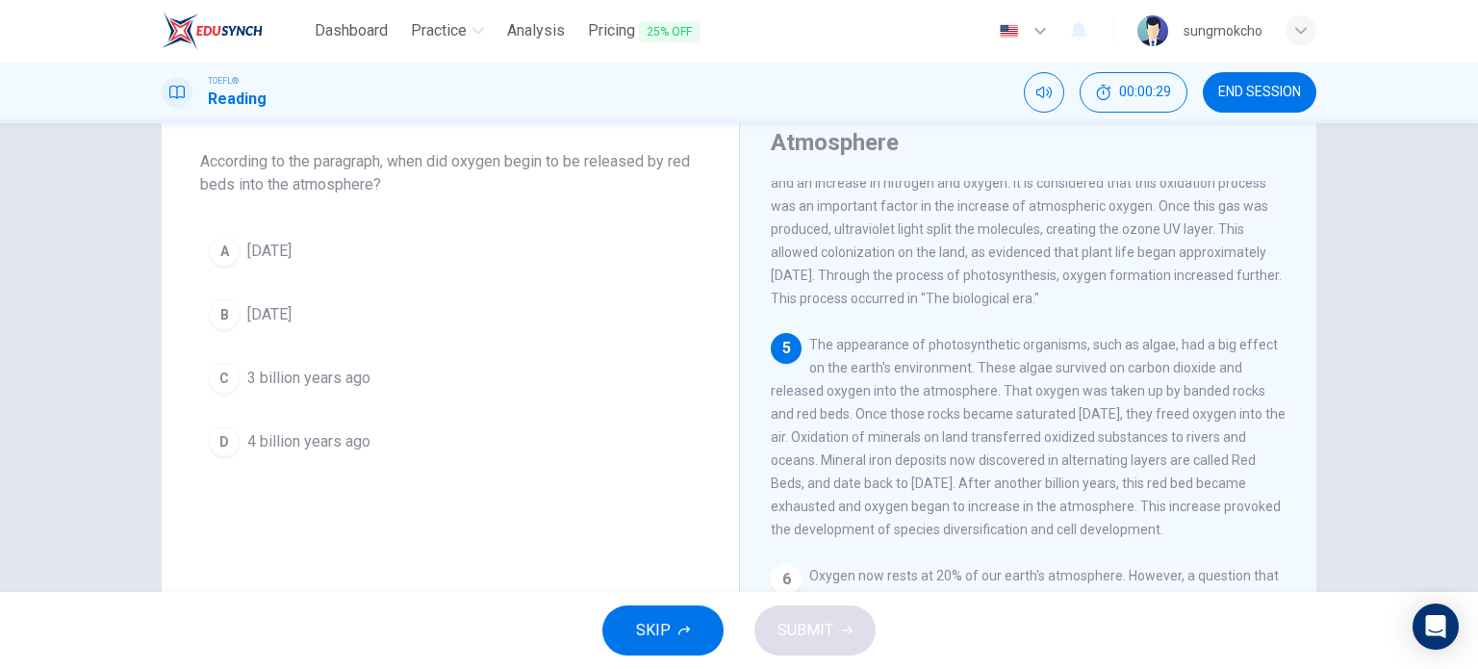
scroll to position [519, 0]
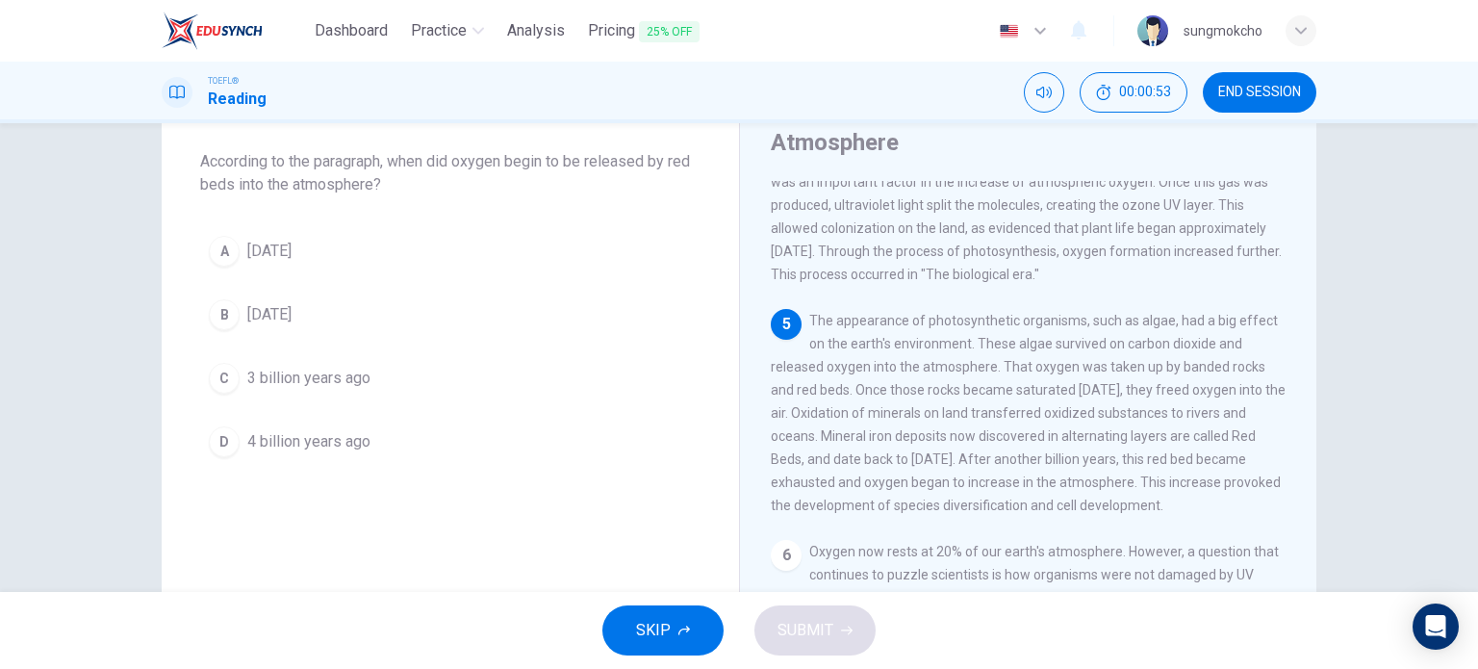
click at [319, 263] on button "A 1 billion years ago" at bounding box center [450, 251] width 500 height 48
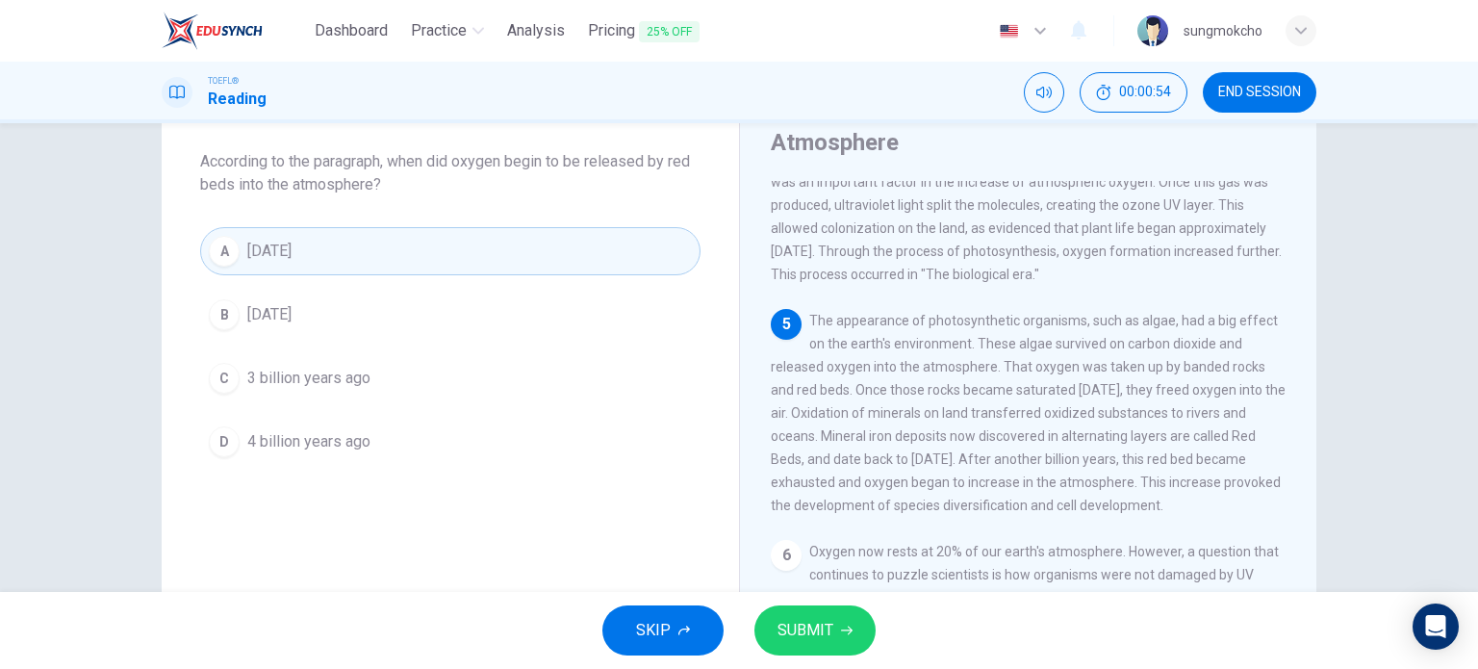
click at [803, 634] on span "SUBMIT" at bounding box center [806, 630] width 56 height 27
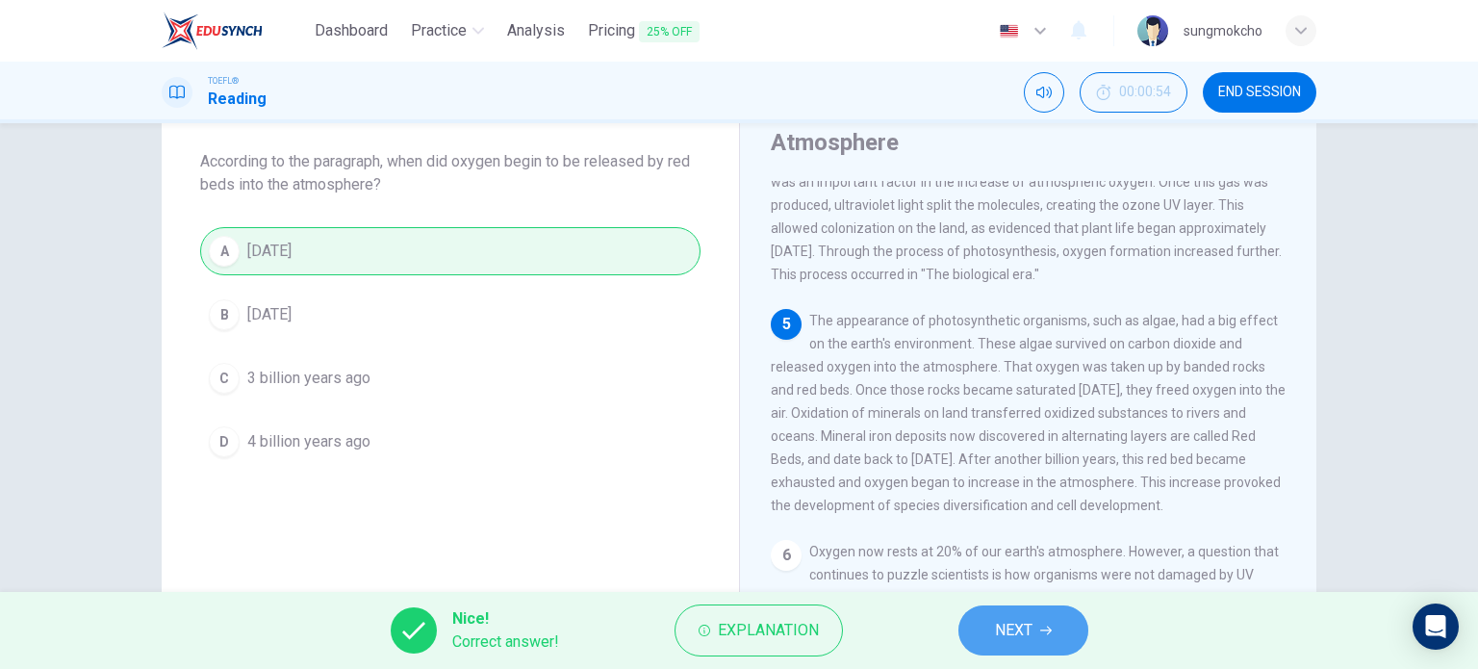
click at [991, 616] on button "NEXT" at bounding box center [1023, 630] width 130 height 50
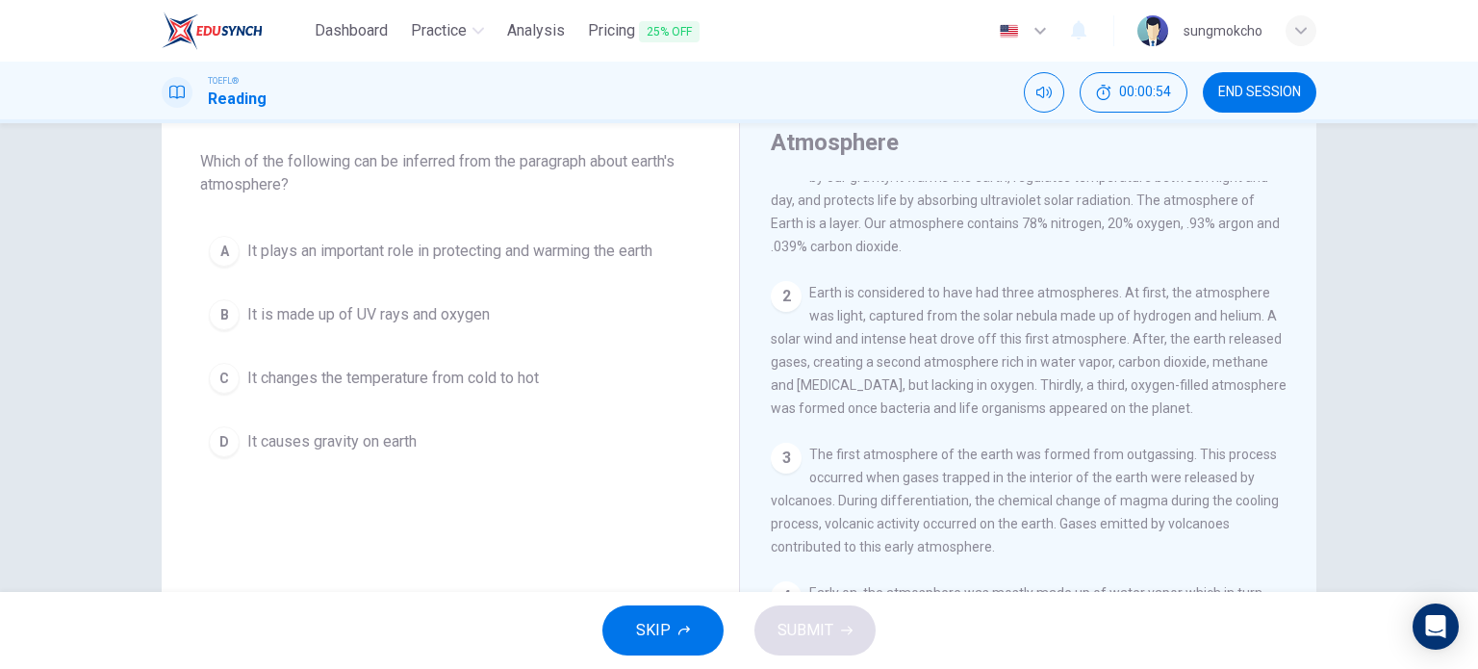
scroll to position [0, 0]
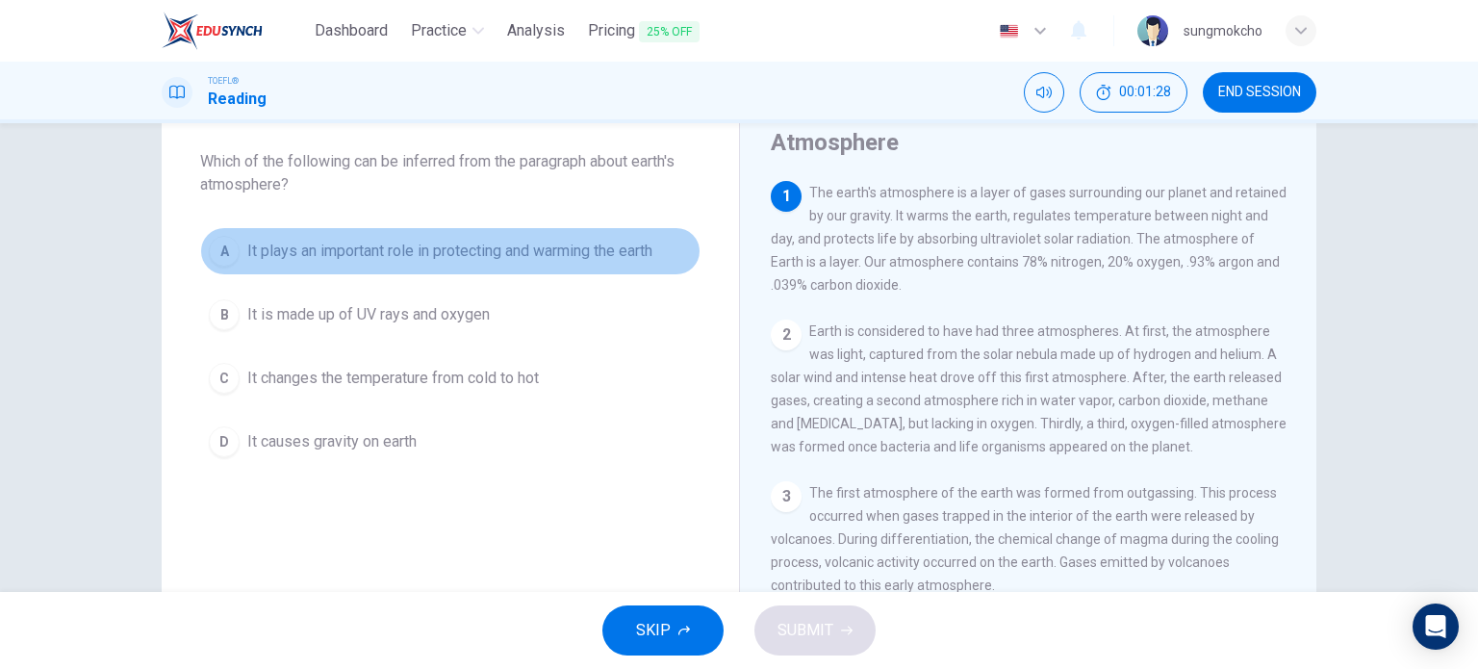
click at [326, 244] on span "It plays an important role in protecting and warming the earth" at bounding box center [449, 251] width 405 height 23
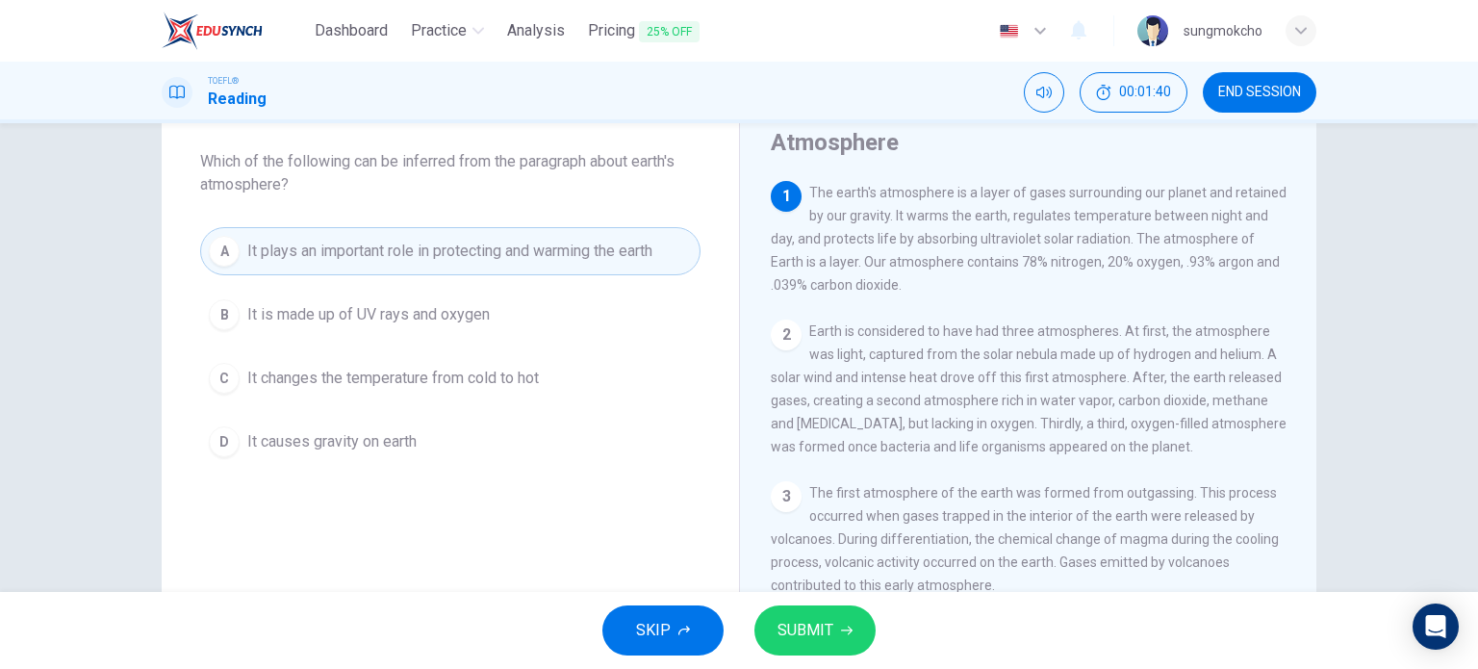
click at [803, 622] on span "SUBMIT" at bounding box center [806, 630] width 56 height 27
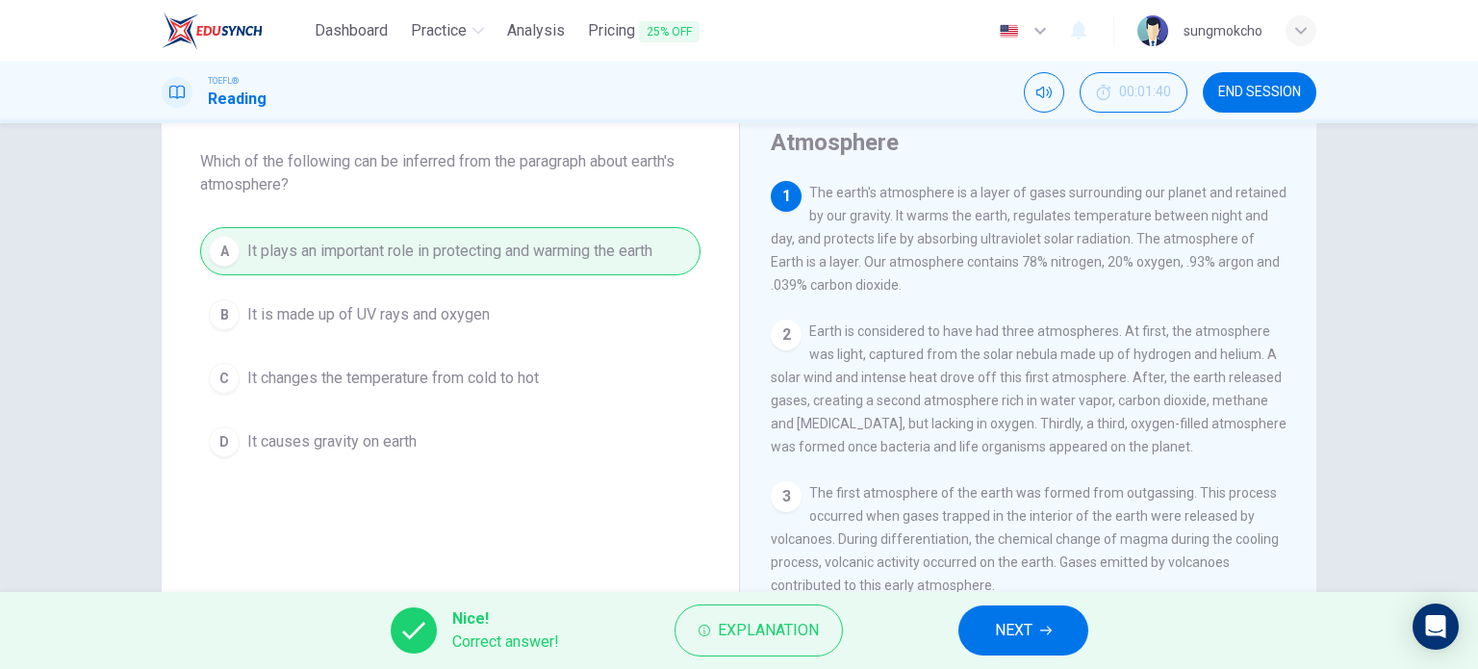
click at [1004, 642] on span "NEXT" at bounding box center [1014, 630] width 38 height 27
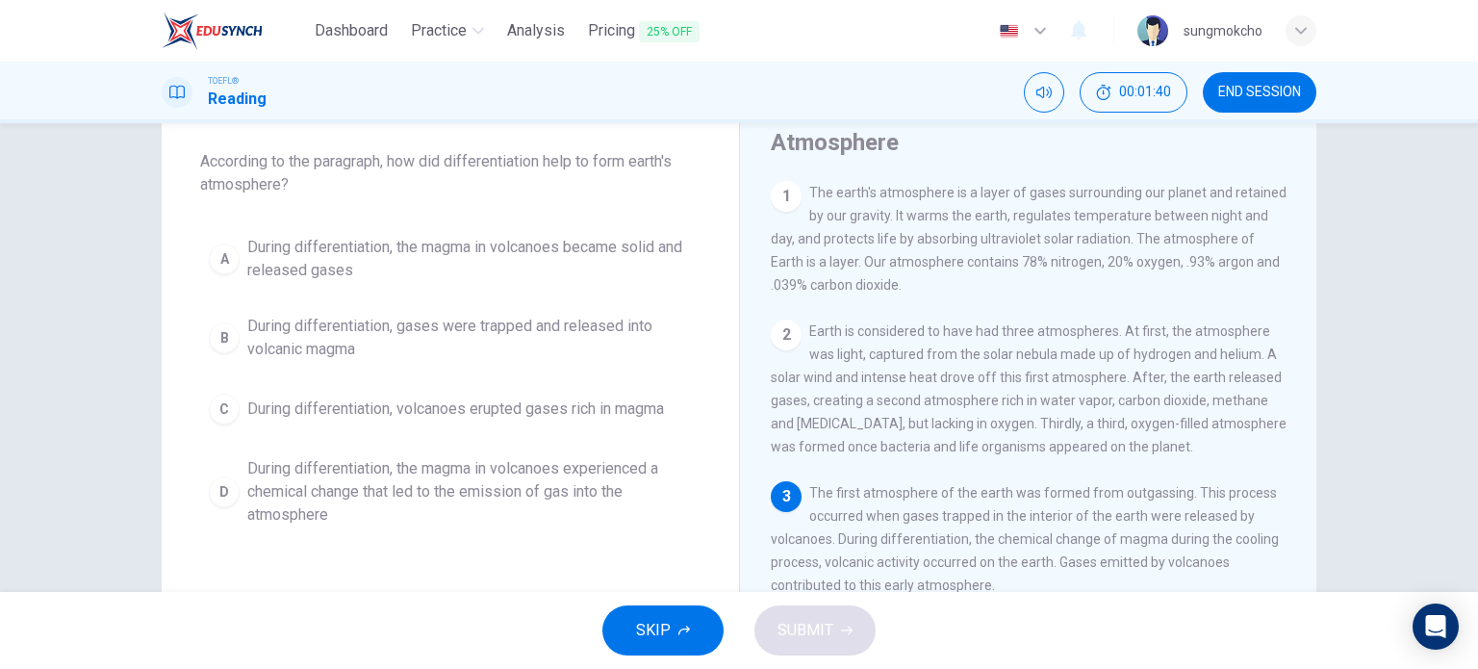
scroll to position [66, 0]
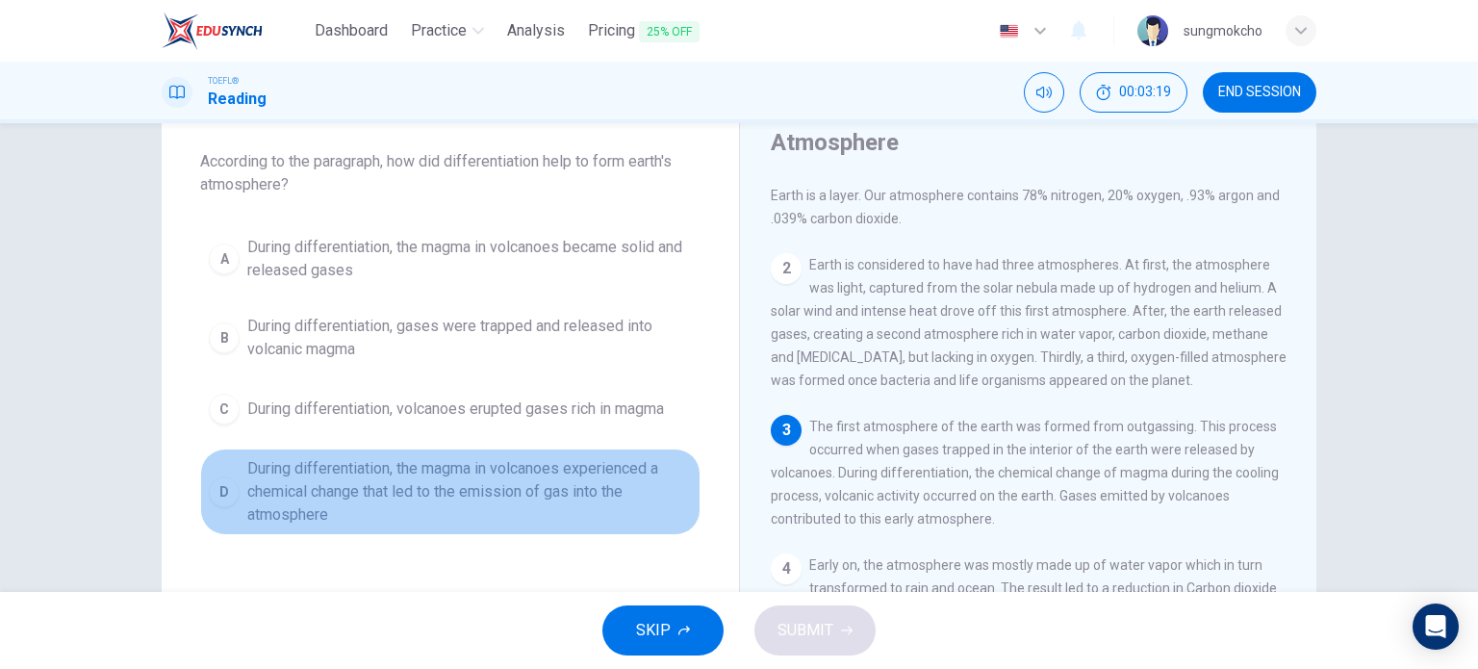
click at [281, 513] on span "During differentiation, the magma in volcanoes experienced a chemical change th…" at bounding box center [469, 491] width 445 height 69
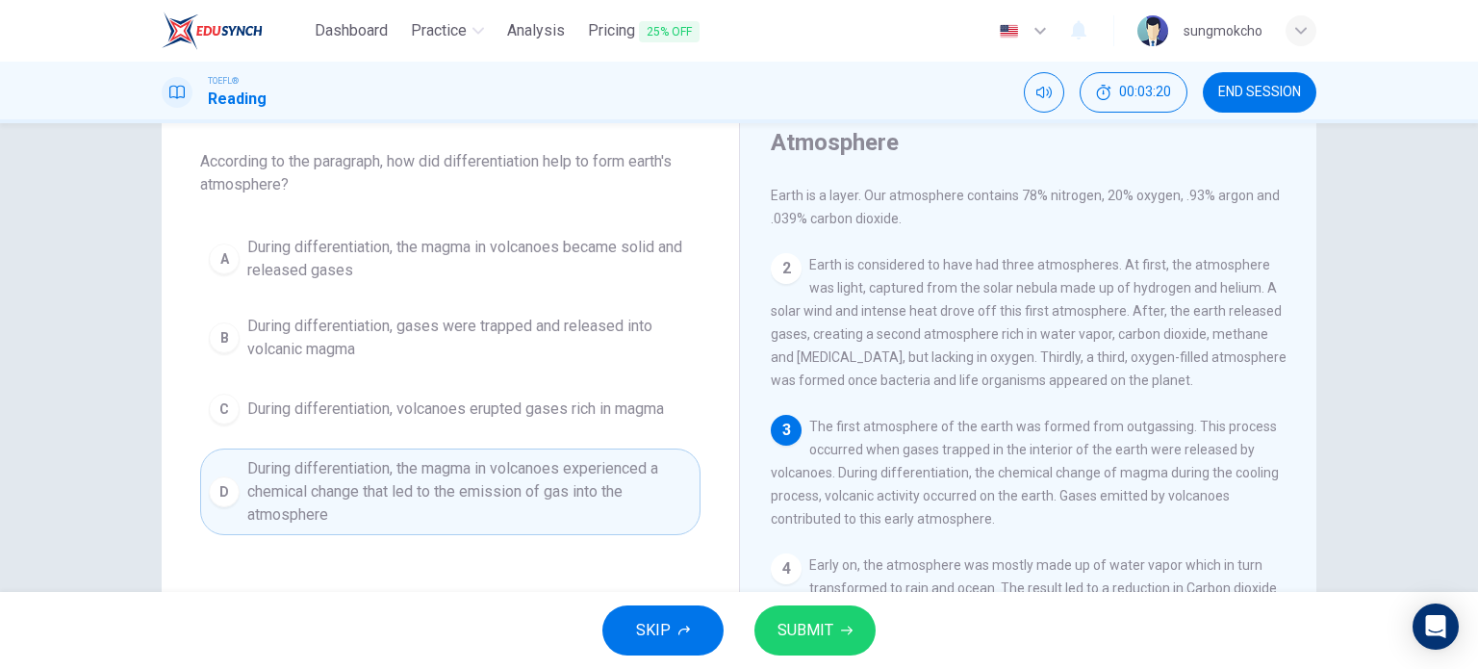
click at [814, 623] on span "SUBMIT" at bounding box center [806, 630] width 56 height 27
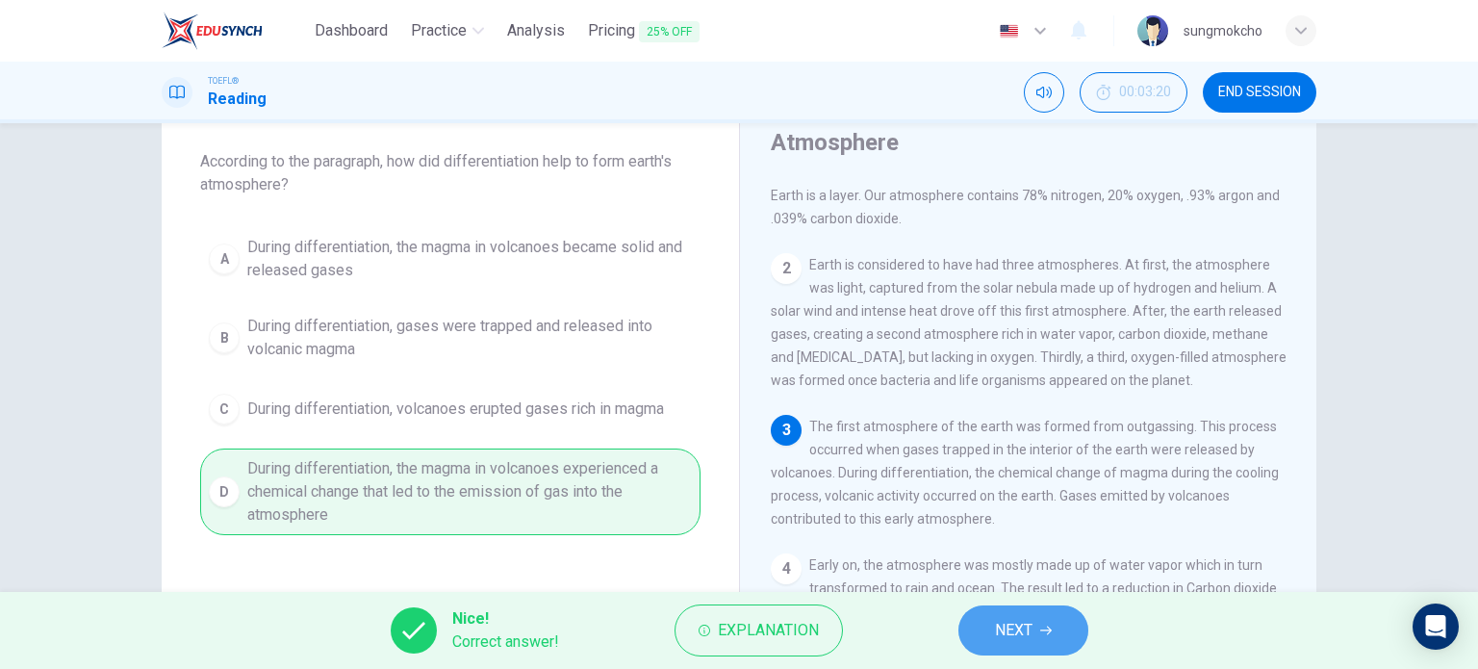
click at [1010, 630] on span "NEXT" at bounding box center [1014, 630] width 38 height 27
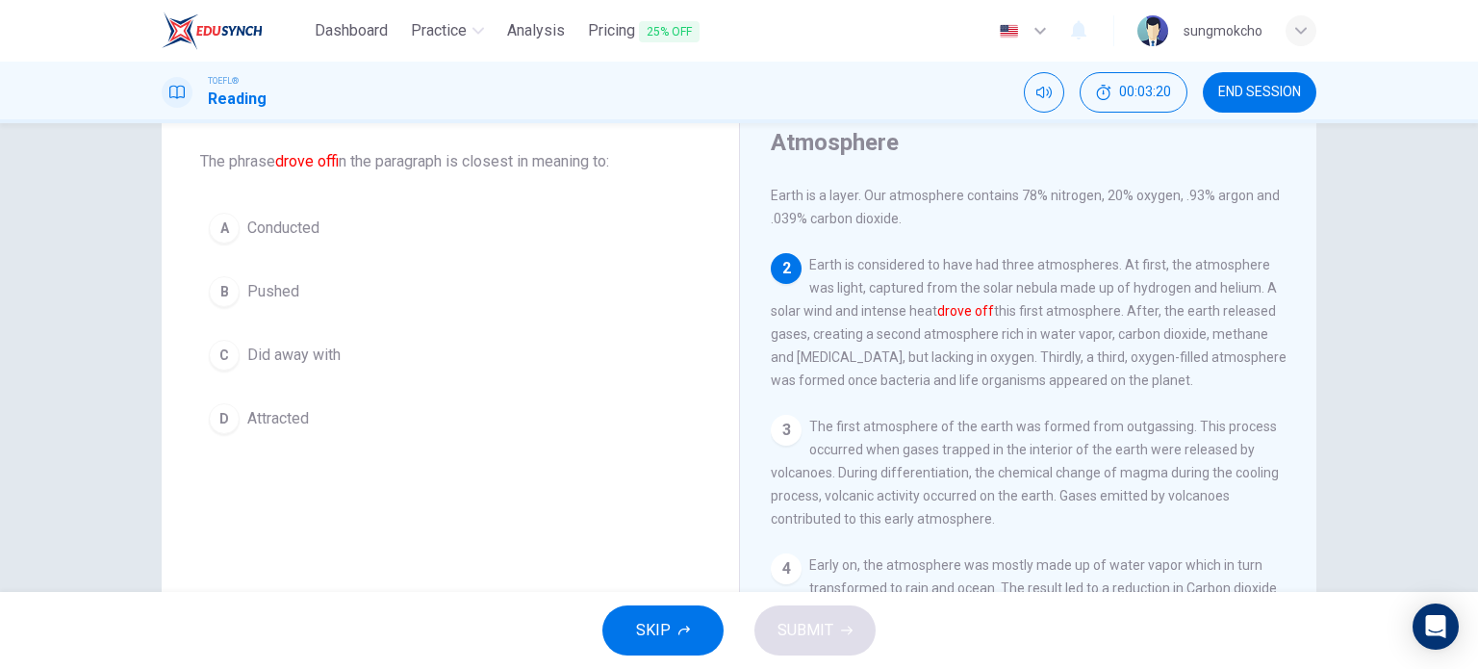
scroll to position [142, 0]
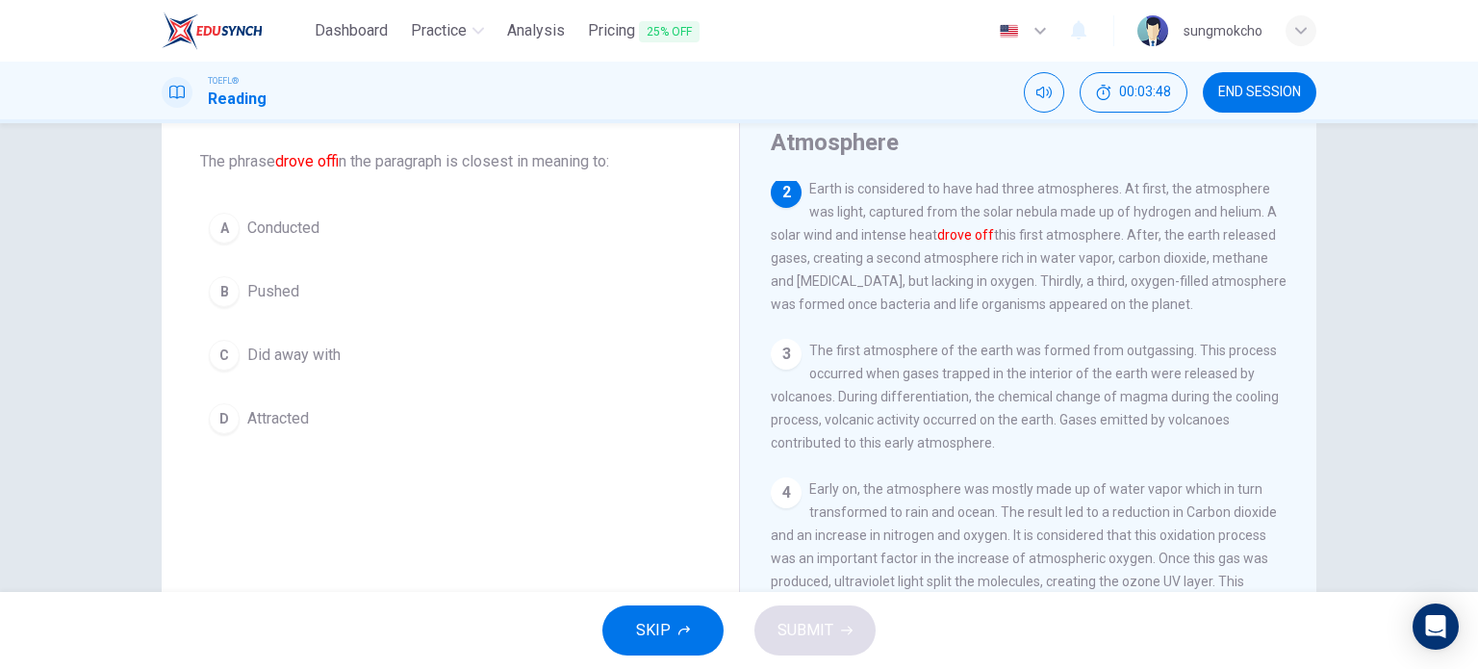
click at [271, 226] on span "Conducted" at bounding box center [283, 228] width 72 height 23
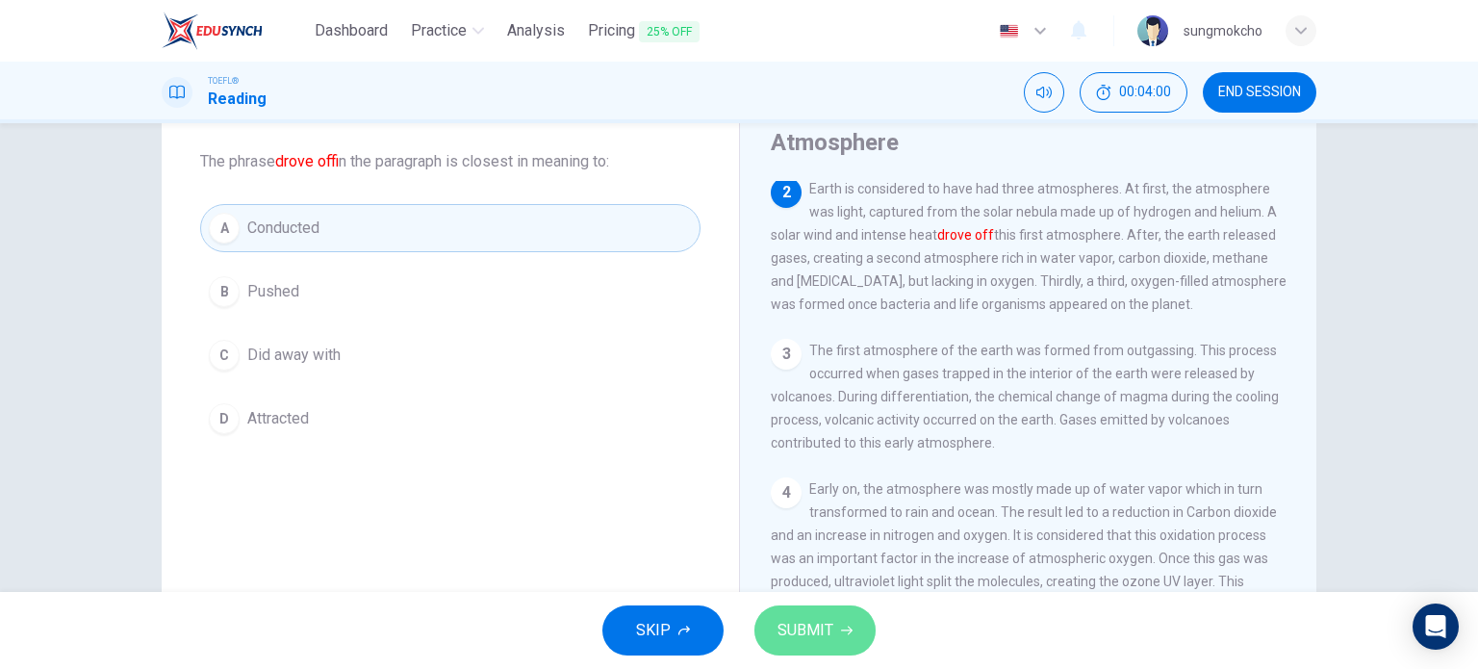
click at [762, 631] on button "SUBMIT" at bounding box center [814, 630] width 121 height 50
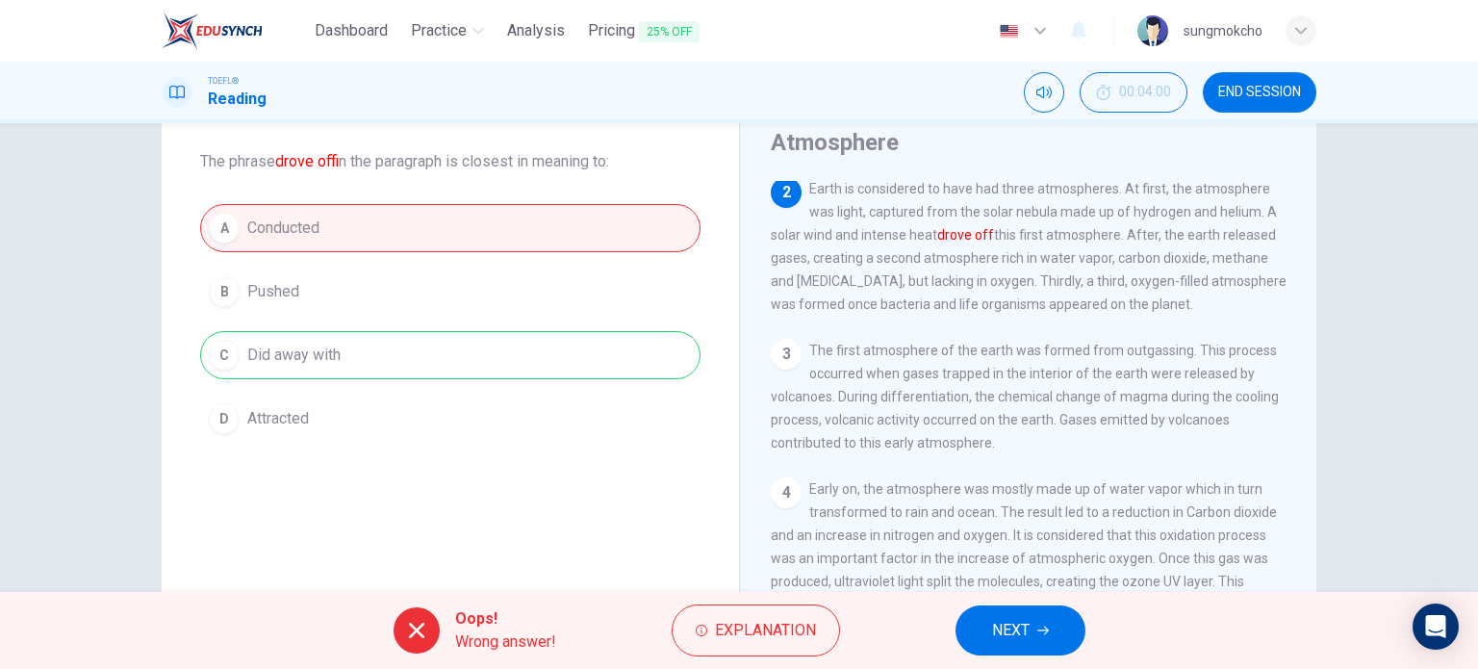
click at [1005, 638] on span "NEXT" at bounding box center [1011, 630] width 38 height 27
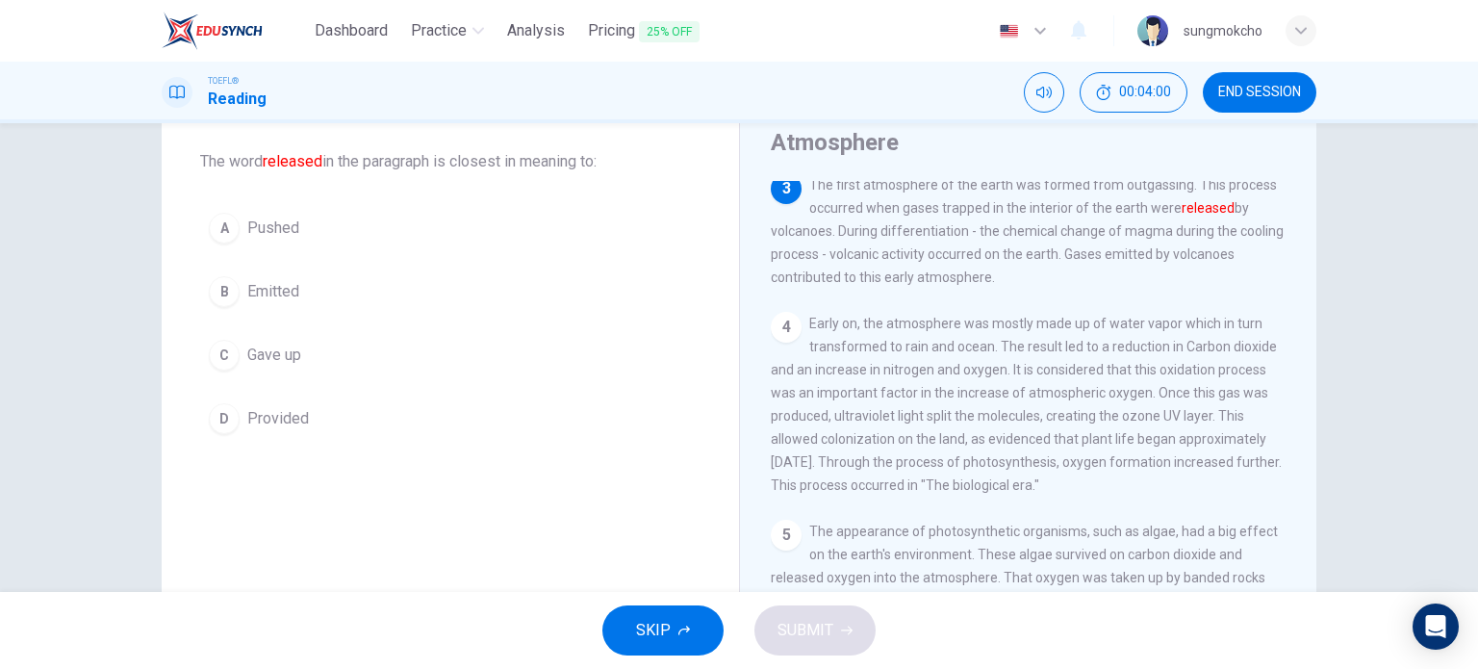
scroll to position [308, 0]
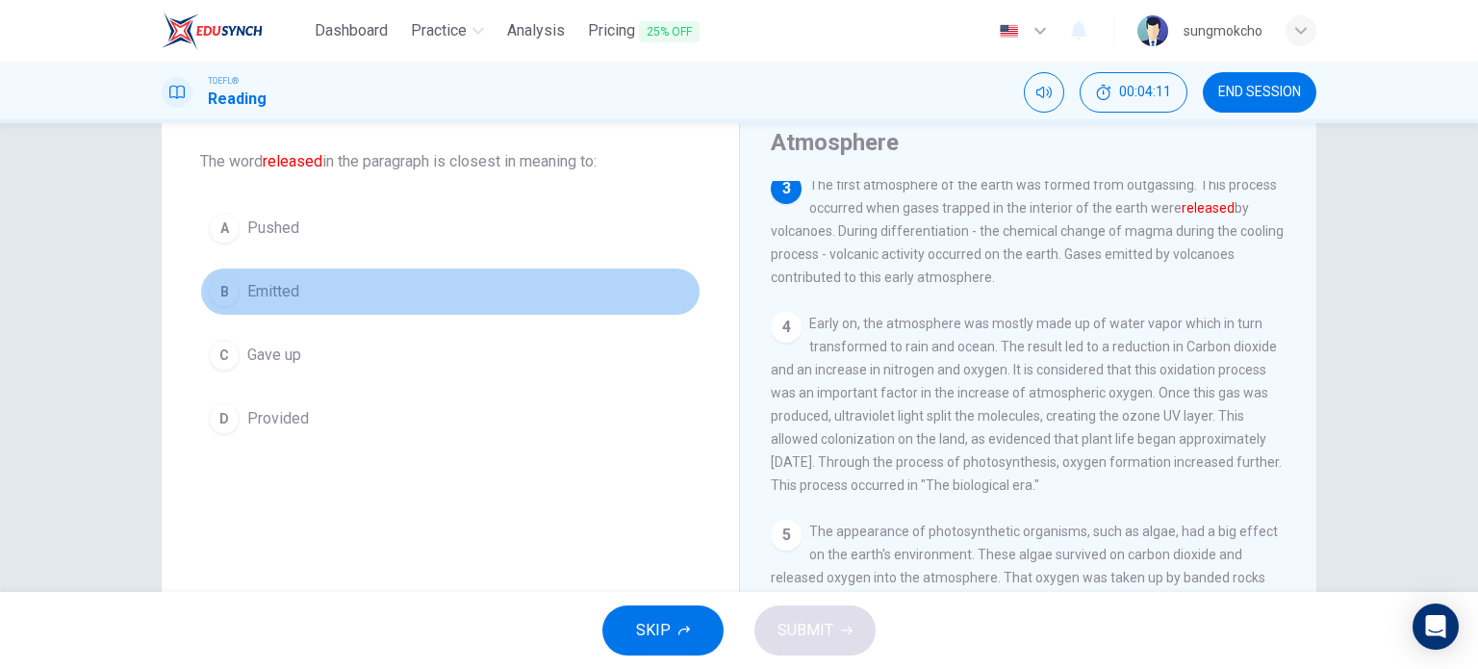
click at [282, 291] on span "Emitted" at bounding box center [273, 291] width 52 height 23
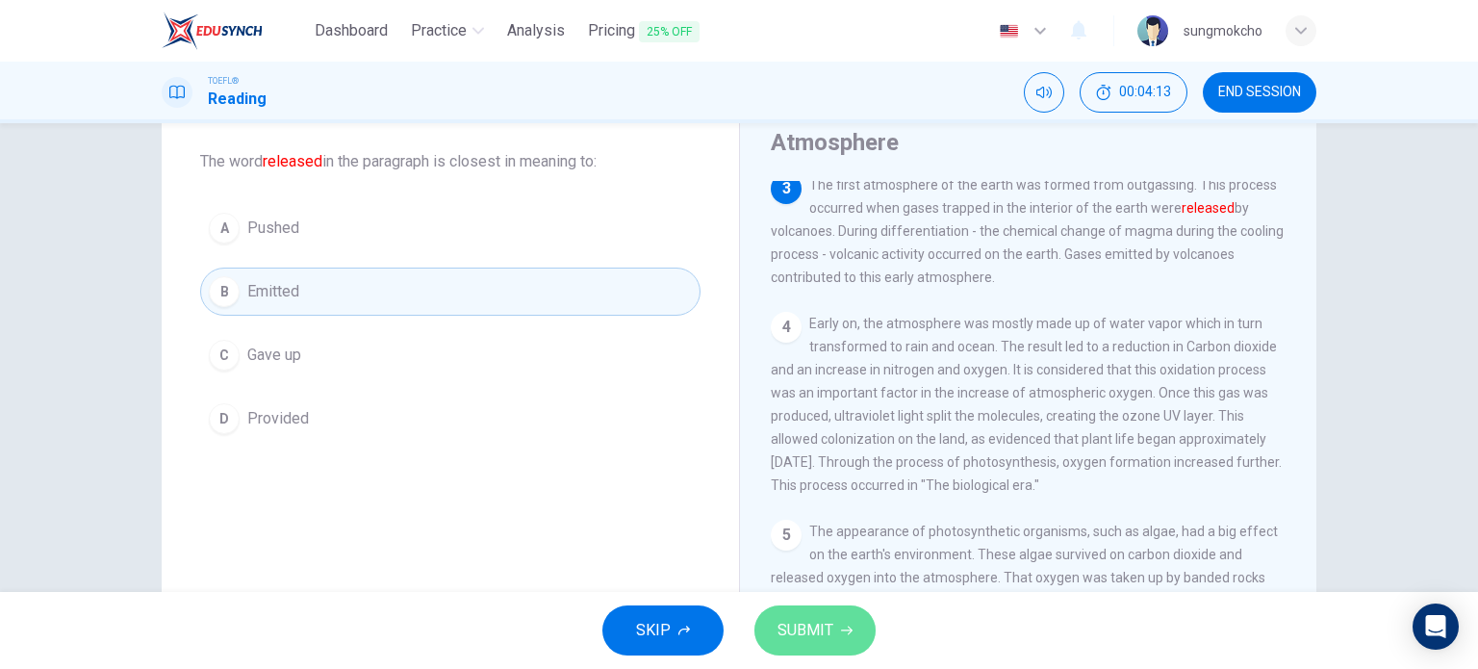
click at [828, 608] on button "SUBMIT" at bounding box center [814, 630] width 121 height 50
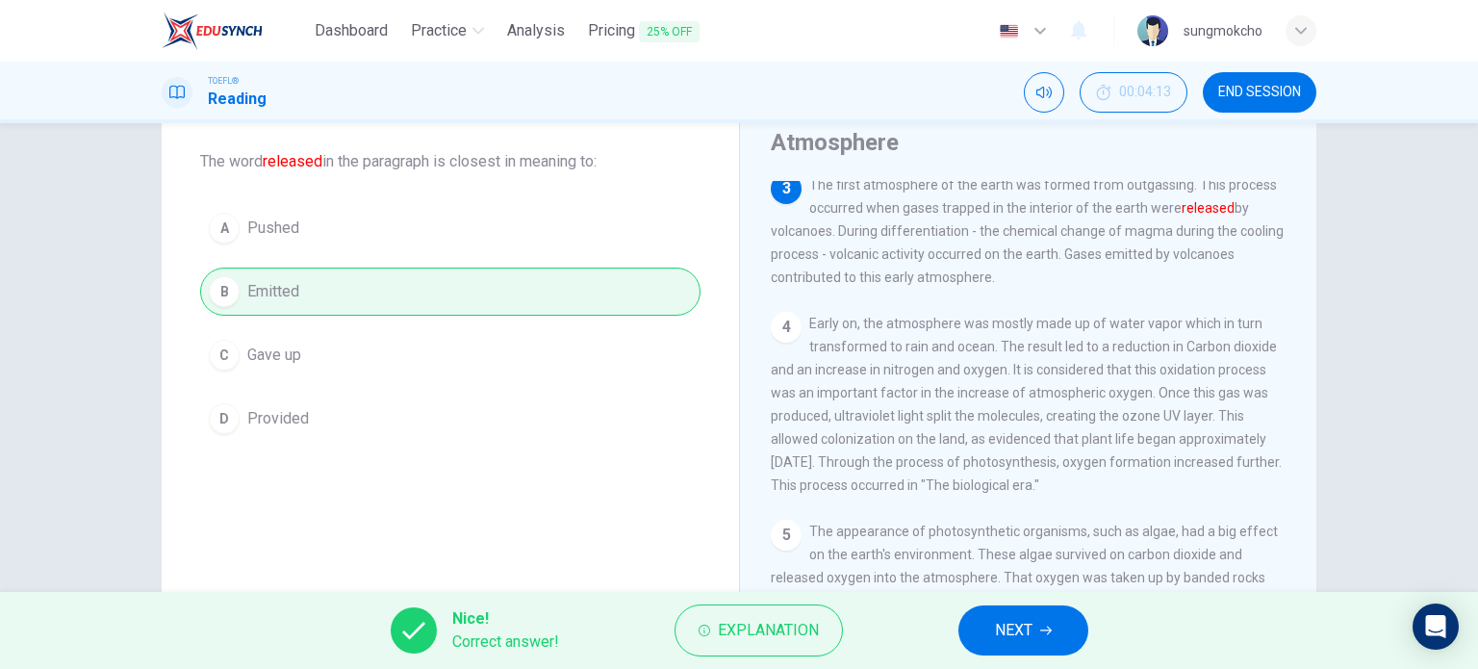
click at [1024, 626] on span "NEXT" at bounding box center [1014, 630] width 38 height 27
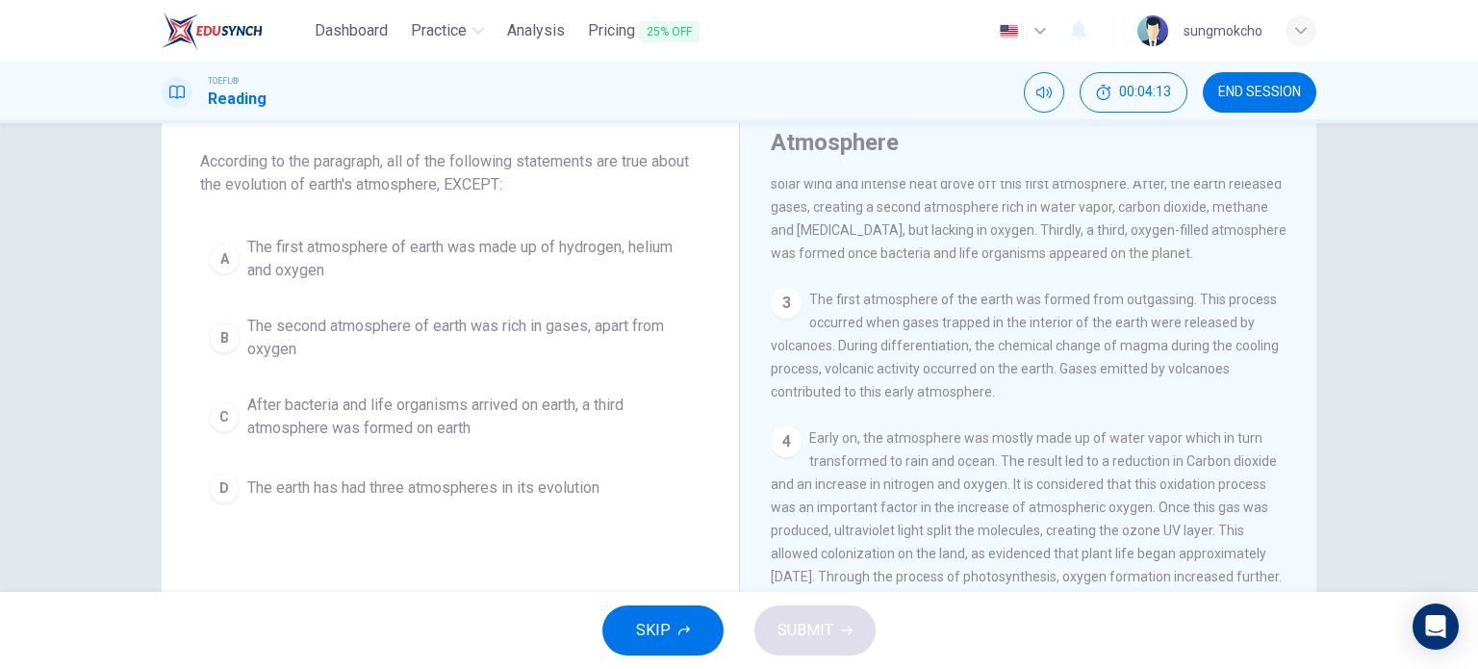
scroll to position [142, 0]
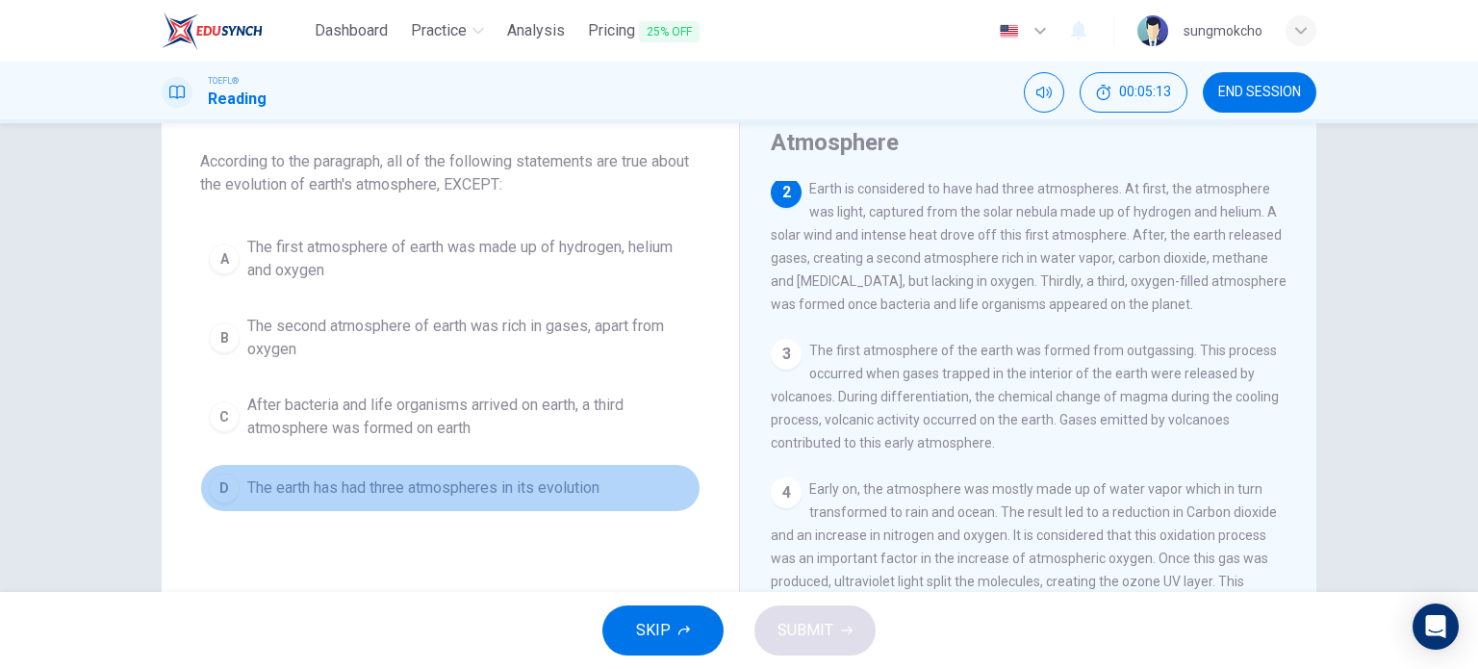
click at [396, 486] on span "The earth has had three atmospheres in its evolution" at bounding box center [423, 487] width 352 height 23
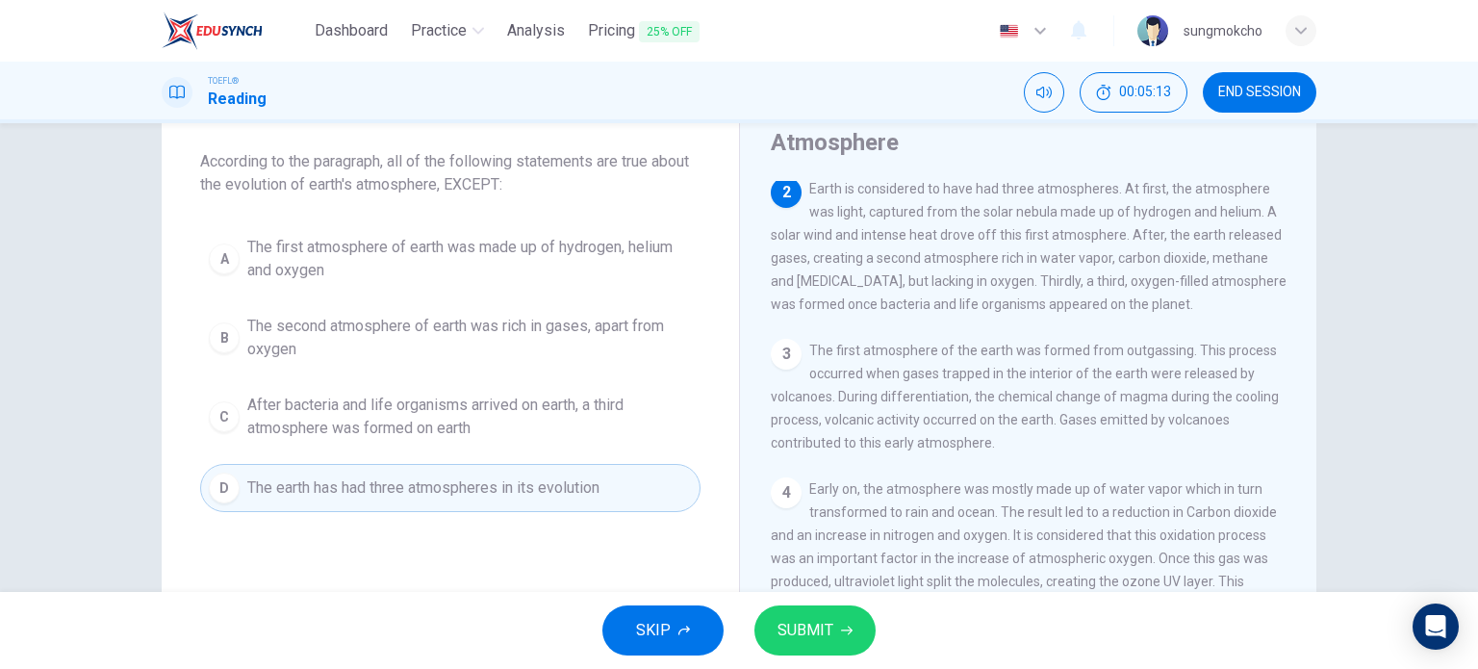
click at [437, 396] on span "After bacteria and life organisms arrived on earth, a third atmosphere was form…" at bounding box center [469, 417] width 445 height 46
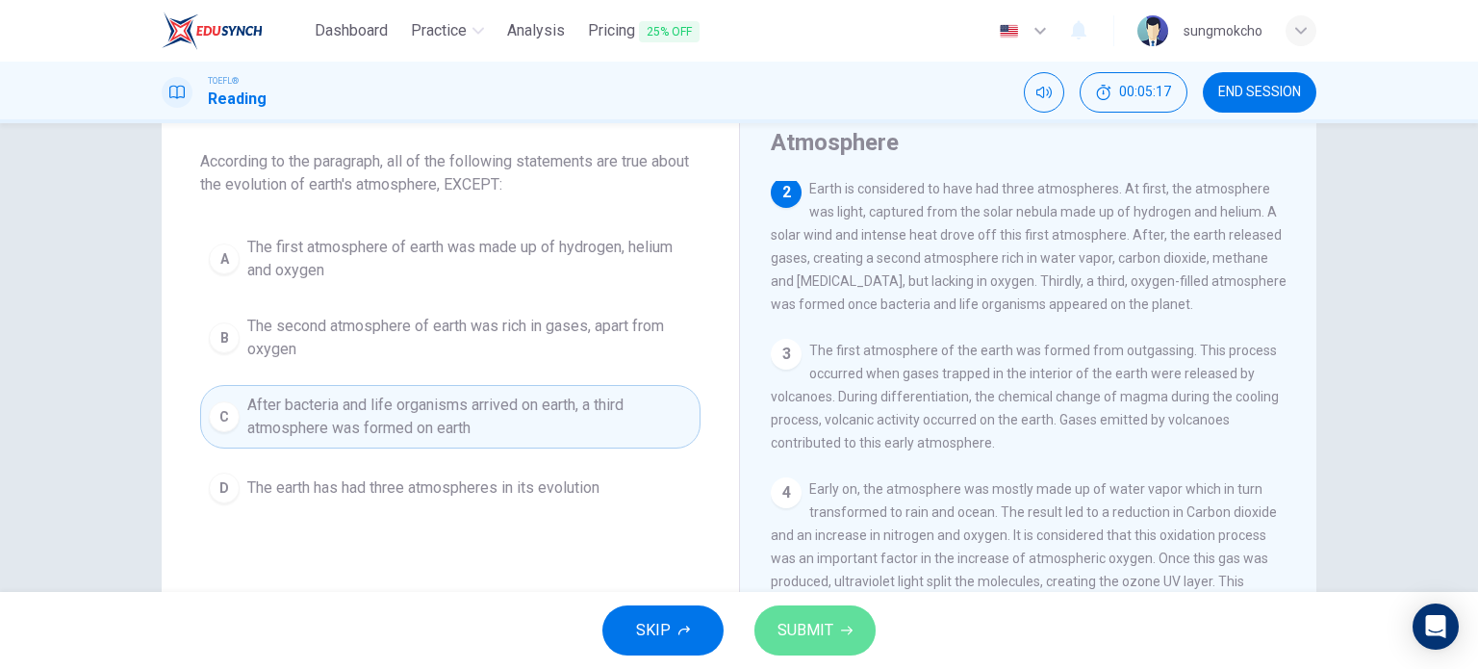
click at [829, 619] on span "SUBMIT" at bounding box center [806, 630] width 56 height 27
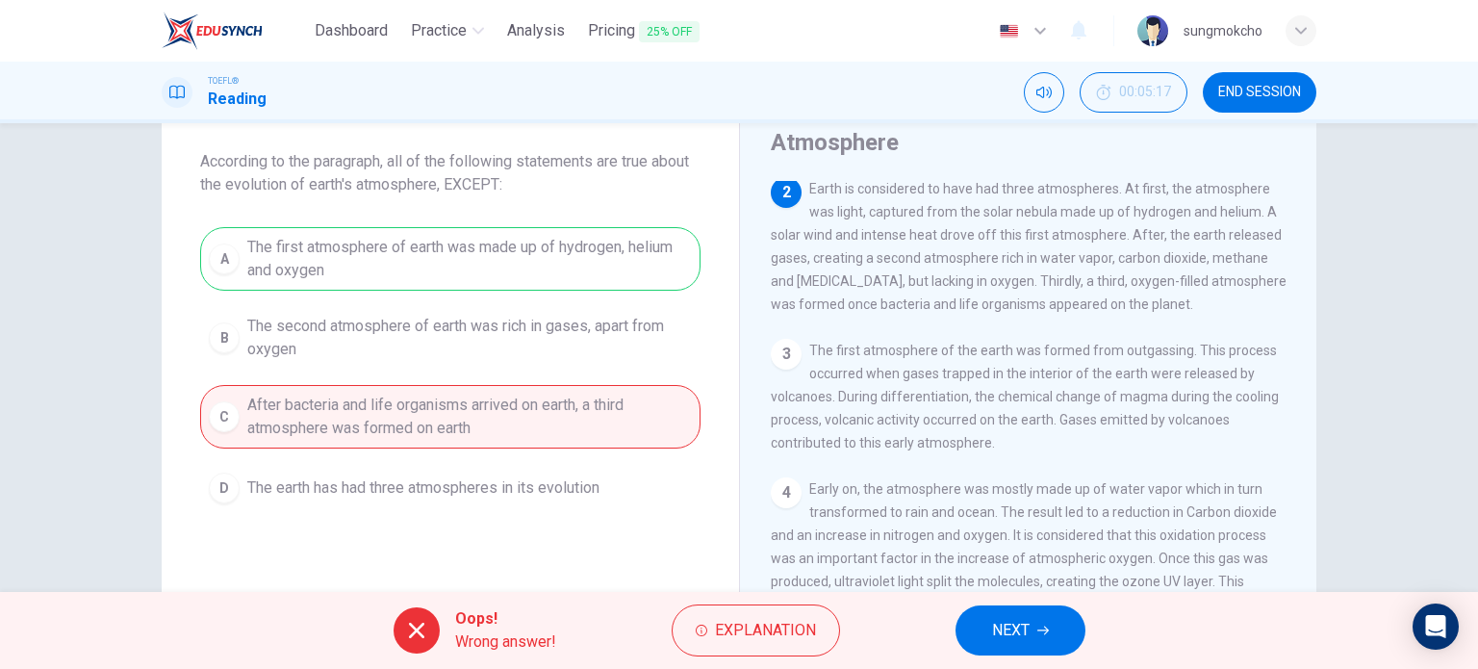
click at [1059, 622] on button "NEXT" at bounding box center [1021, 630] width 130 height 50
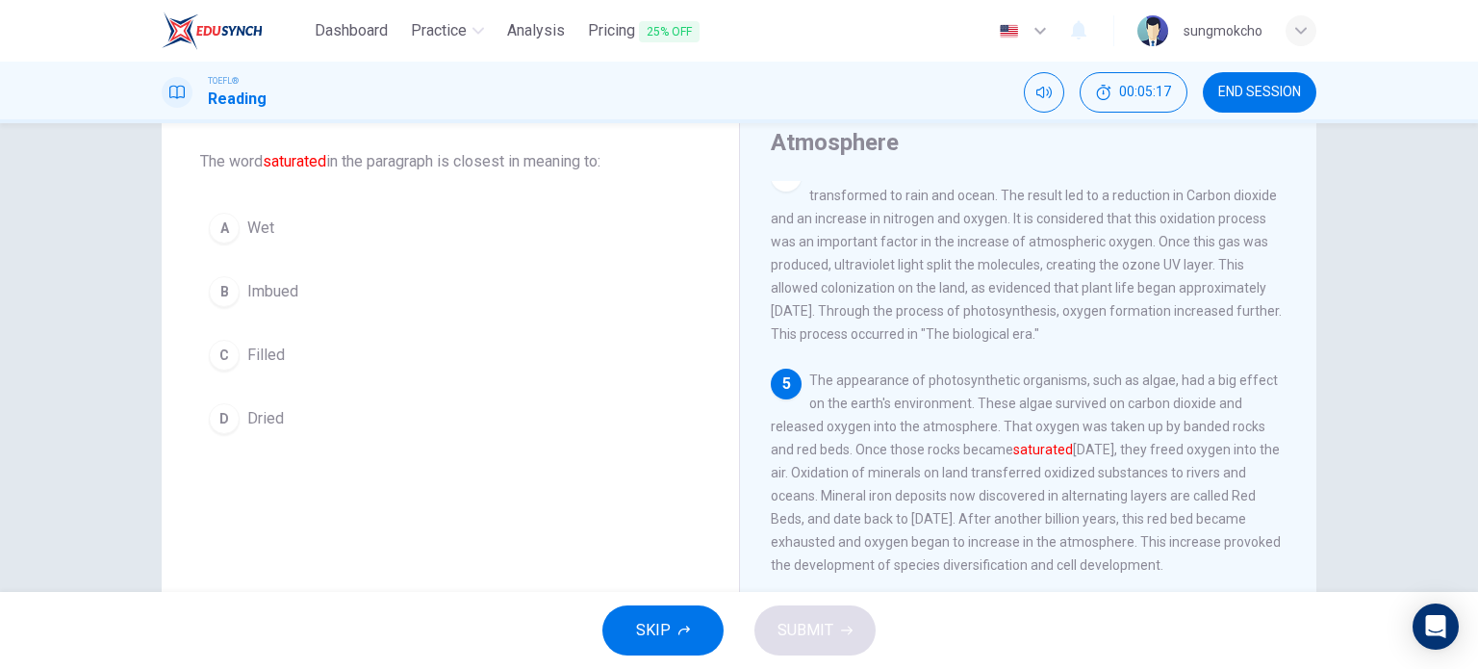
scroll to position [519, 0]
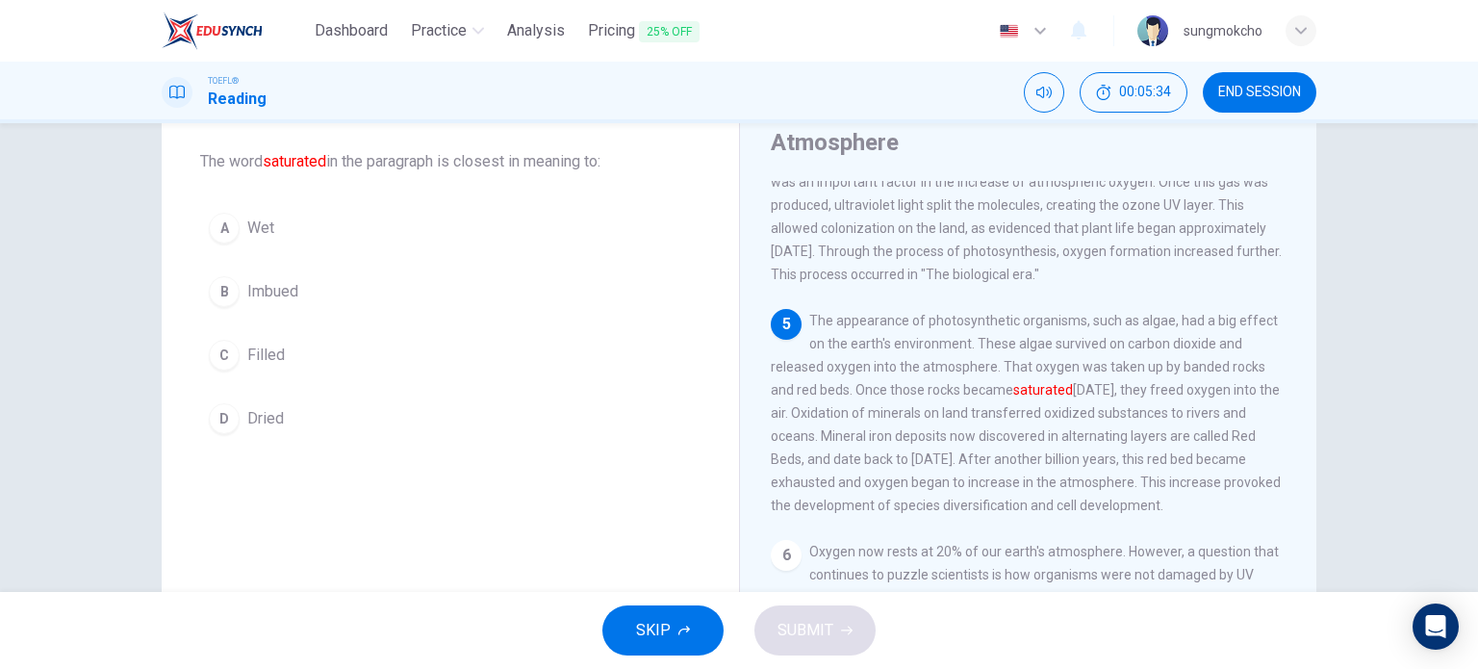
click at [301, 242] on button "A Wet" at bounding box center [450, 228] width 500 height 48
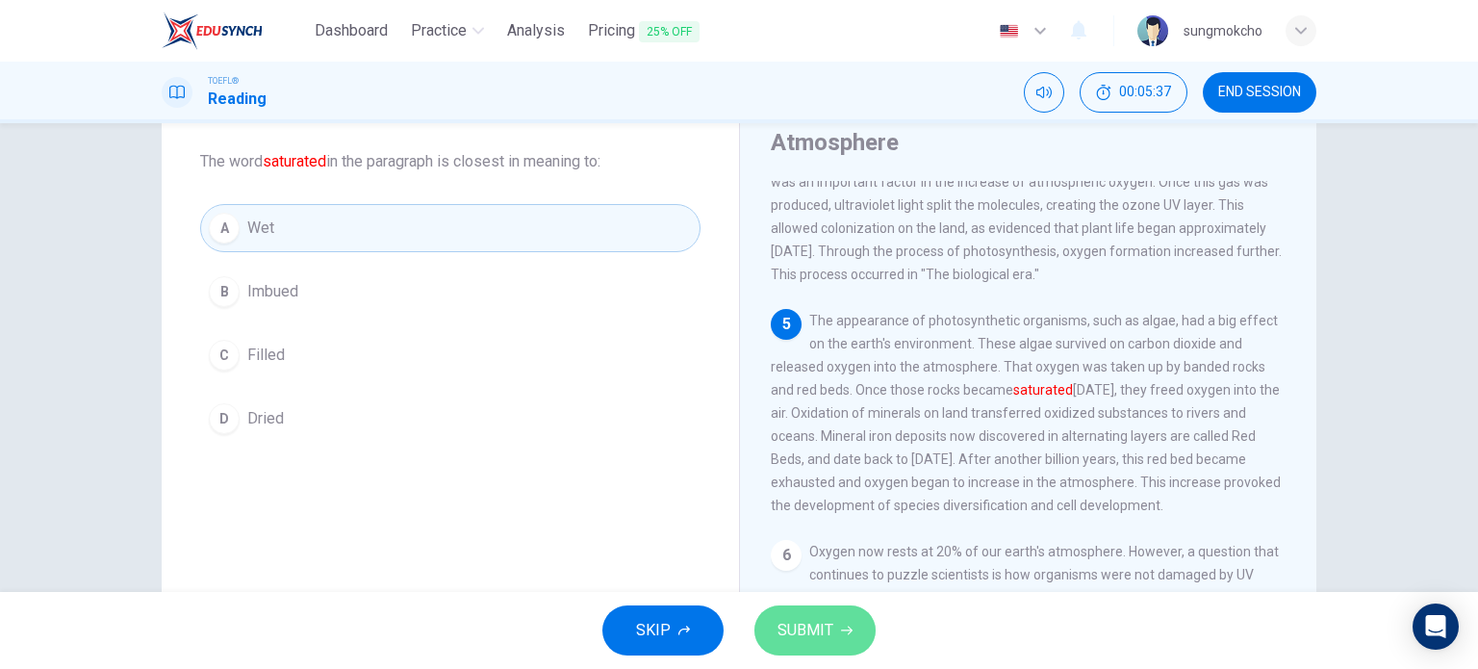
click at [828, 615] on button "SUBMIT" at bounding box center [814, 630] width 121 height 50
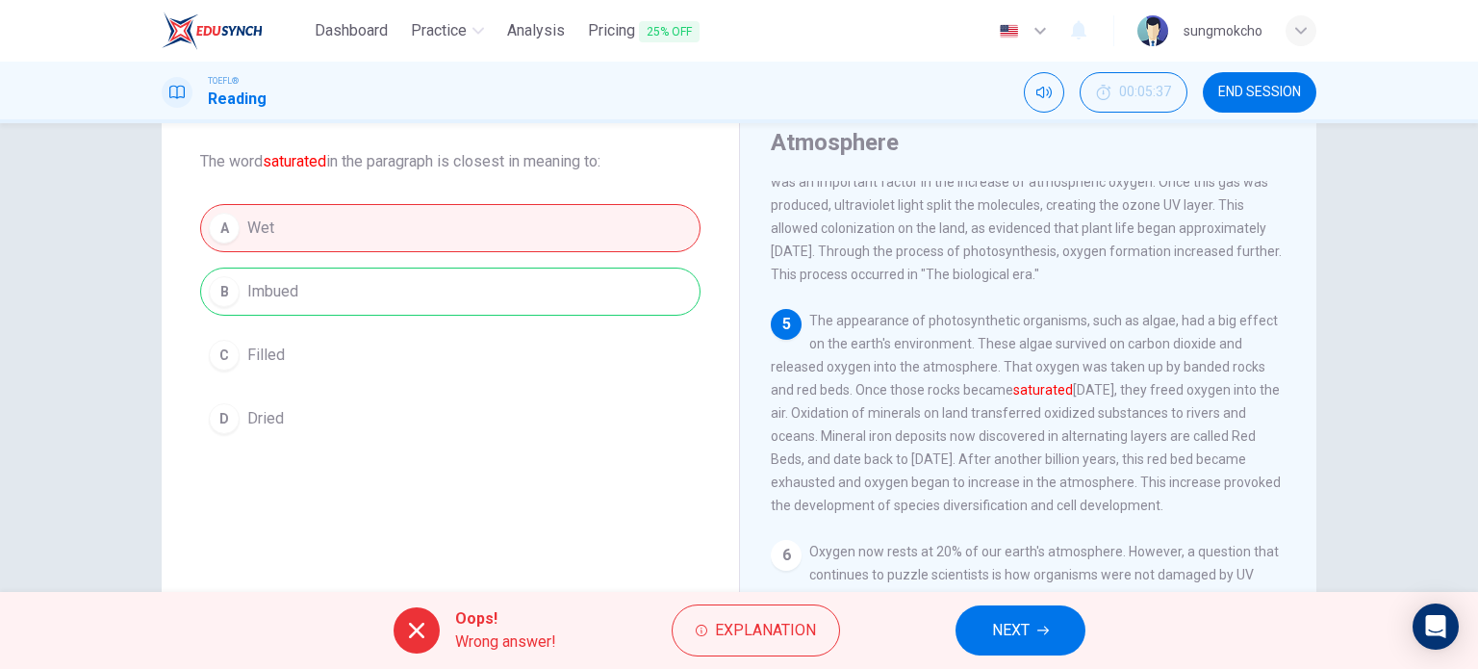
drag, startPoint x: 980, startPoint y: 624, endPoint x: 980, endPoint y: 636, distance: 12.5
click at [980, 633] on button "NEXT" at bounding box center [1021, 630] width 130 height 50
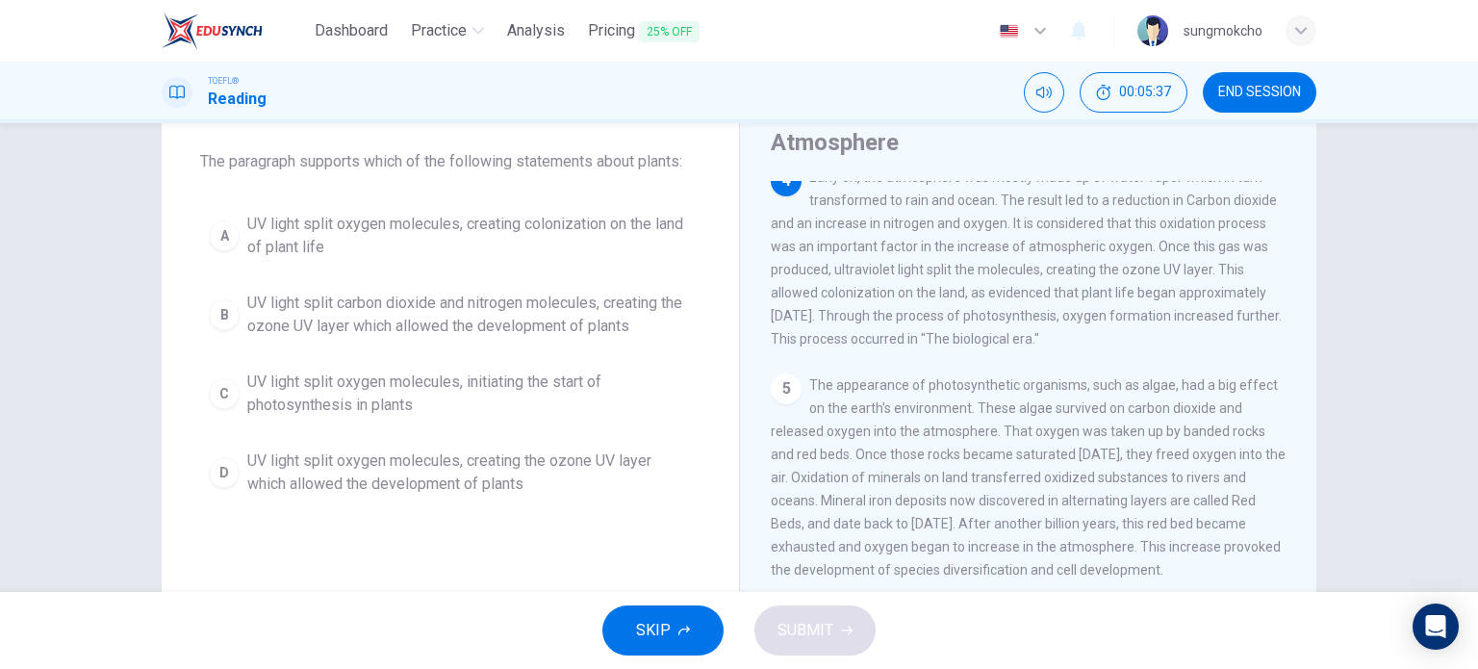
scroll to position [450, 0]
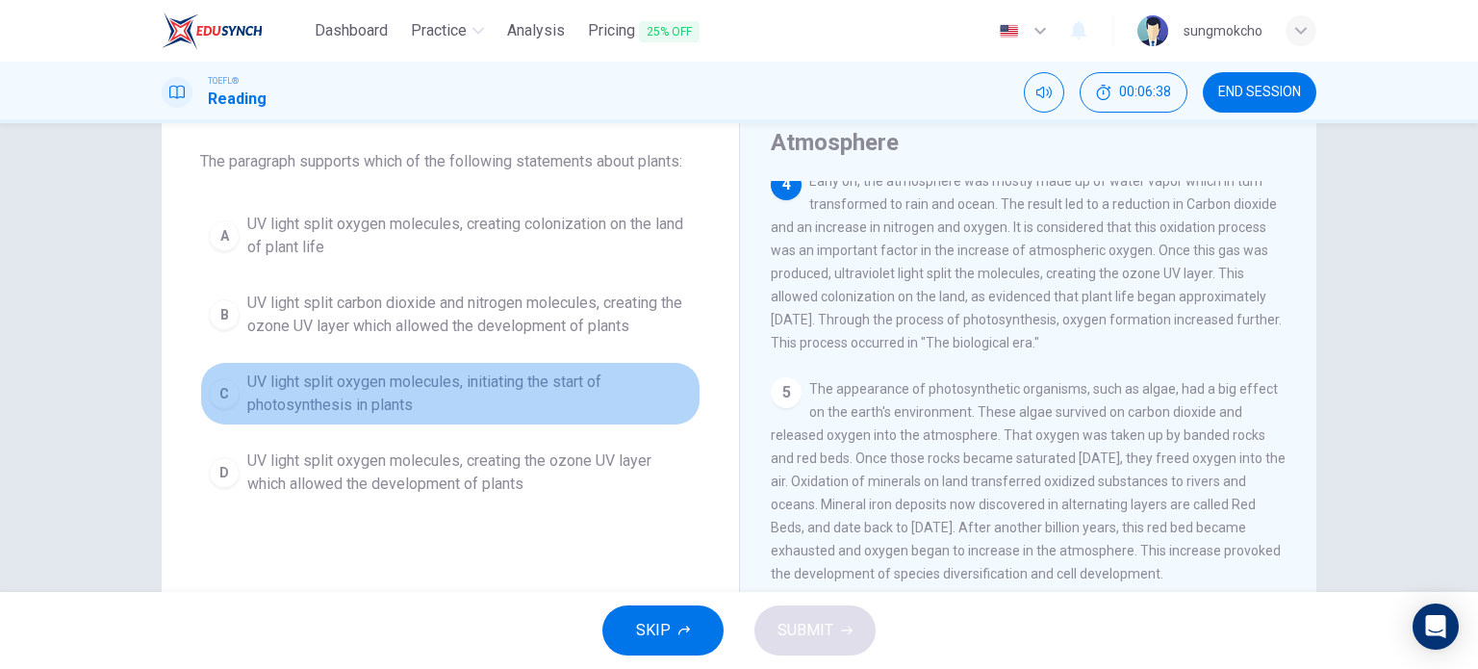
click at [420, 389] on span "UV light split oxygen molecules, initiating the start of photosynthesis in plan…" at bounding box center [469, 393] width 445 height 46
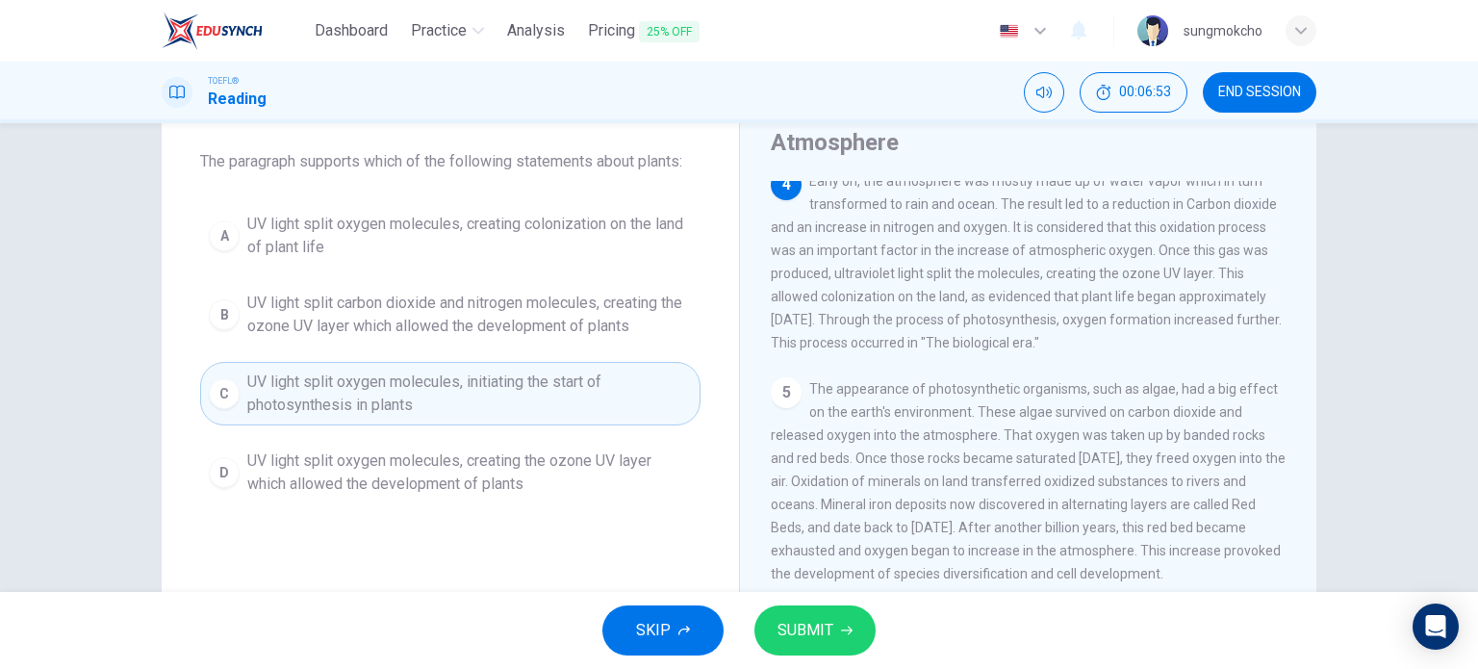
click at [526, 472] on span "UV light split oxygen molecules, creating the ozone UV layer which allowed the …" at bounding box center [469, 472] width 445 height 46
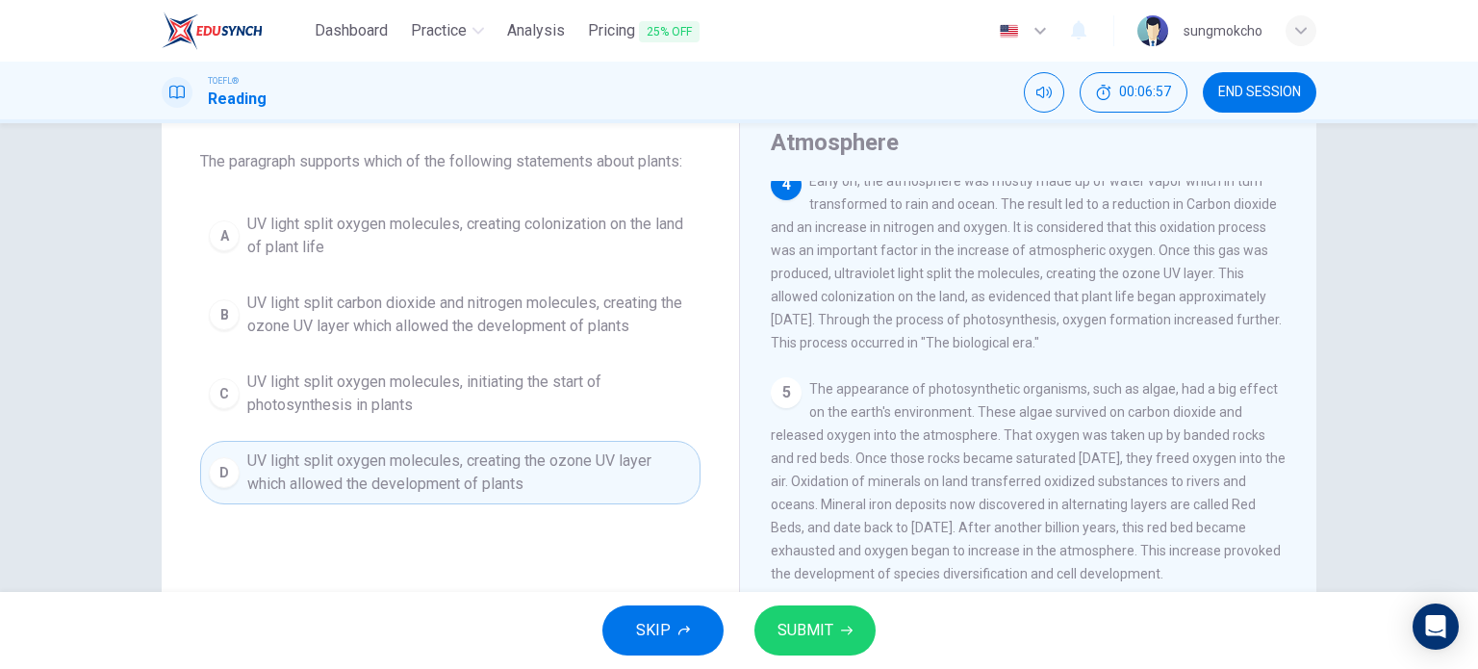
click at [801, 626] on span "SUBMIT" at bounding box center [806, 630] width 56 height 27
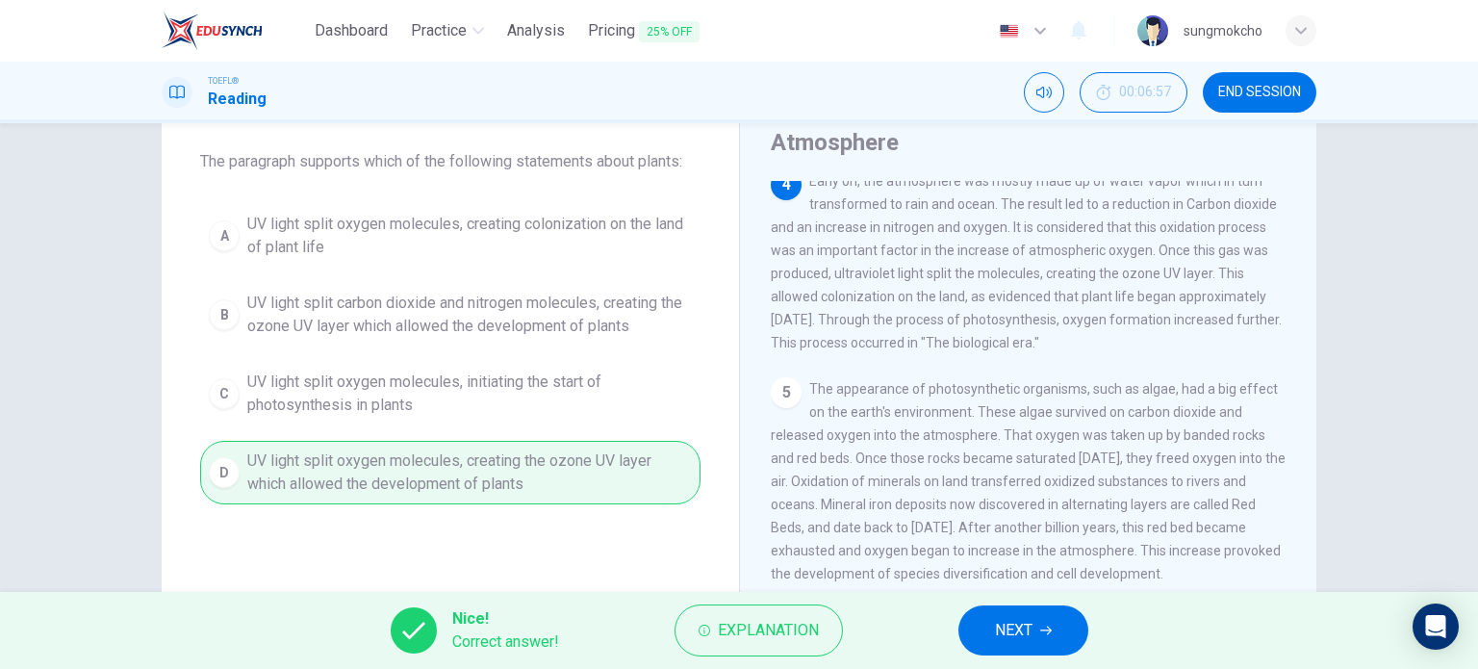
click at [1051, 636] on button "NEXT" at bounding box center [1023, 630] width 130 height 50
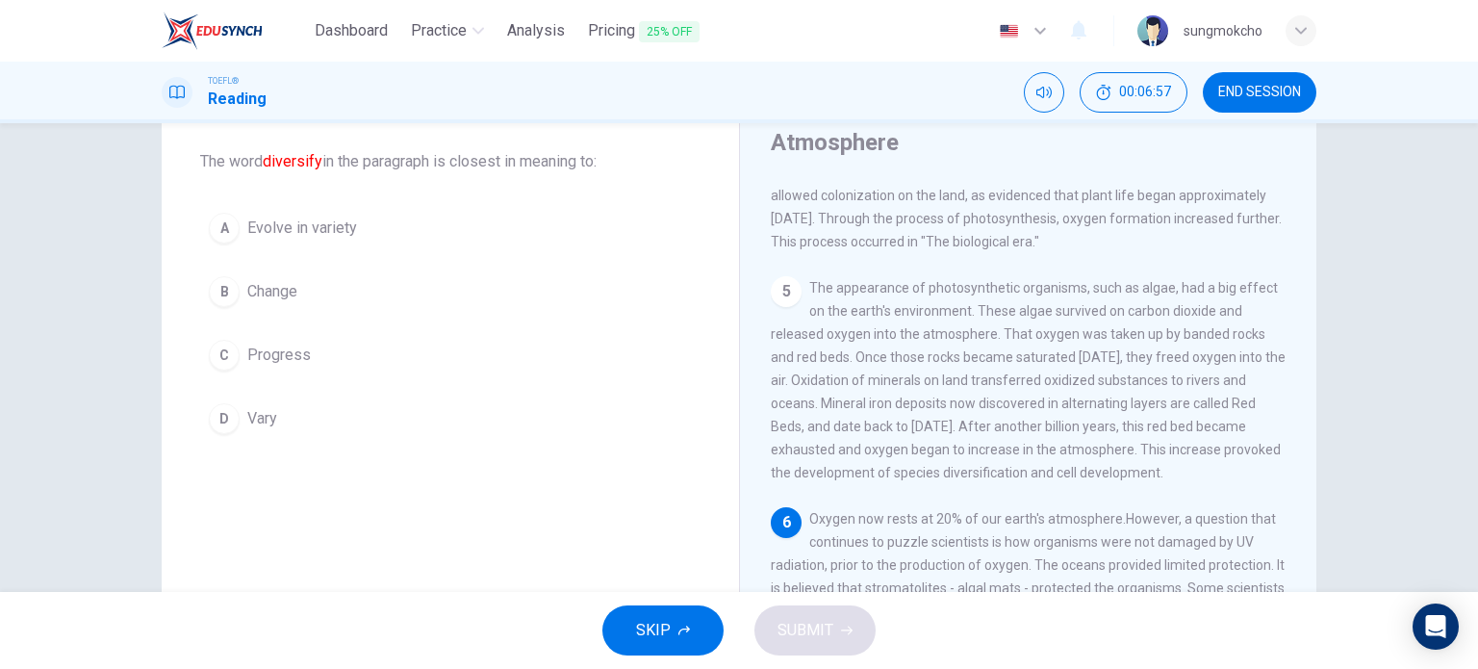
scroll to position [681, 0]
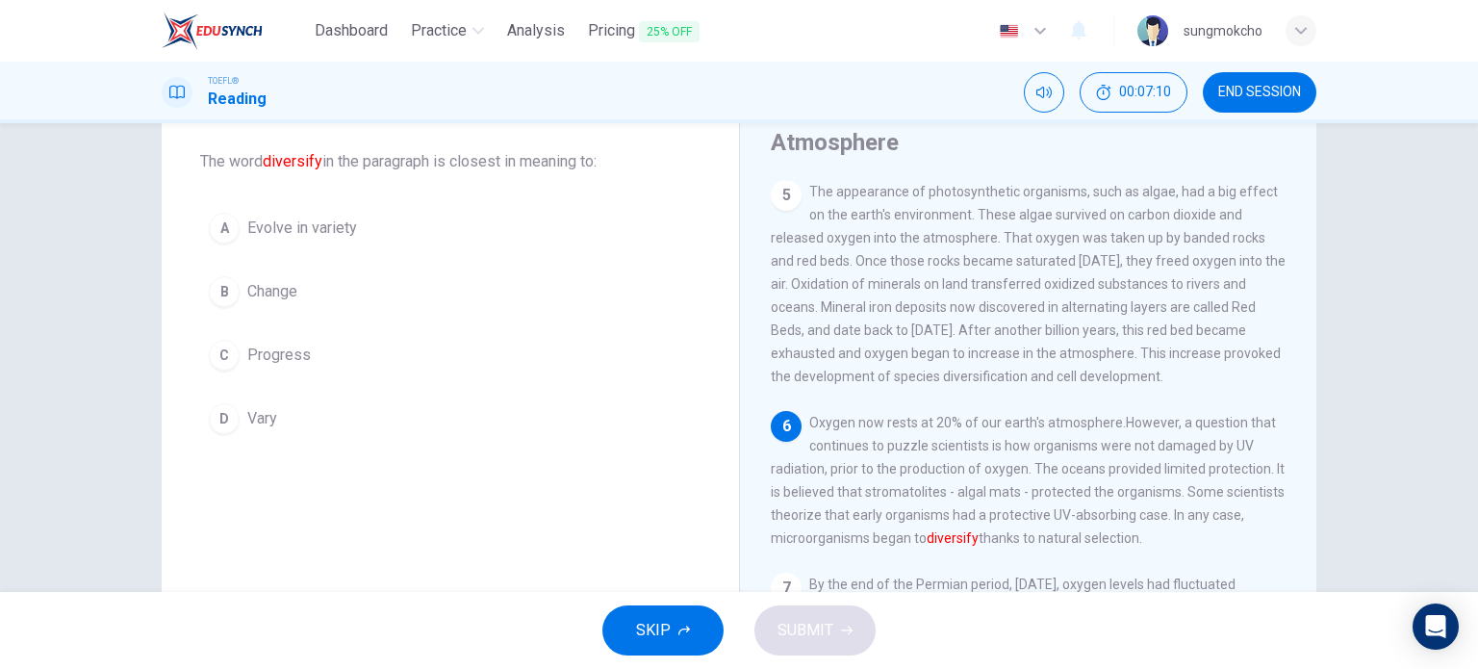
click at [333, 234] on span "Evolve in variety" at bounding box center [302, 228] width 110 height 23
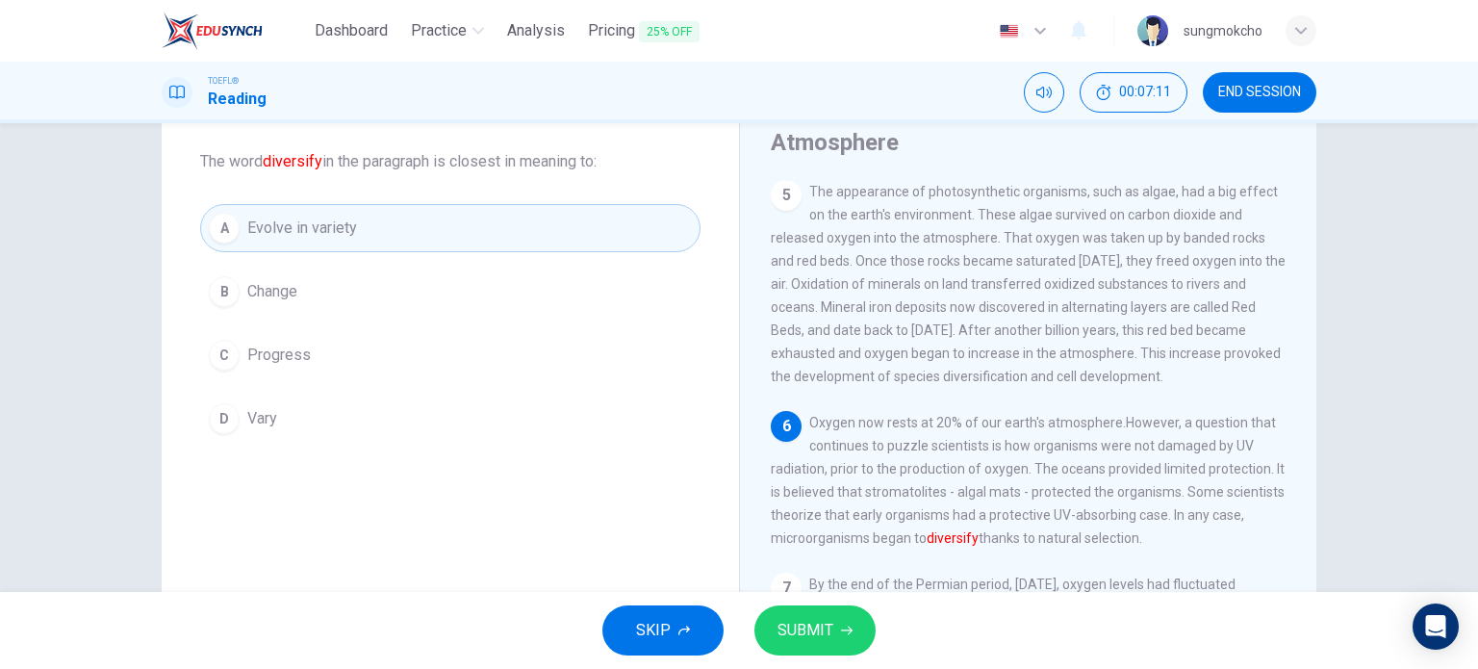
click at [841, 633] on icon "button" at bounding box center [847, 631] width 12 height 12
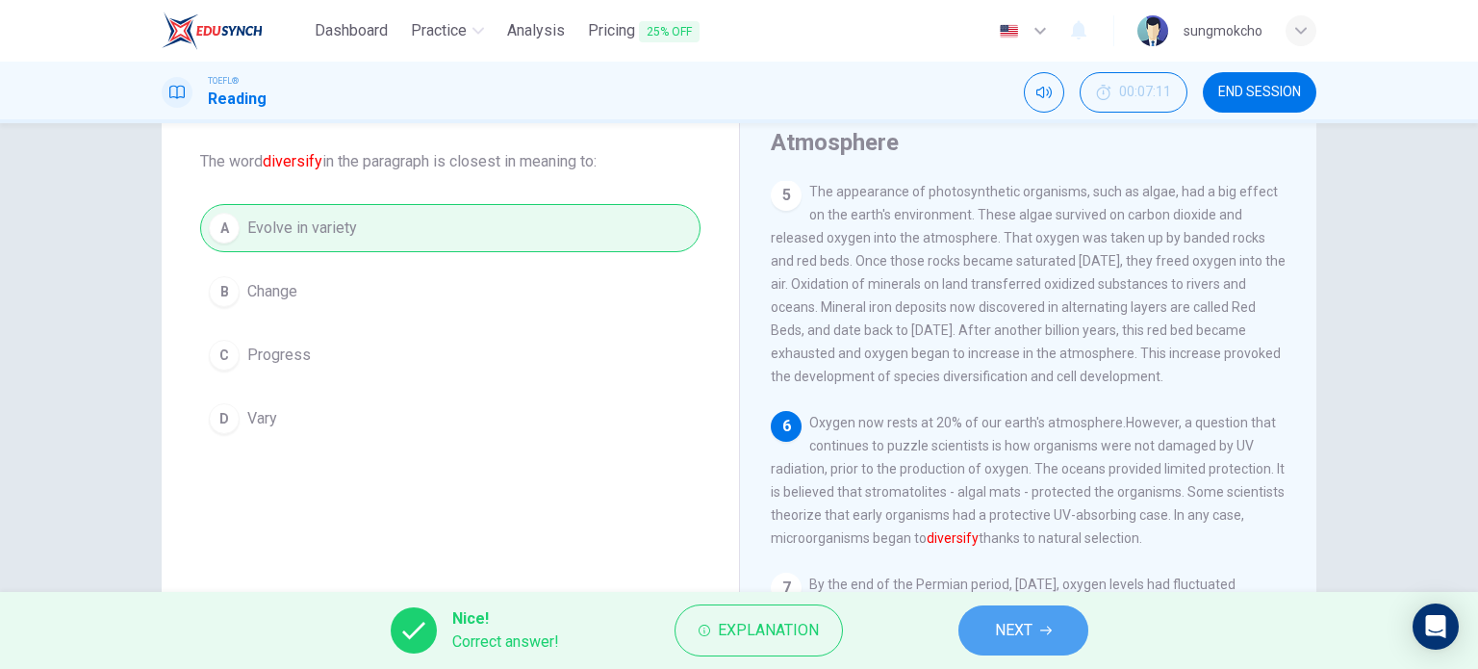
click at [1044, 631] on icon "button" at bounding box center [1046, 631] width 12 height 12
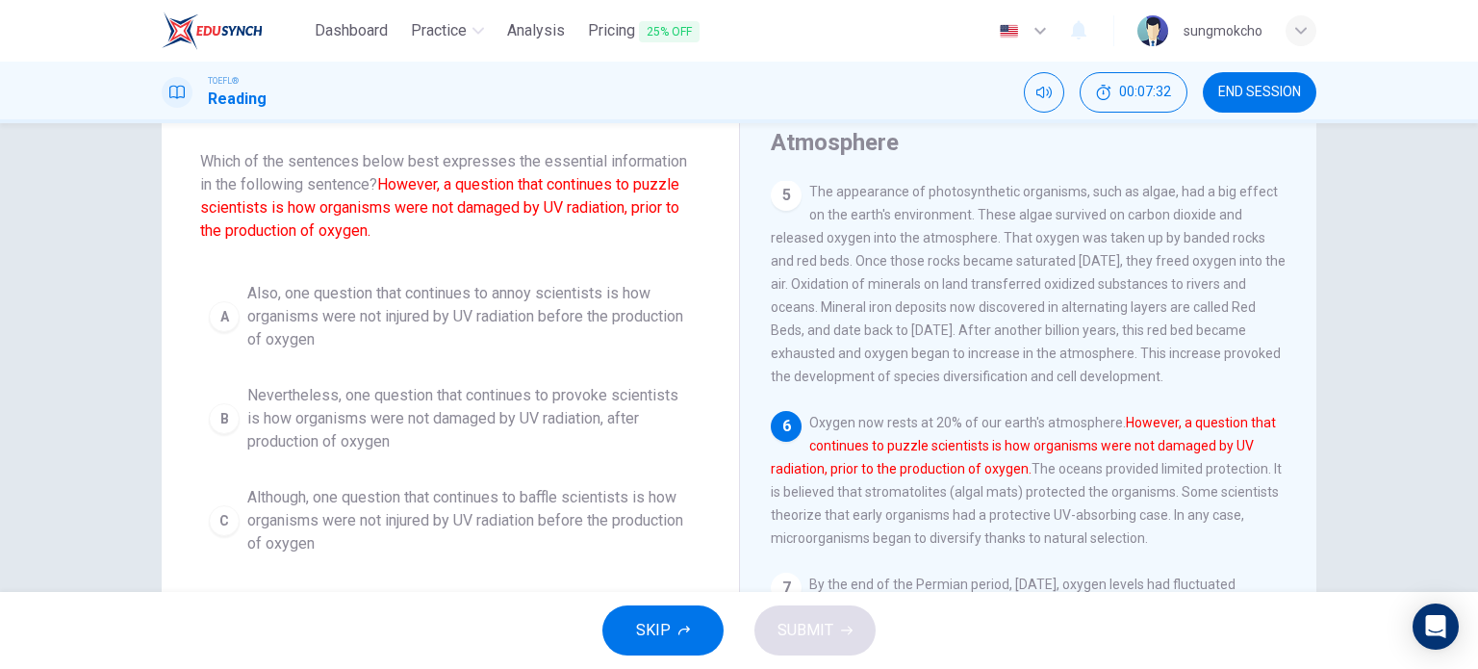
click at [547, 434] on span "Nevertheless, one question that continues to provoke scientists is how organism…" at bounding box center [469, 418] width 445 height 69
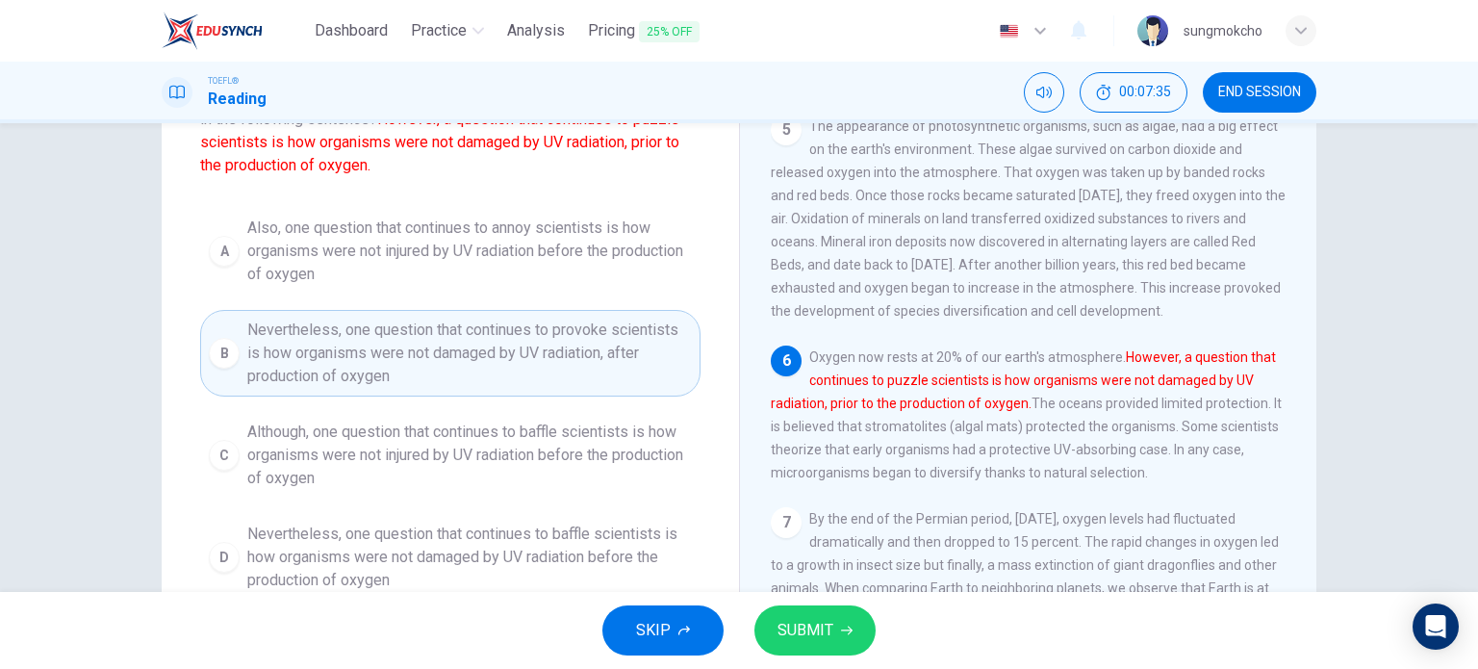
scroll to position [192, 0]
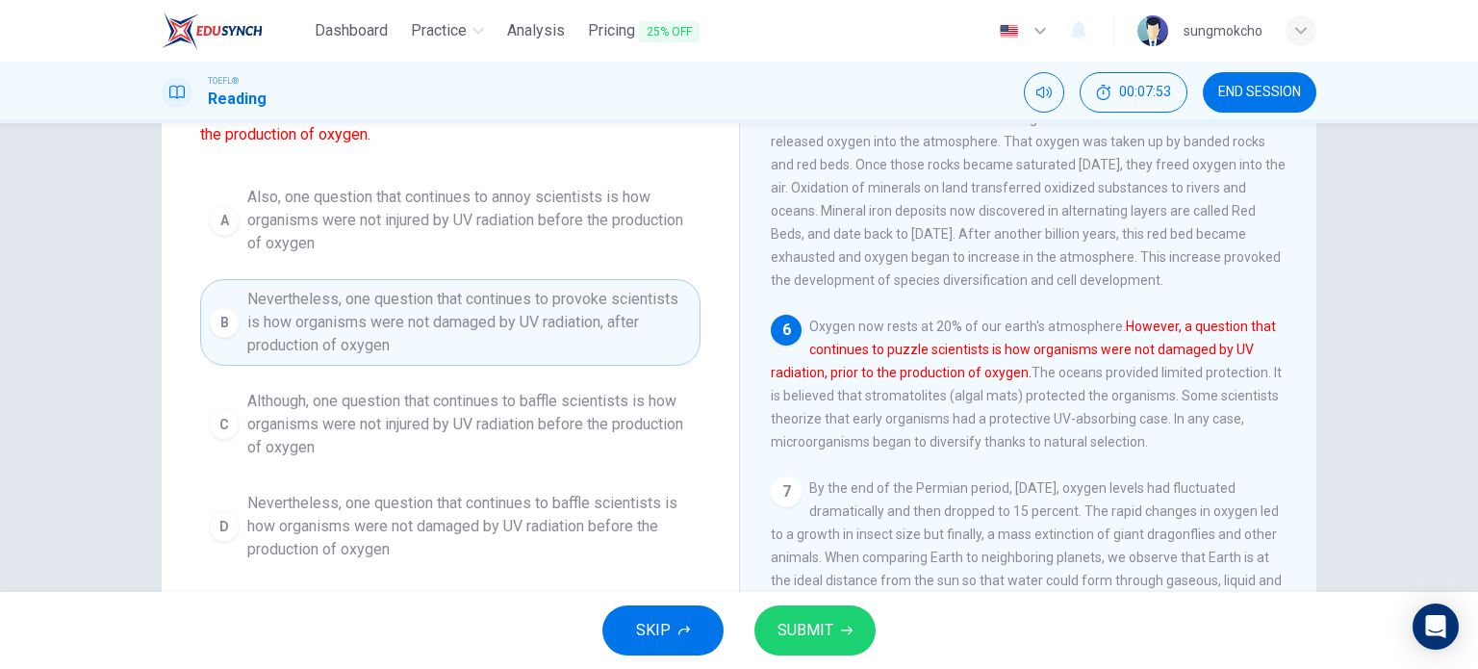
click at [552, 511] on span "Nevertheless, one question that continues to baffle scientists is how organisms…" at bounding box center [469, 526] width 445 height 69
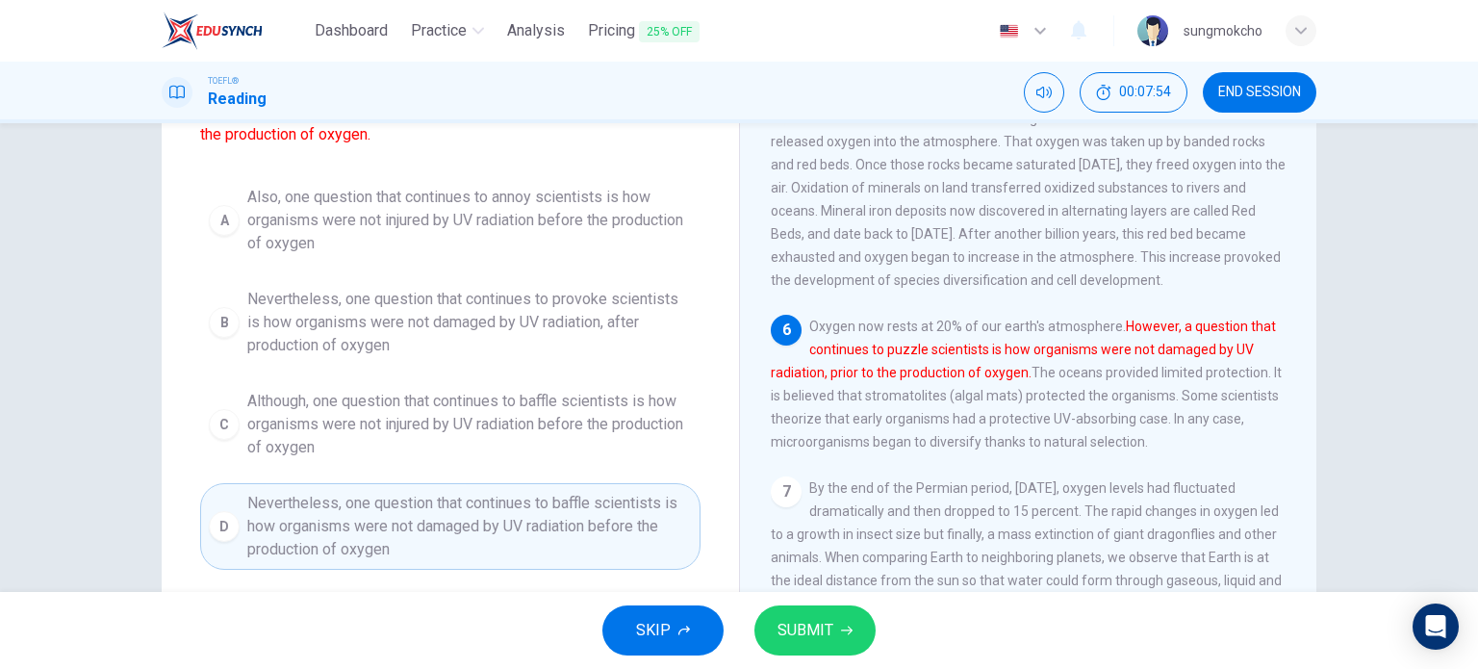
click at [830, 634] on span "SUBMIT" at bounding box center [806, 630] width 56 height 27
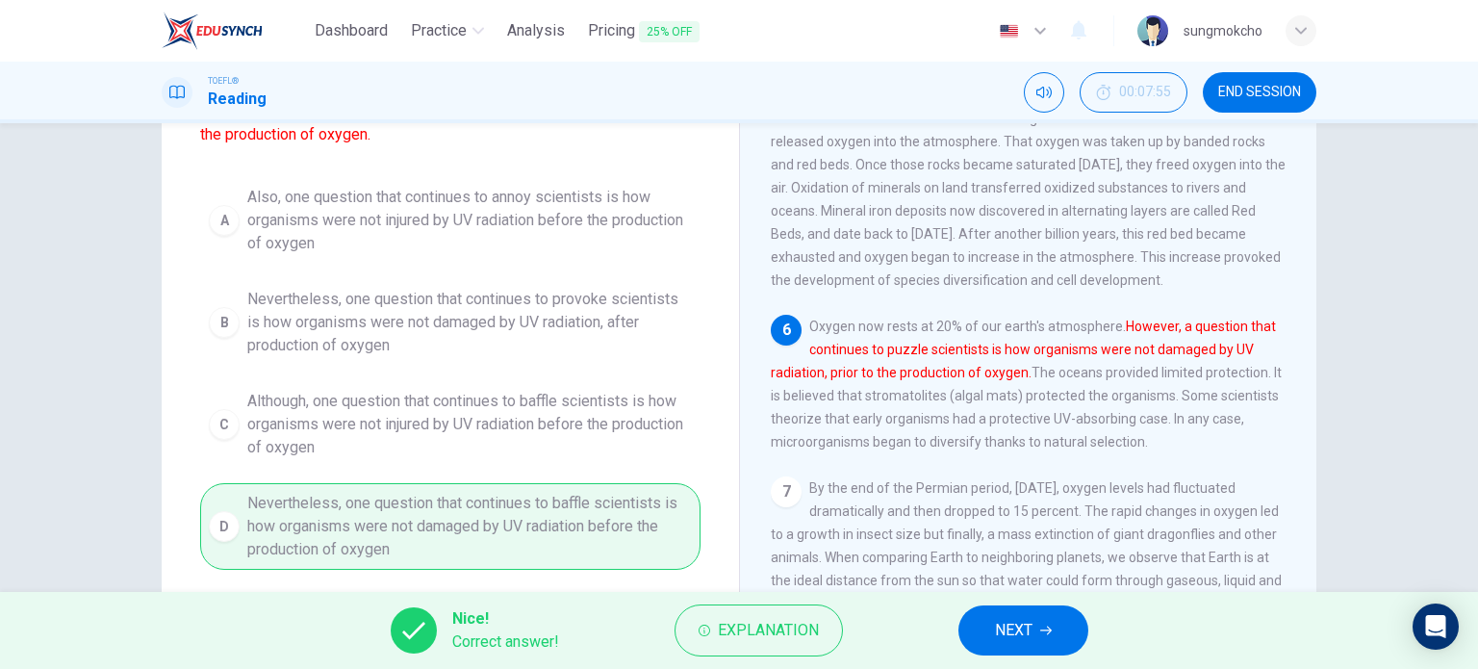
click at [1008, 631] on span "NEXT" at bounding box center [1014, 630] width 38 height 27
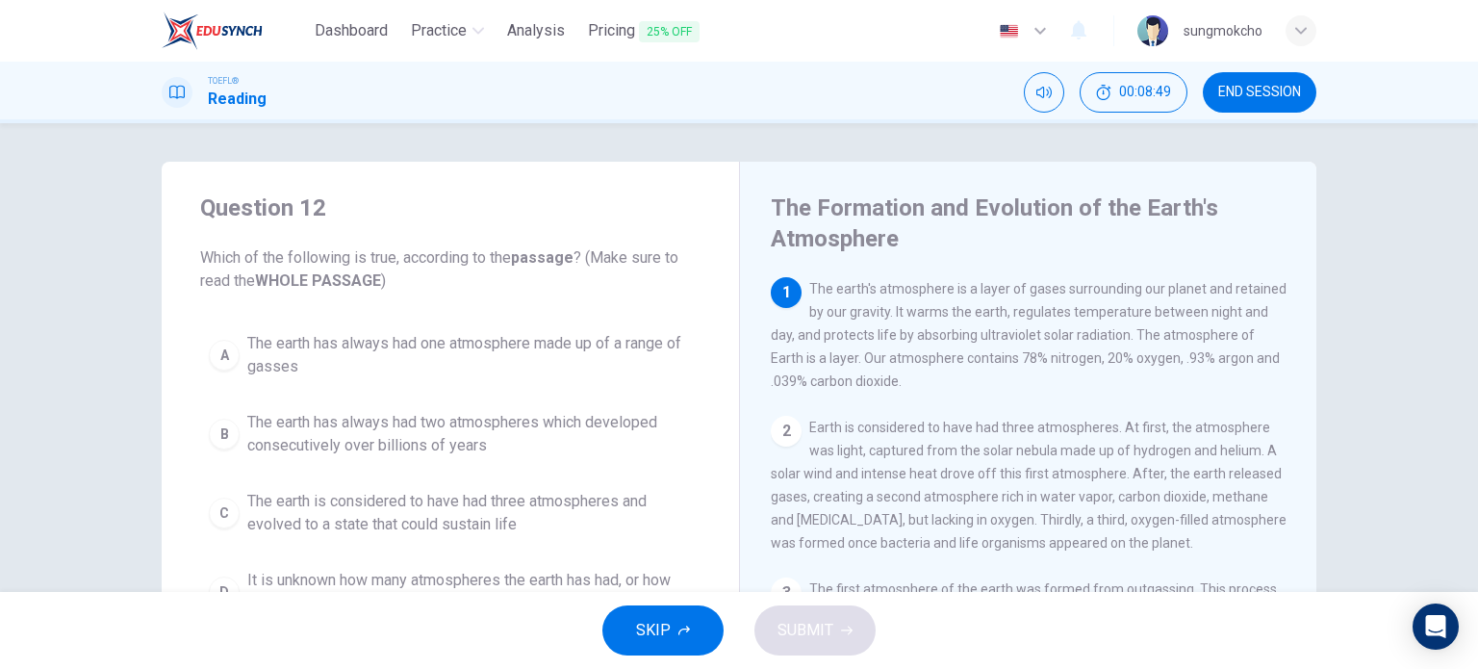
scroll to position [96, 0]
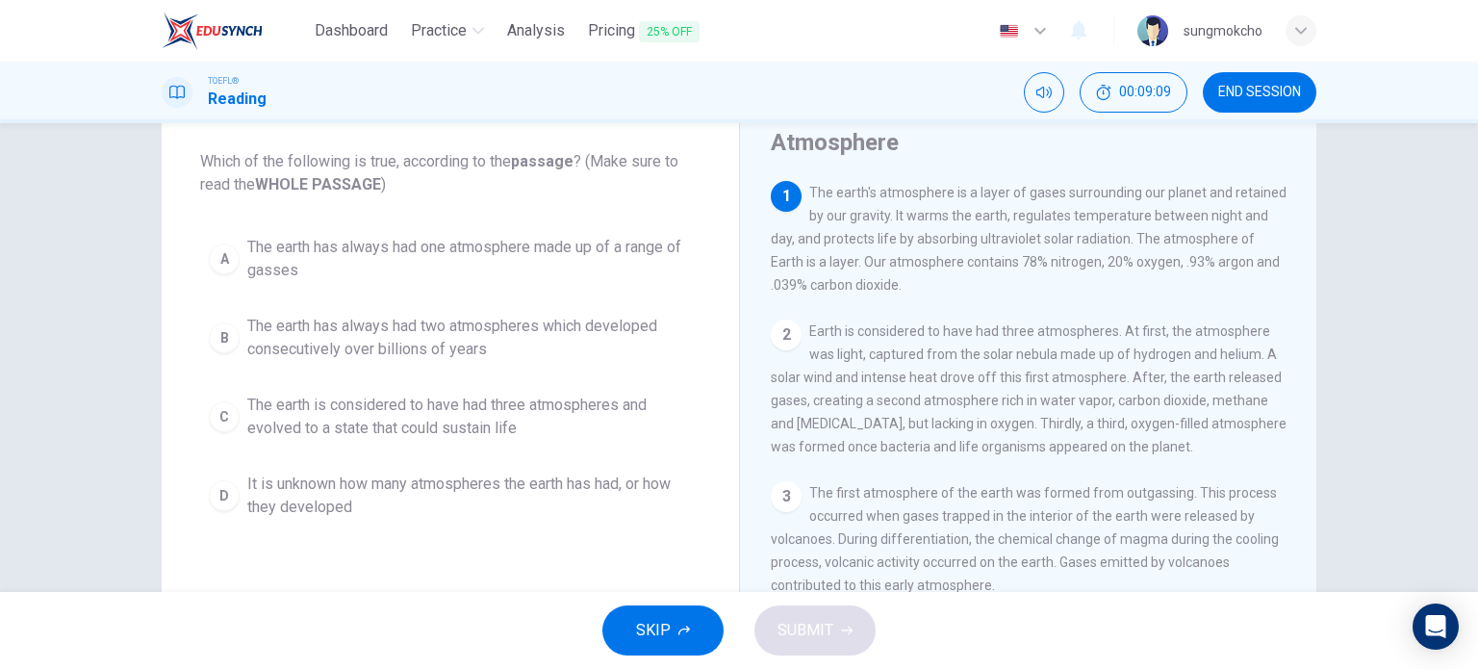
click at [454, 268] on span "The earth has always had one atmosphere made up of a range of gasses" at bounding box center [469, 259] width 445 height 46
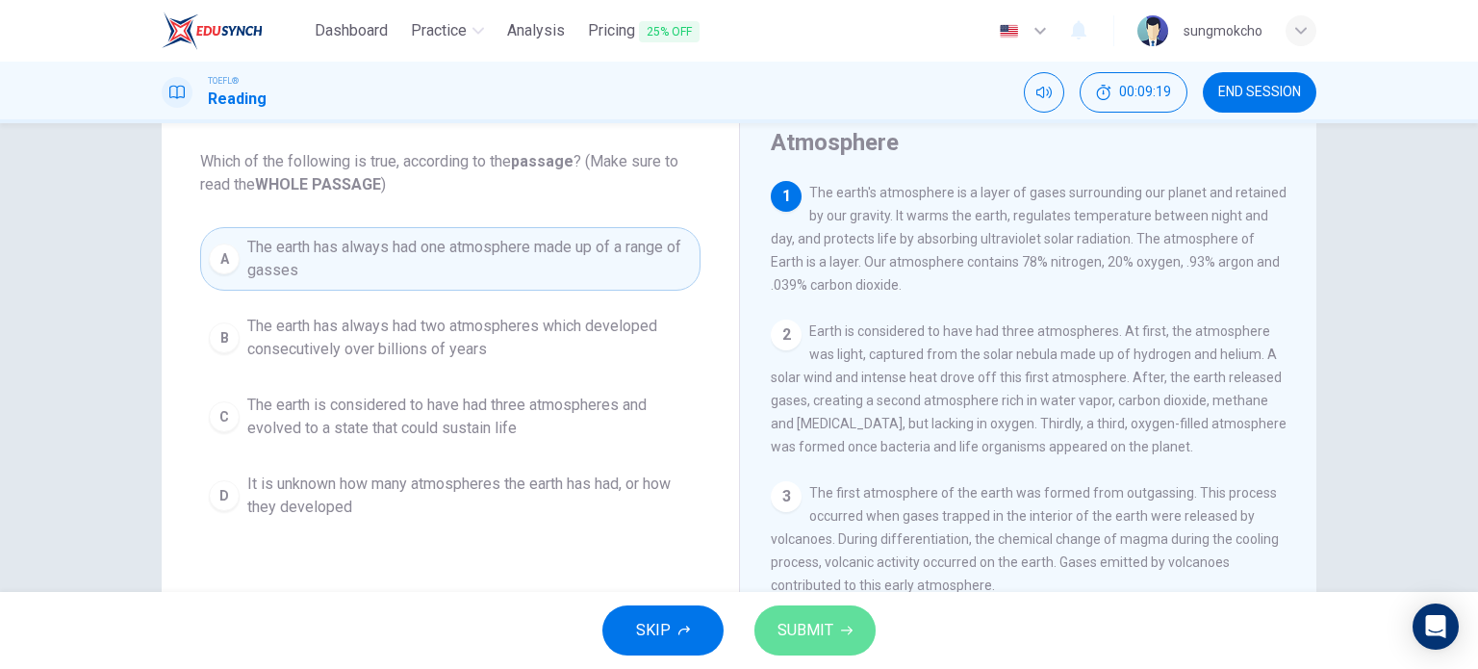
click at [804, 630] on span "SUBMIT" at bounding box center [806, 630] width 56 height 27
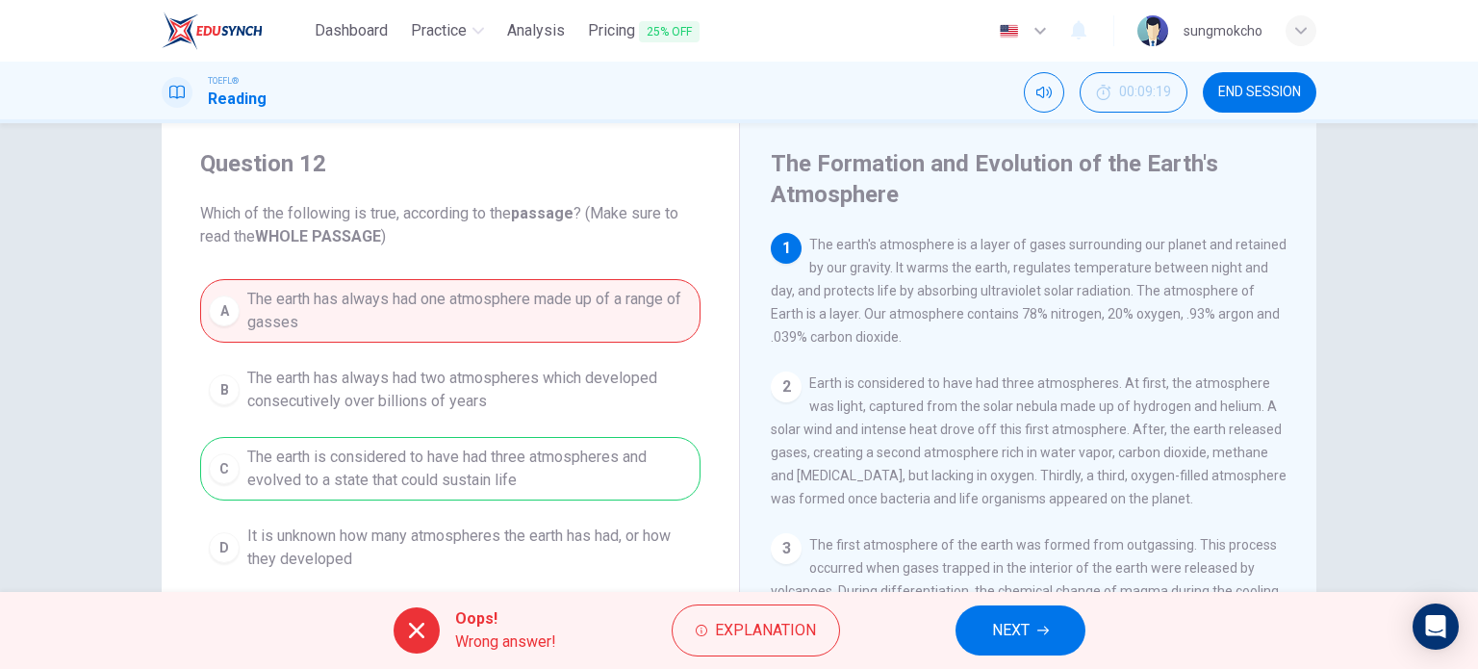
scroll to position [0, 0]
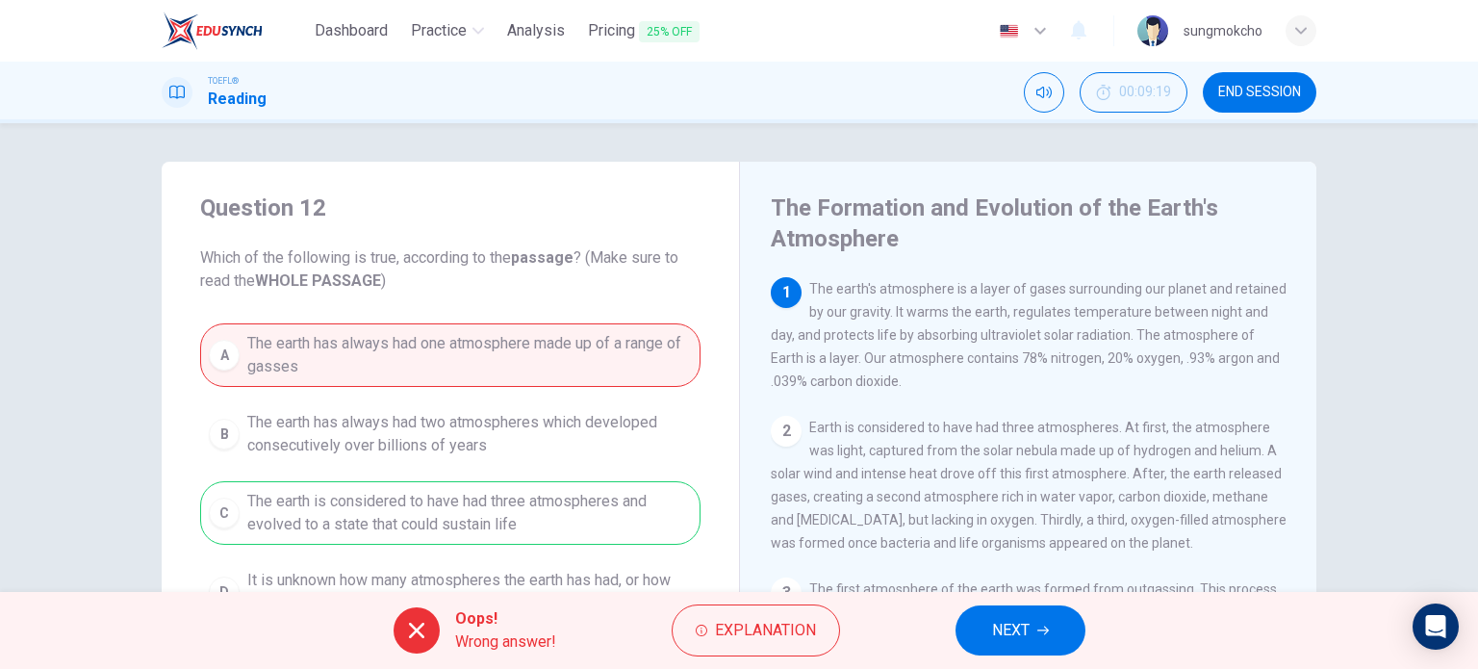
click at [1044, 619] on button "NEXT" at bounding box center [1021, 630] width 130 height 50
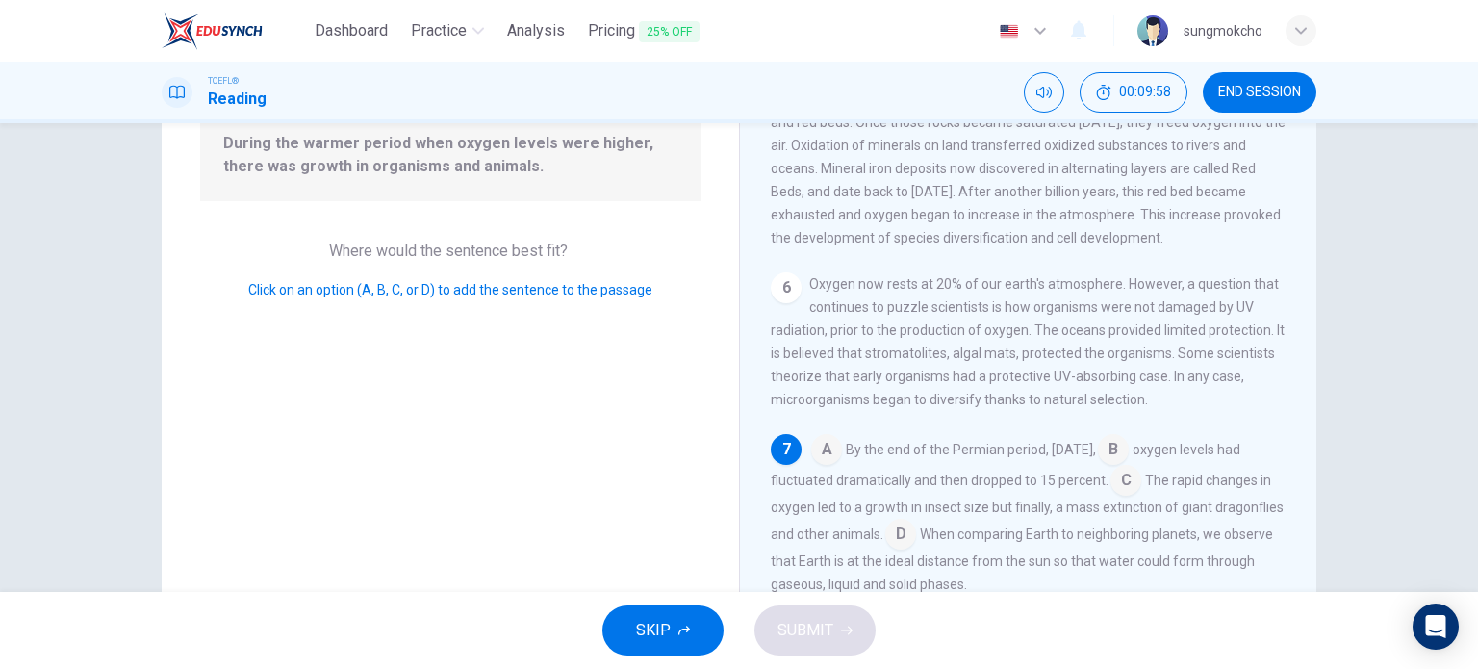
scroll to position [308, 0]
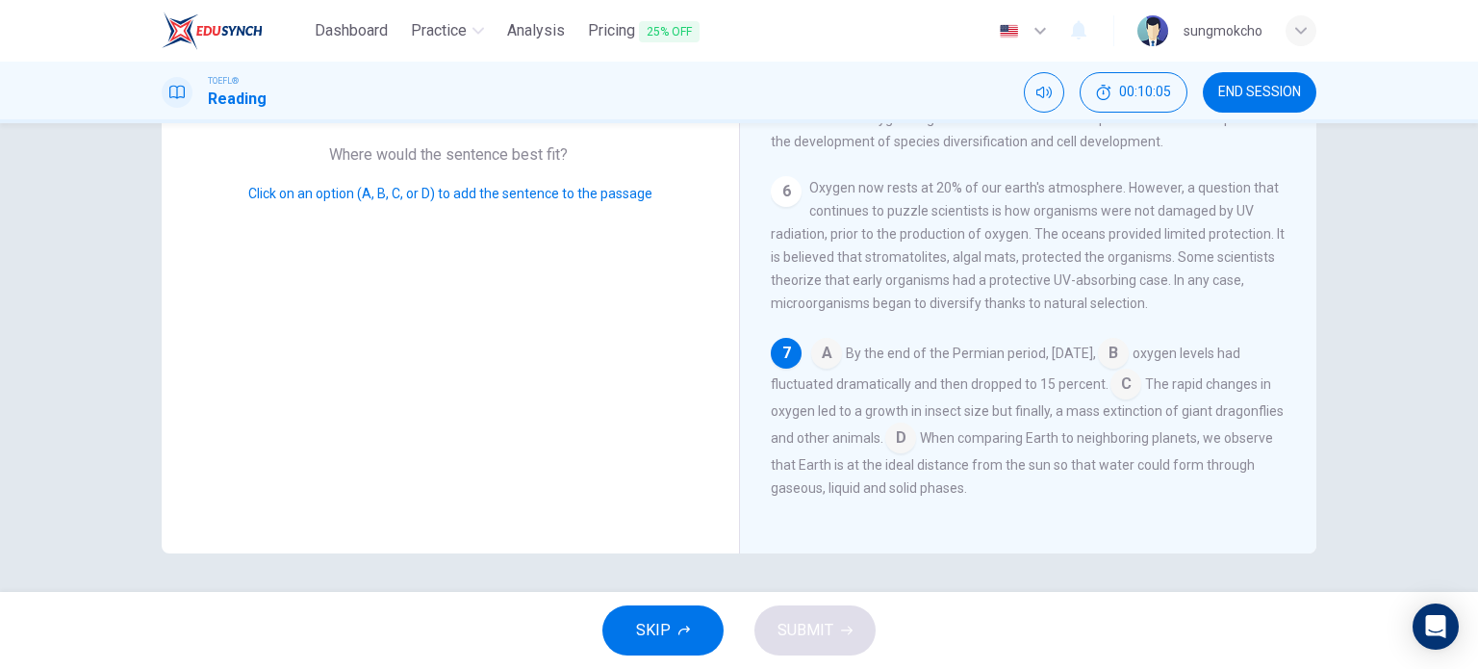
click at [1141, 387] on input at bounding box center [1125, 385] width 31 height 31
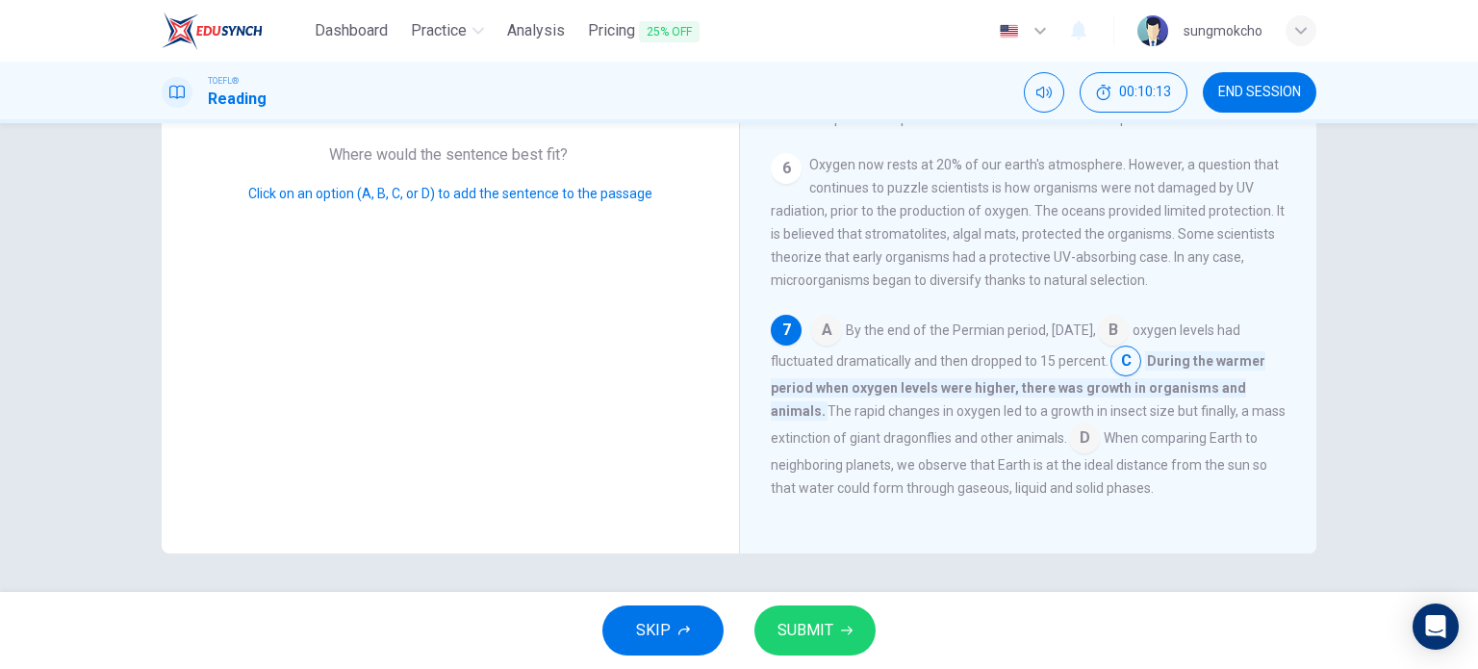
click at [830, 648] on button "SUBMIT" at bounding box center [814, 630] width 121 height 50
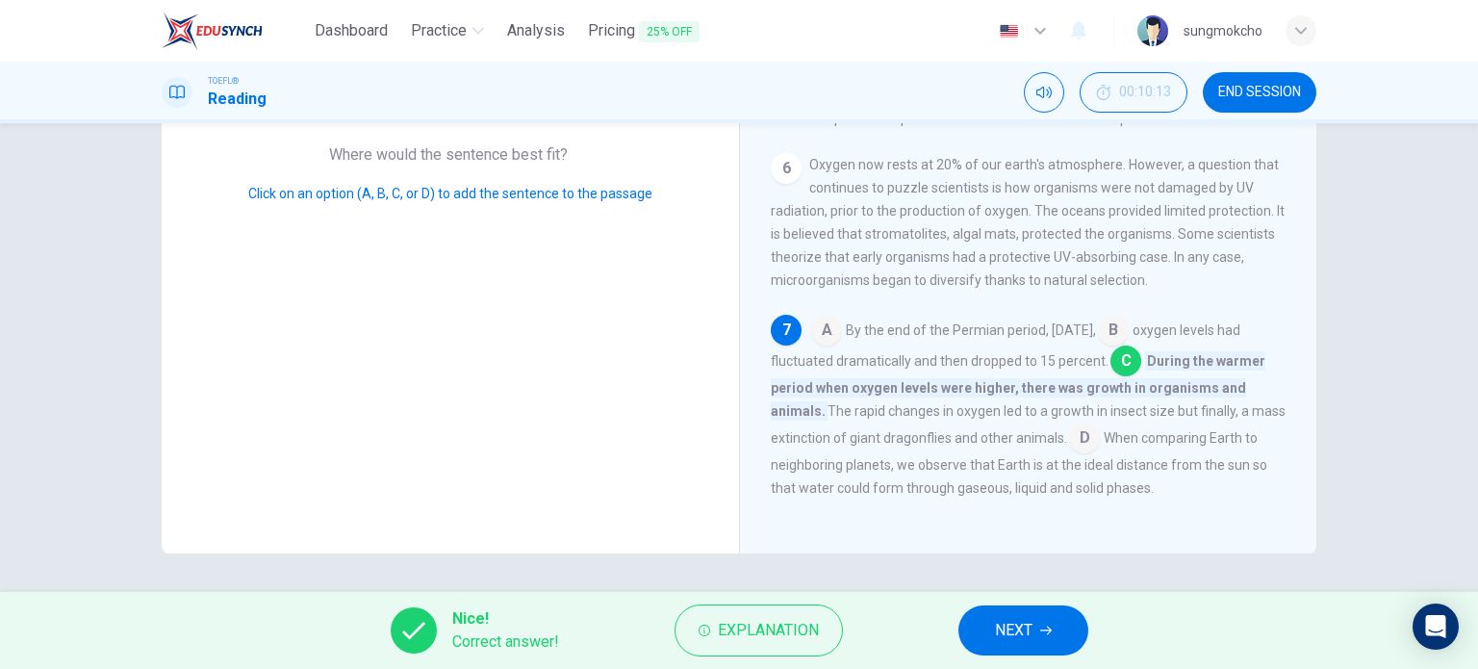
click at [1011, 619] on span "NEXT" at bounding box center [1014, 630] width 38 height 27
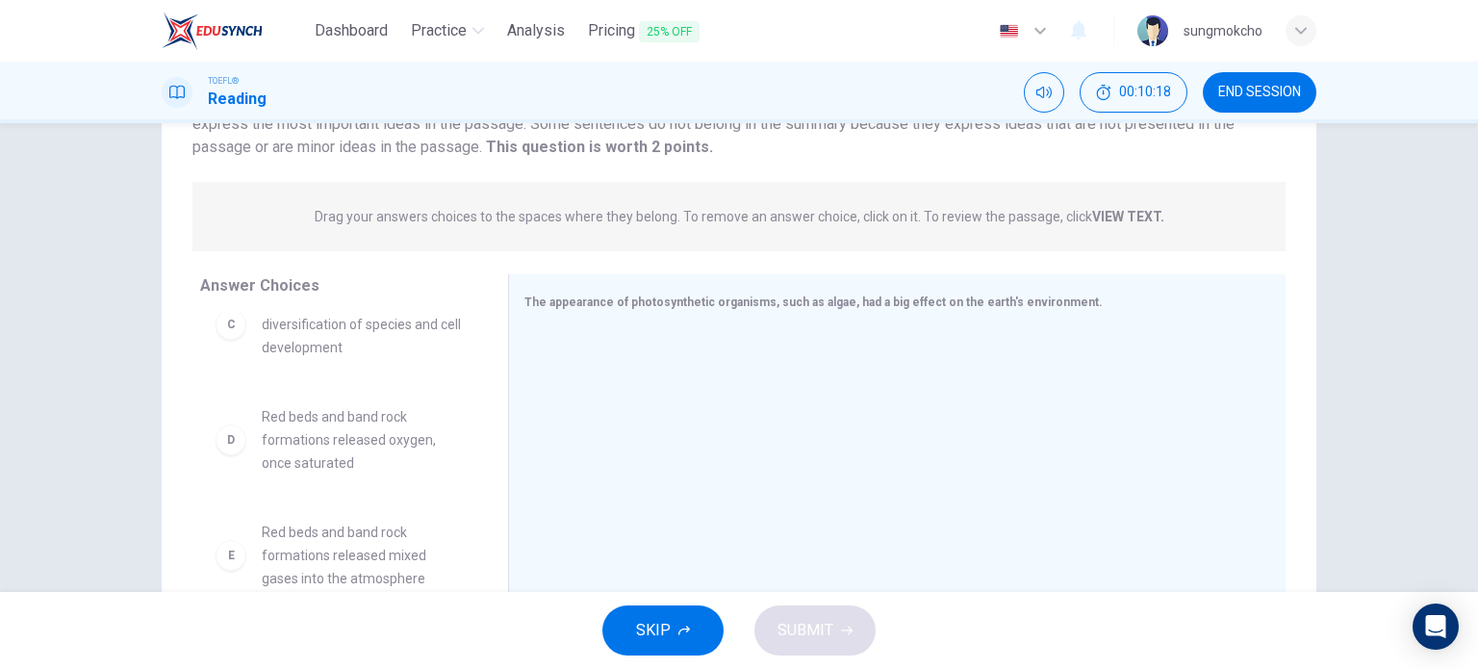
scroll to position [358, 0]
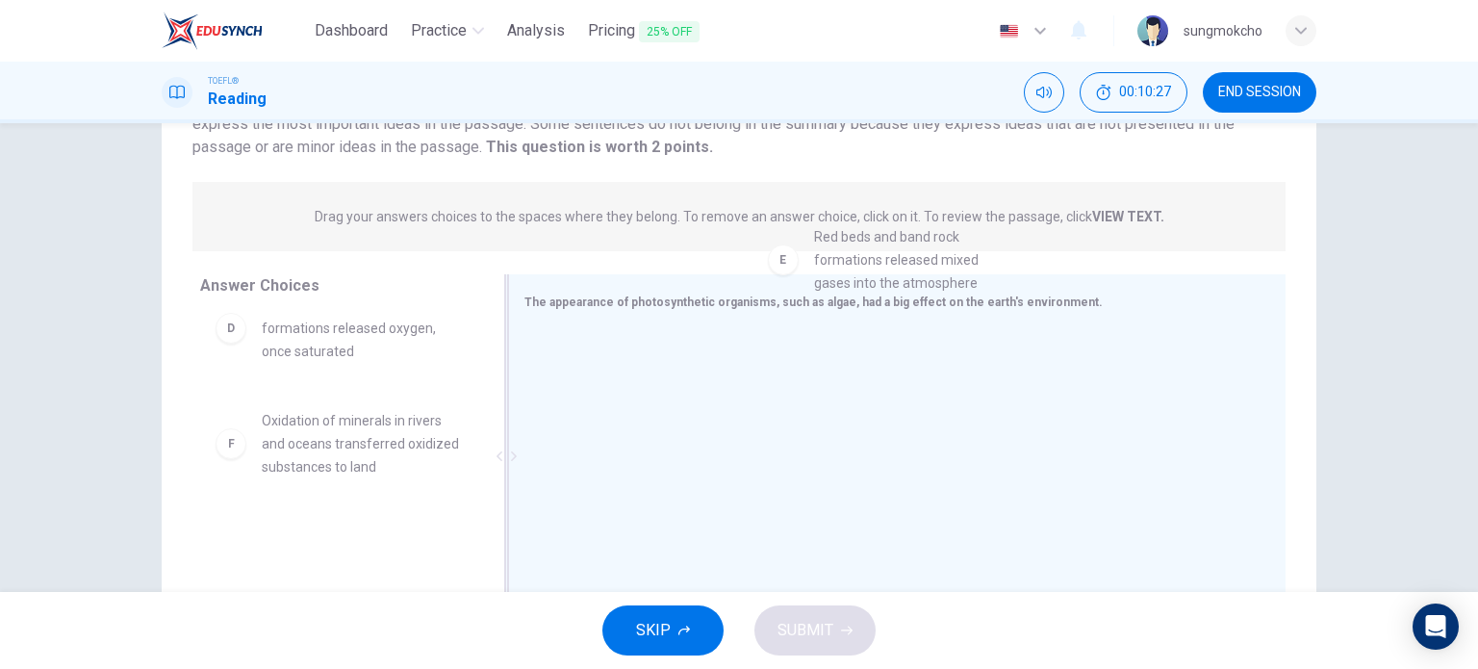
drag, startPoint x: 362, startPoint y: 466, endPoint x: 927, endPoint y: 280, distance: 594.6
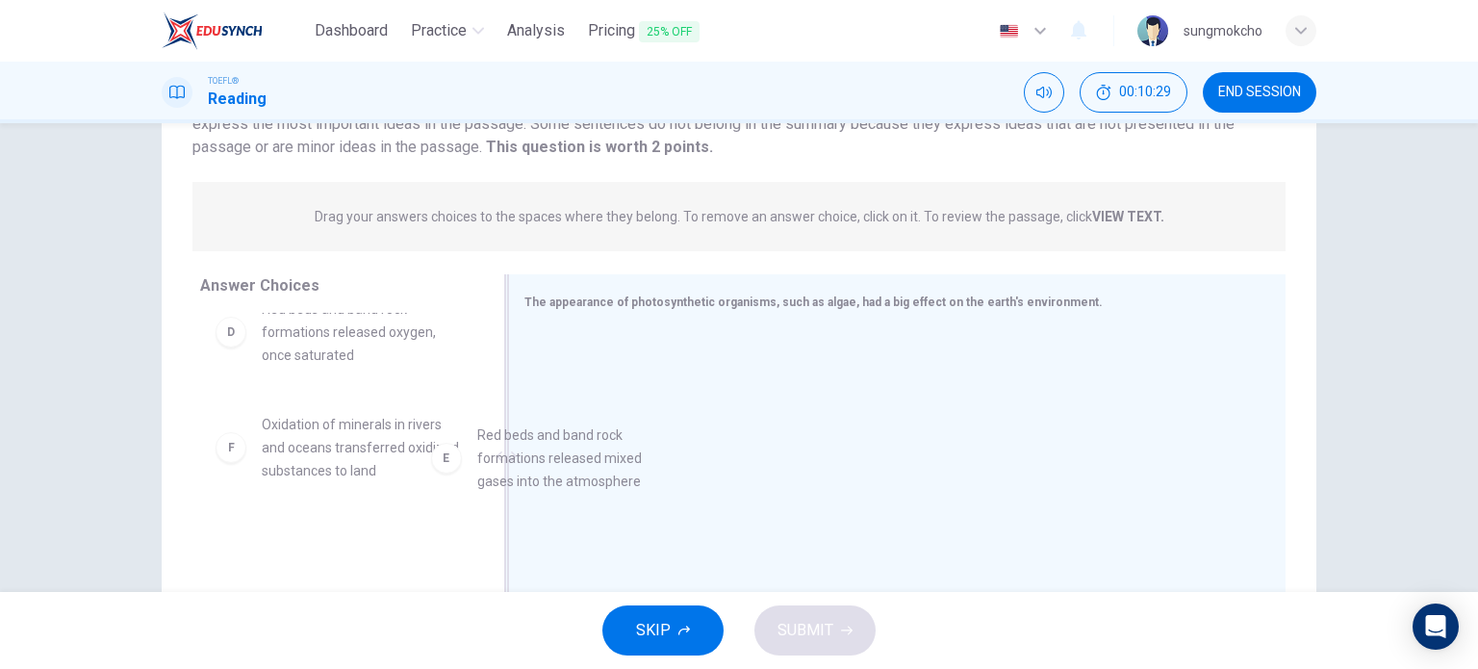
drag, startPoint x: 380, startPoint y: 438, endPoint x: 613, endPoint y: 449, distance: 233.2
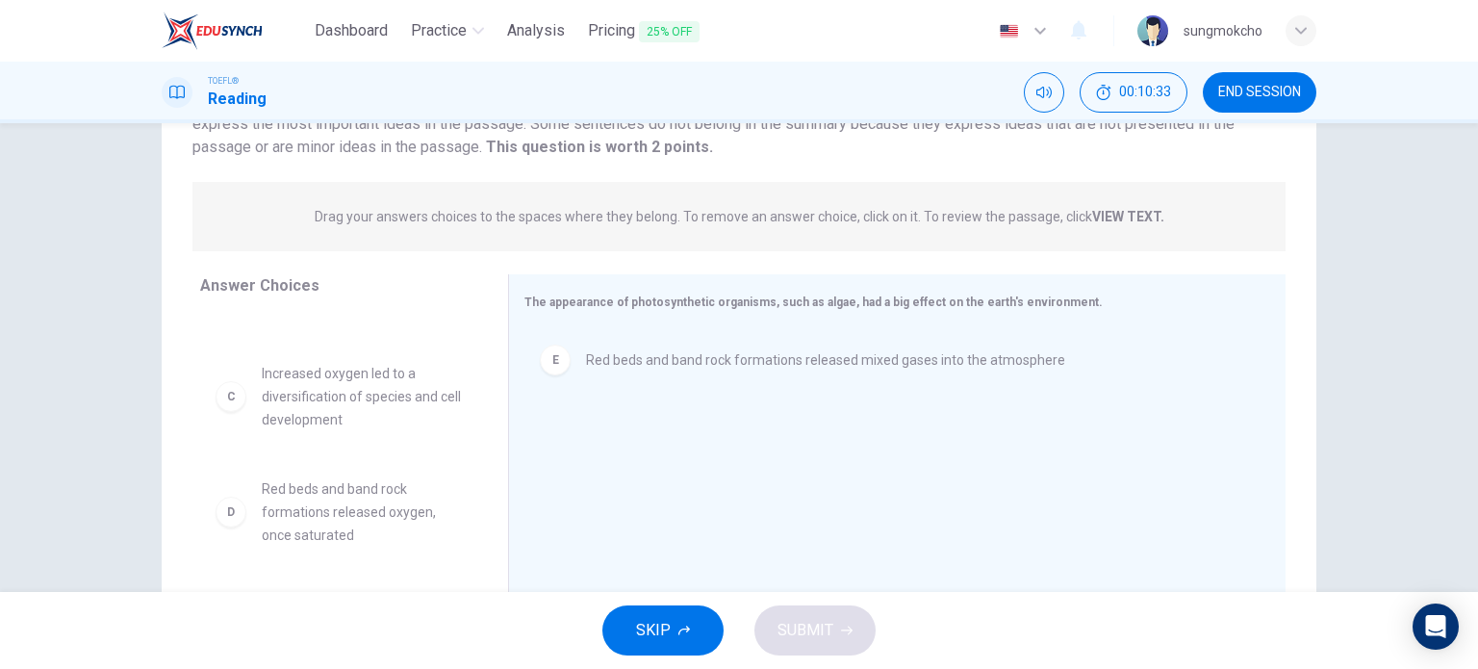
scroll to position [146, 0]
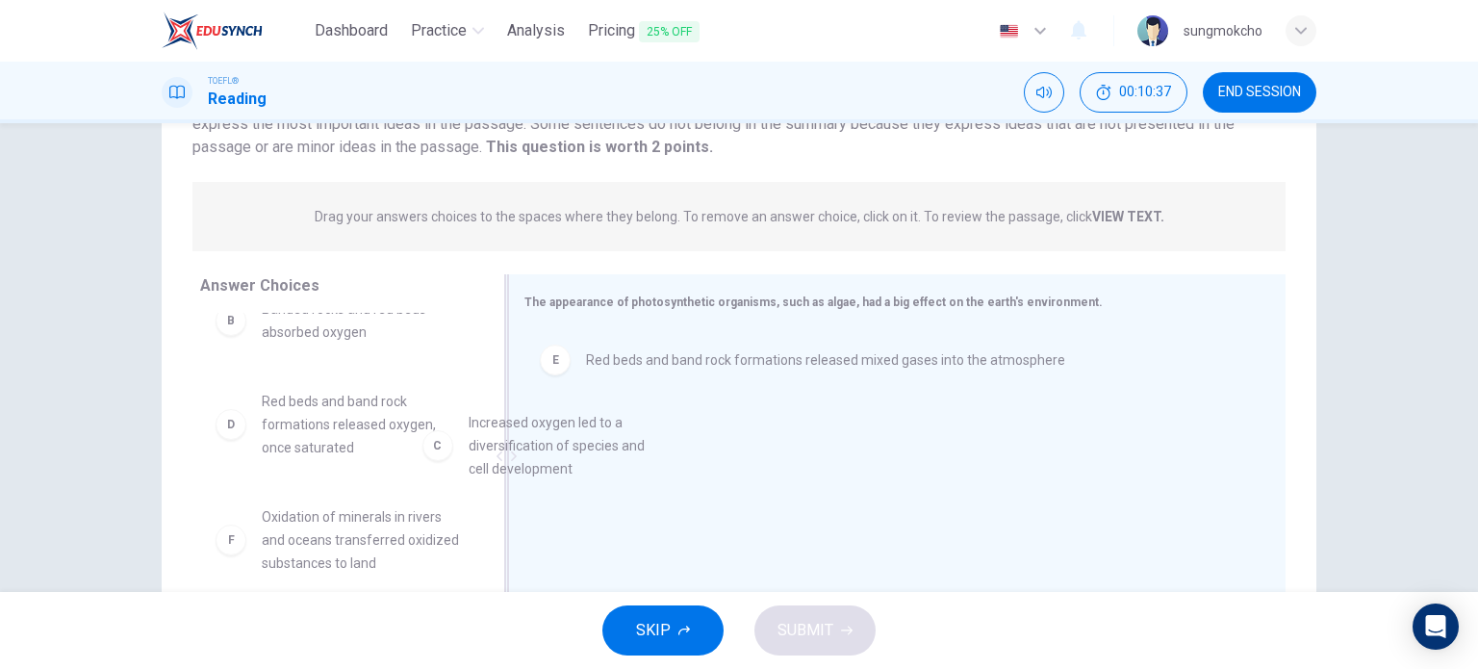
drag, startPoint x: 365, startPoint y: 448, endPoint x: 702, endPoint y: 476, distance: 338.0
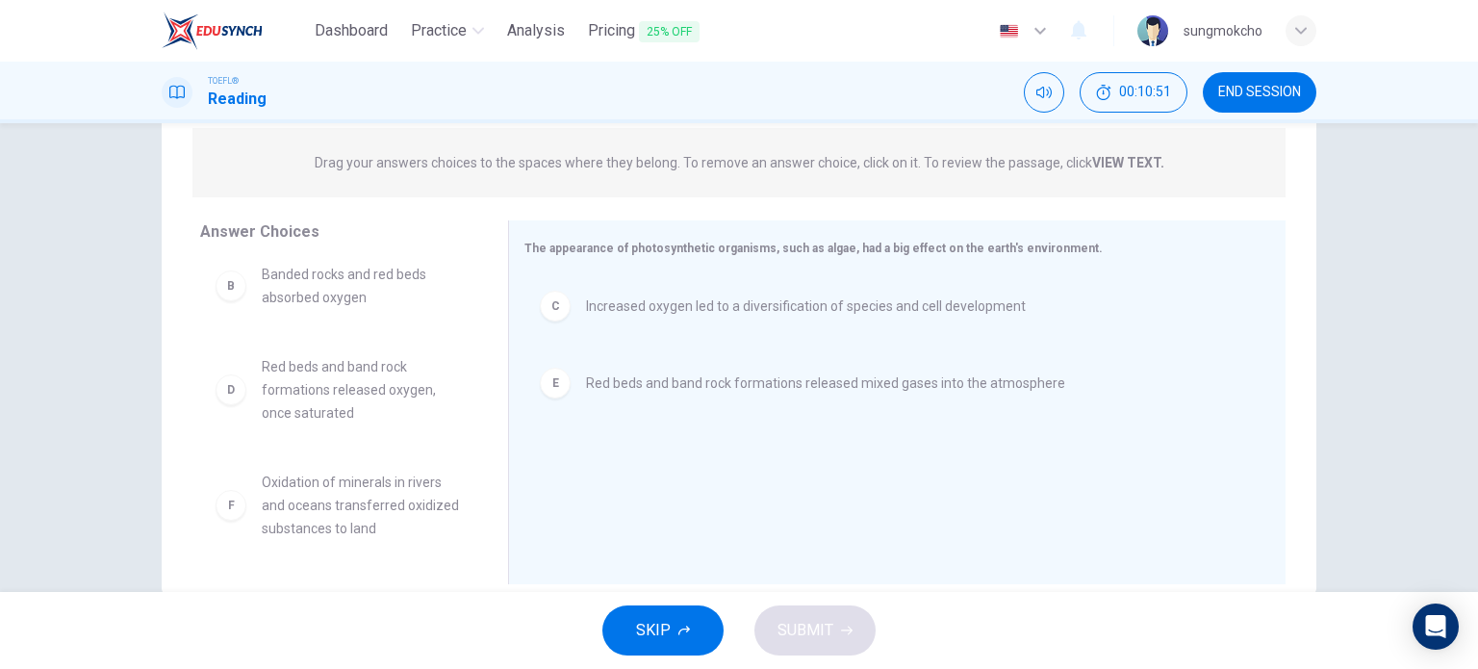
scroll to position [277, 0]
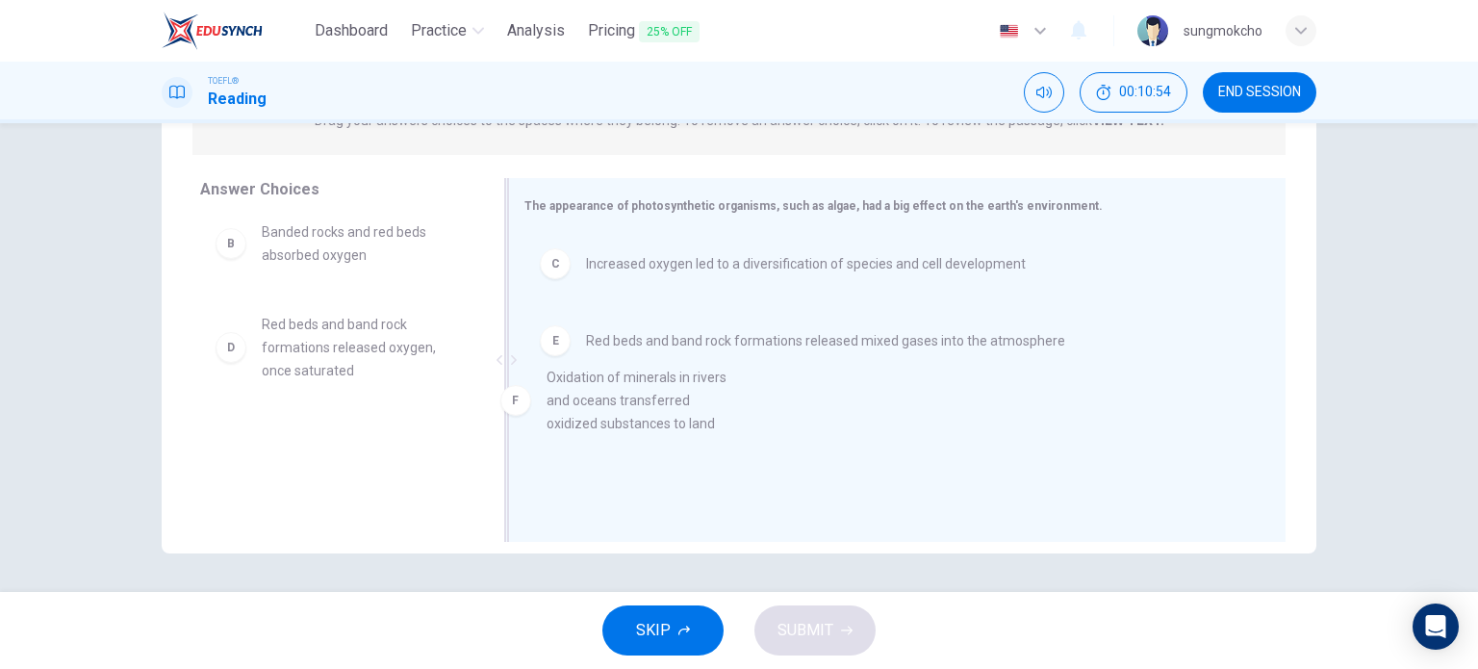
drag, startPoint x: 366, startPoint y: 476, endPoint x: 694, endPoint y: 419, distance: 333.2
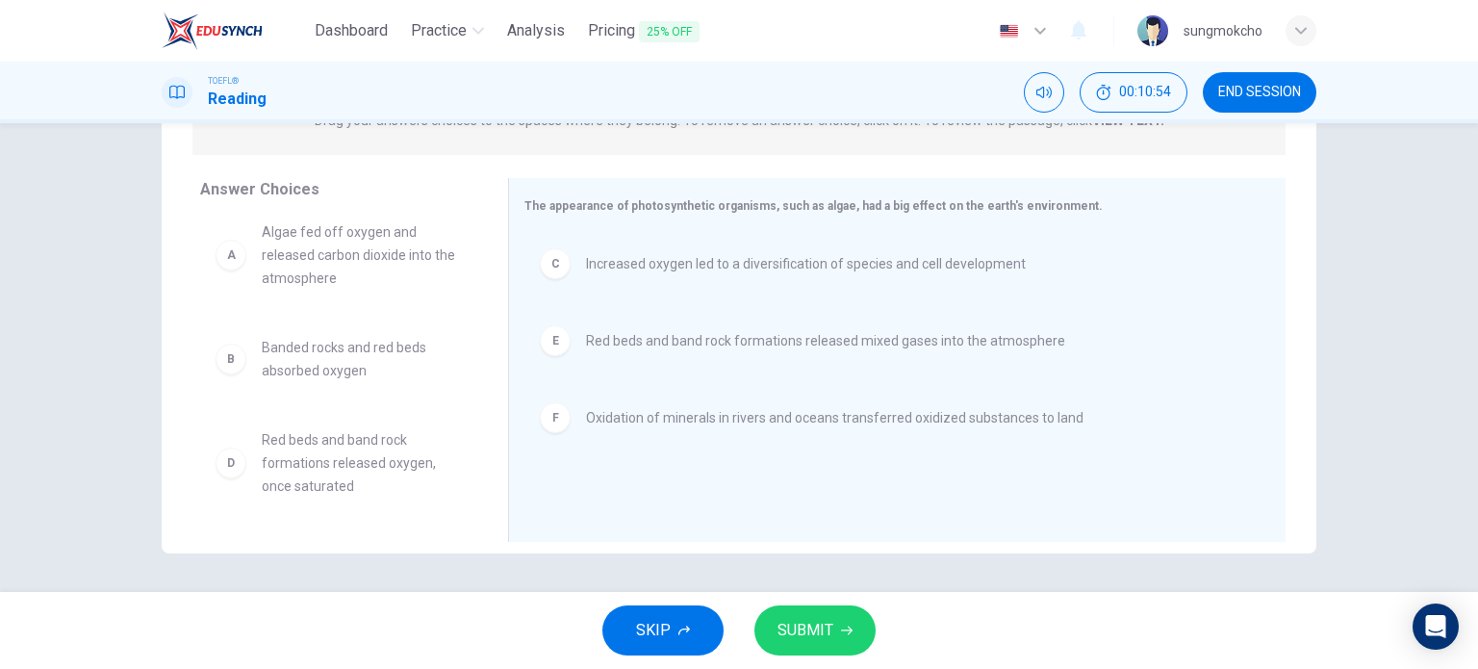
scroll to position [12, 0]
click at [796, 608] on button "SUBMIT" at bounding box center [814, 630] width 121 height 50
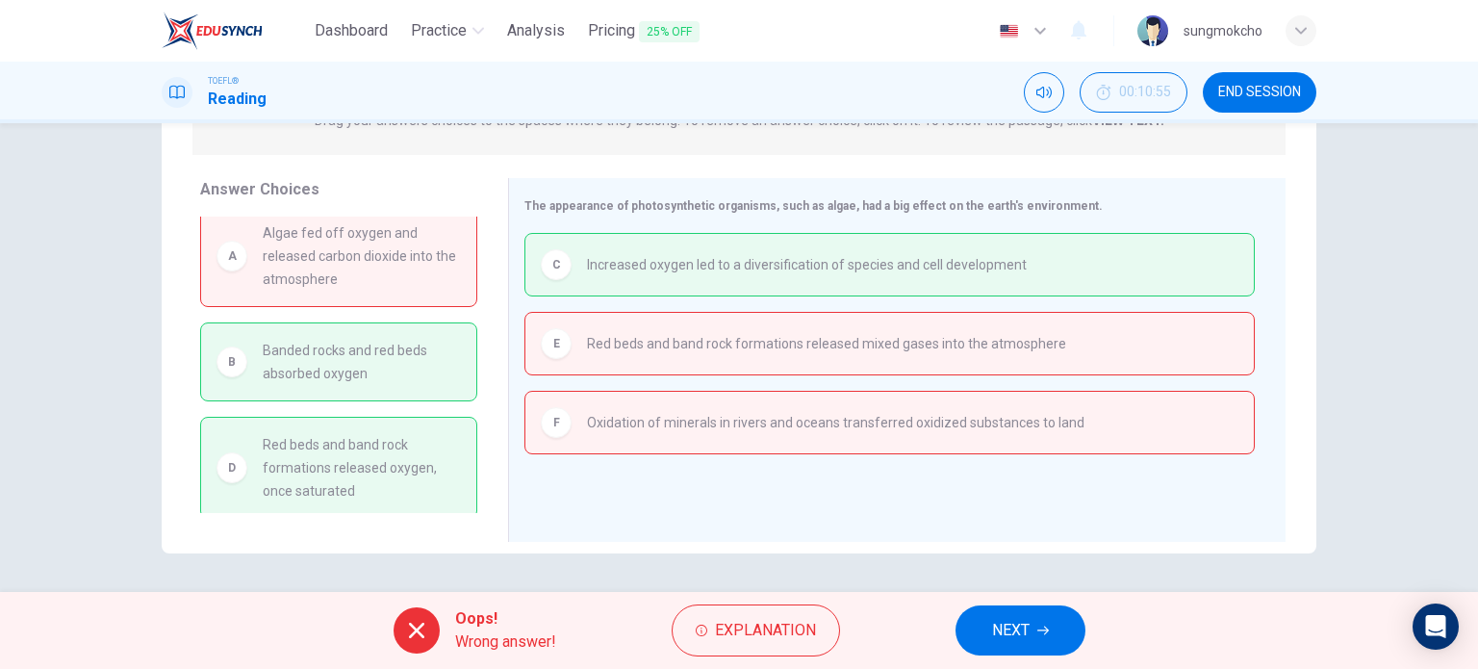
click at [1006, 619] on span "NEXT" at bounding box center [1011, 630] width 38 height 27
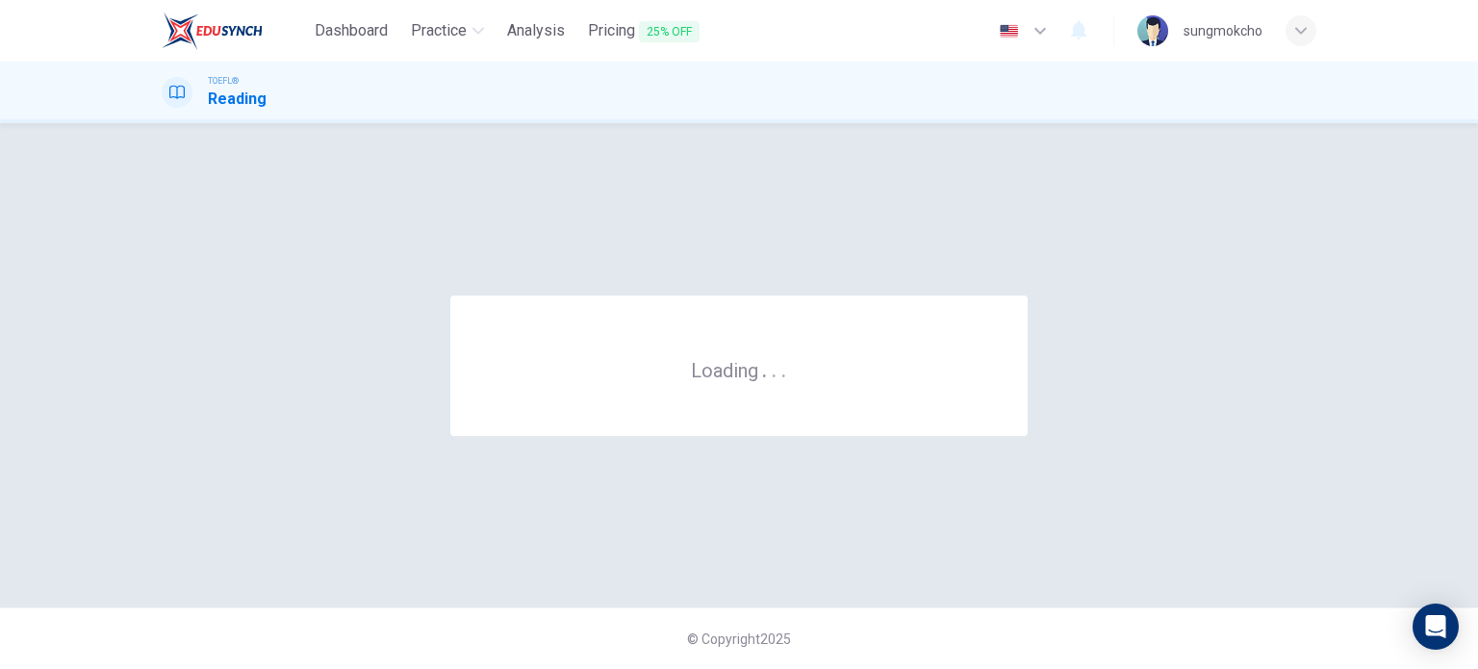
scroll to position [0, 0]
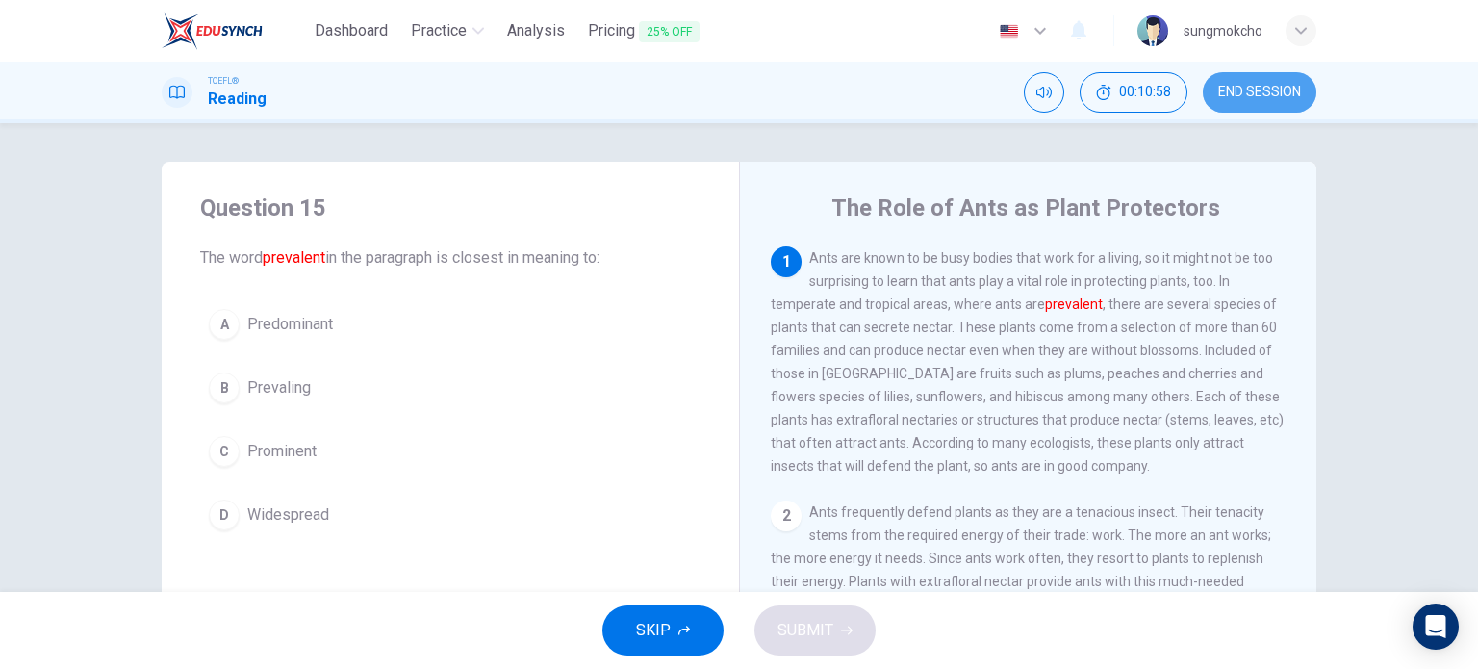
click at [1249, 95] on span "END SESSION" at bounding box center [1259, 92] width 83 height 15
click at [1243, 93] on span "END SESSION" at bounding box center [1259, 92] width 83 height 15
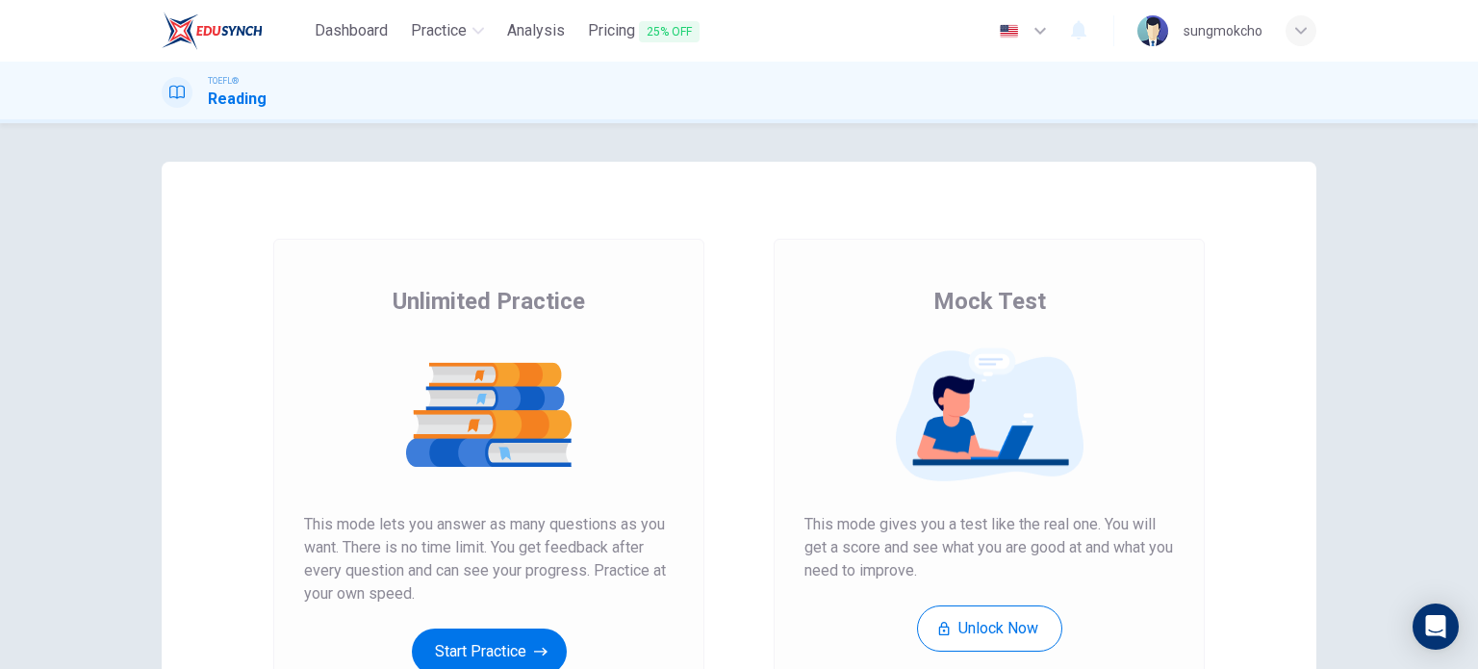
scroll to position [96, 0]
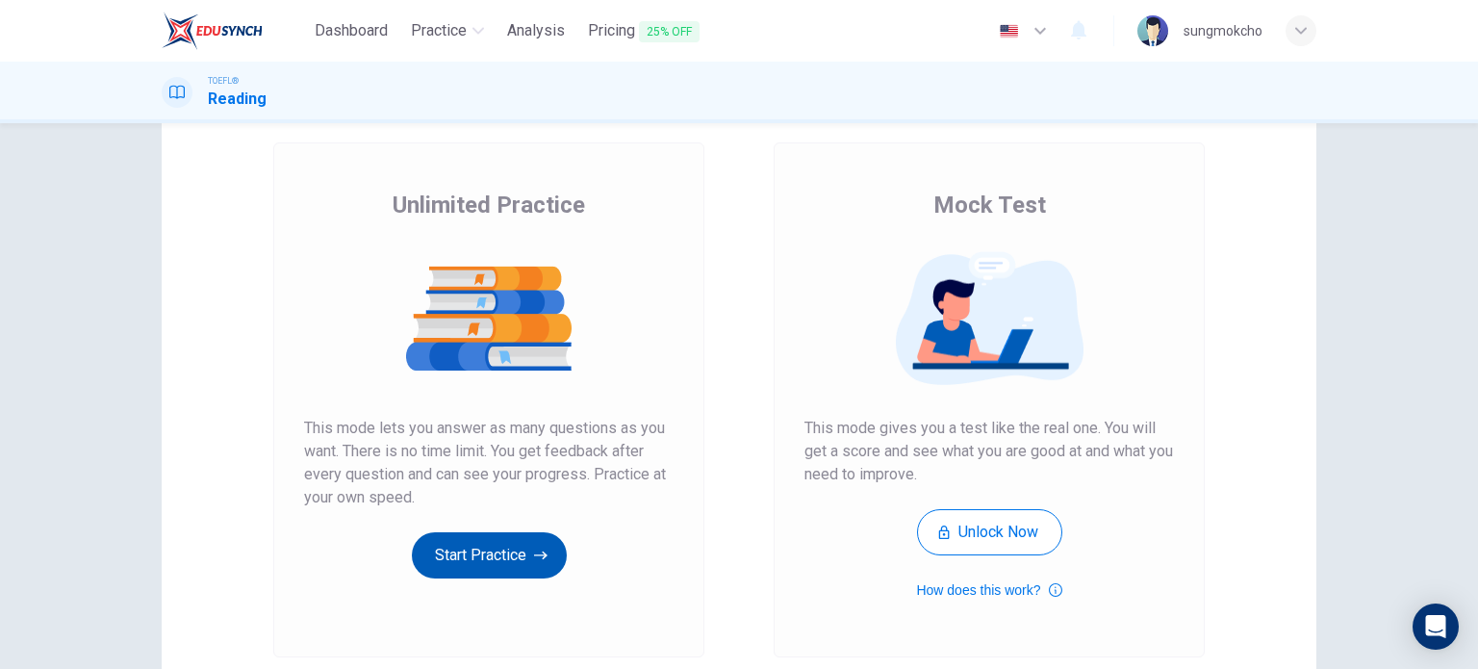
click at [524, 541] on button "Start Practice" at bounding box center [489, 555] width 155 height 46
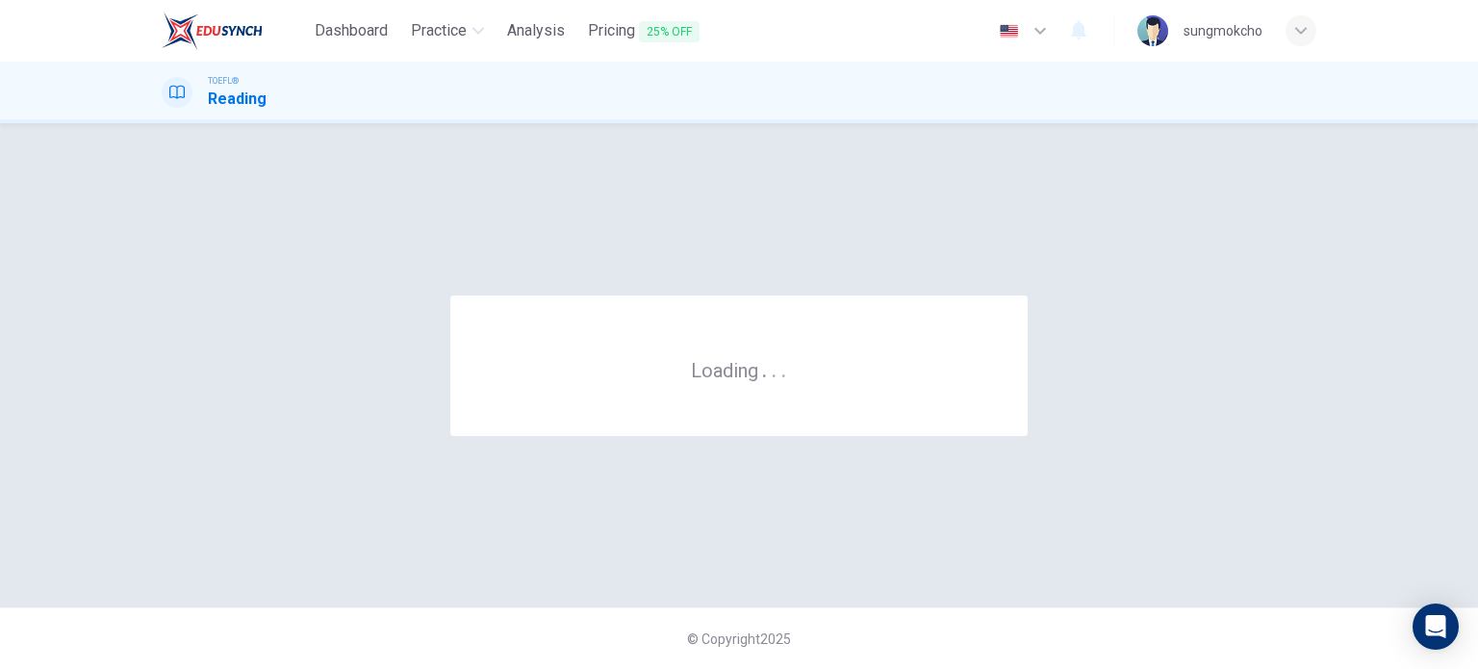
scroll to position [0, 0]
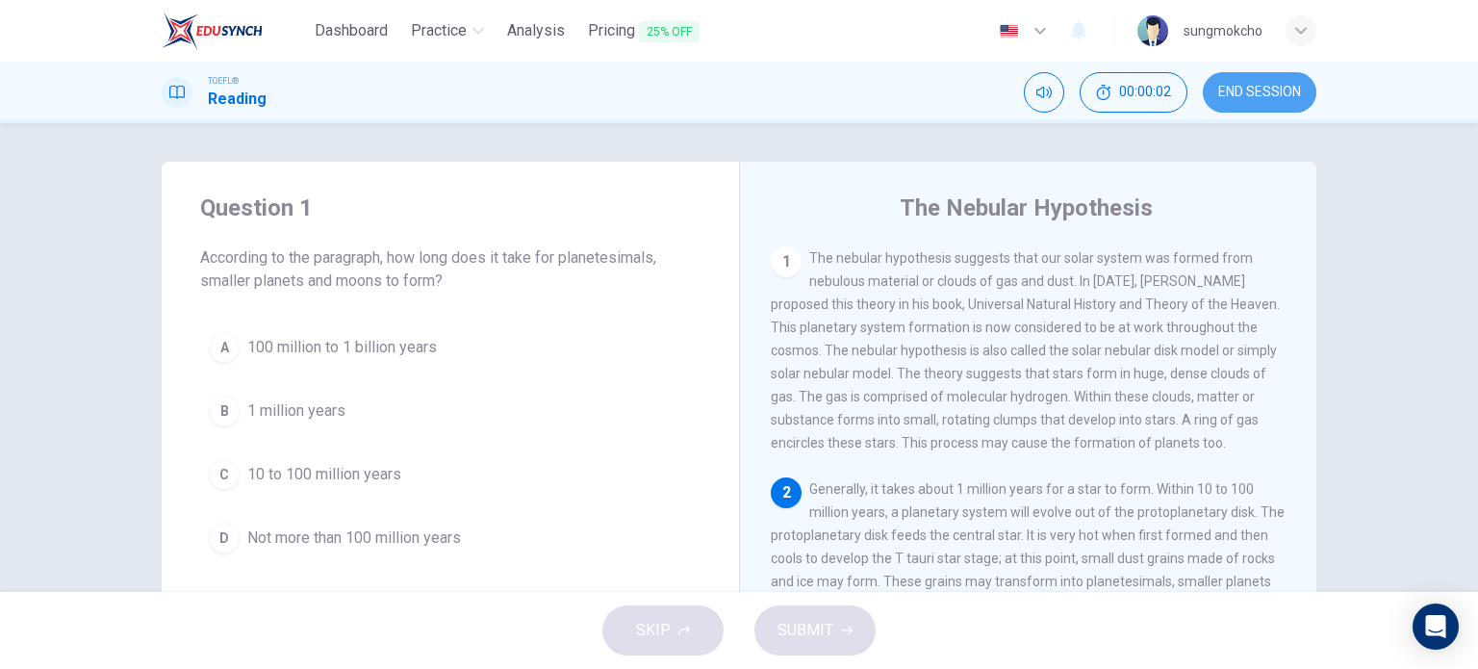
click at [1267, 99] on span "END SESSION" at bounding box center [1259, 92] width 83 height 15
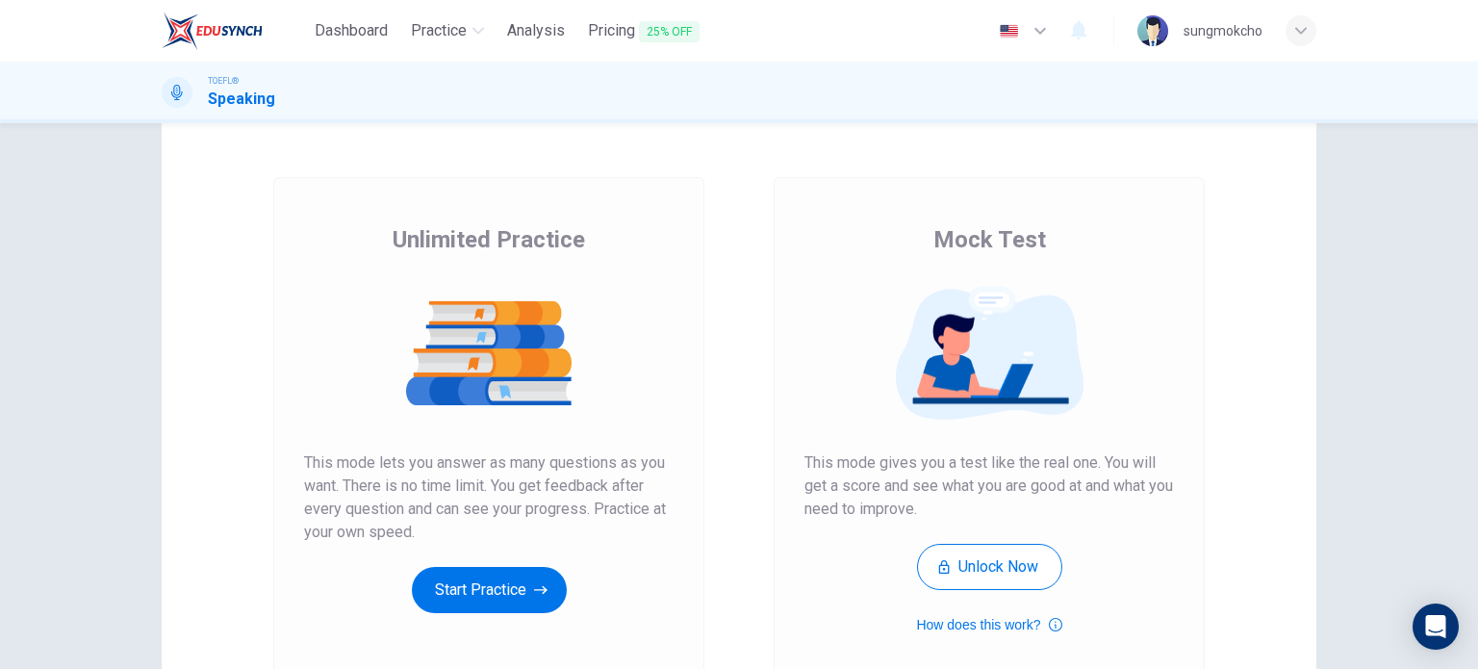
scroll to position [96, 0]
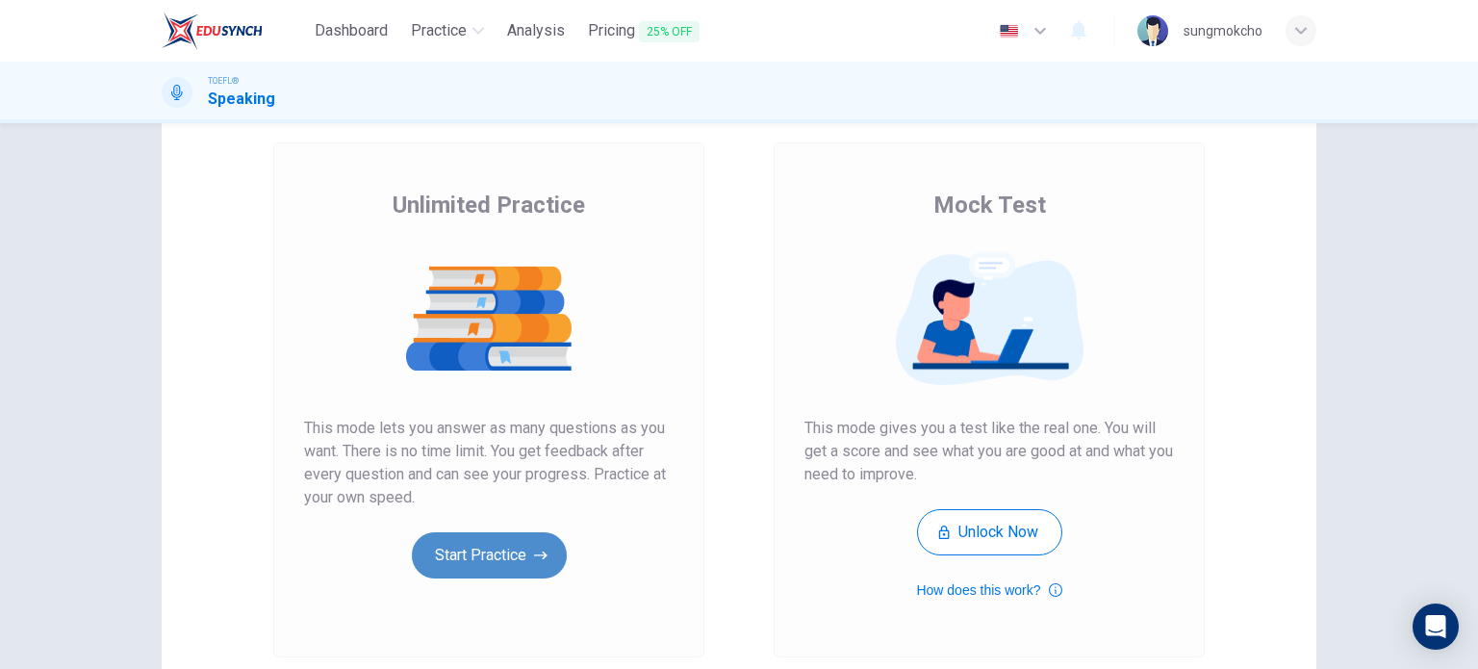
click at [470, 546] on button "Start Practice" at bounding box center [489, 555] width 155 height 46
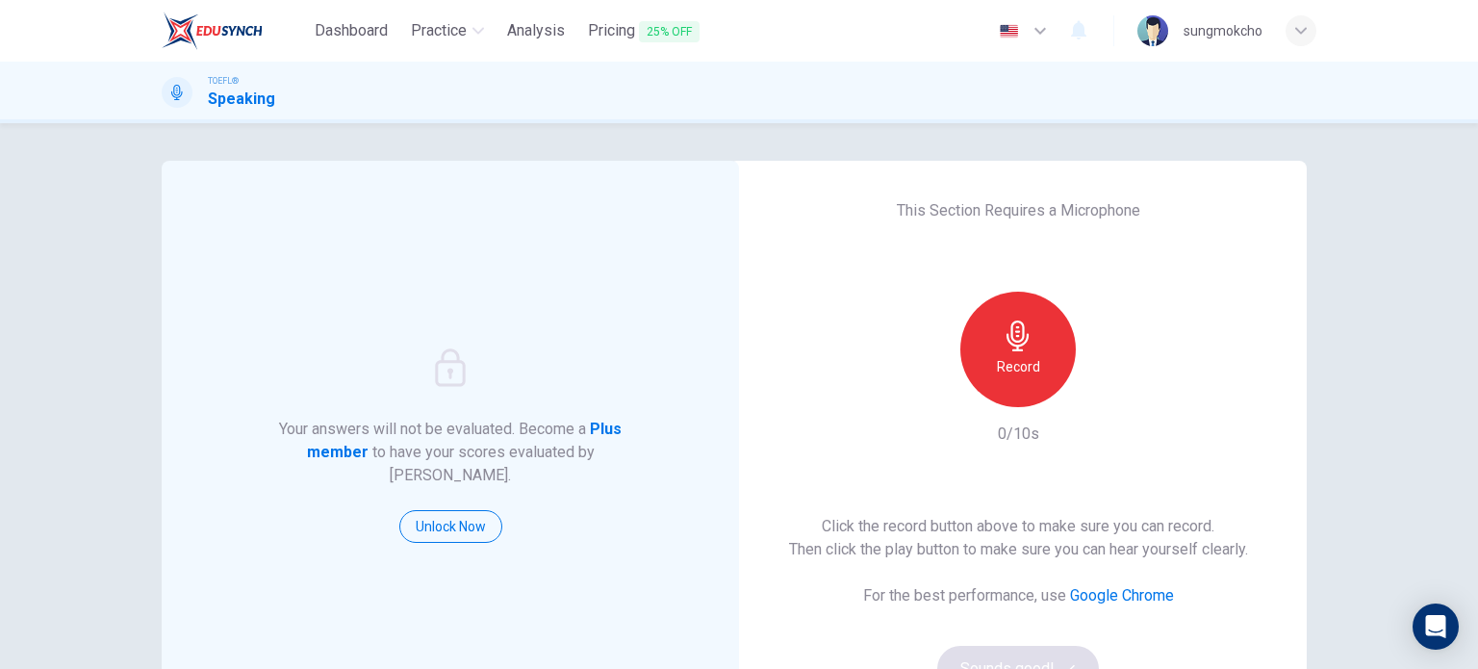
scroll to position [0, 0]
click at [1005, 354] on div "Record" at bounding box center [1017, 350] width 115 height 115
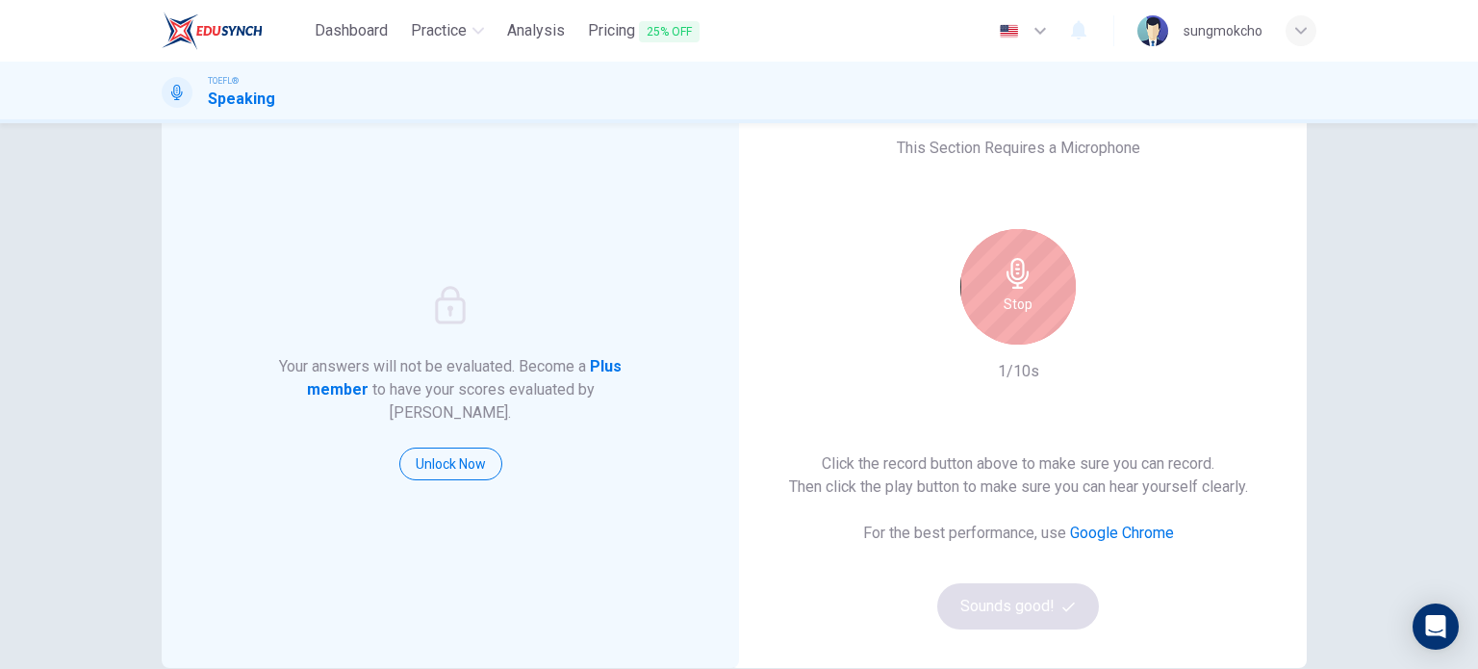
scroll to position [96, 0]
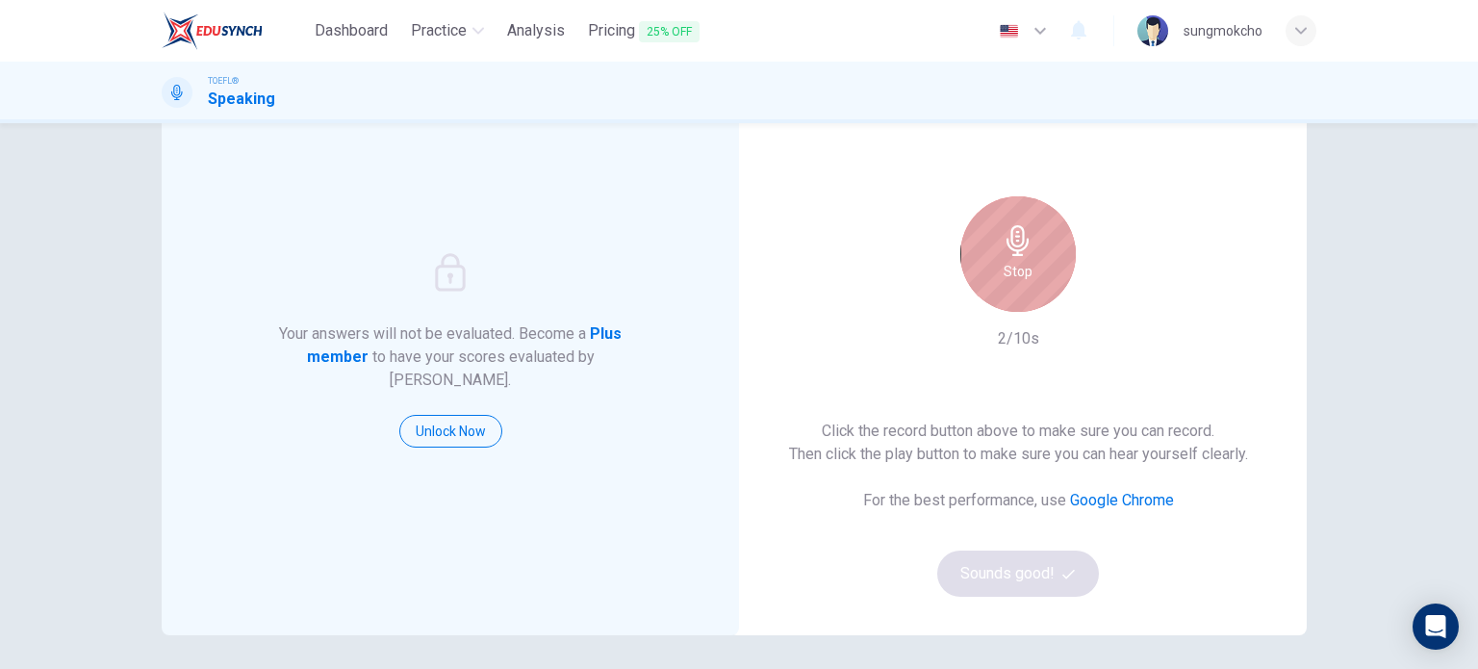
click at [995, 284] on div "Stop" at bounding box center [1017, 253] width 115 height 115
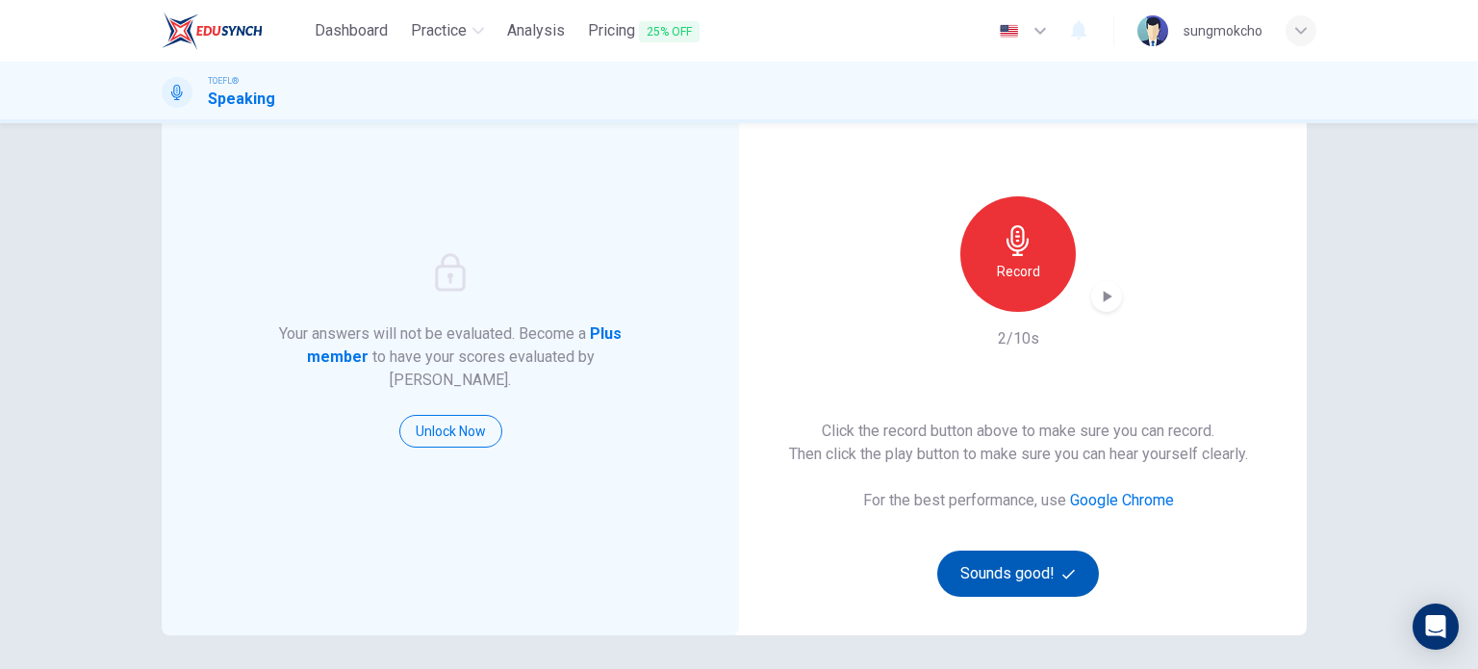
click at [958, 575] on button "Sounds good!" at bounding box center [1018, 573] width 162 height 46
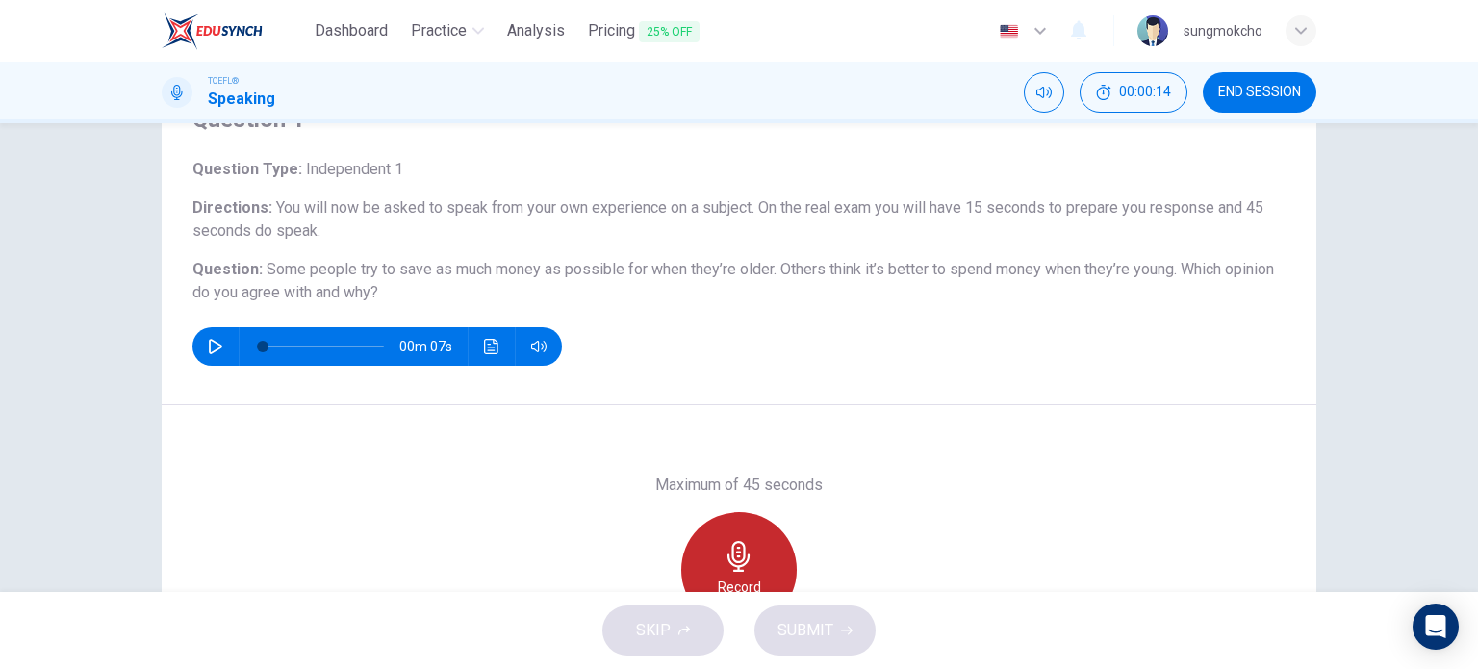
click at [708, 553] on div "Record" at bounding box center [738, 569] width 115 height 115
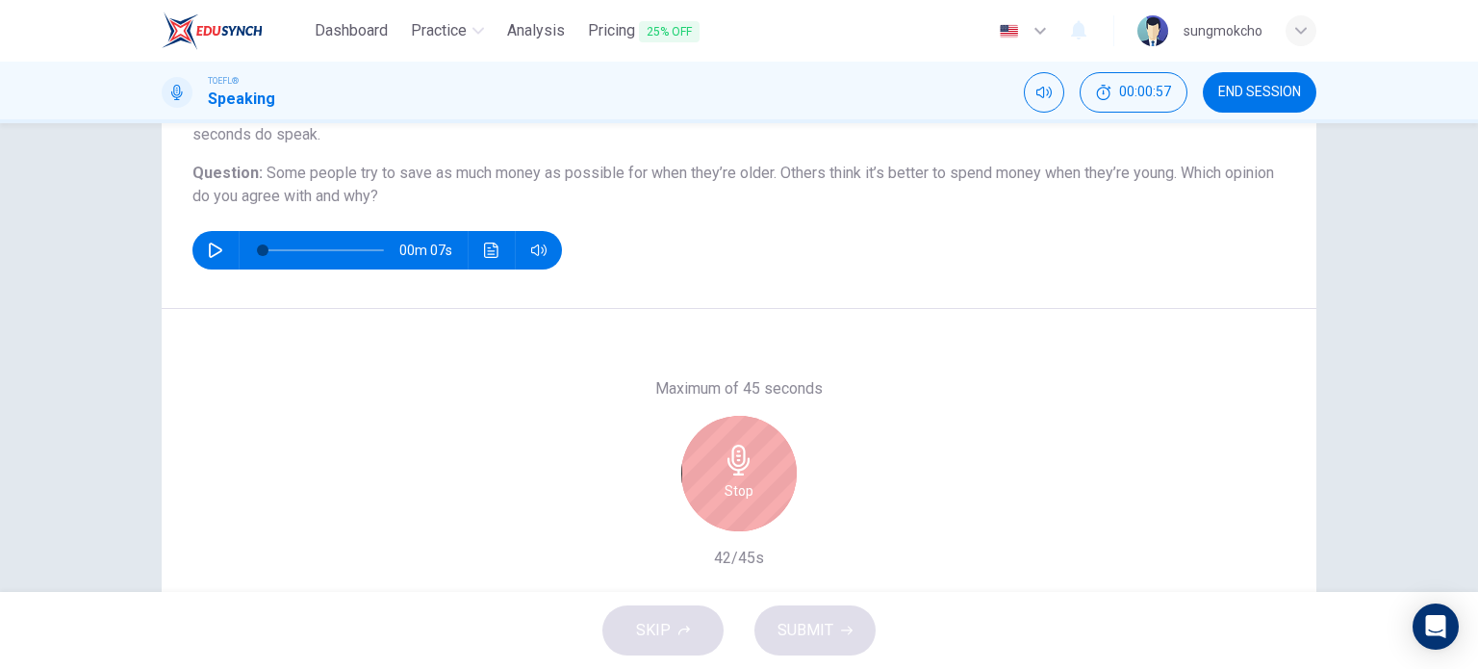
click at [731, 486] on h6 "Stop" at bounding box center [739, 490] width 29 height 23
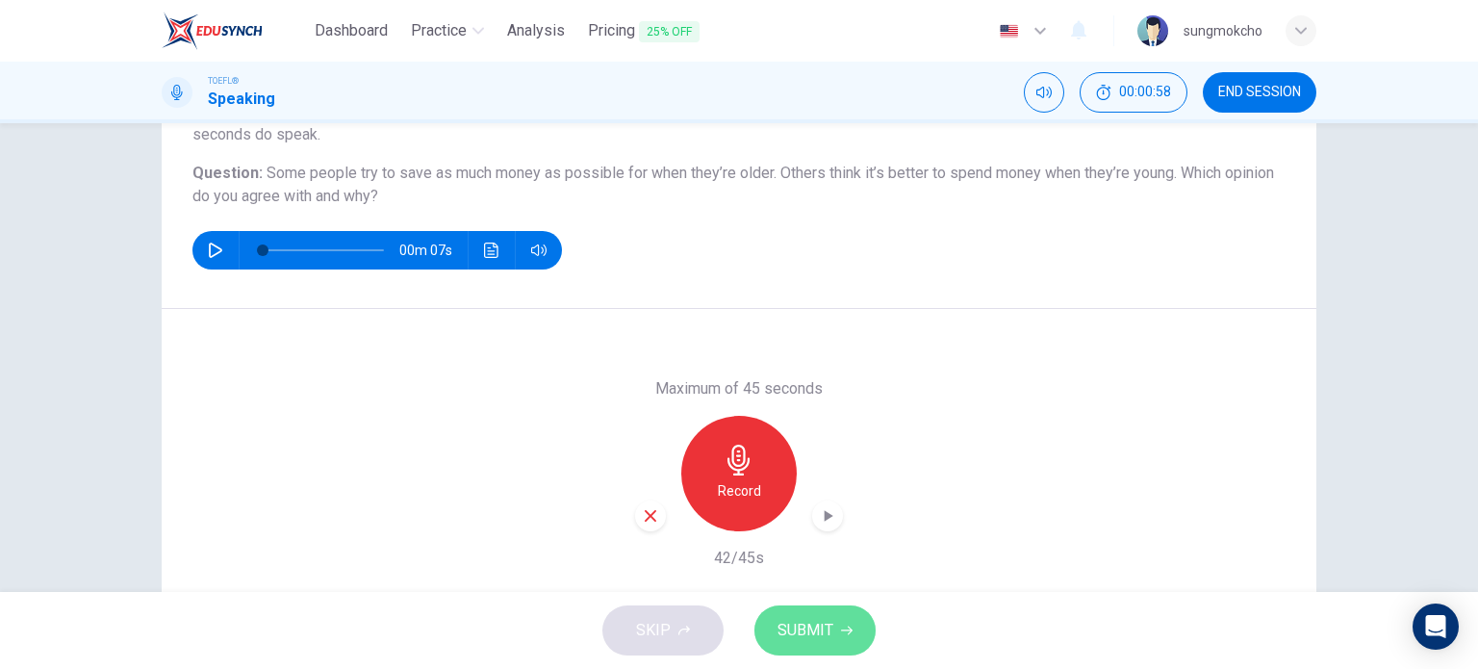
click at [815, 626] on span "SUBMIT" at bounding box center [806, 630] width 56 height 27
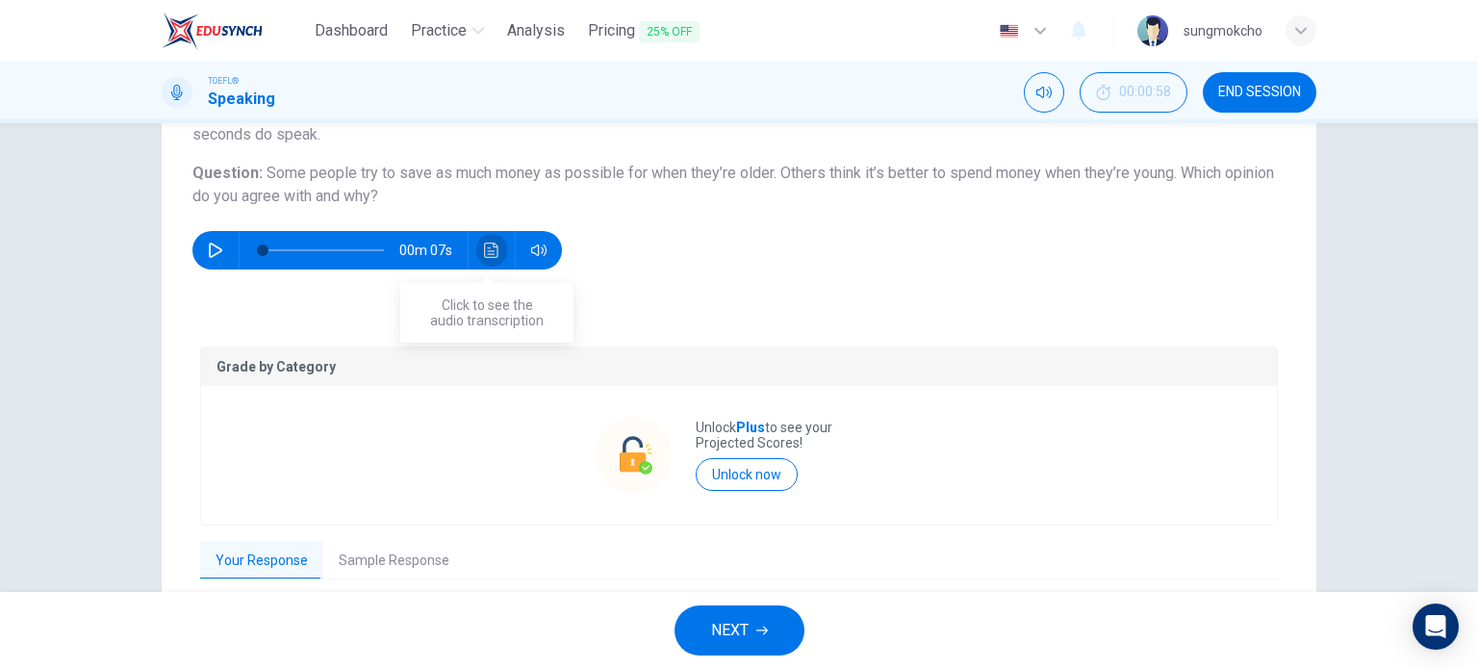
click at [484, 254] on icon "Click to see the audio transcription" at bounding box center [491, 249] width 14 height 15
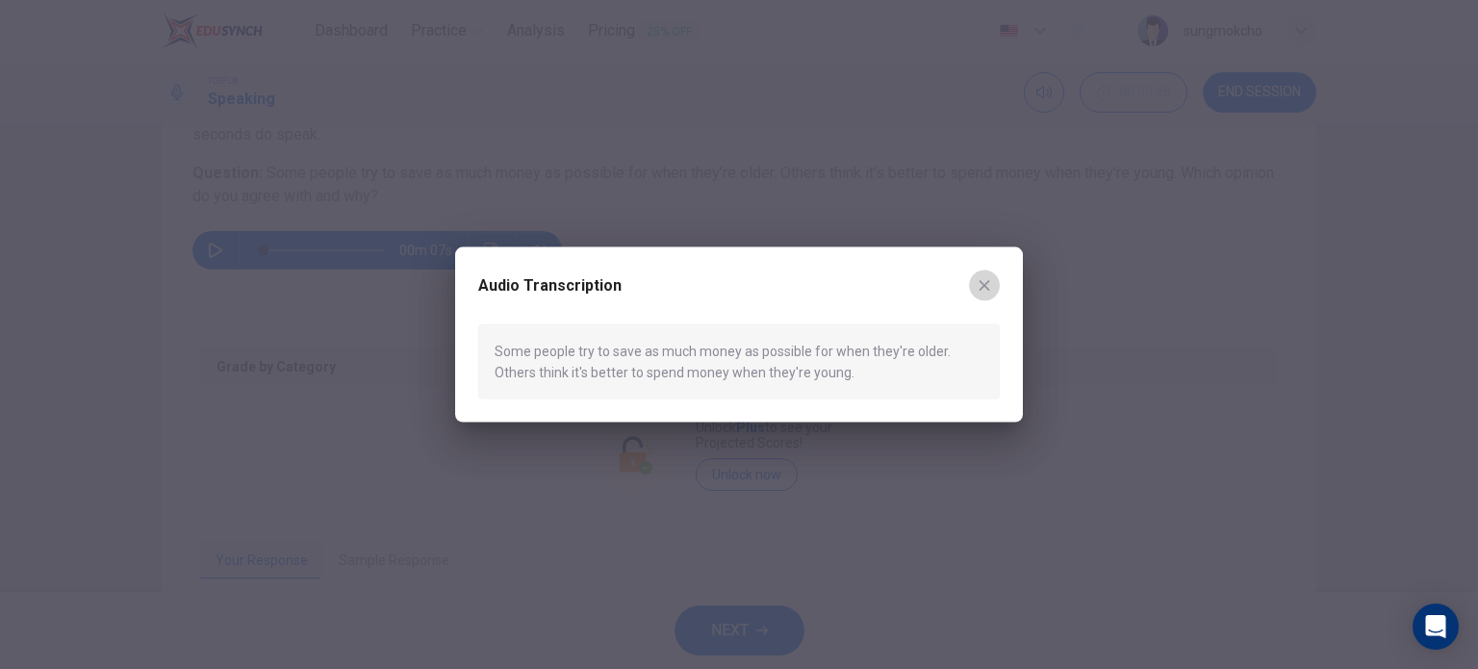
click at [975, 285] on button "button" at bounding box center [984, 284] width 31 height 31
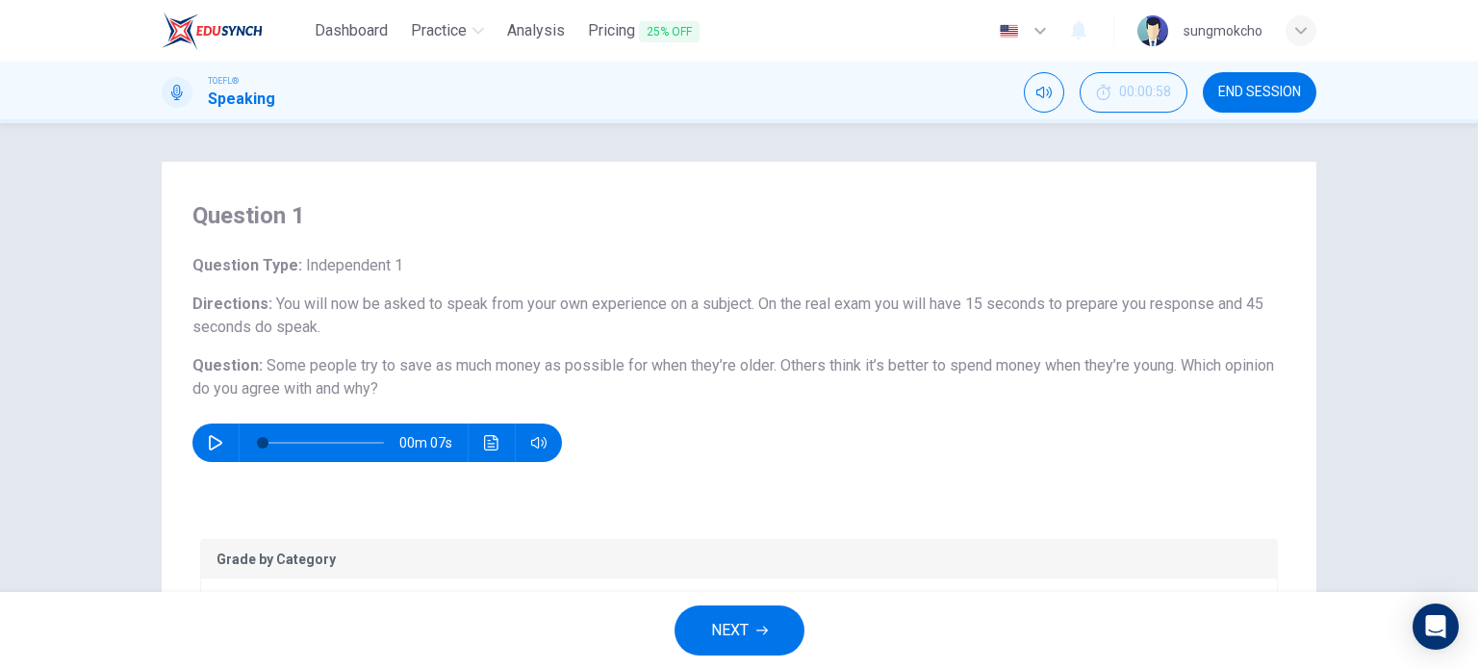
scroll to position [358, 0]
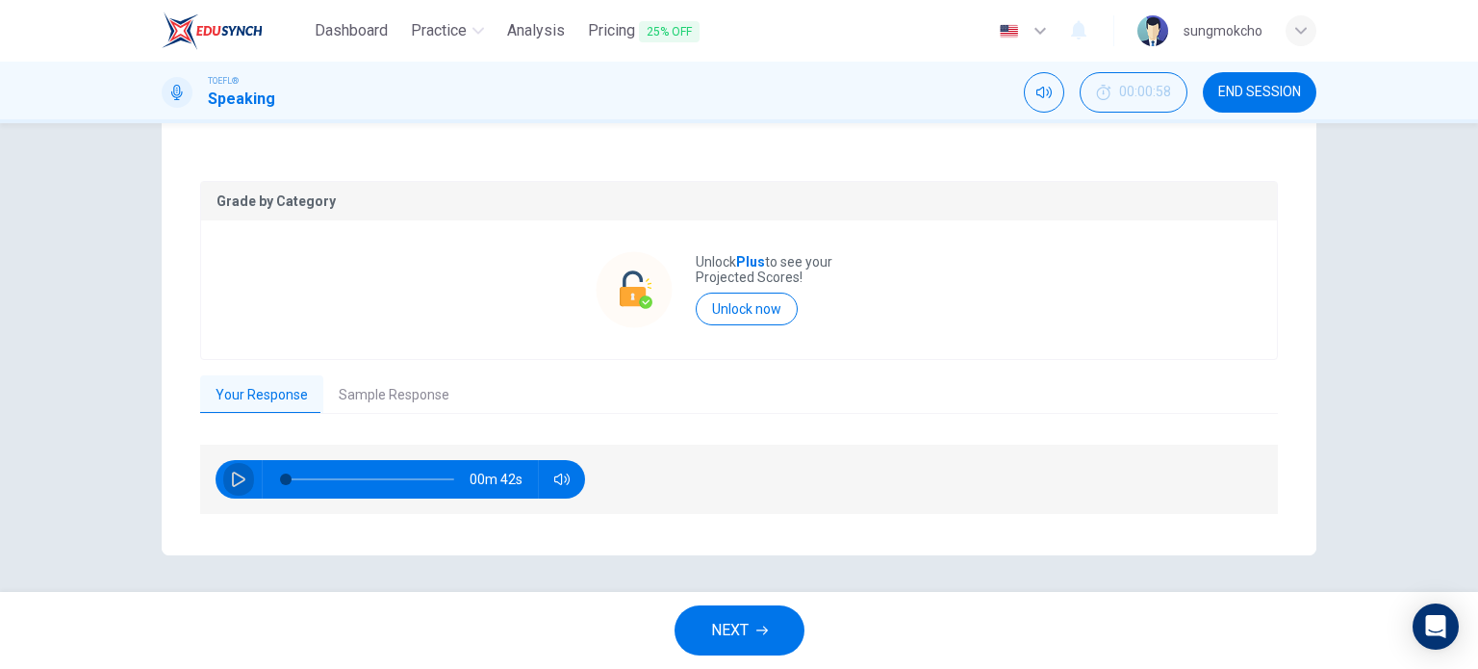
click at [235, 469] on button "button" at bounding box center [238, 479] width 31 height 38
click at [231, 476] on icon "button" at bounding box center [238, 479] width 15 height 15
type input "82"
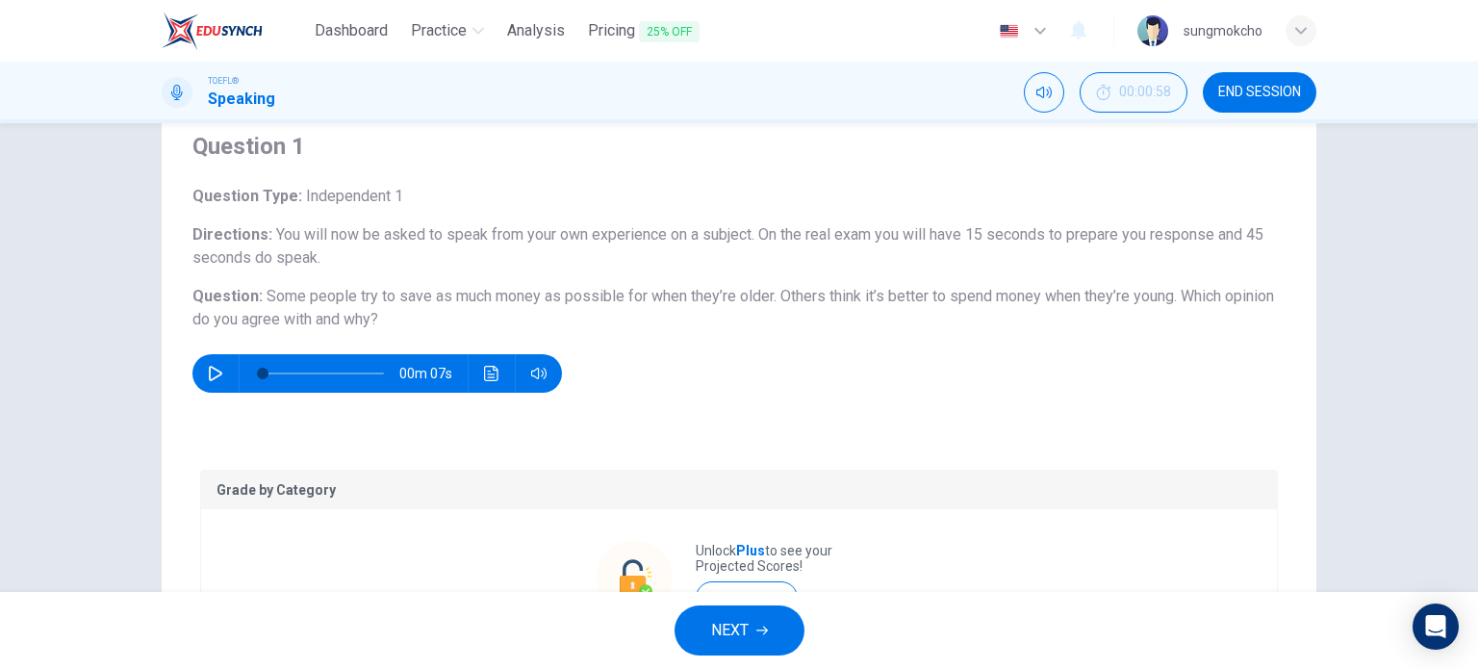
scroll to position [0, 0]
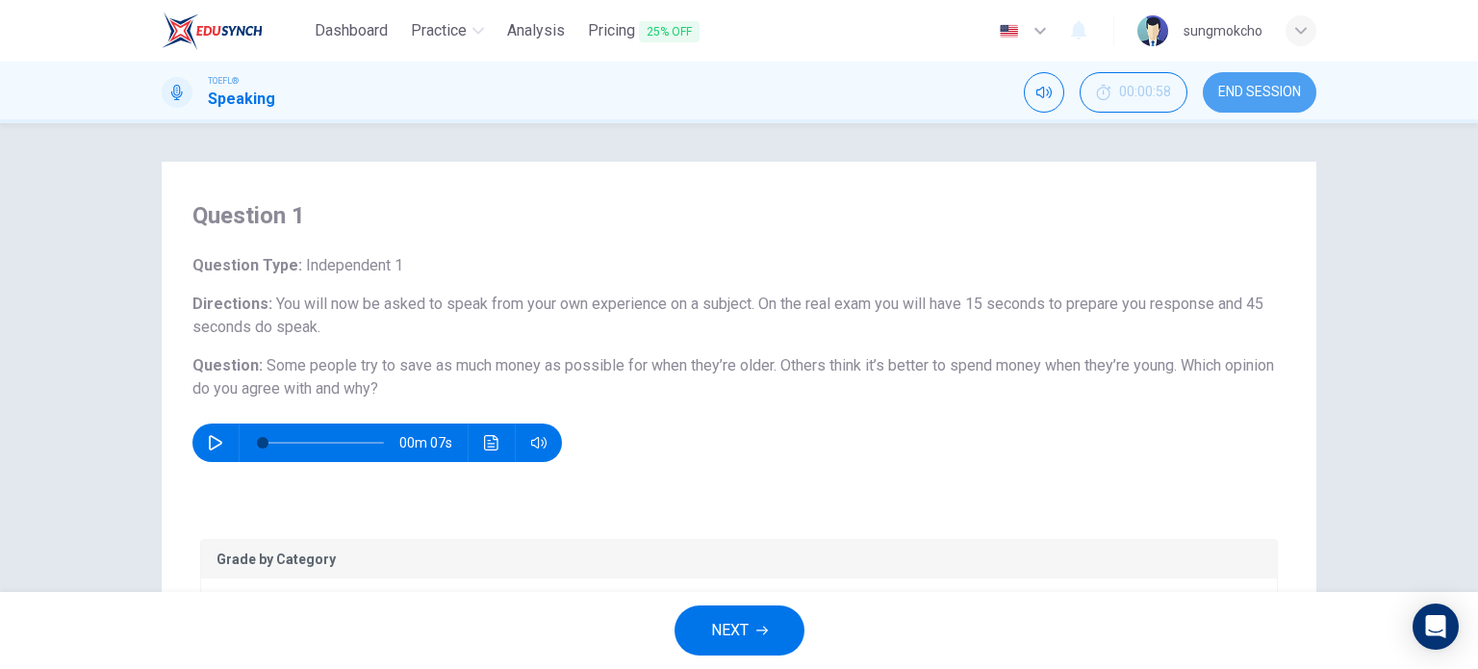
drag, startPoint x: 1251, startPoint y: 96, endPoint x: 819, endPoint y: 88, distance: 432.2
click at [1251, 97] on span "END SESSION" at bounding box center [1259, 92] width 83 height 15
